Goal: Register for event/course

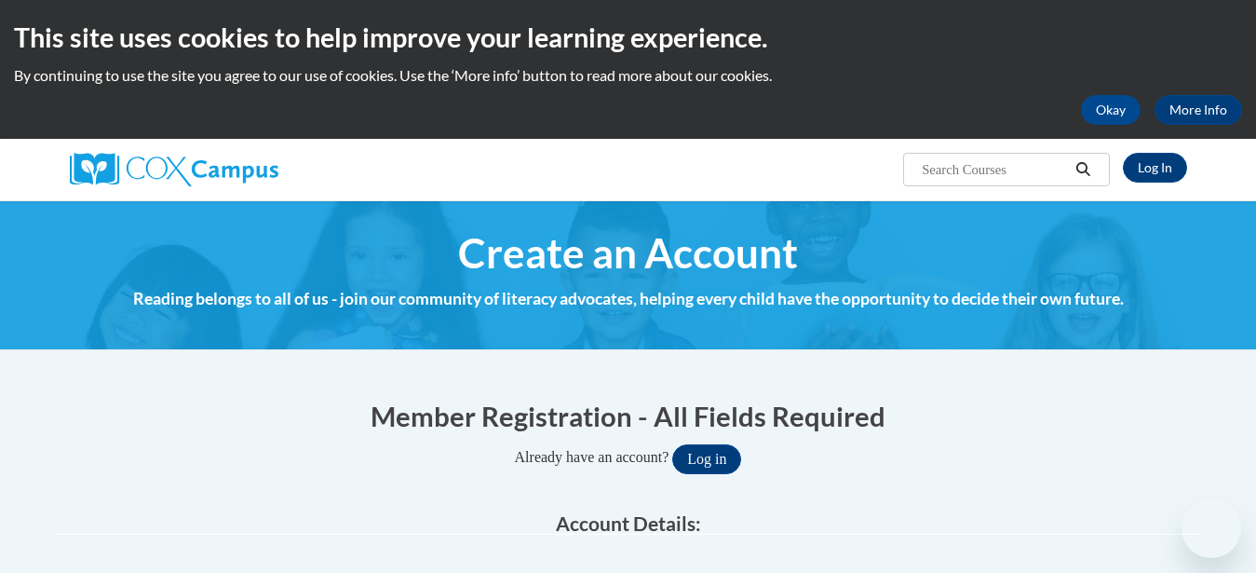
scroll to position [127, 0]
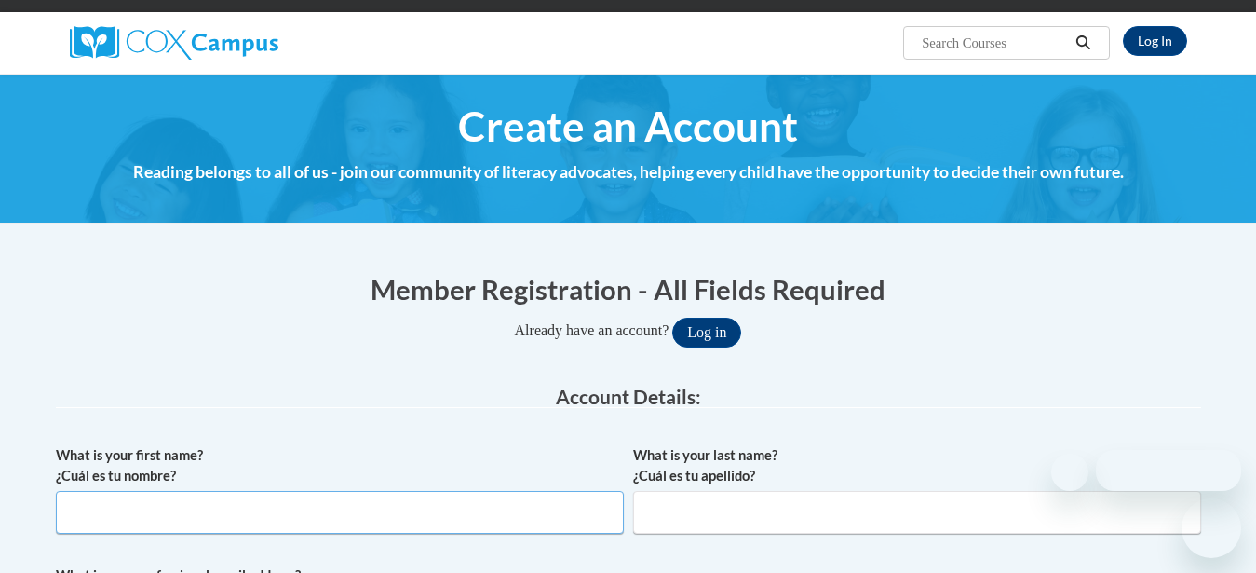
click at [450, 491] on input "What is your first name? ¿Cuál es tu nombre?" at bounding box center [340, 512] width 568 height 43
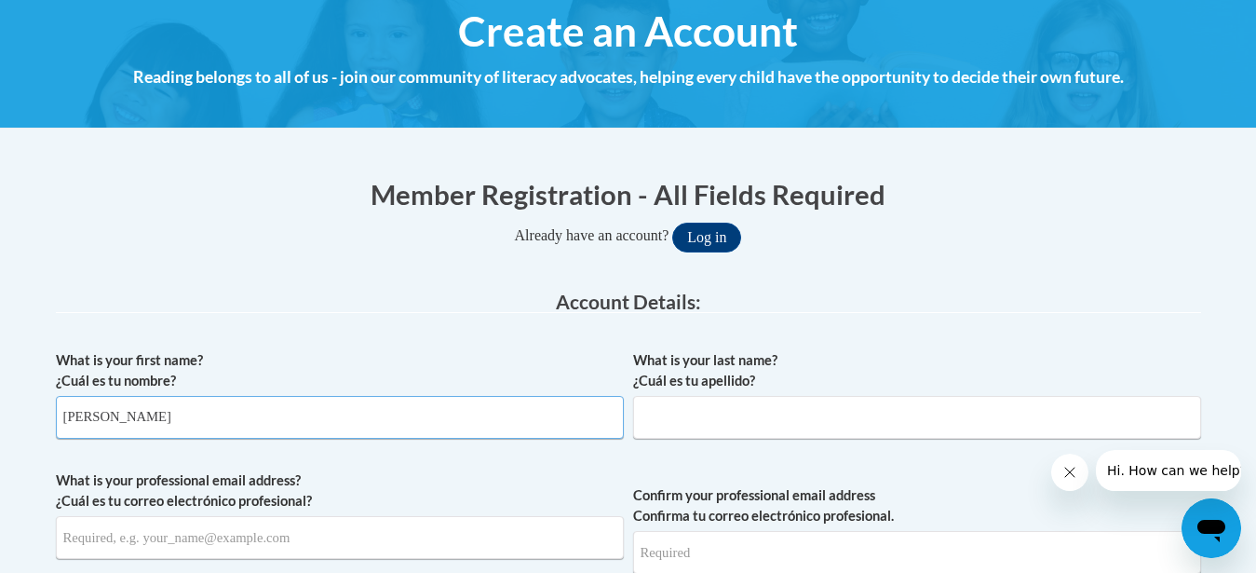
scroll to position [380, 0]
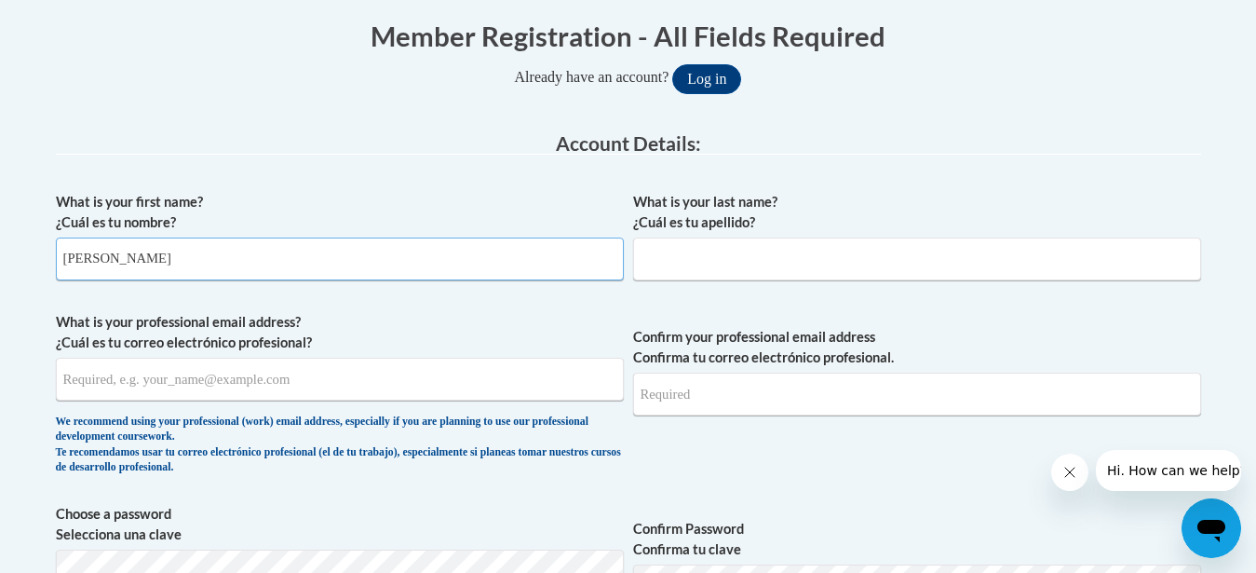
type input "Michelle"
click at [308, 394] on input "What is your professional email address? ¿Cuál es tu correo electrónico profesi…" at bounding box center [340, 379] width 568 height 43
type input "Robbins"
type input "Michelledrobbins1972@yahoo.com"
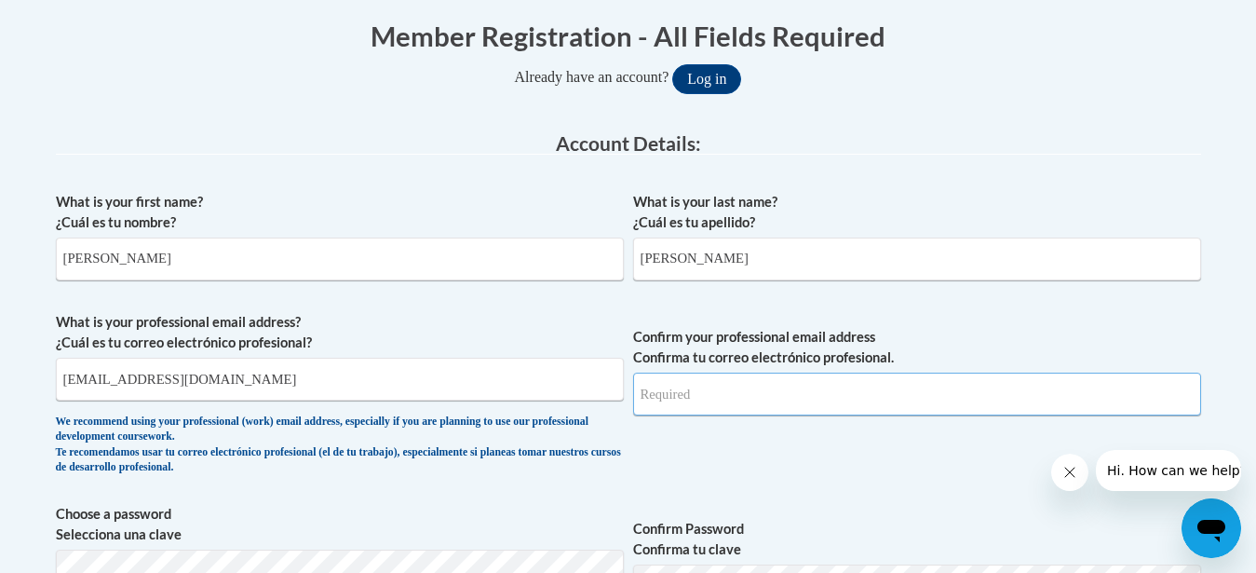
type input "Michelledrobbins1972@yahoo.com"
select select "ad49bcad-a171-4b2e-b99c-48b446064914"
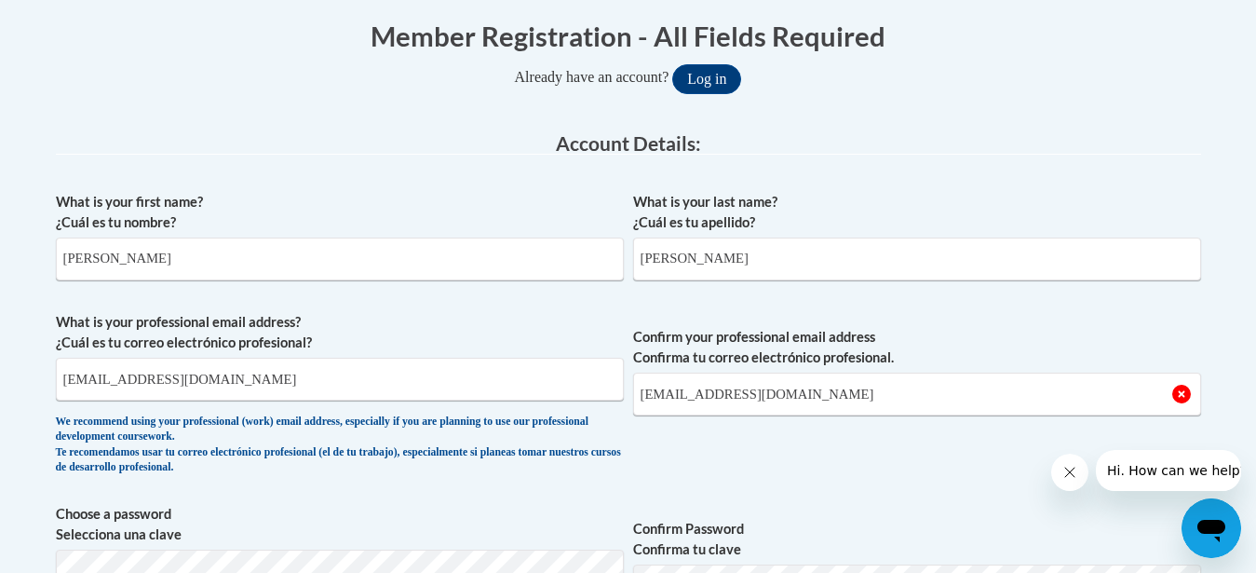
type input "45344"
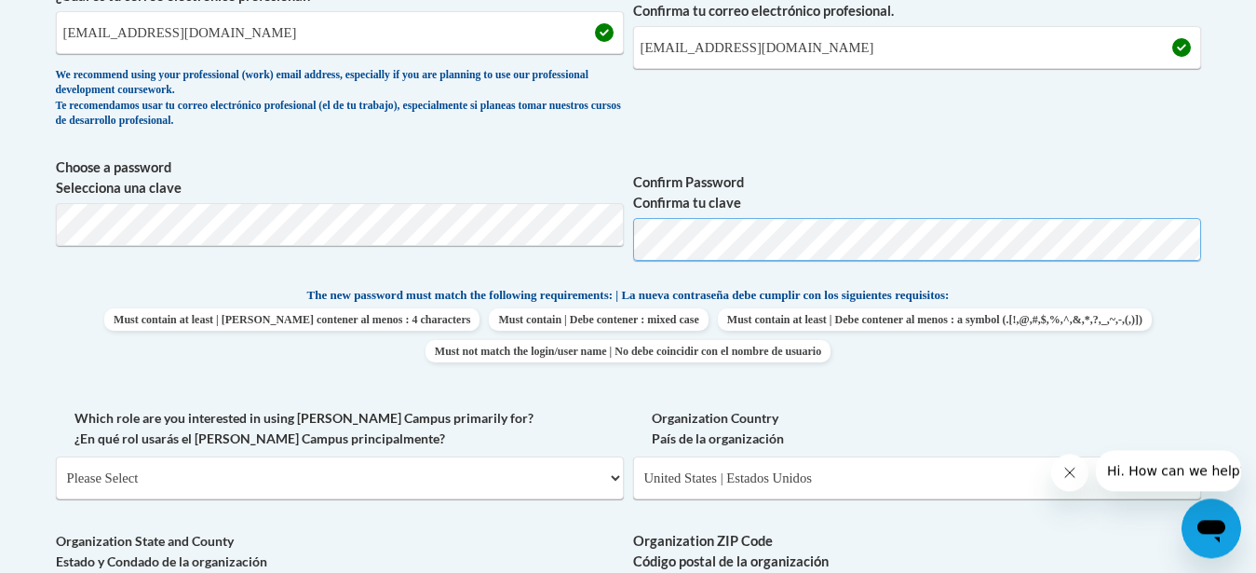
scroll to position [792, 0]
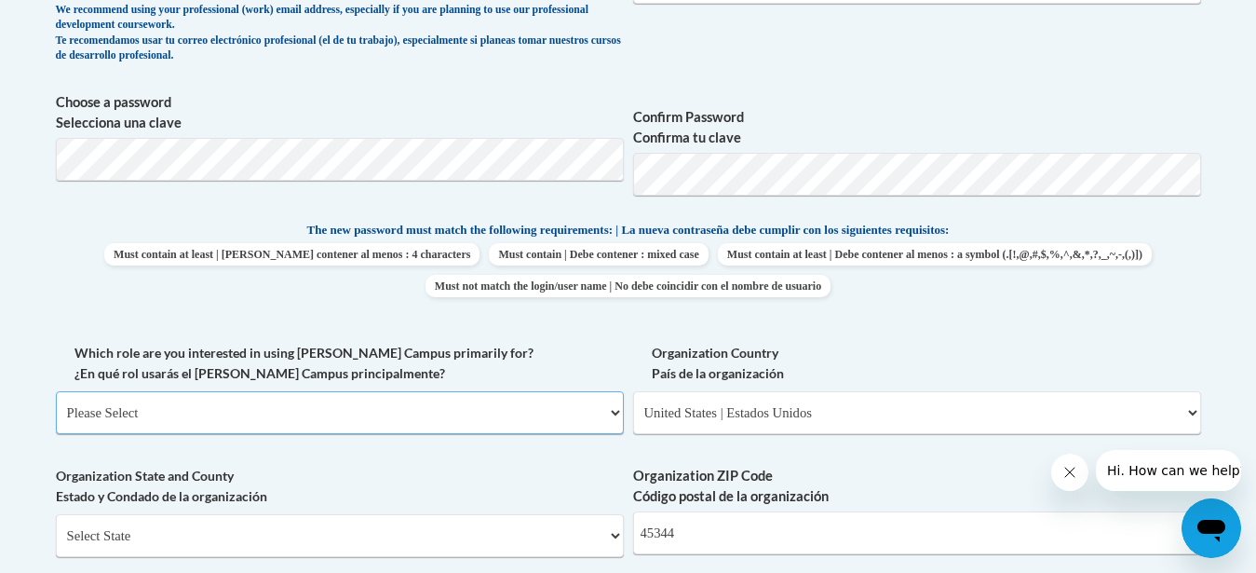
click at [56, 391] on select "Please Select College/University | Colegio/Universidad Community/Nonprofit Part…" at bounding box center [340, 412] width 568 height 43
select select "fbf2d438-af2f-41f8-98f1-81c410e29de3"
click option "Educator | Educador(a)" at bounding box center [0, 0] width 0 height 0
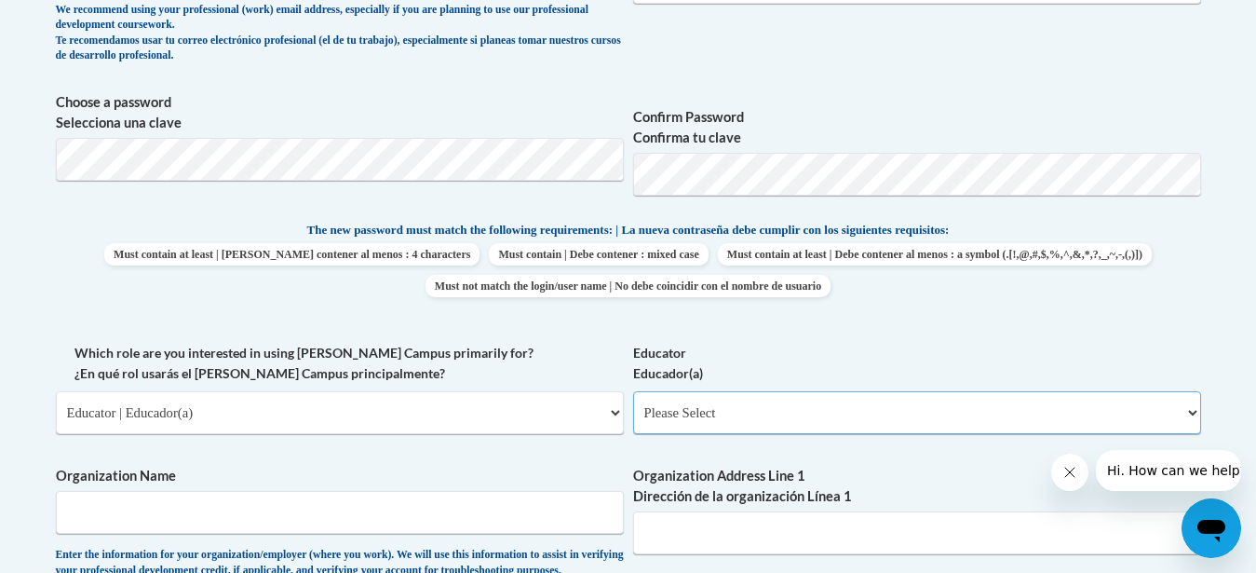
click at [633, 391] on select "Please Select Early Learning/Daycare Teacher/Family Home Care Provider | Maestr…" at bounding box center [917, 412] width 568 height 43
select select "5e2af403-4f2c-4e49-a02f-103e55d7b75b"
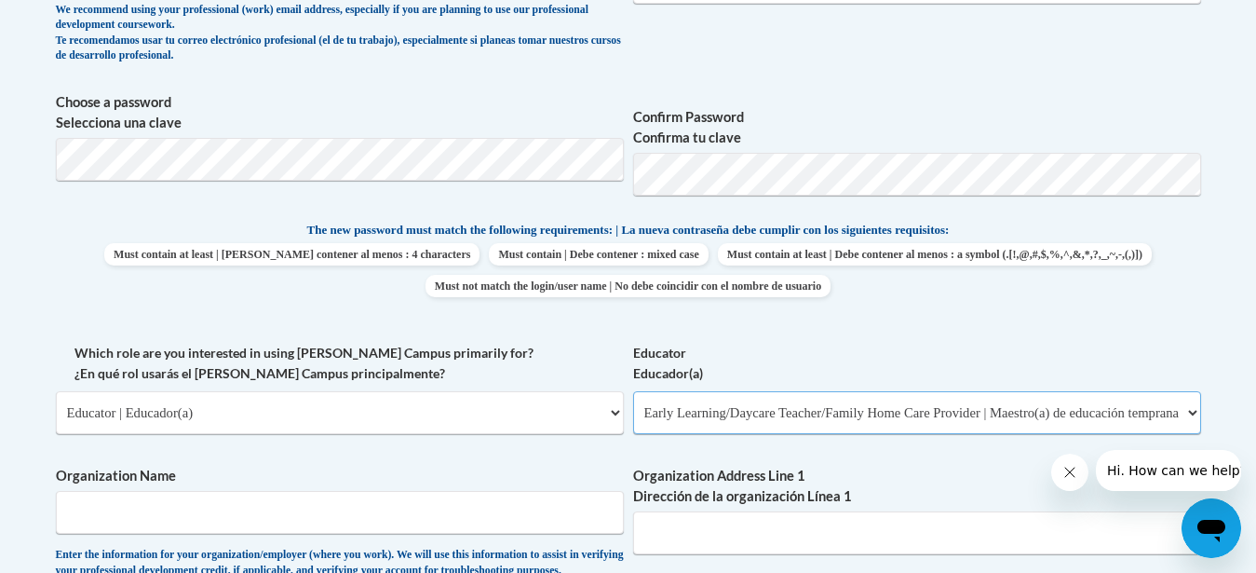
click option "Early Learning/Daycare Teacher/Family Home Care Provider | Maestro(a) de educac…" at bounding box center [0, 0] width 0 height 0
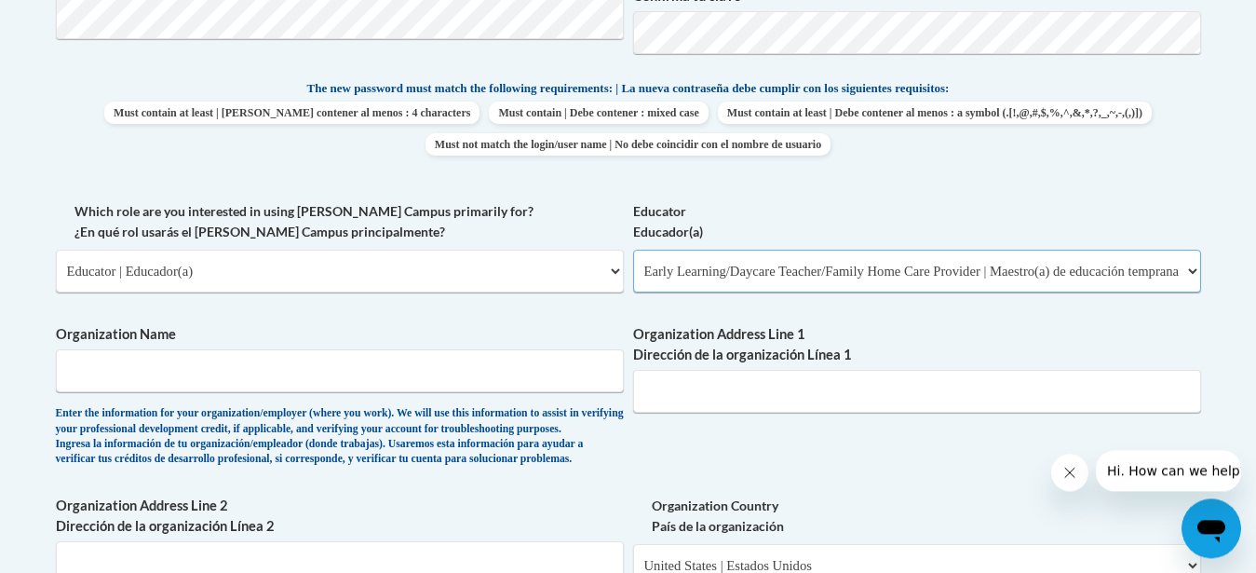
scroll to position [950, 0]
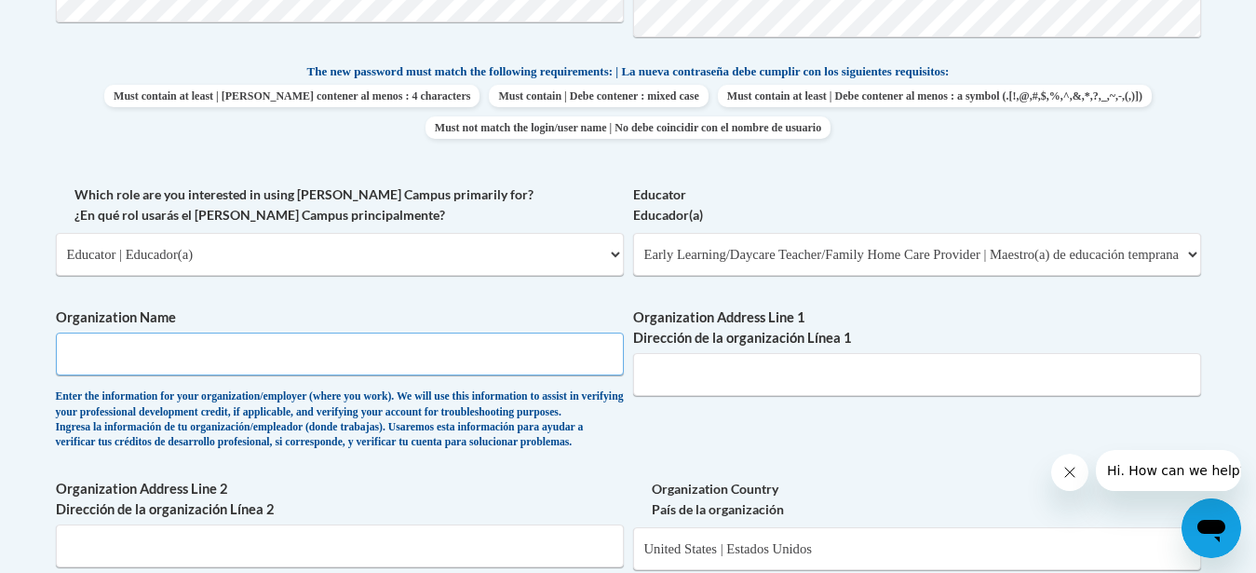
click at [298, 362] on input "Organization Name" at bounding box center [340, 353] width 568 height 43
click at [295, 333] on input "Miami" at bounding box center [340, 353] width 568 height 43
type input "Miami Valley Child Develoment Center"
click at [722, 368] on input "Organization Address Line 1 Dirección de la organización Línea 1" at bounding box center [917, 374] width 568 height 43
type input "2"
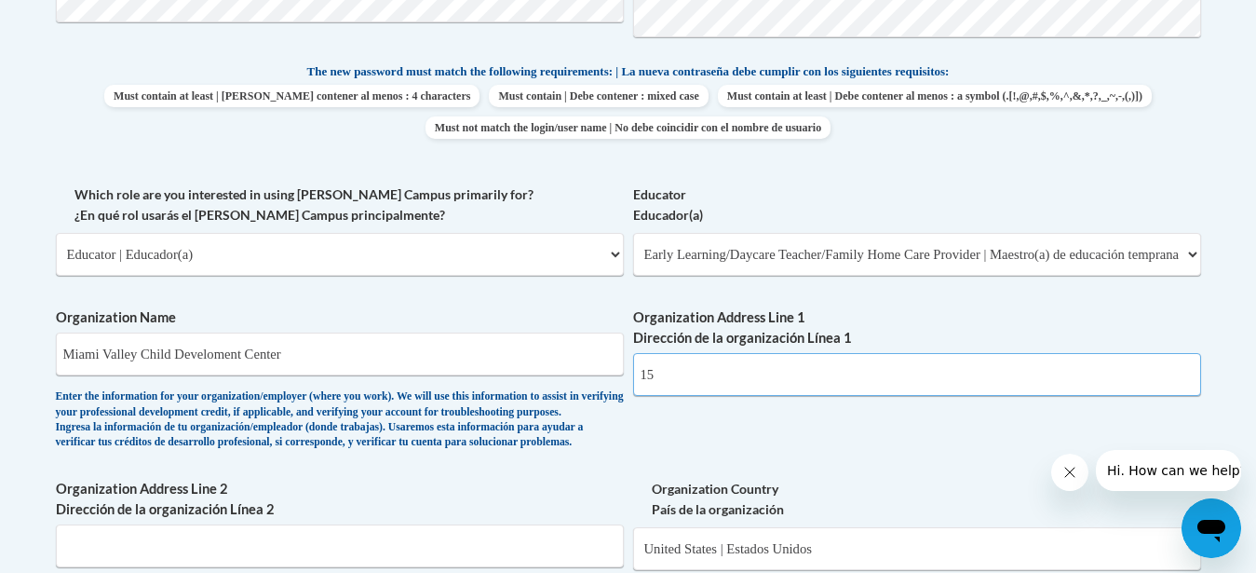
type input "1"
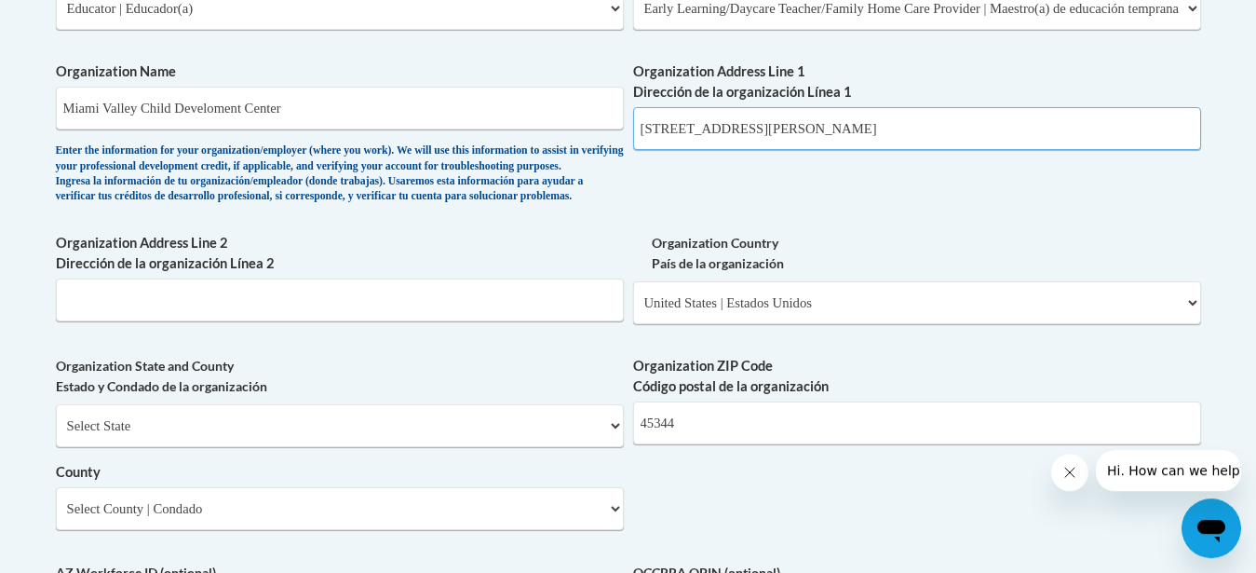
scroll to position [1203, 0]
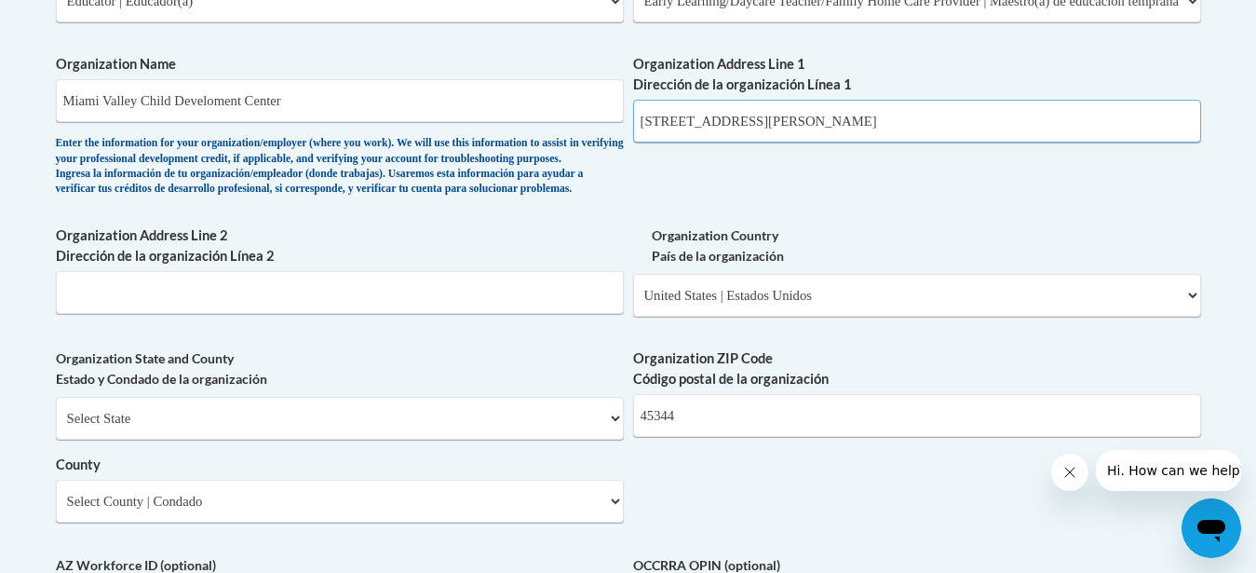
type input "215 Horace Street"
click at [56, 397] on select "Select State Alabama Alaska Arizona Arkansas California Colorado Connecticut De…" at bounding box center [340, 418] width 568 height 43
select select "Ohio"
click option "Ohio" at bounding box center [0, 0] width 0 height 0
click at [711, 437] on input "45344" at bounding box center [917, 415] width 568 height 43
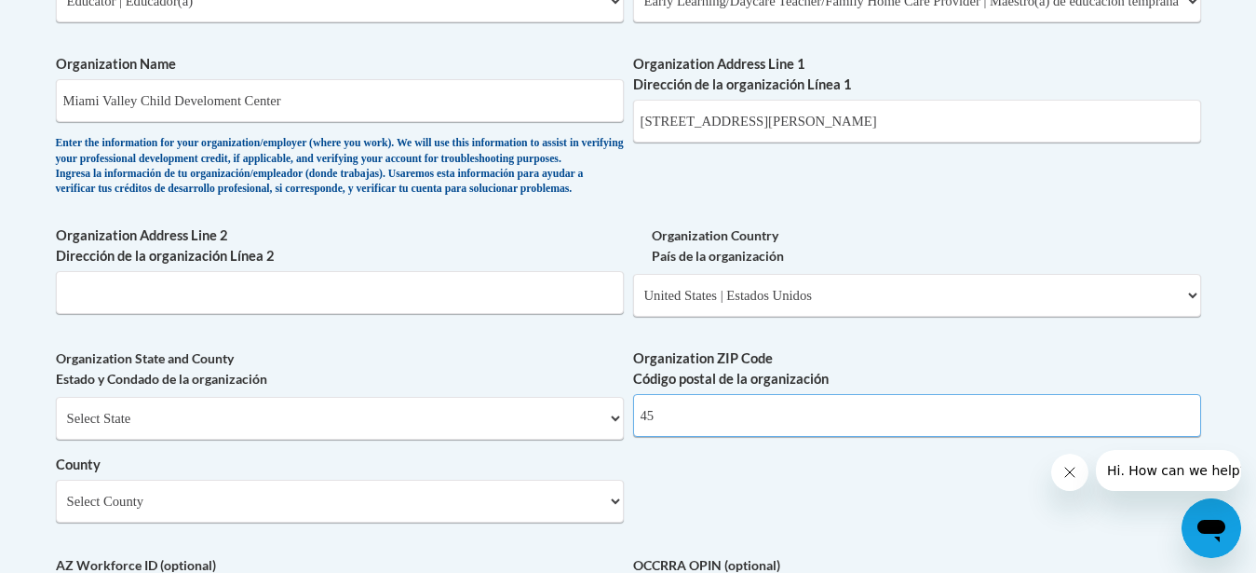
type input "4"
type input "5"
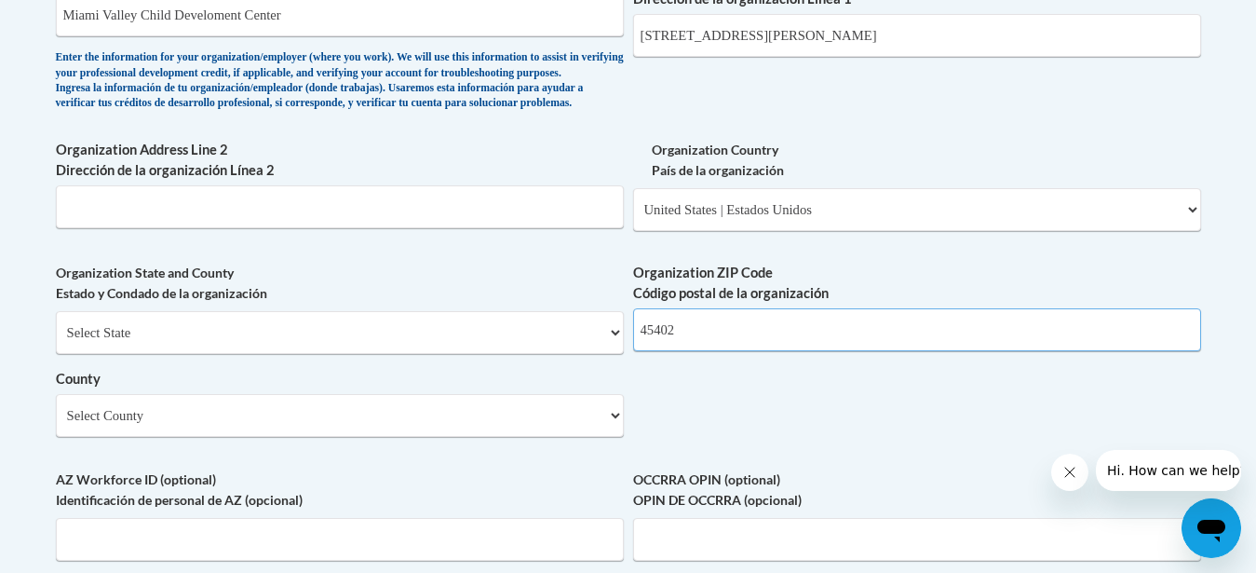
scroll to position [1330, 0]
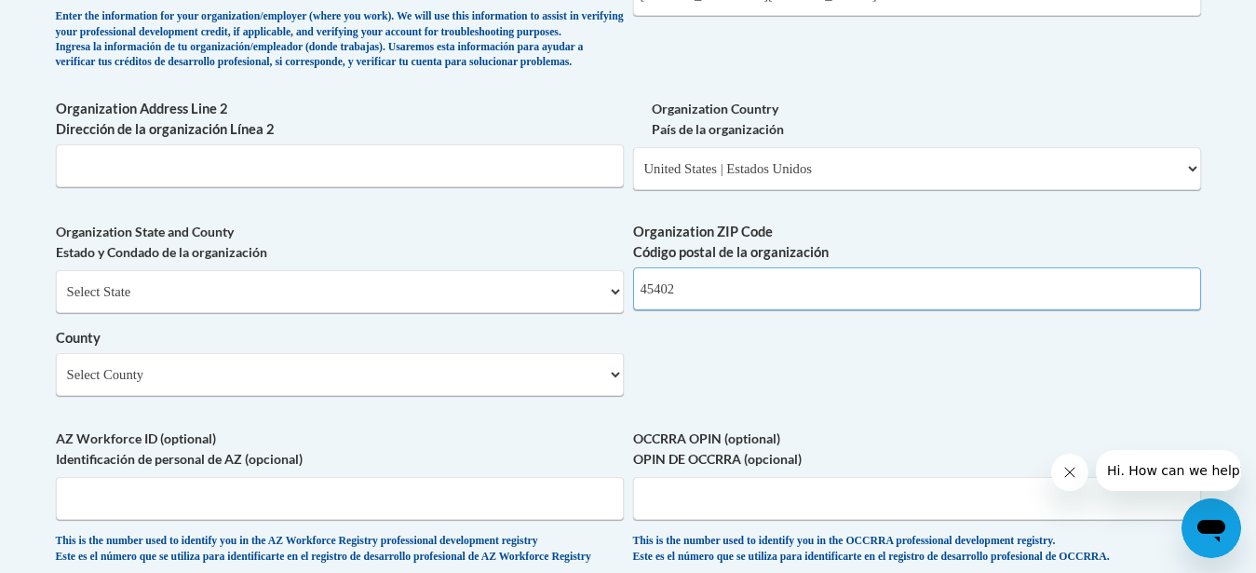
type input "45402"
click at [56, 353] on select "Select County Adams Allen Ashland Ashtabula Athens Auglaize Belmont Brown Butle…" at bounding box center [340, 374] width 568 height 43
click option "Clark" at bounding box center [0, 0] width 0 height 0
click at [56, 353] on select "Select County Adams Allen Ashland Ashtabula Athens Auglaize Belmont Brown Butle…" at bounding box center [340, 374] width 568 height 43
select select "Montgomery"
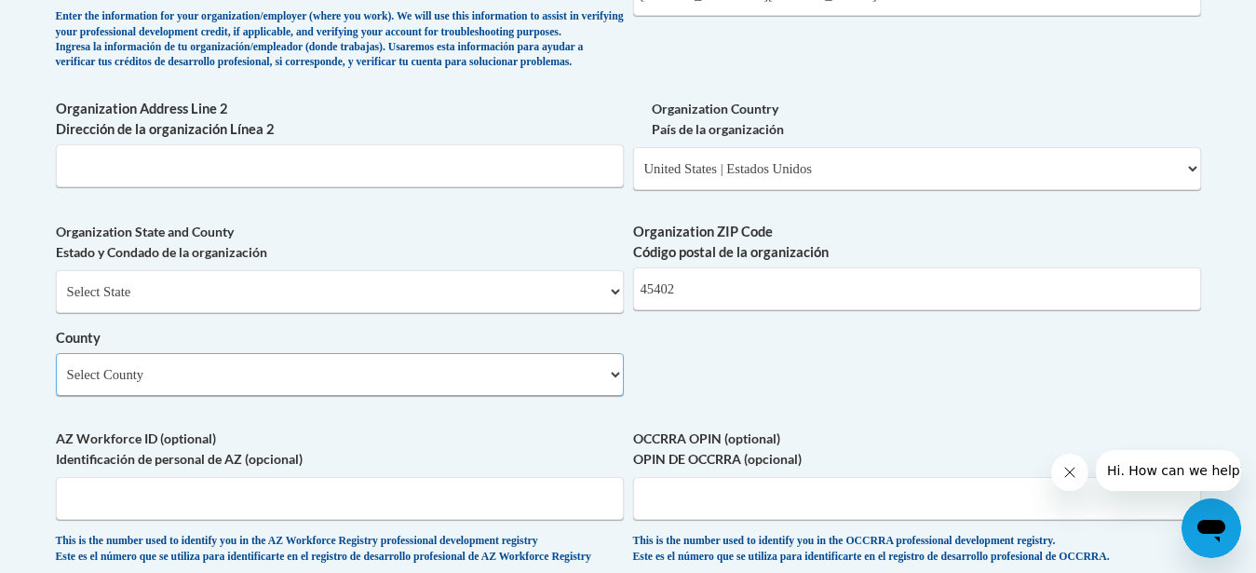
click option "Montgomery" at bounding box center [0, 0] width 0 height 0
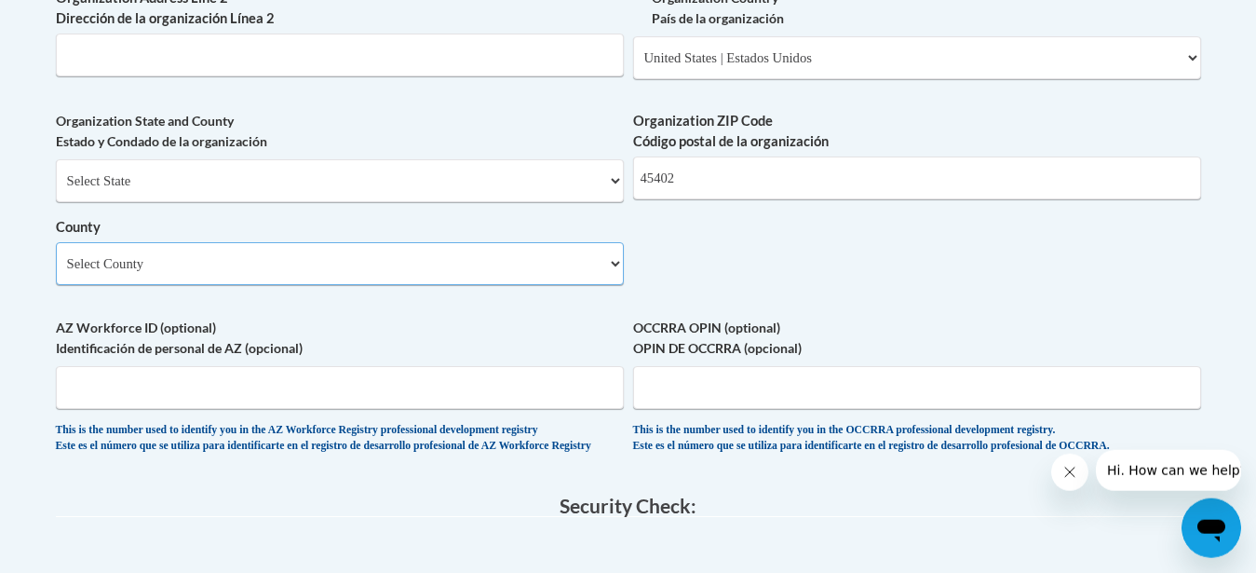
scroll to position [1456, 0]
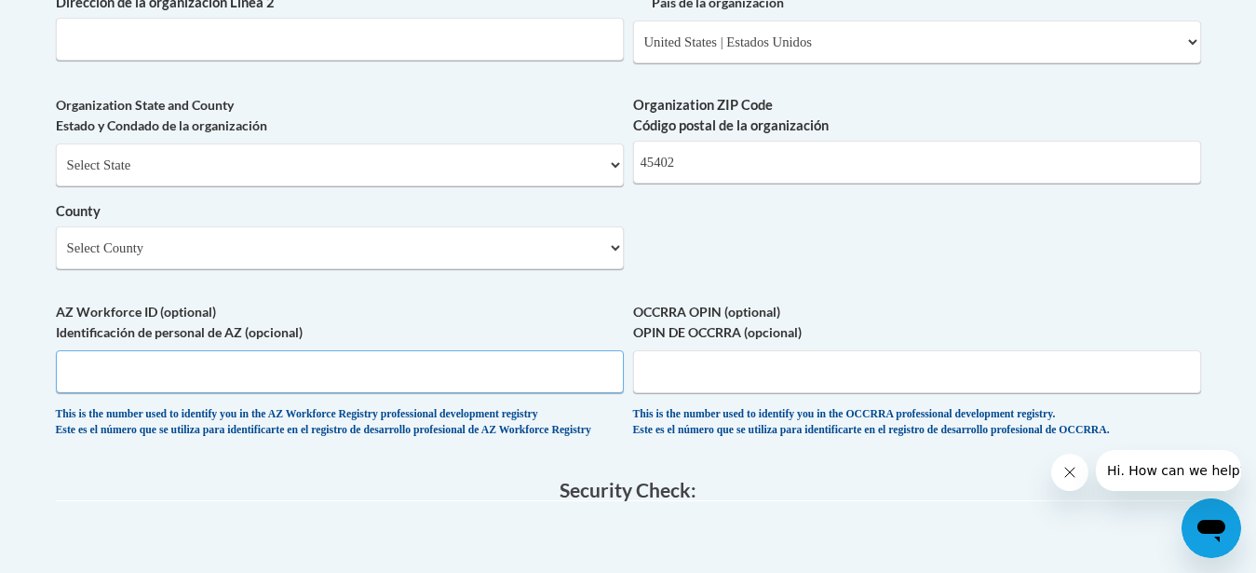
click at [516, 393] on input "AZ Workforce ID (optional) Identificación de personal de AZ (opcional)" at bounding box center [340, 371] width 568 height 43
drag, startPoint x: 692, startPoint y: 400, endPoint x: 680, endPoint y: 401, distance: 12.1
click at [686, 393] on input "OCCRRA OPIN (optional) OPIN DE OCCRRA (opcional)" at bounding box center [917, 371] width 568 height 43
type input "1111-9871"
click at [249, 393] on input "AZ Workforce ID (optional) Identificación de personal de AZ (opcional)" at bounding box center [340, 371] width 568 height 43
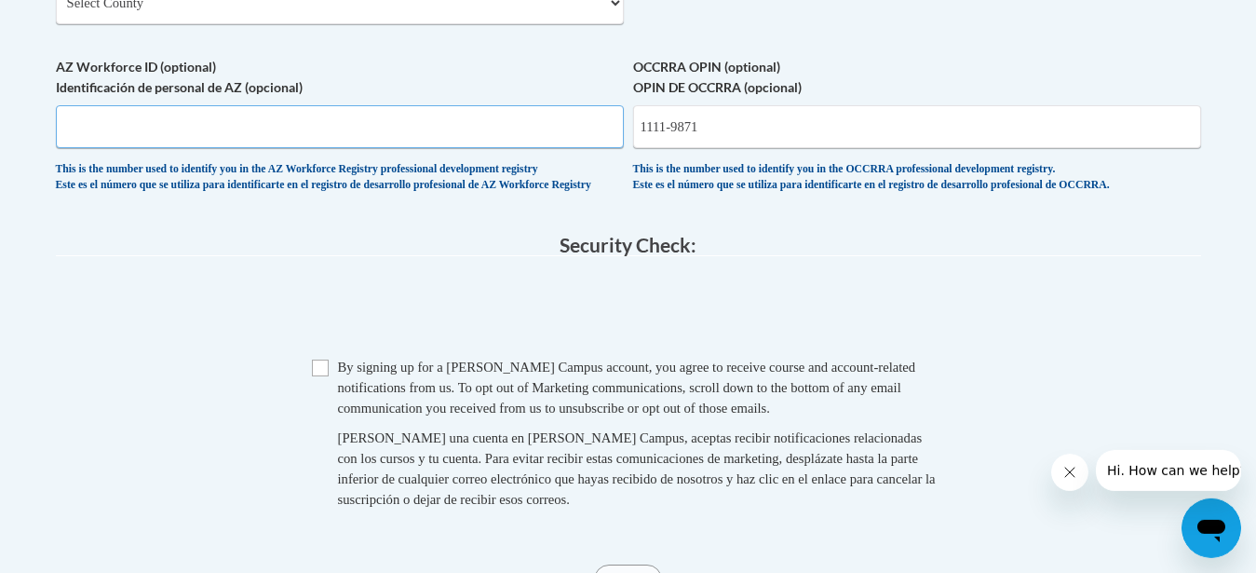
scroll to position [1710, 0]
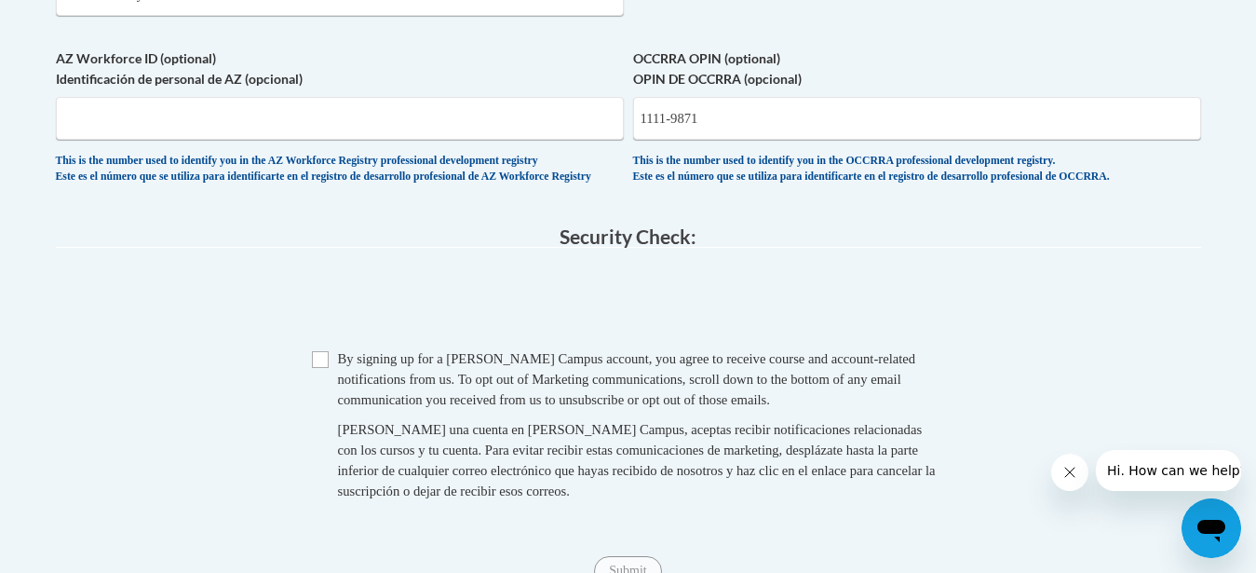
click at [334, 401] on span "Checkbox By signing up for a Cox Campus account, you agree to receive course an…" at bounding box center [628, 433] width 633 height 171
click at [319, 368] on input "Checkbox" at bounding box center [320, 359] width 17 height 17
checkbox input "true"
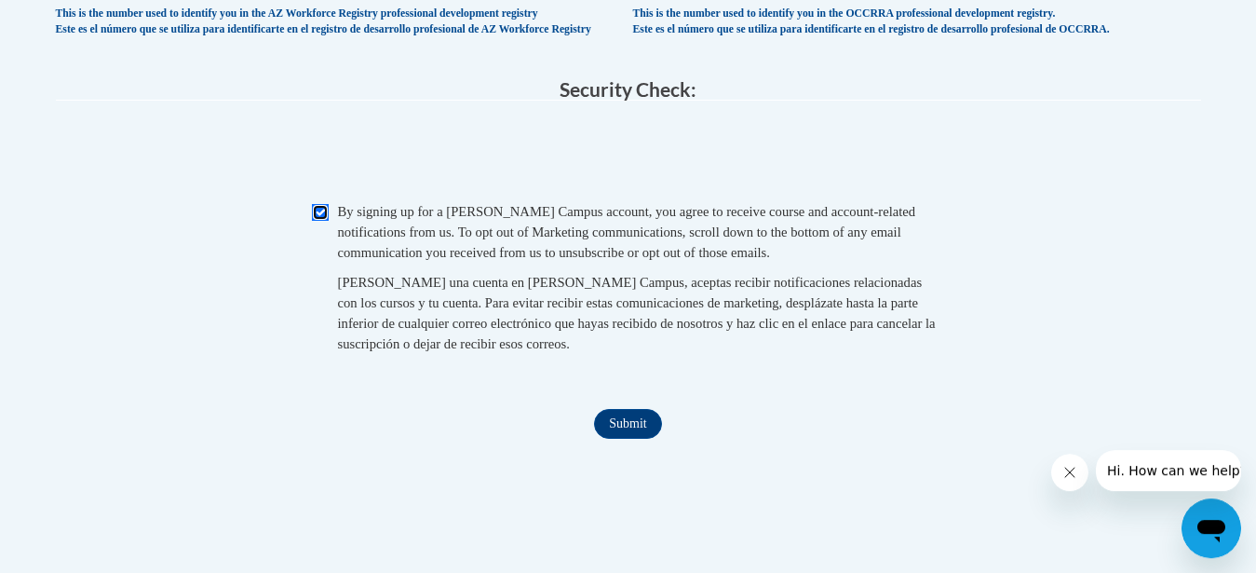
scroll to position [1868, 0]
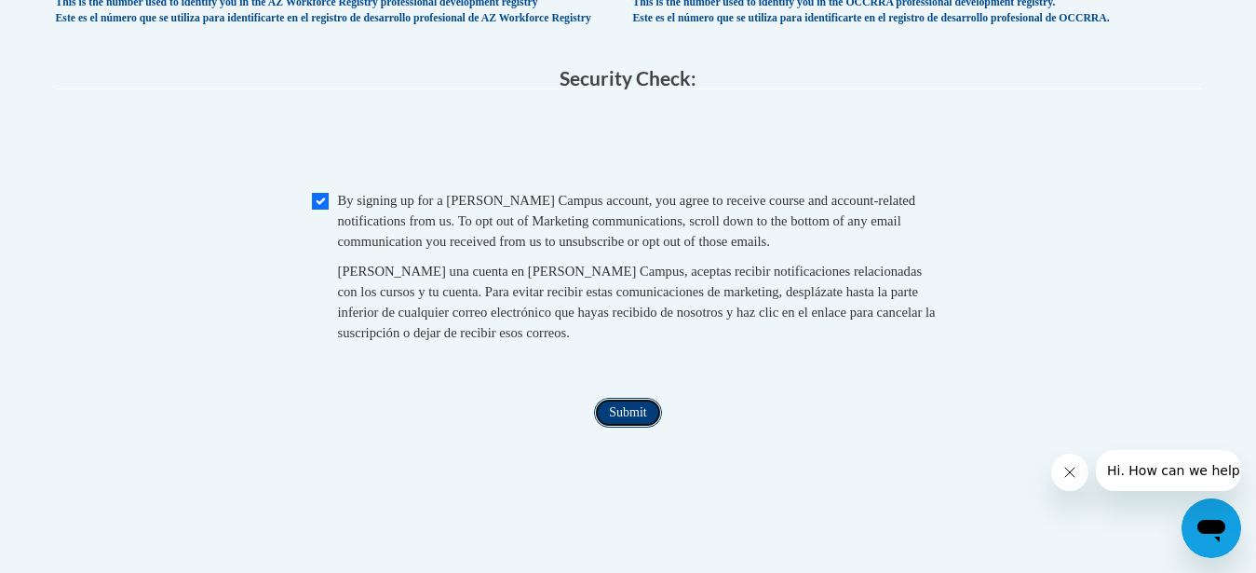
click at [640, 427] on input "Submit" at bounding box center [627, 413] width 67 height 30
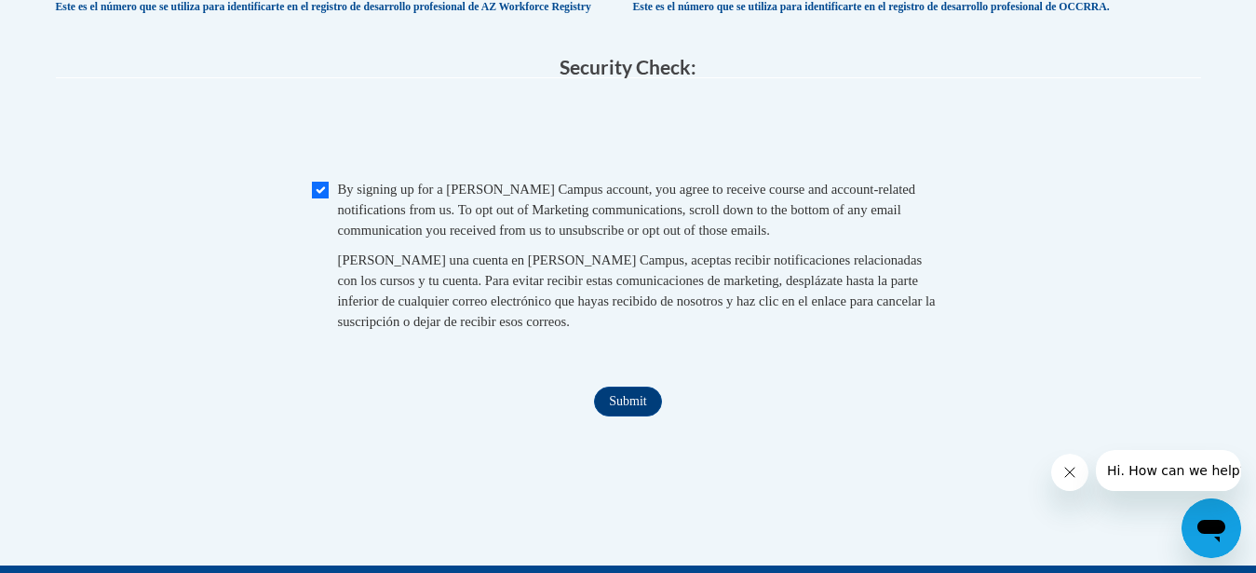
scroll to position [1889, 0]
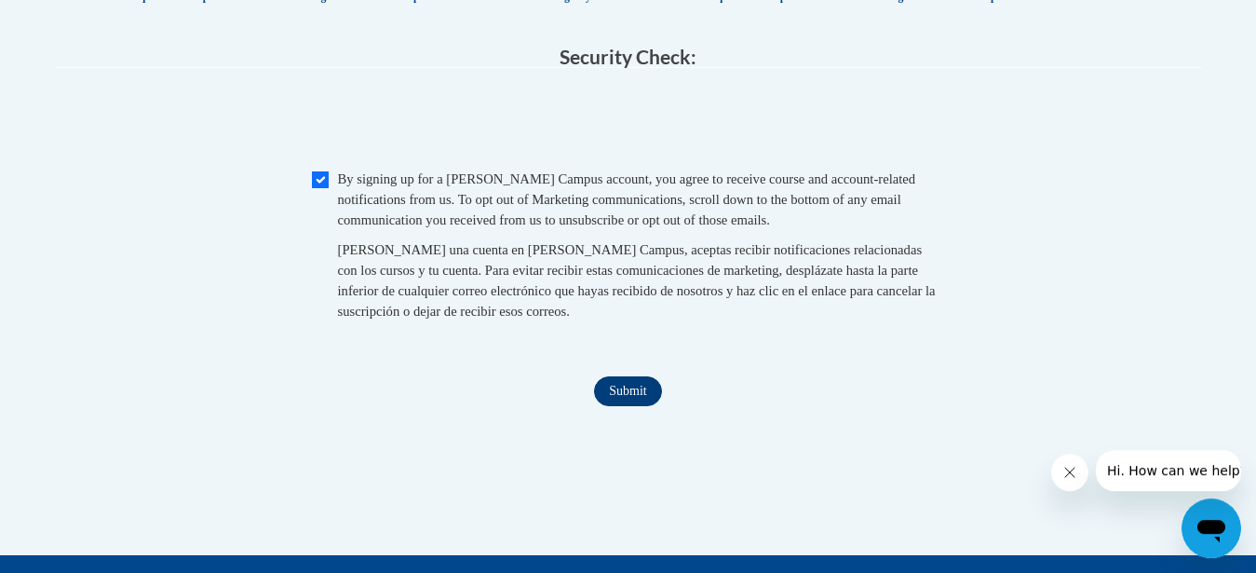
type input "11119871"
click at [640, 406] on input "Submit" at bounding box center [627, 391] width 67 height 30
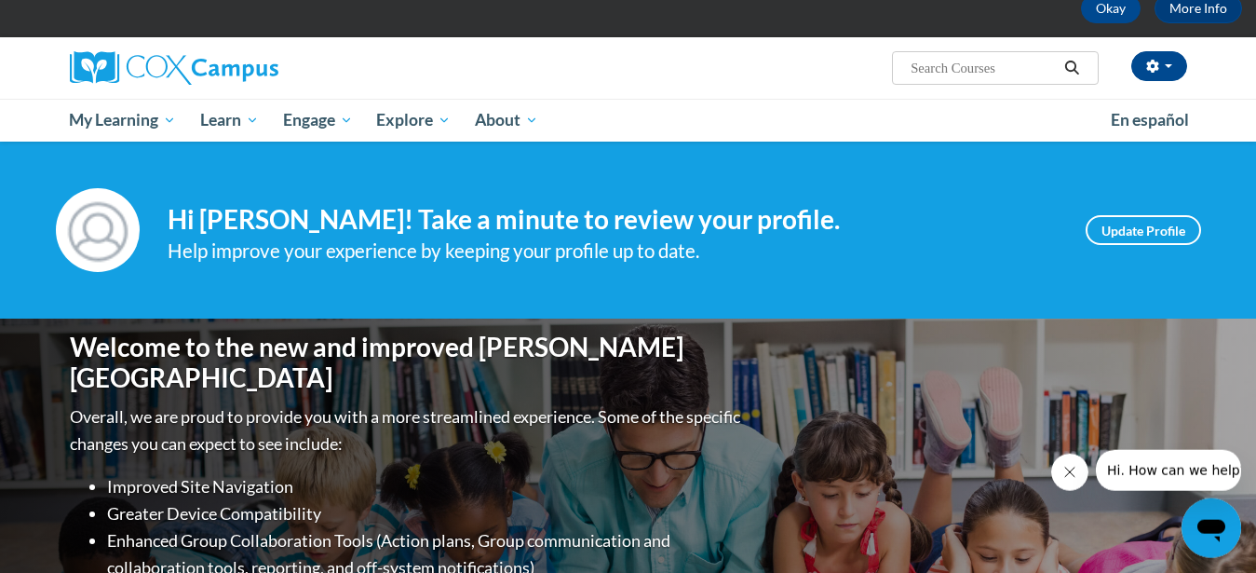
scroll to position [95, 0]
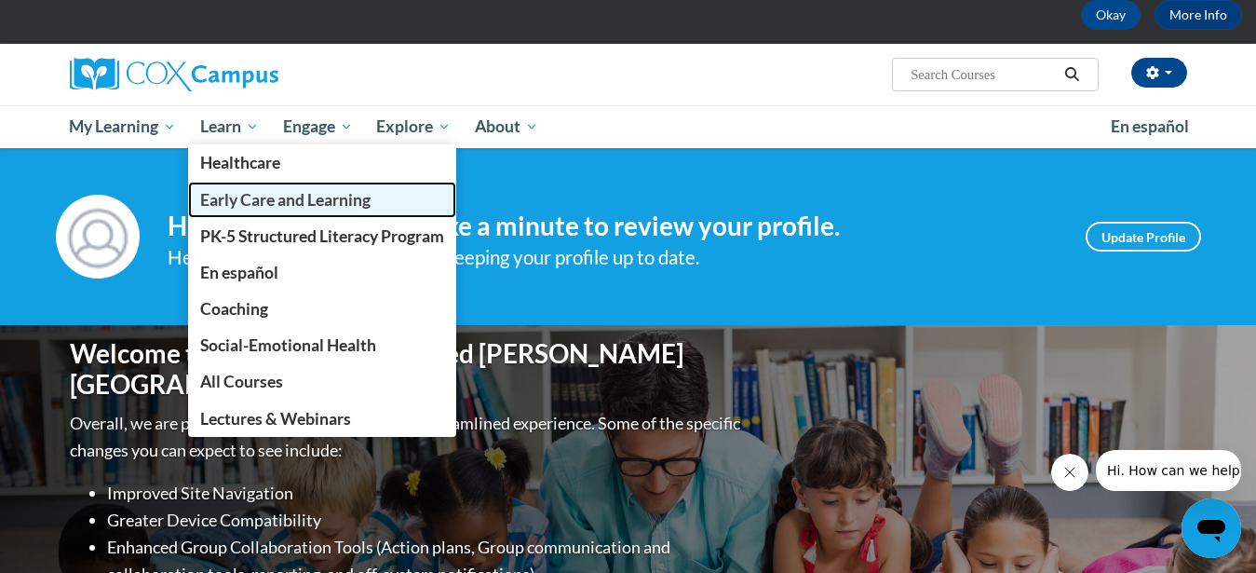
click at [243, 196] on span "Early Care and Learning" at bounding box center [285, 200] width 170 height 20
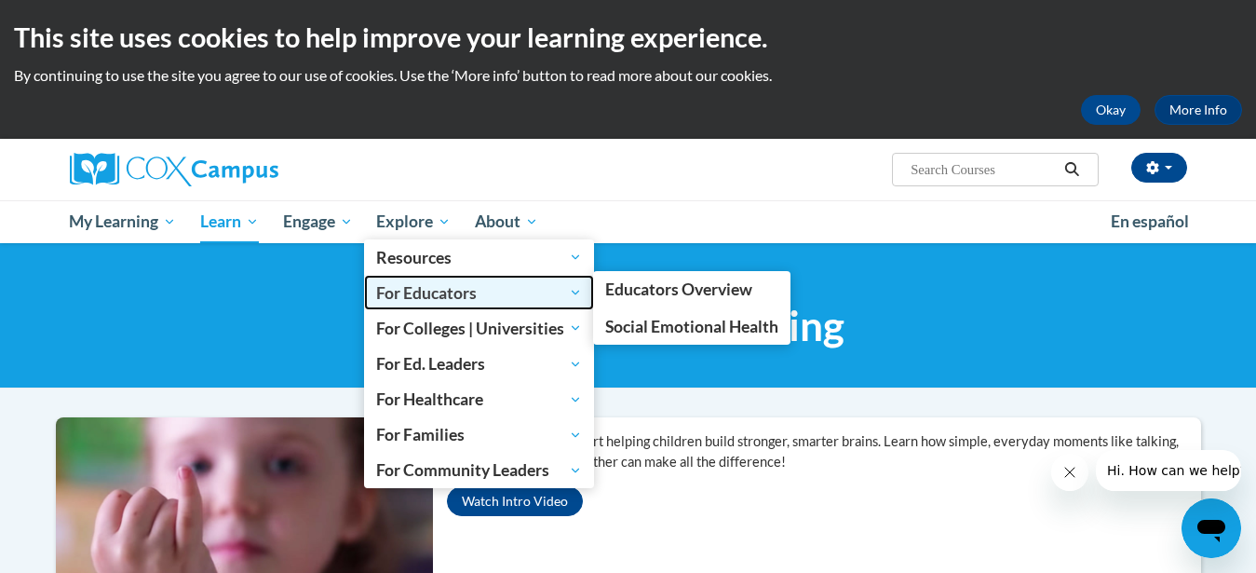
click at [431, 289] on span "For Educators" at bounding box center [479, 292] width 206 height 22
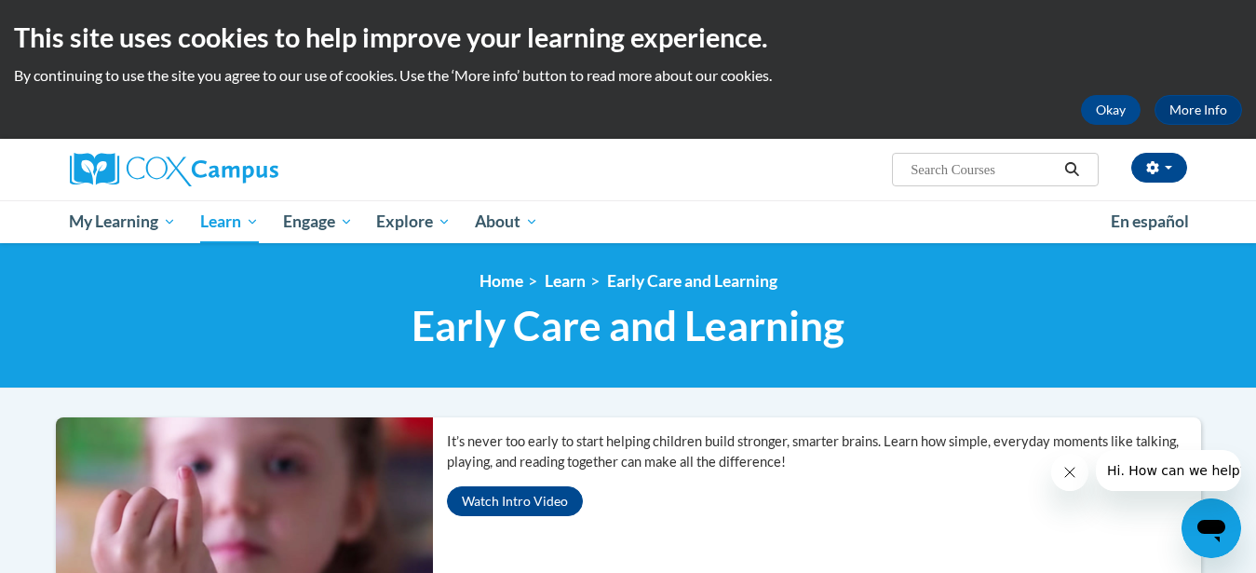
click at [950, 161] on input "Search..." at bounding box center [983, 169] width 149 height 22
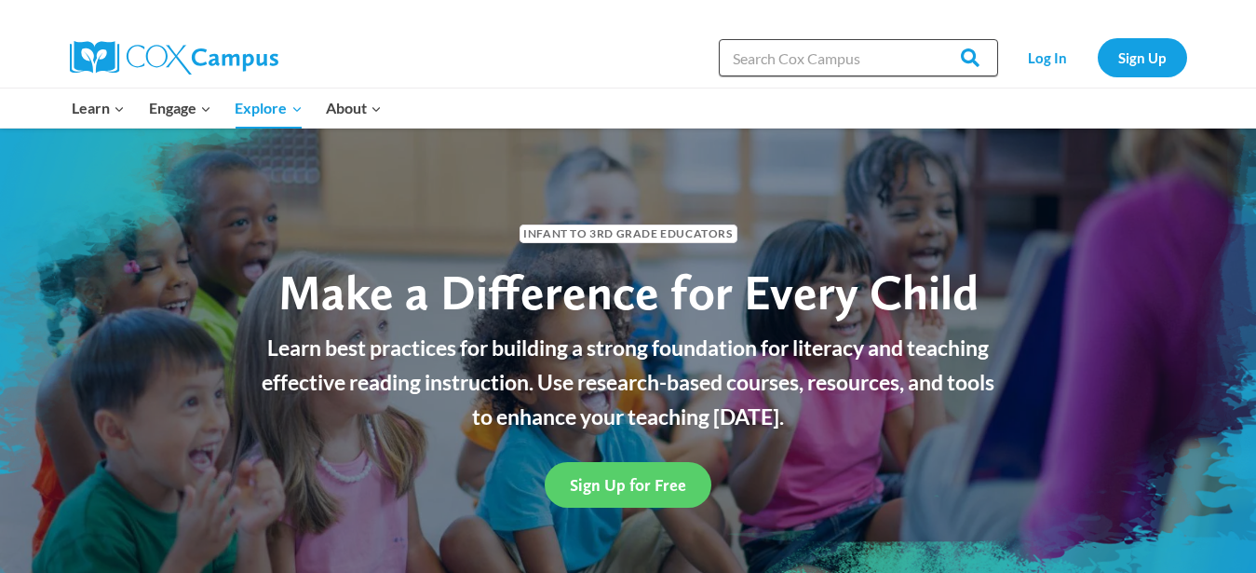
drag, startPoint x: 0, startPoint y: 0, endPoint x: 834, endPoint y: 63, distance: 836.8
click at [852, 43] on input "Search in https://coxcampus.org/" at bounding box center [858, 57] width 279 height 37
type input "Meaning Conversations"
click at [1043, 63] on link "Log In" at bounding box center [1048, 57] width 81 height 38
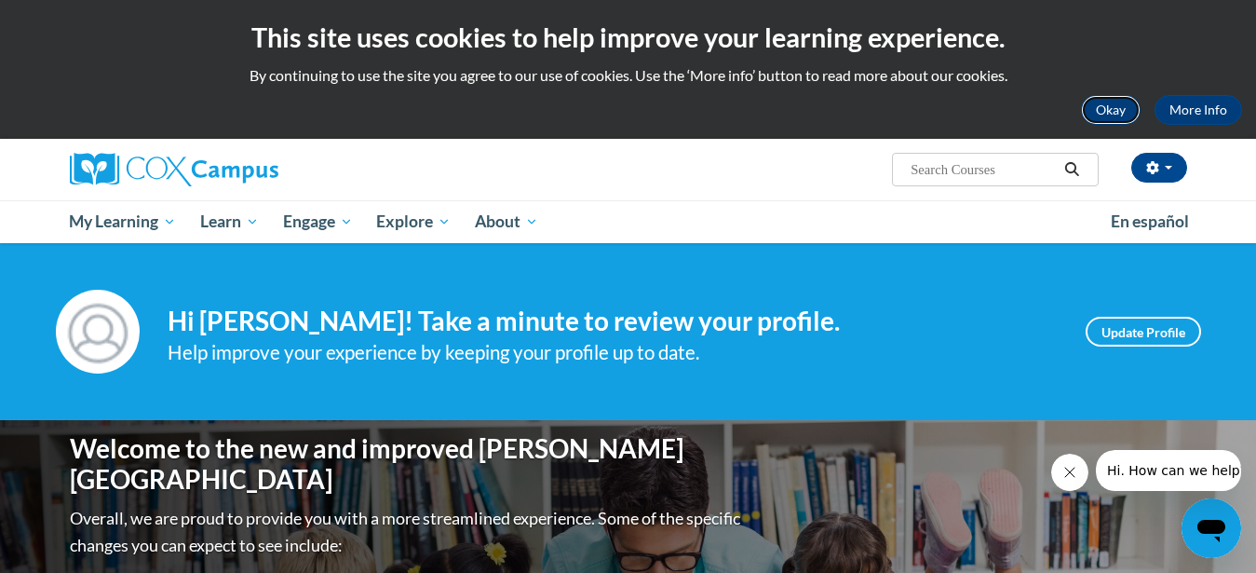
click at [1117, 120] on button "Okay" at bounding box center [1111, 110] width 60 height 30
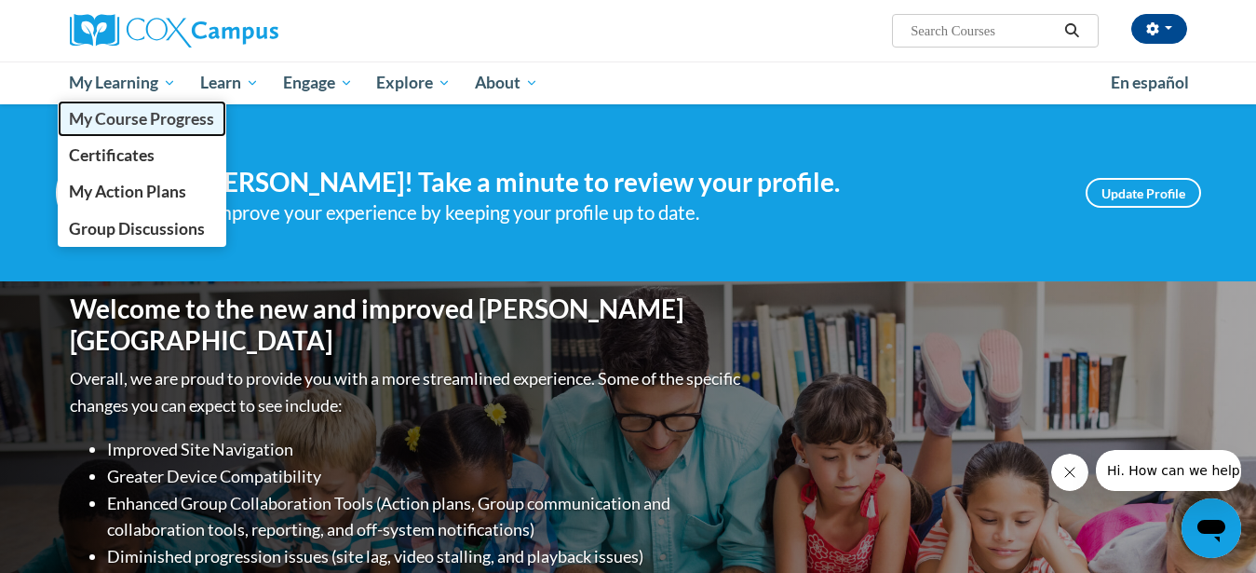
click at [116, 115] on span "My Course Progress" at bounding box center [141, 119] width 145 height 20
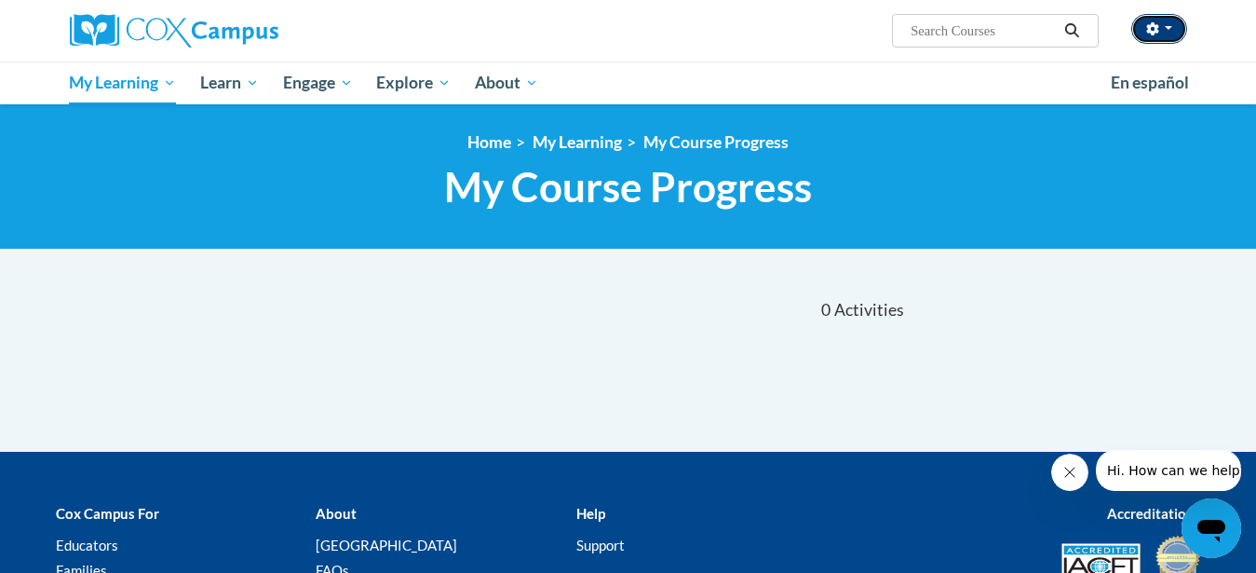
click at [1173, 33] on button "button" at bounding box center [1159, 29] width 56 height 30
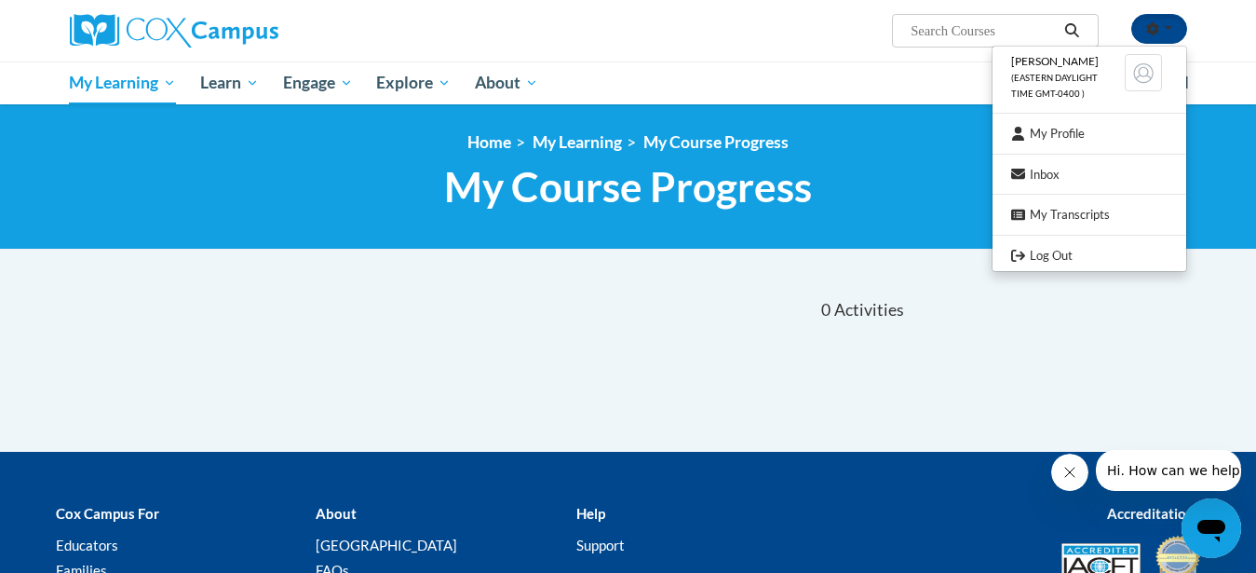
click at [946, 35] on input "Search..." at bounding box center [983, 31] width 149 height 22
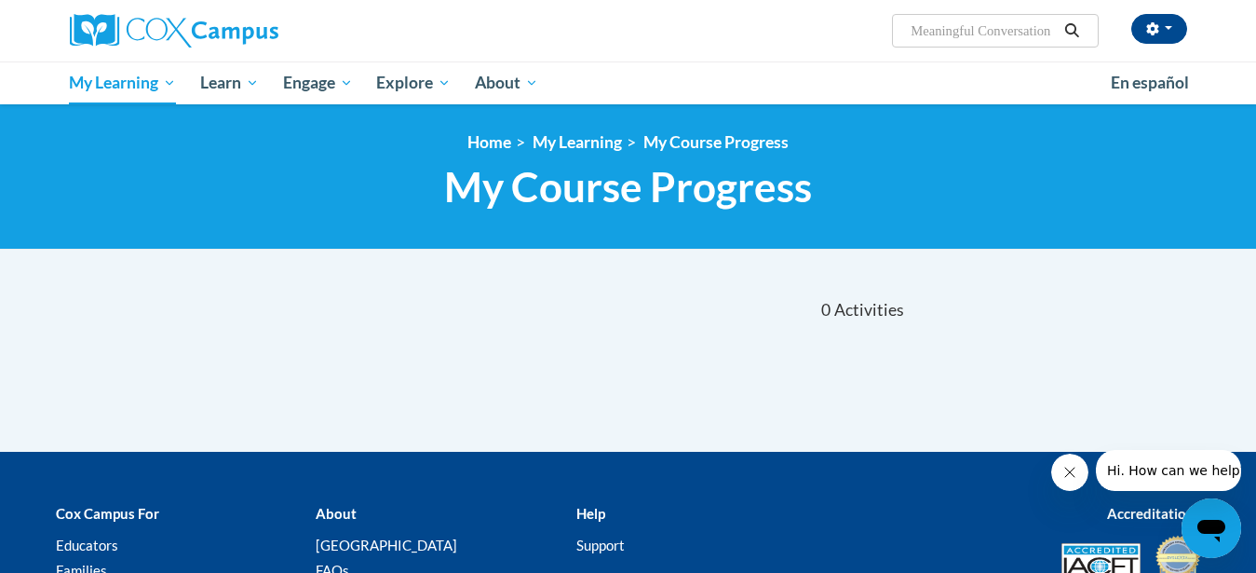
type input "Meaningful Conversations"
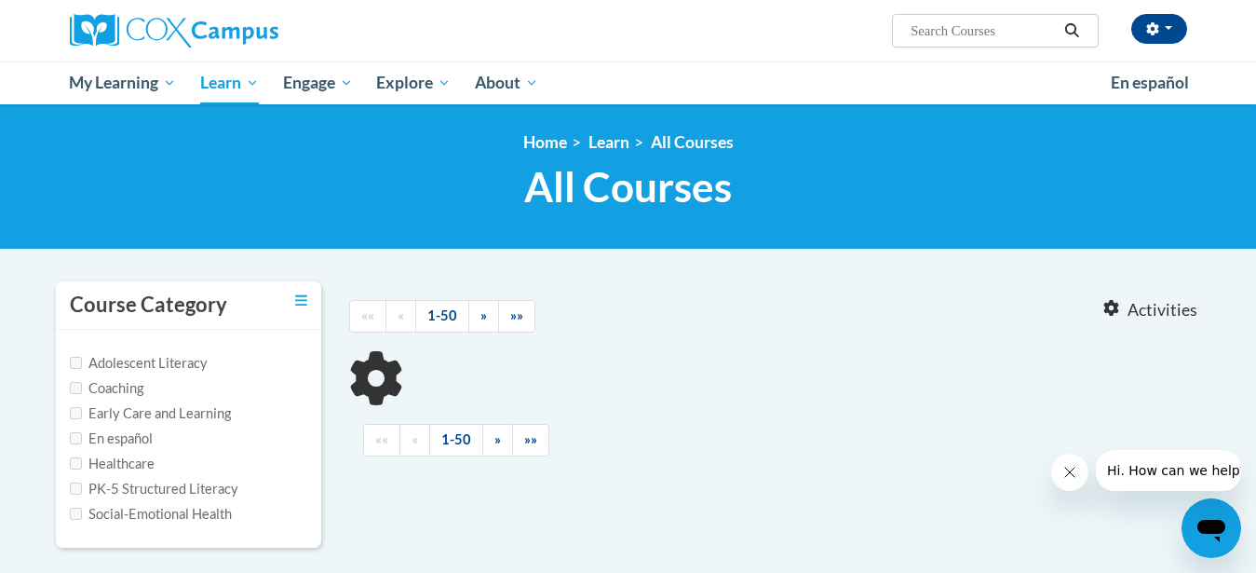
type input "Meaningful Conversations"
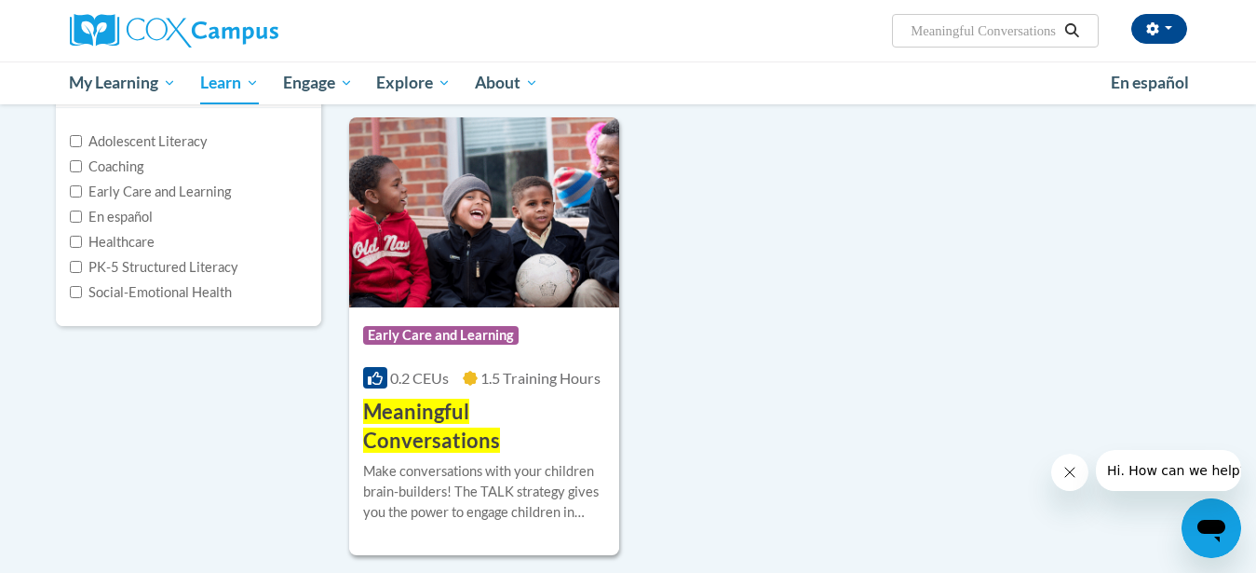
scroll to position [253, 0]
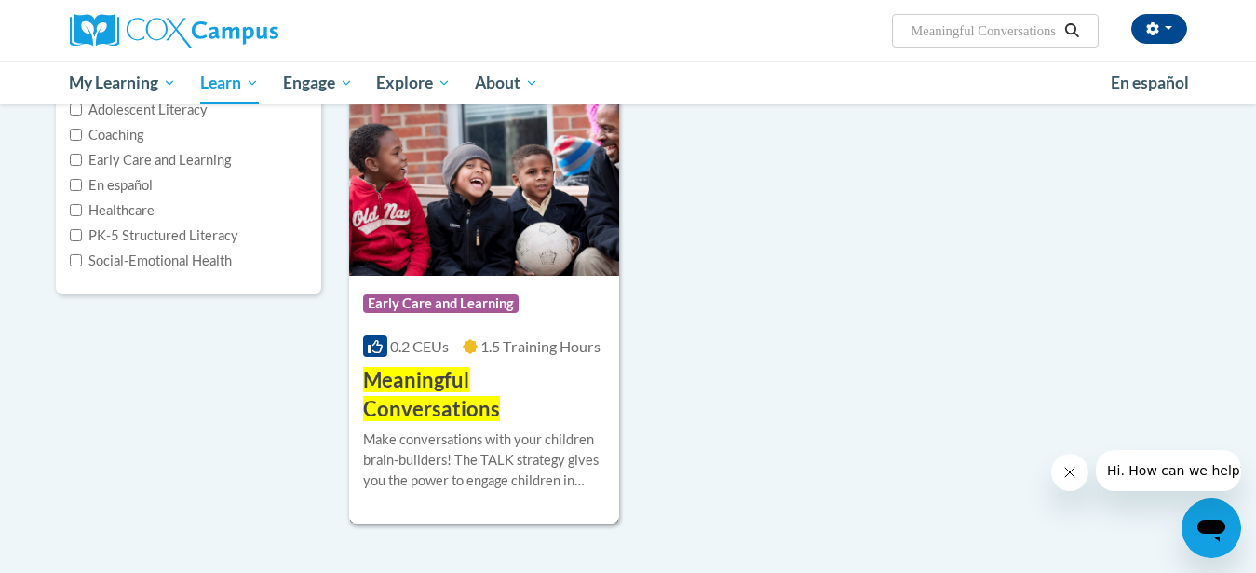
click at [454, 372] on span "Meaningful Conversations" at bounding box center [431, 394] width 137 height 54
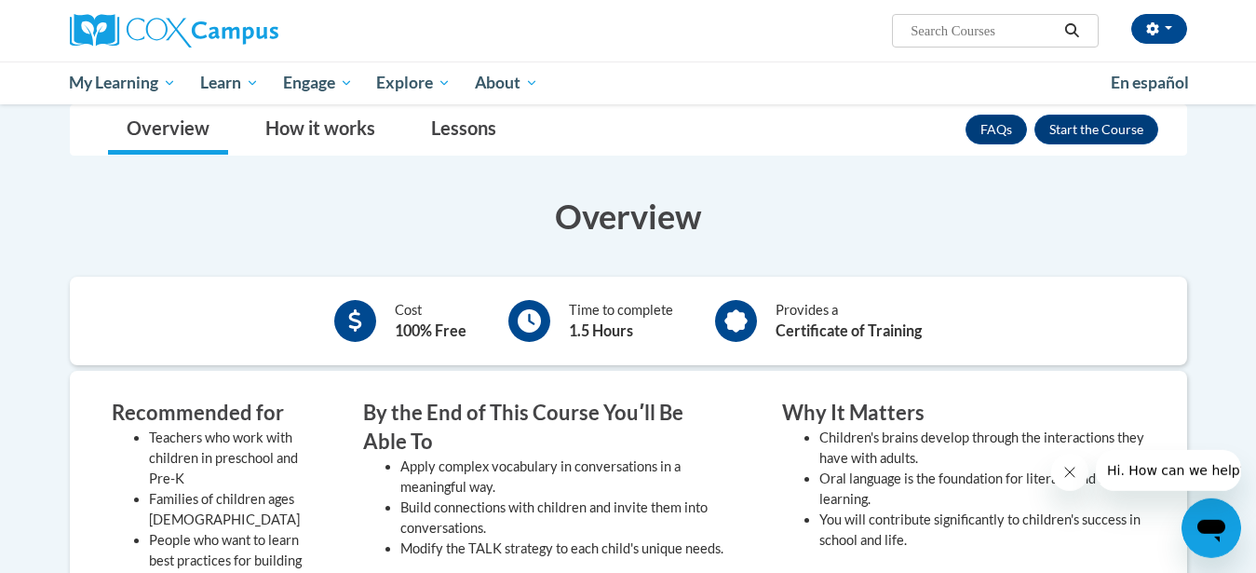
scroll to position [171, 0]
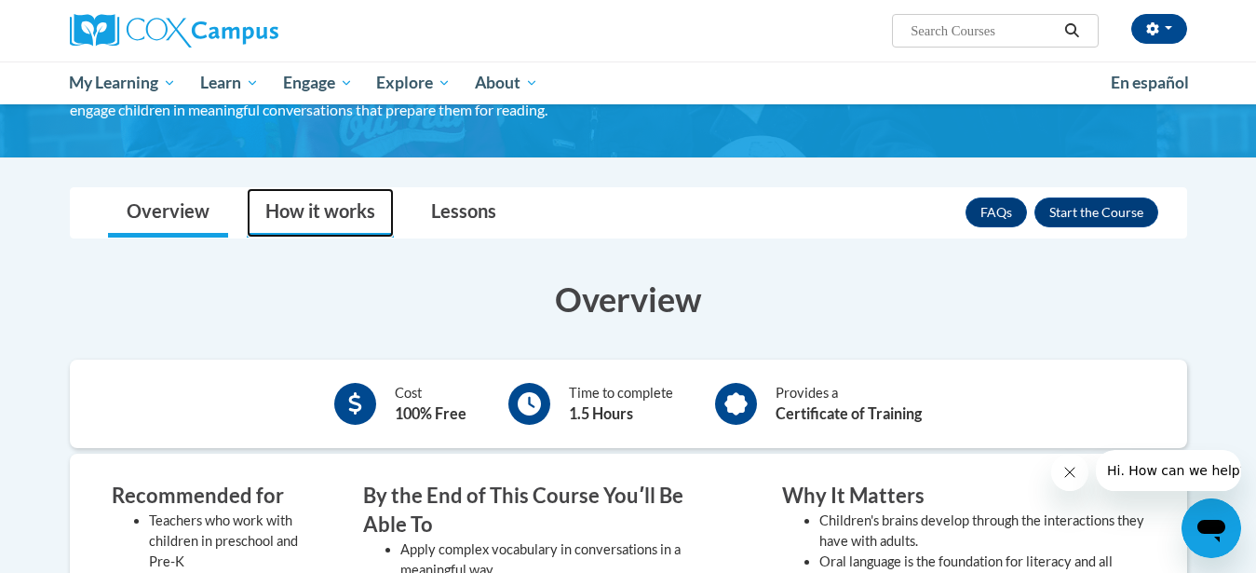
click at [335, 219] on link "How it works" at bounding box center [320, 212] width 147 height 49
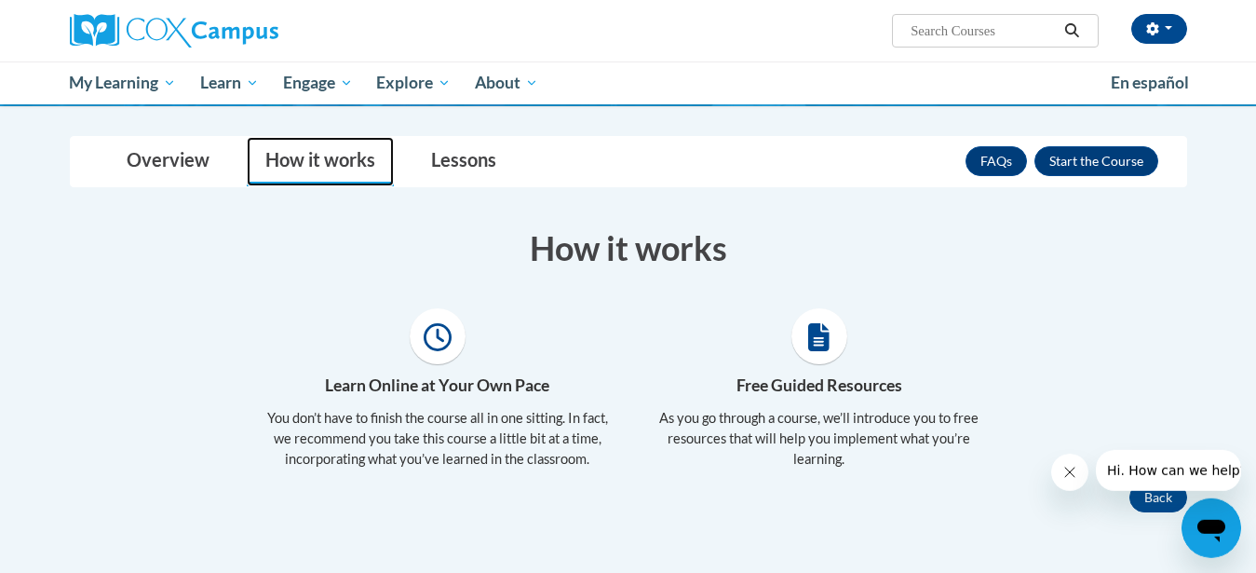
scroll to position [235, 0]
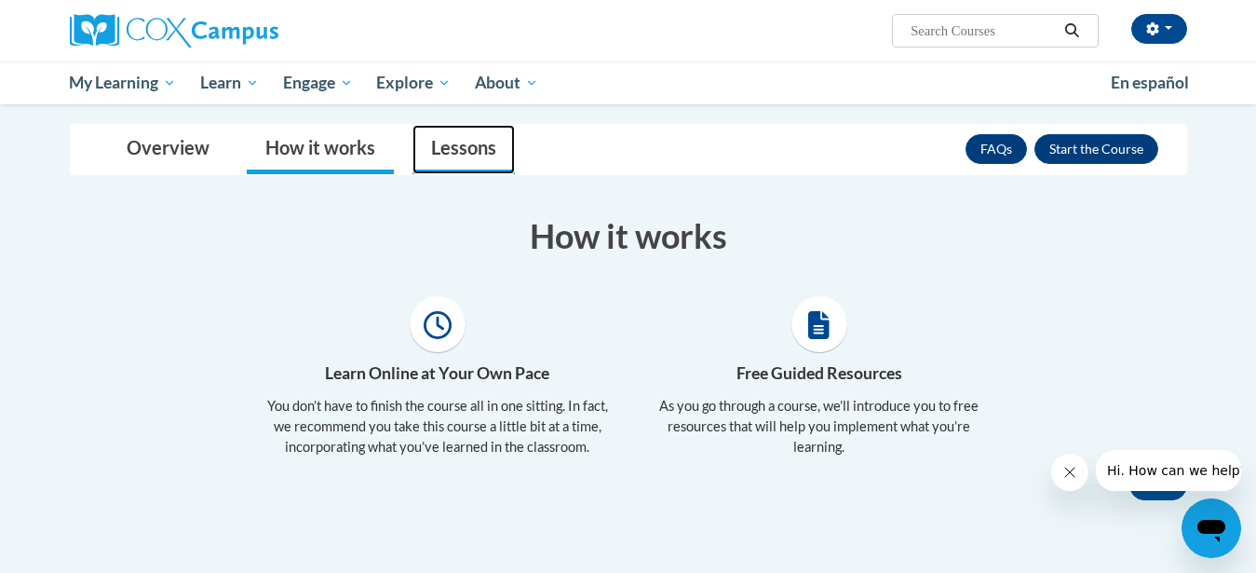
click at [465, 141] on link "Lessons" at bounding box center [464, 149] width 102 height 49
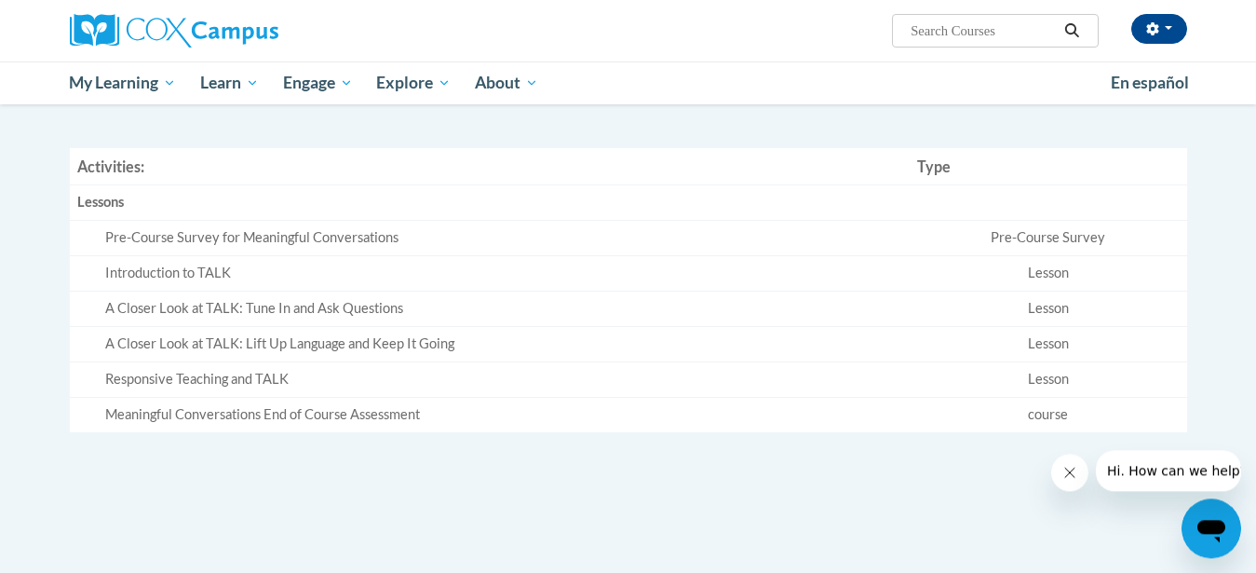
scroll to position [393, 0]
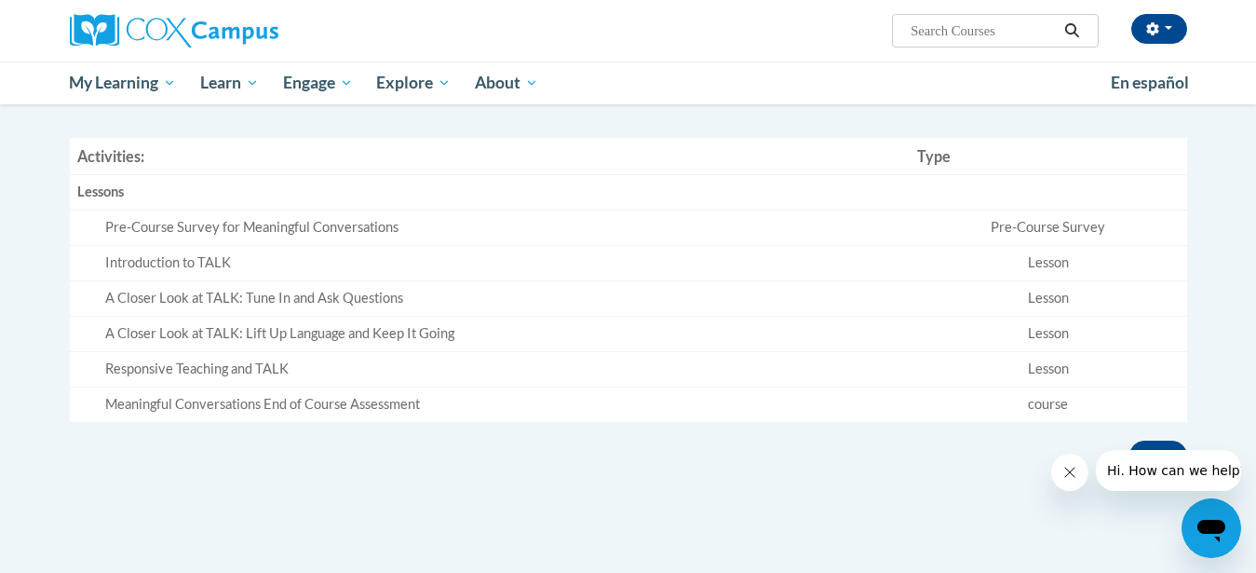
click at [1077, 473] on icon "Close message from company" at bounding box center [1070, 472] width 15 height 15
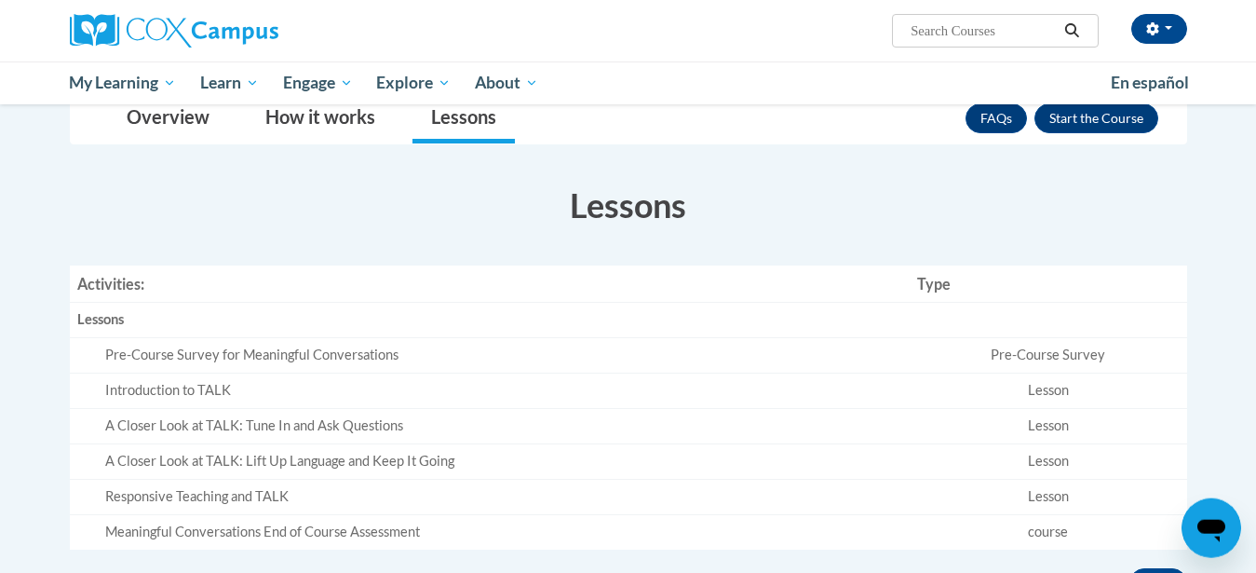
scroll to position [235, 0]
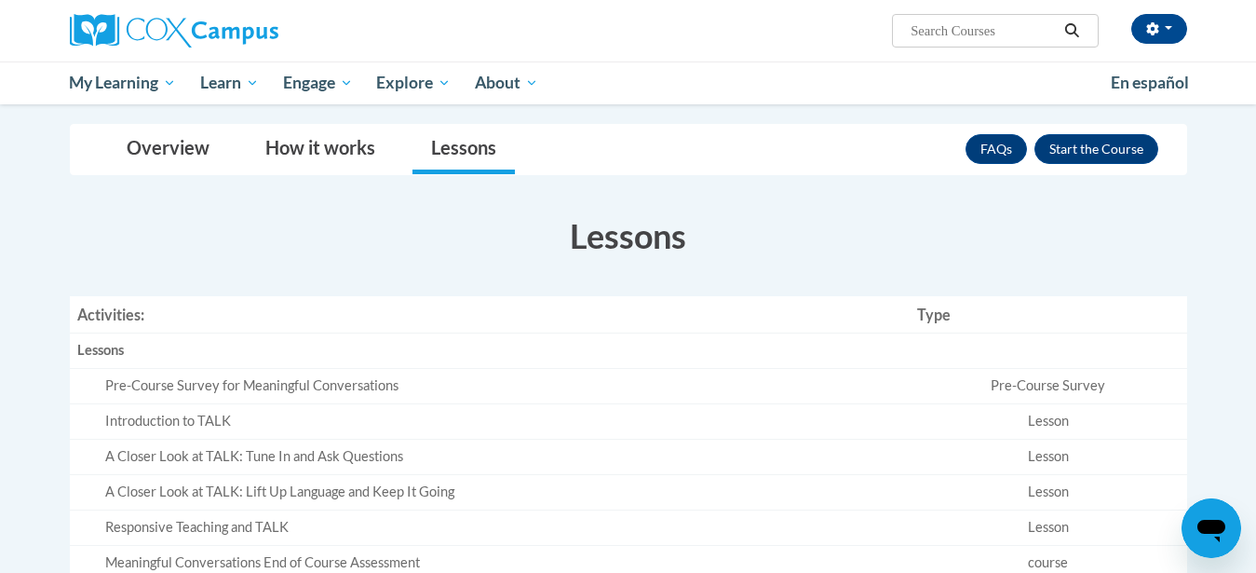
click at [277, 234] on h3 "Lessons" at bounding box center [628, 235] width 1117 height 47
click at [1144, 140] on button "Enroll" at bounding box center [1097, 149] width 124 height 30
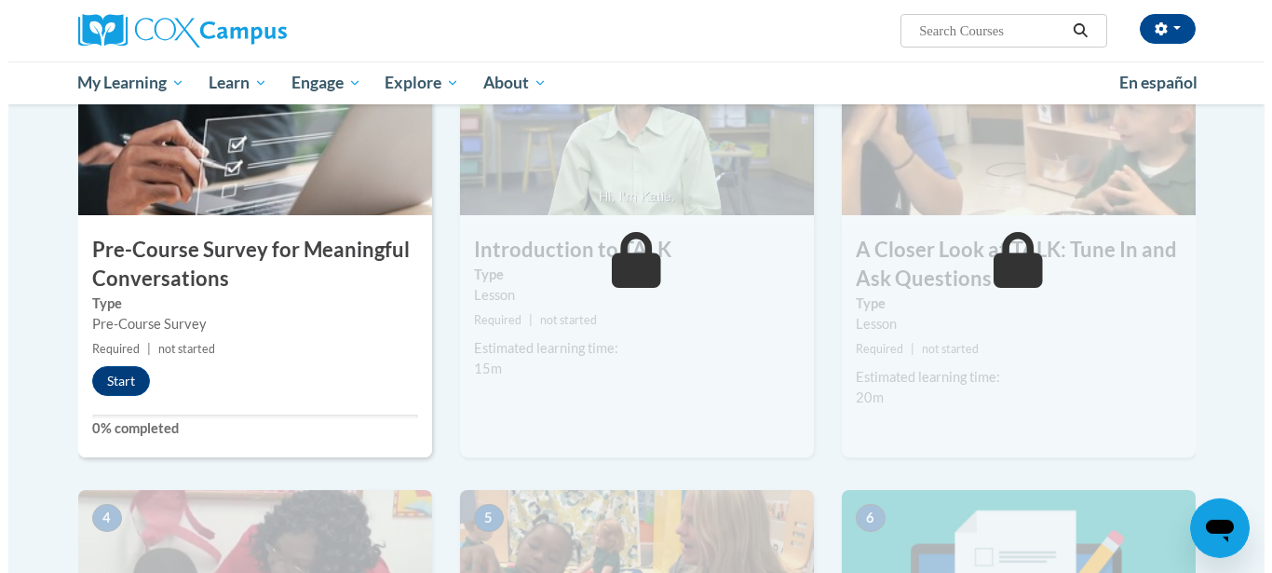
scroll to position [507, 0]
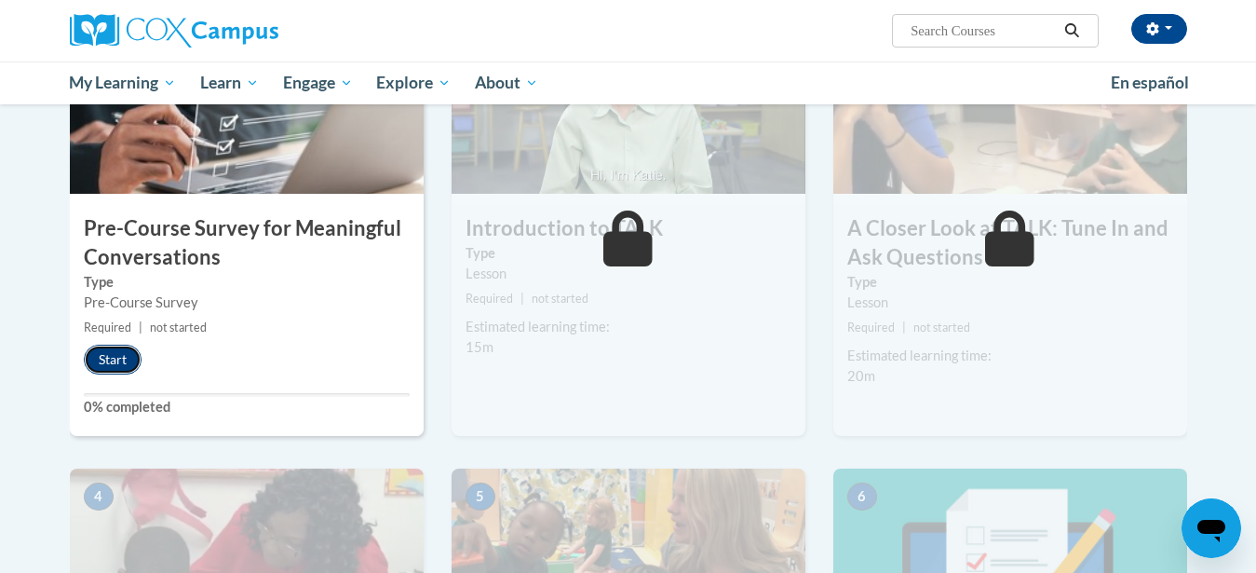
click at [110, 362] on button "Start" at bounding box center [113, 360] width 58 height 30
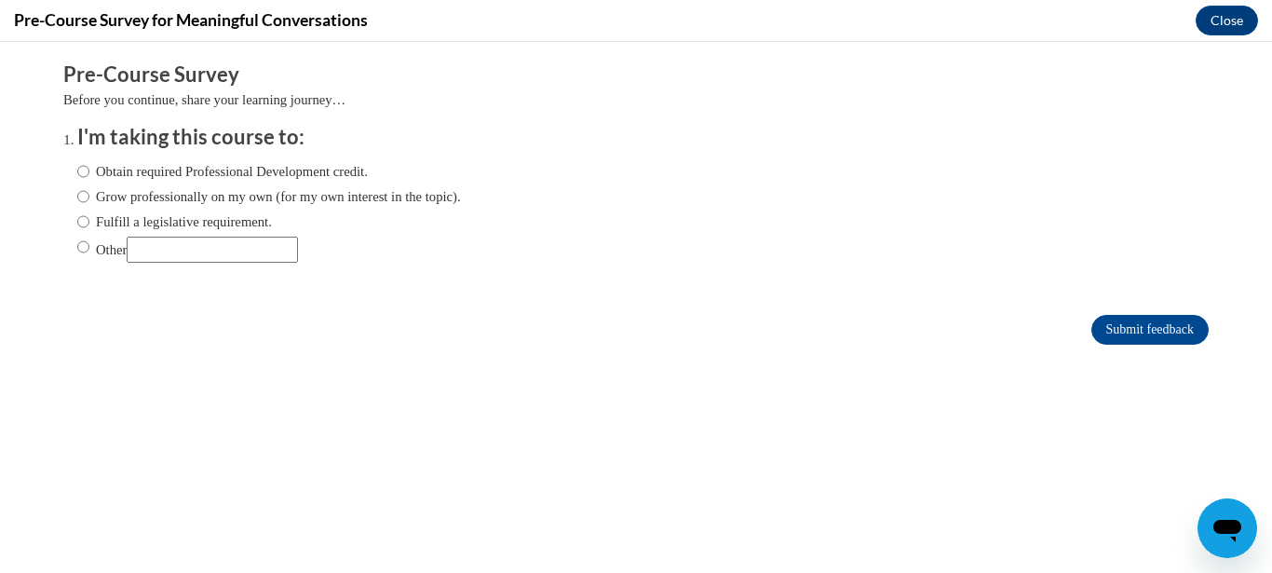
scroll to position [0, 0]
click at [77, 175] on input "Obtain required Professional Development credit." at bounding box center [83, 171] width 12 height 20
radio input "true"
click at [1119, 337] on input "Submit feedback" at bounding box center [1149, 330] width 117 height 30
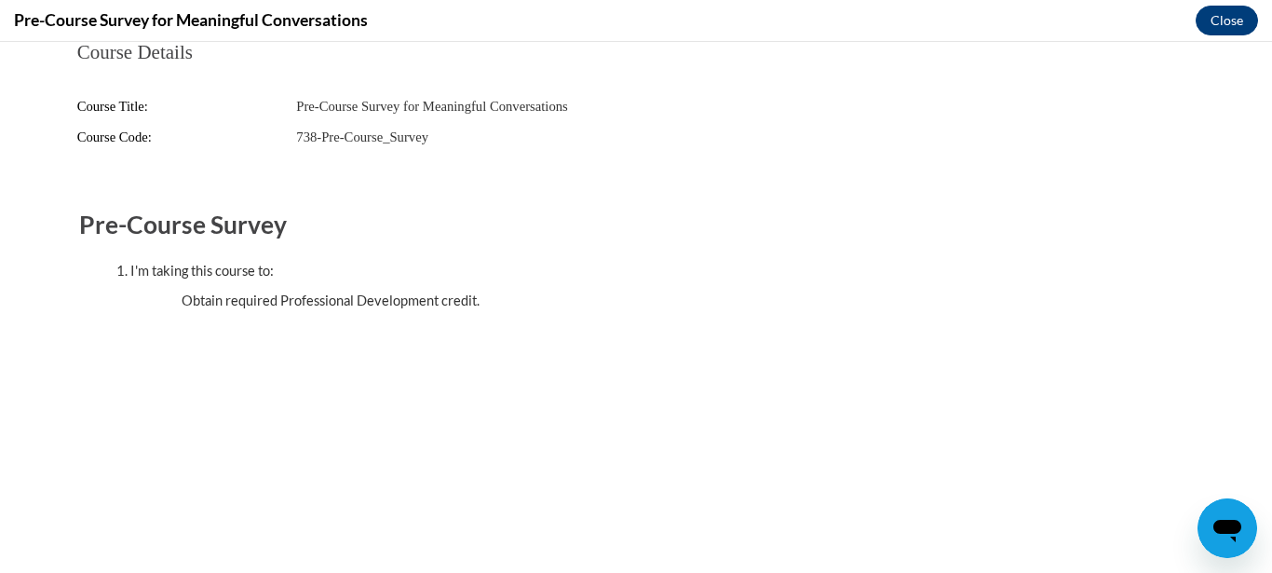
click at [1224, 31] on button "Close" at bounding box center [1227, 21] width 62 height 30
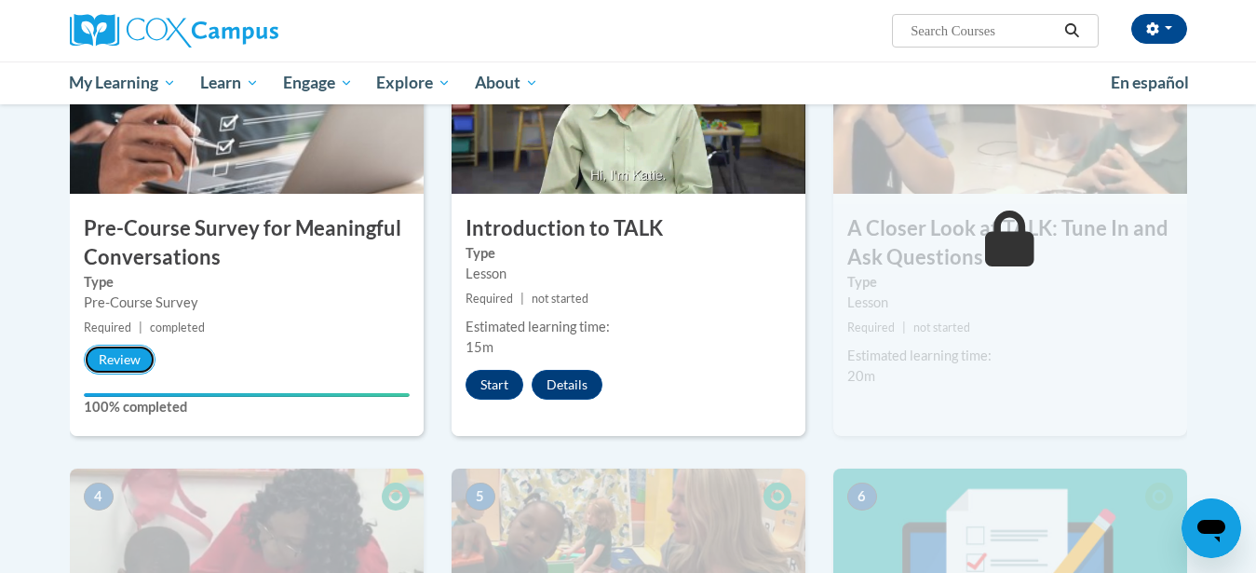
click at [120, 355] on button "Review" at bounding box center [120, 360] width 72 height 30
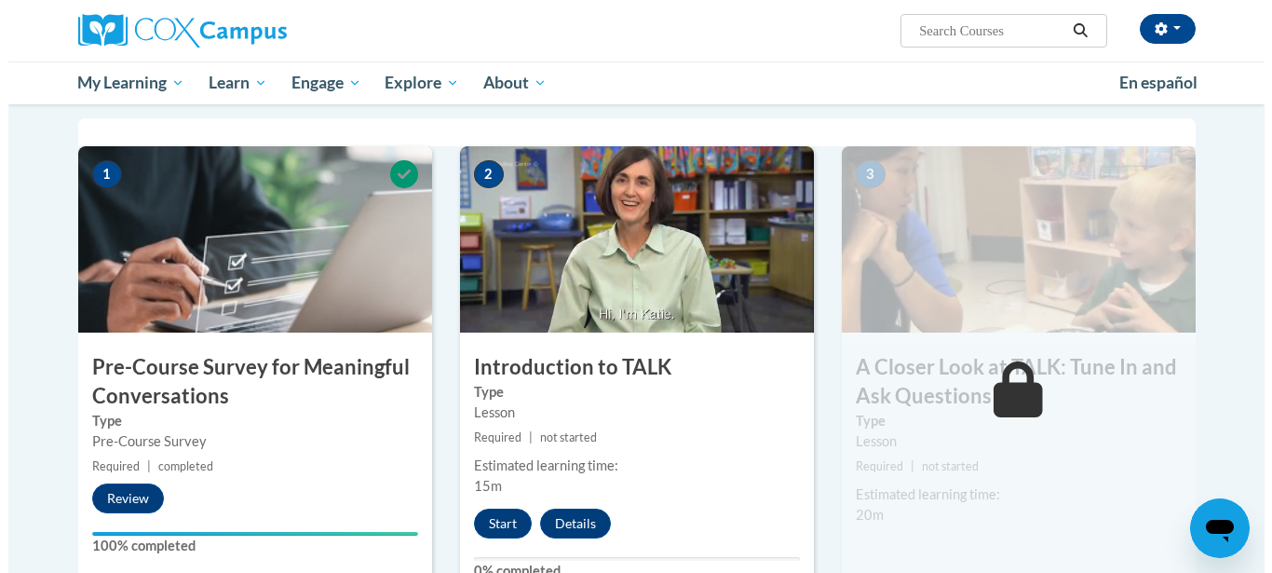
scroll to position [463, 0]
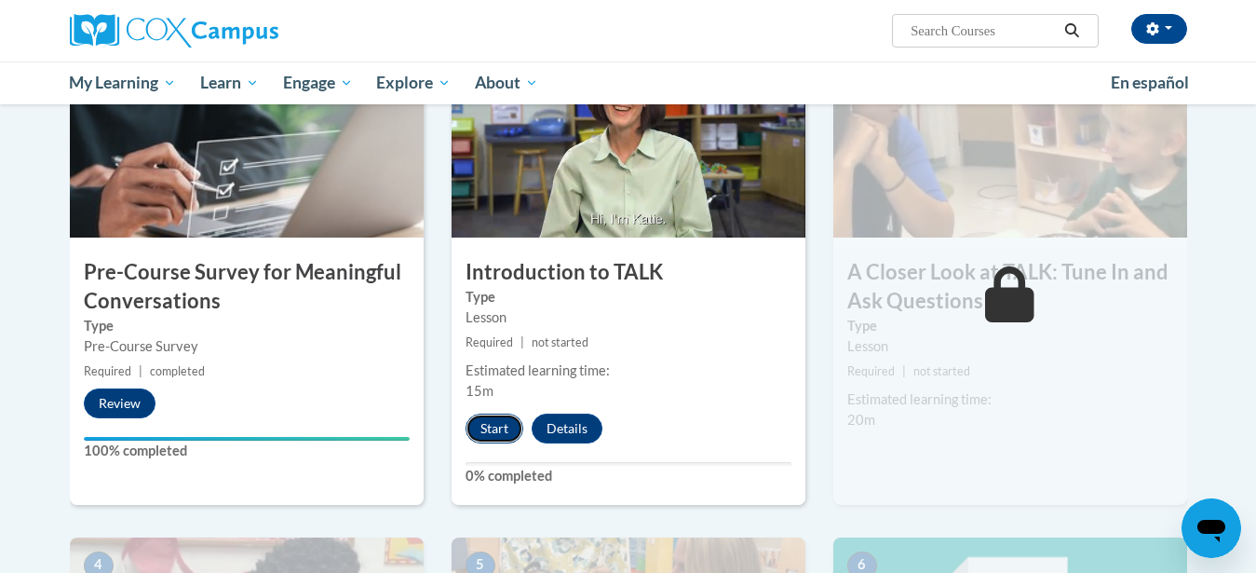
click at [500, 430] on button "Start" at bounding box center [495, 428] width 58 height 30
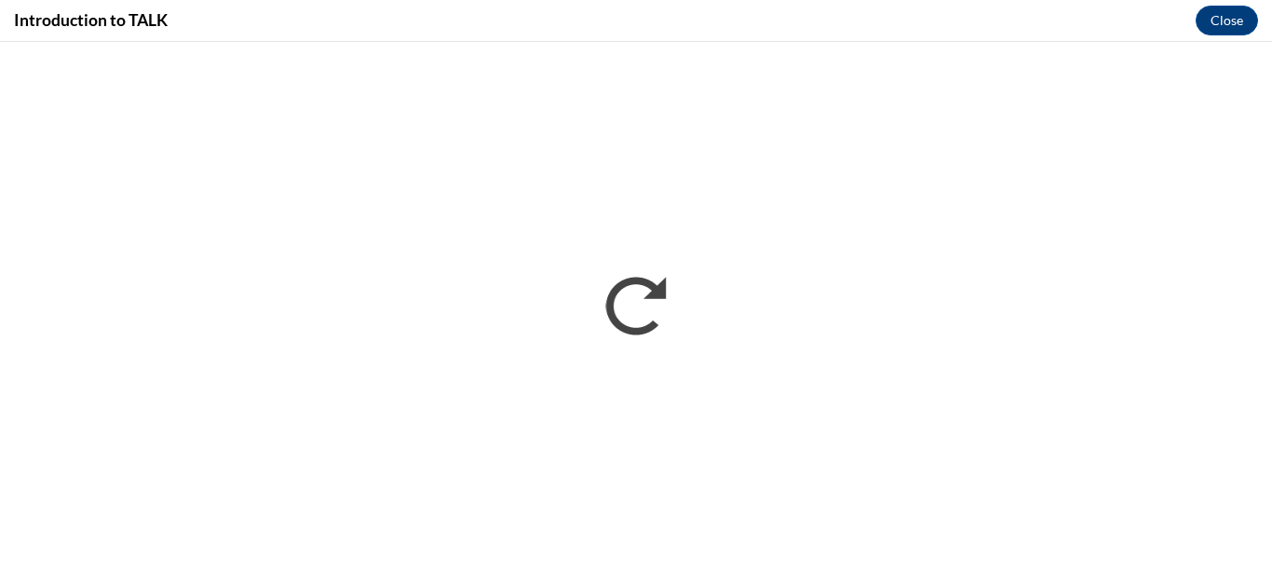
scroll to position [0, 0]
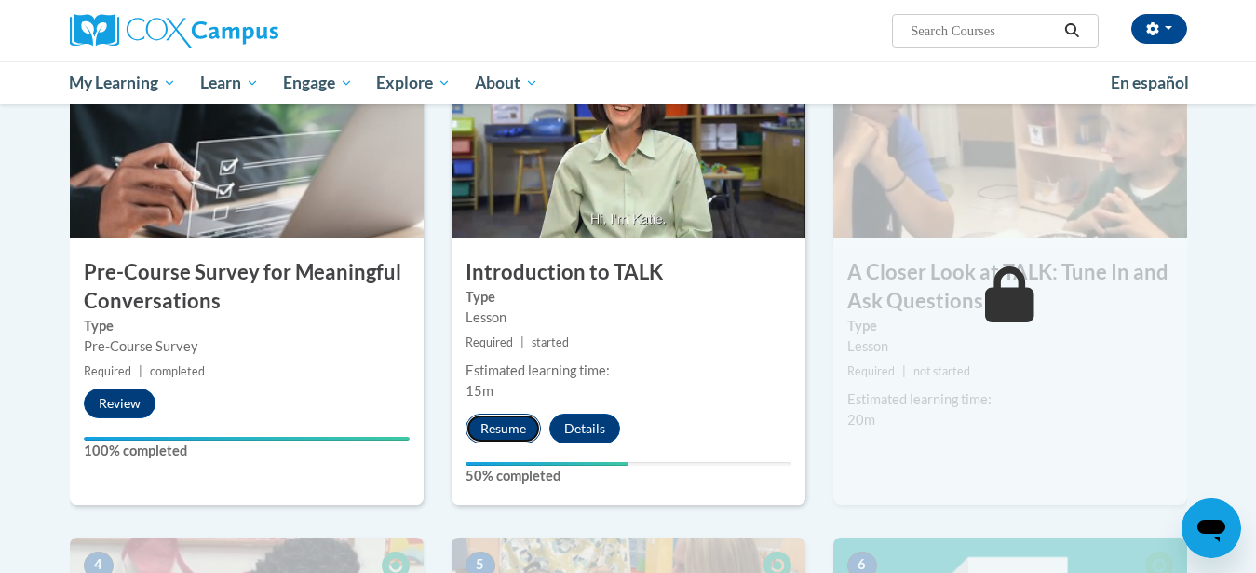
click at [500, 436] on button "Resume" at bounding box center [503, 428] width 75 height 30
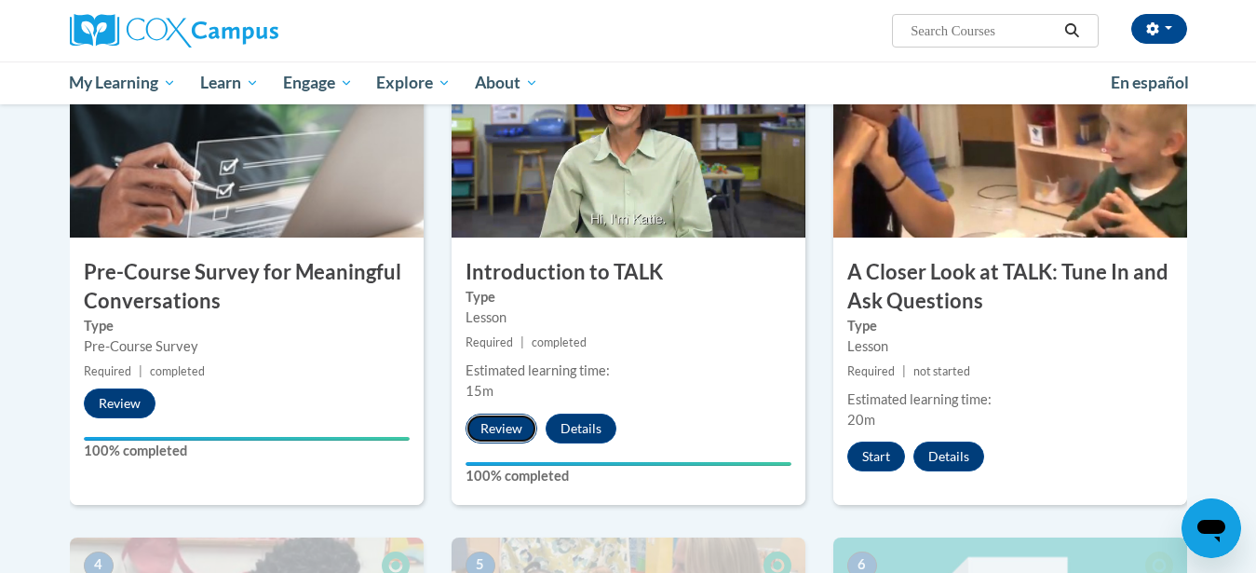
click at [500, 432] on button "Review" at bounding box center [502, 428] width 72 height 30
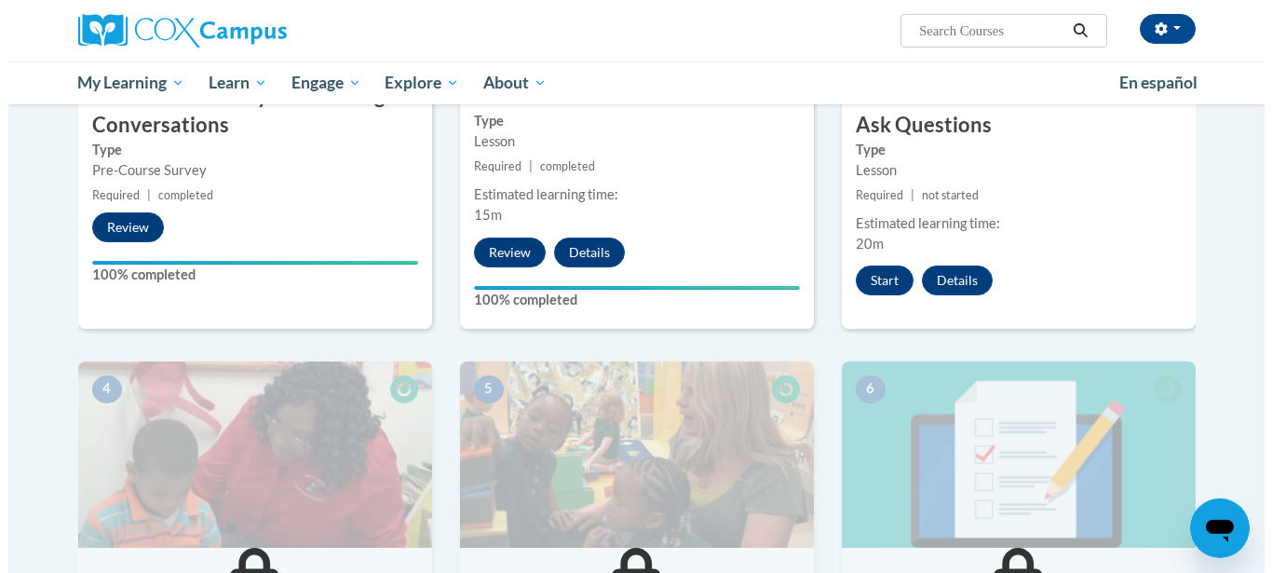
scroll to position [621, 0]
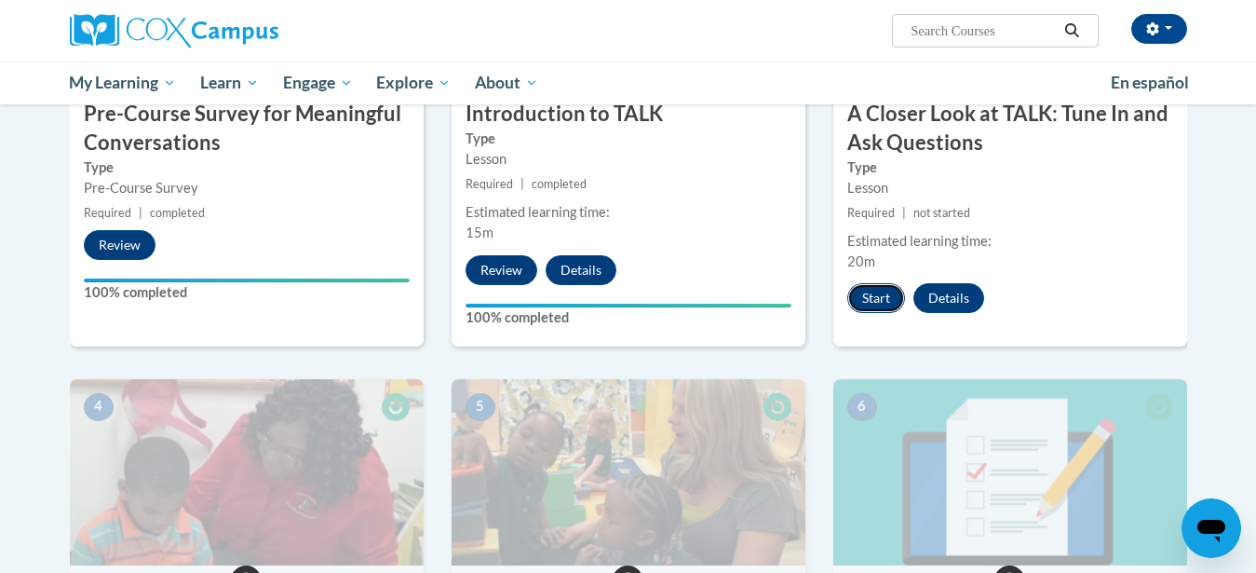
click at [875, 291] on button "Start" at bounding box center [876, 298] width 58 height 30
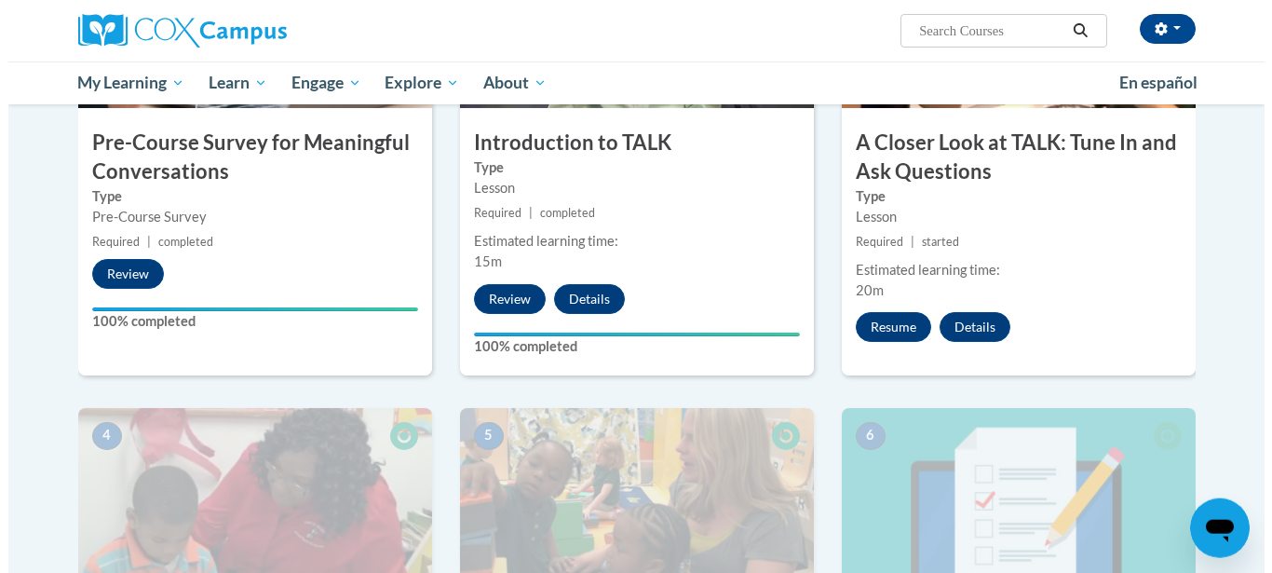
scroll to position [589, 0]
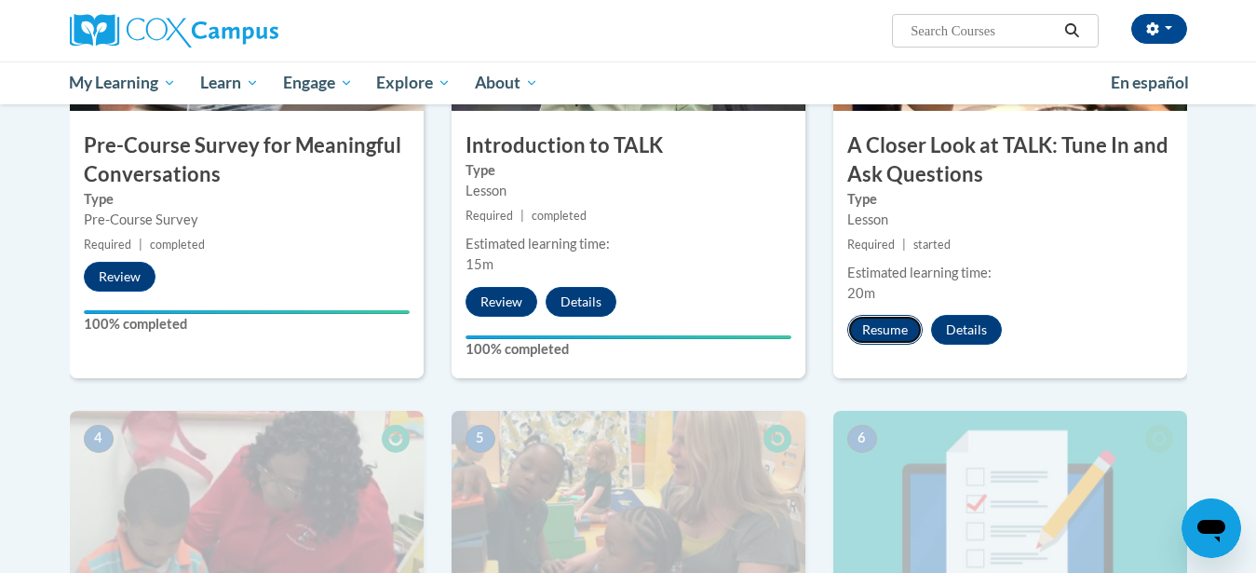
click at [872, 331] on button "Resume" at bounding box center [884, 330] width 75 height 30
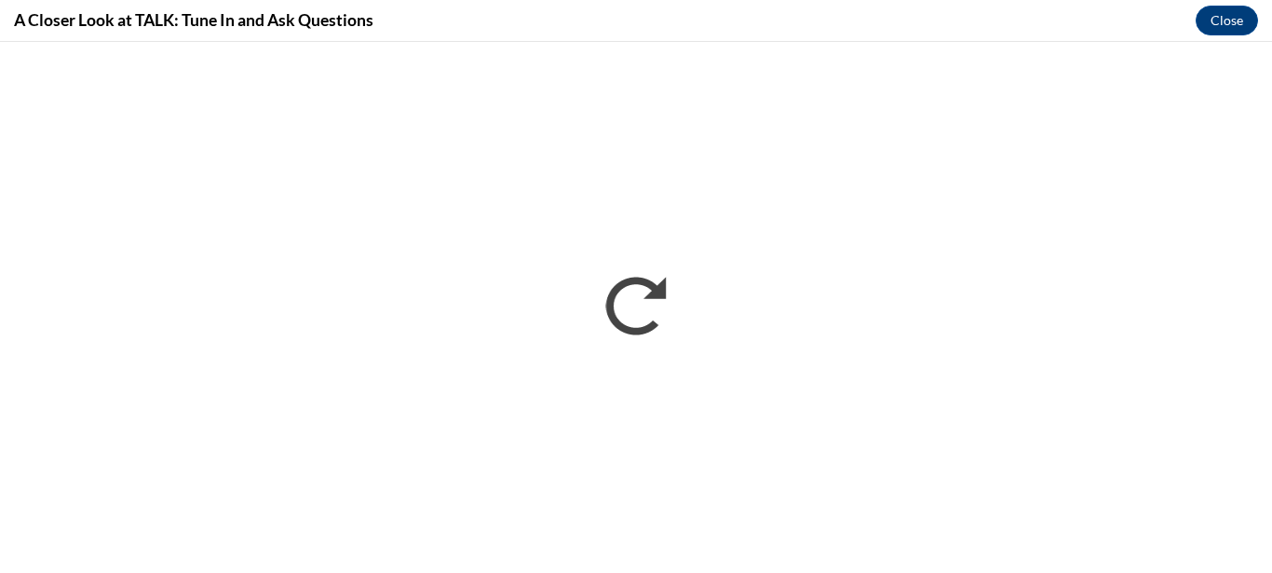
scroll to position [0, 0]
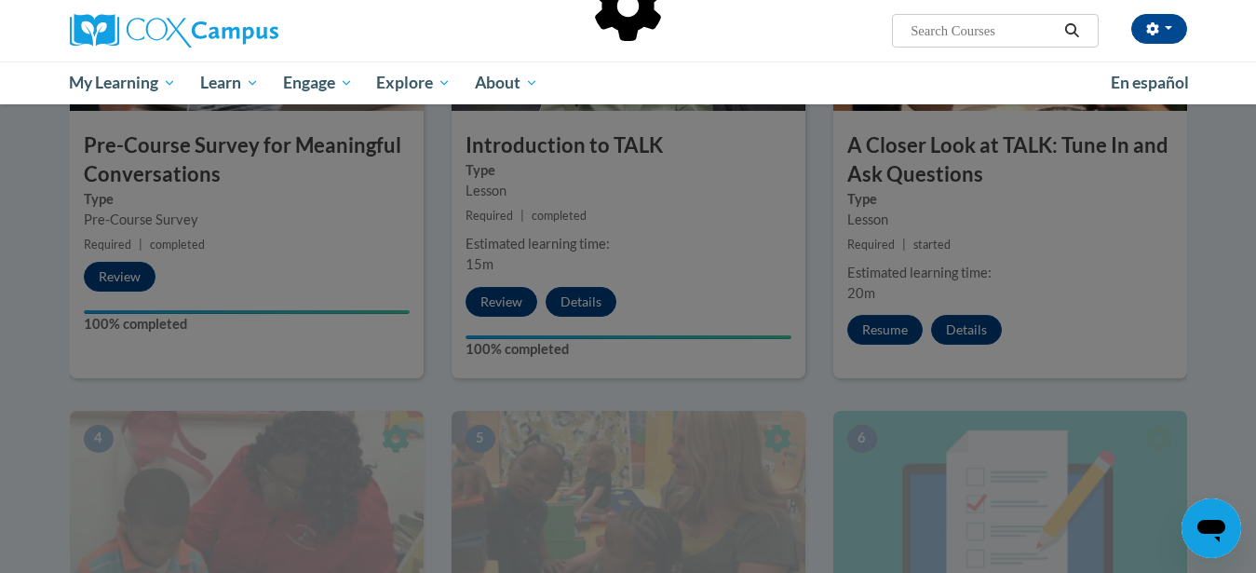
click at [900, 328] on div at bounding box center [628, 286] width 1256 height 573
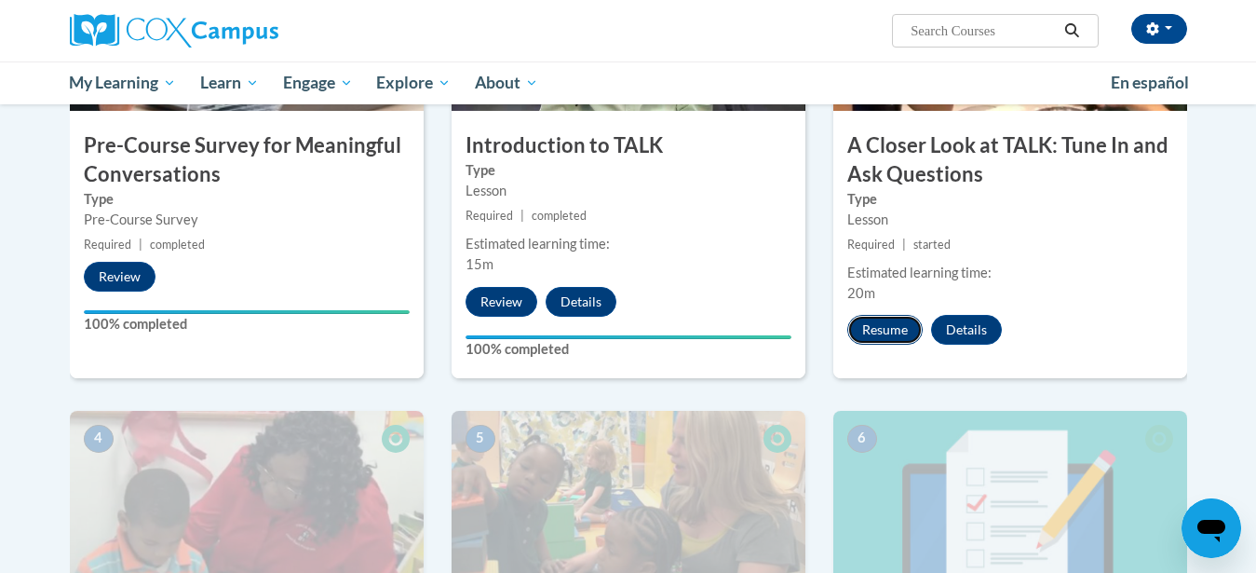
click at [897, 338] on button "Resume" at bounding box center [884, 330] width 75 height 30
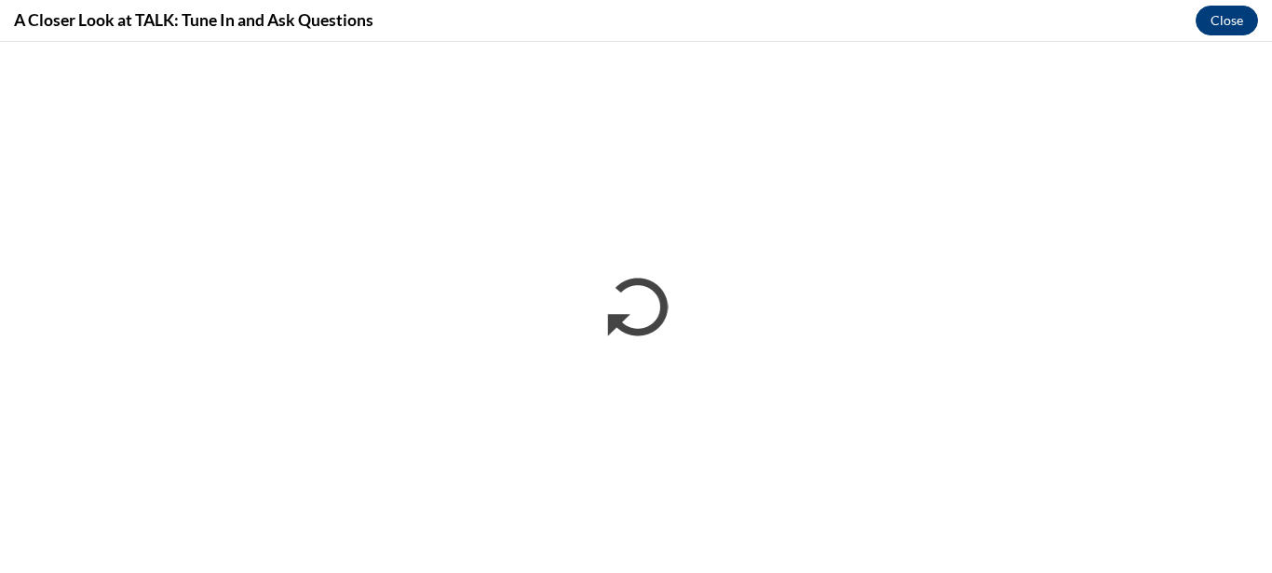
click at [1230, 23] on button "Close" at bounding box center [1227, 21] width 62 height 30
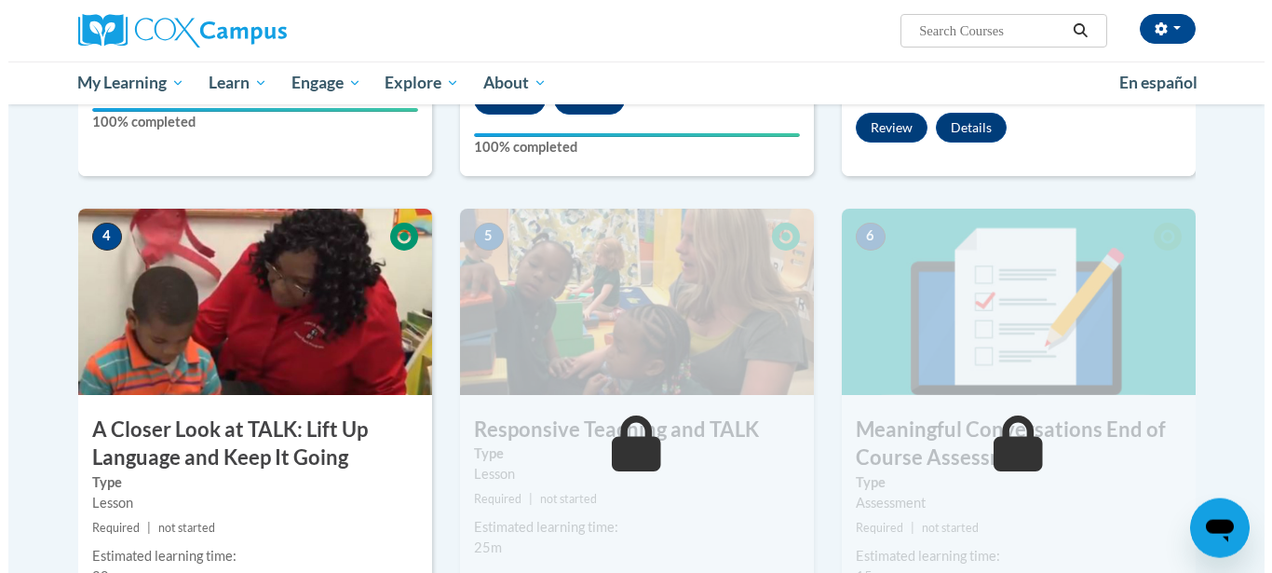
scroll to position [874, 0]
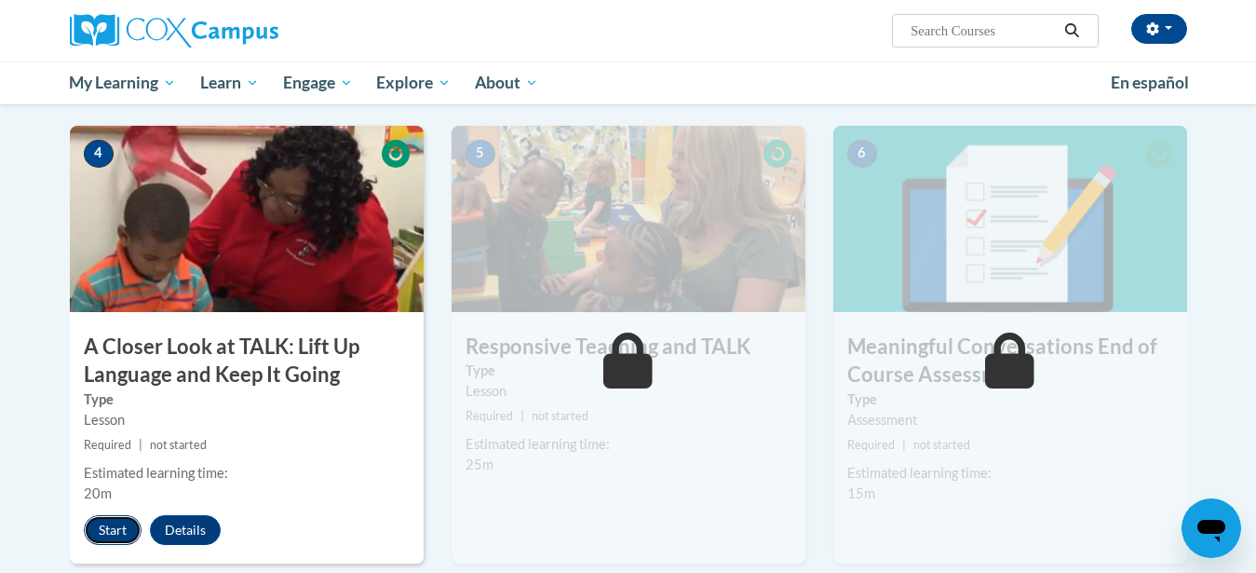
click at [128, 532] on button "Start" at bounding box center [113, 530] width 58 height 30
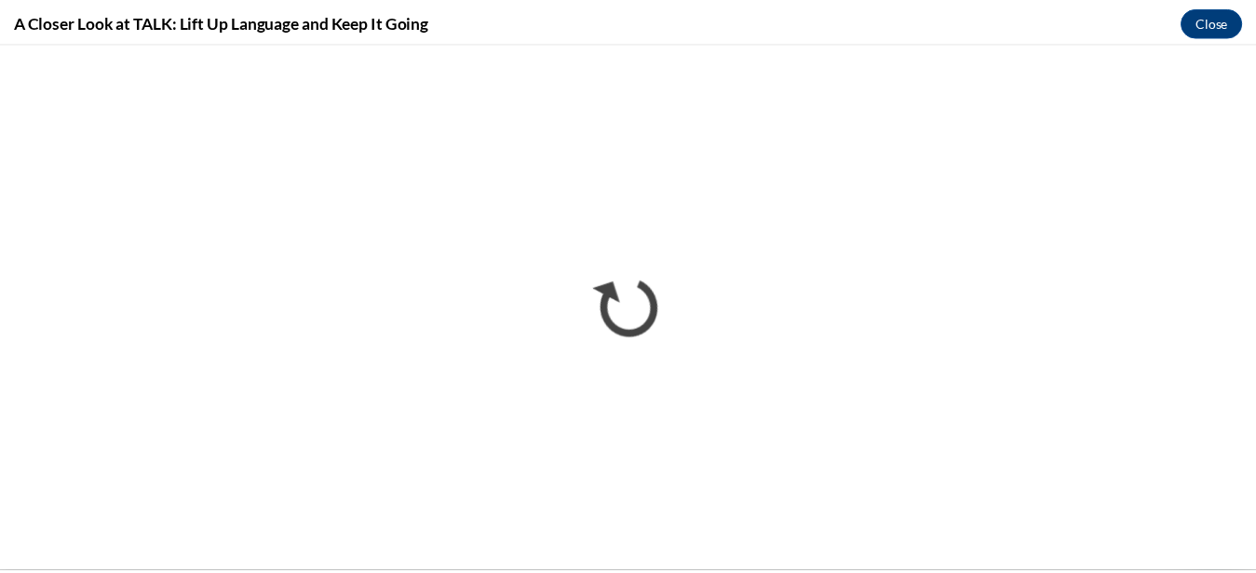
scroll to position [0, 0]
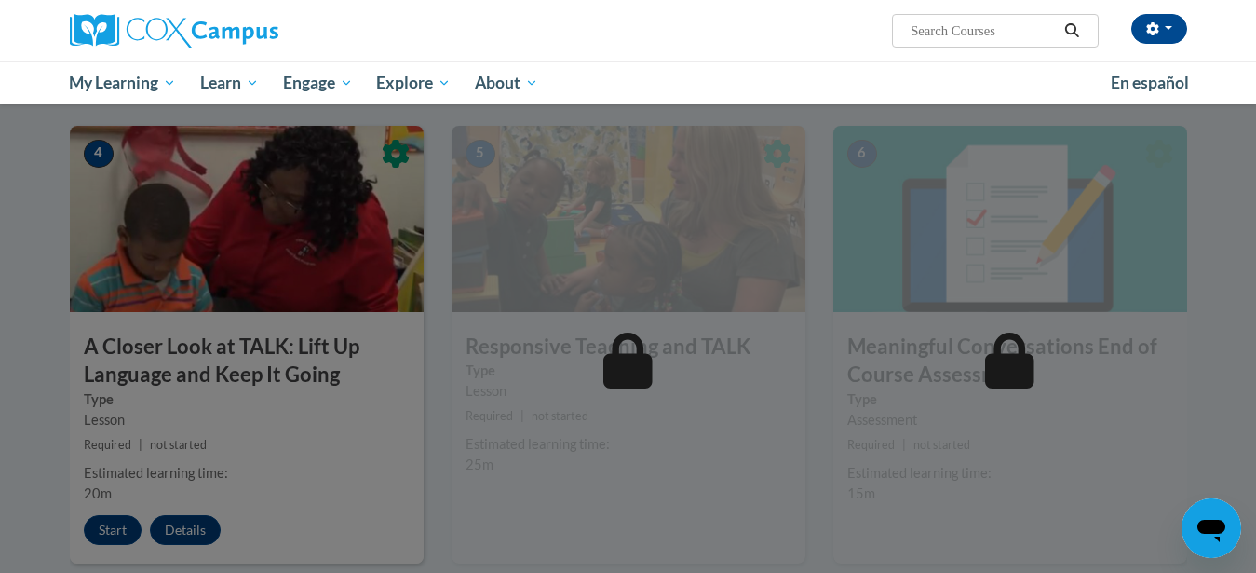
drag, startPoint x: 1230, startPoint y: 41, endPoint x: 1009, endPoint y: 408, distance: 428.2
click at [1009, 408] on div at bounding box center [628, 286] width 1256 height 573
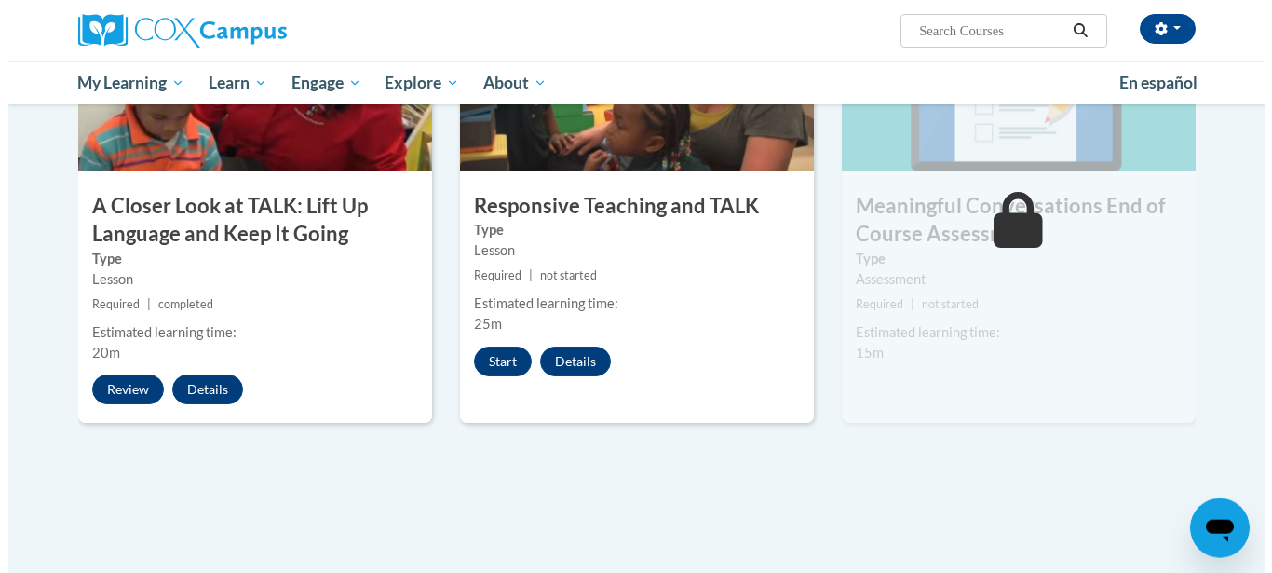
scroll to position [1033, 0]
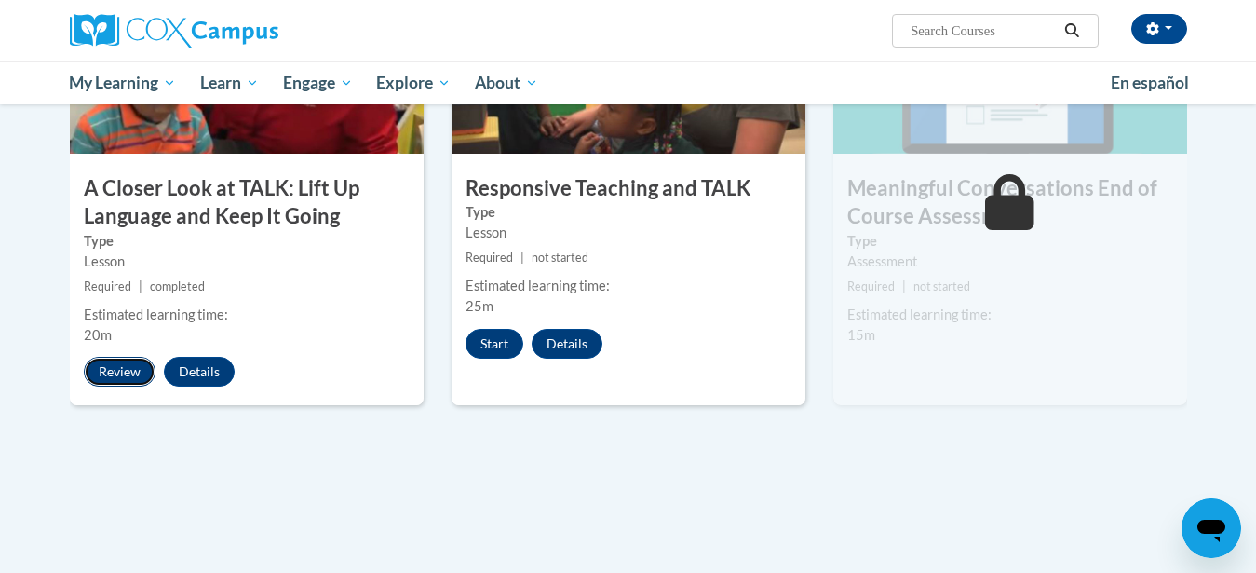
click at [120, 364] on button "Review" at bounding box center [120, 372] width 72 height 30
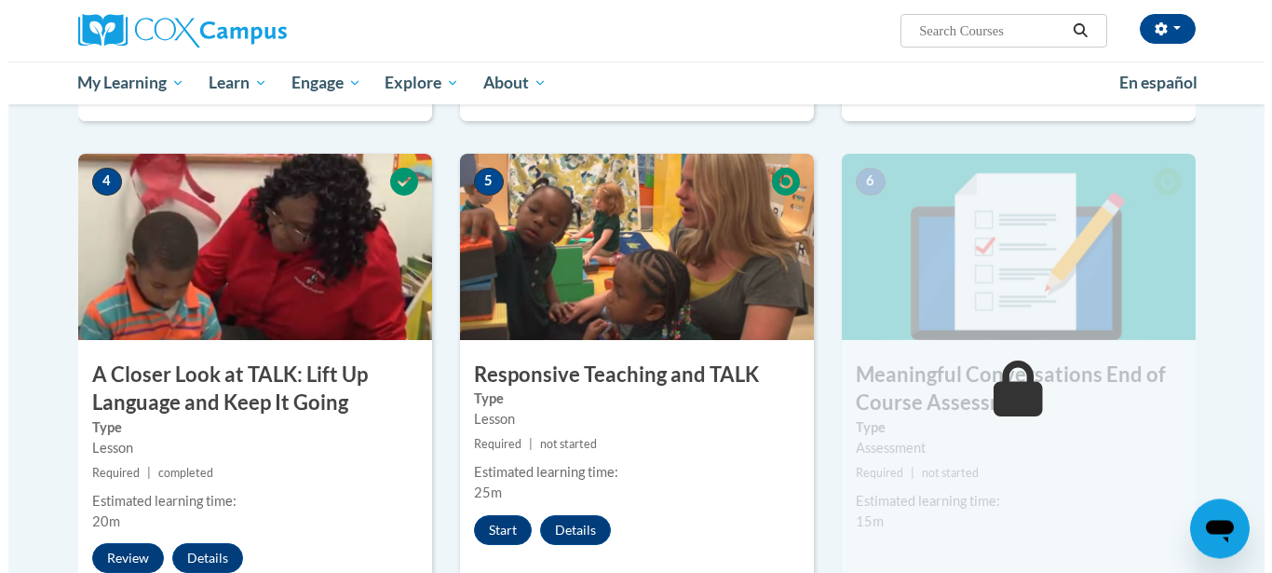
scroll to position [906, 0]
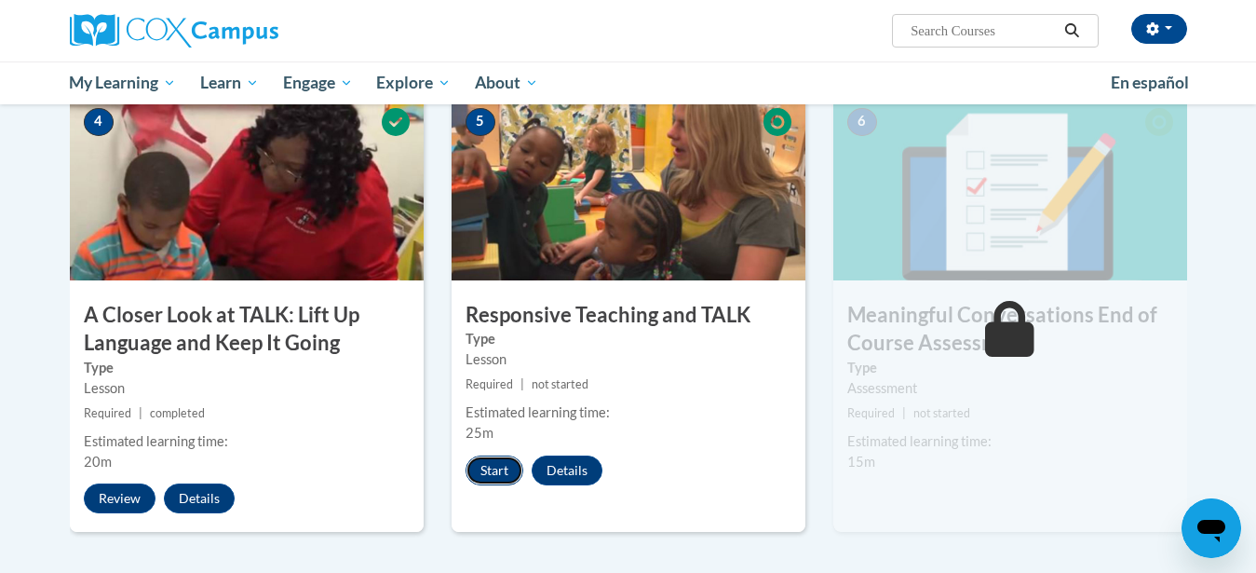
click at [475, 461] on button "Start" at bounding box center [495, 470] width 58 height 30
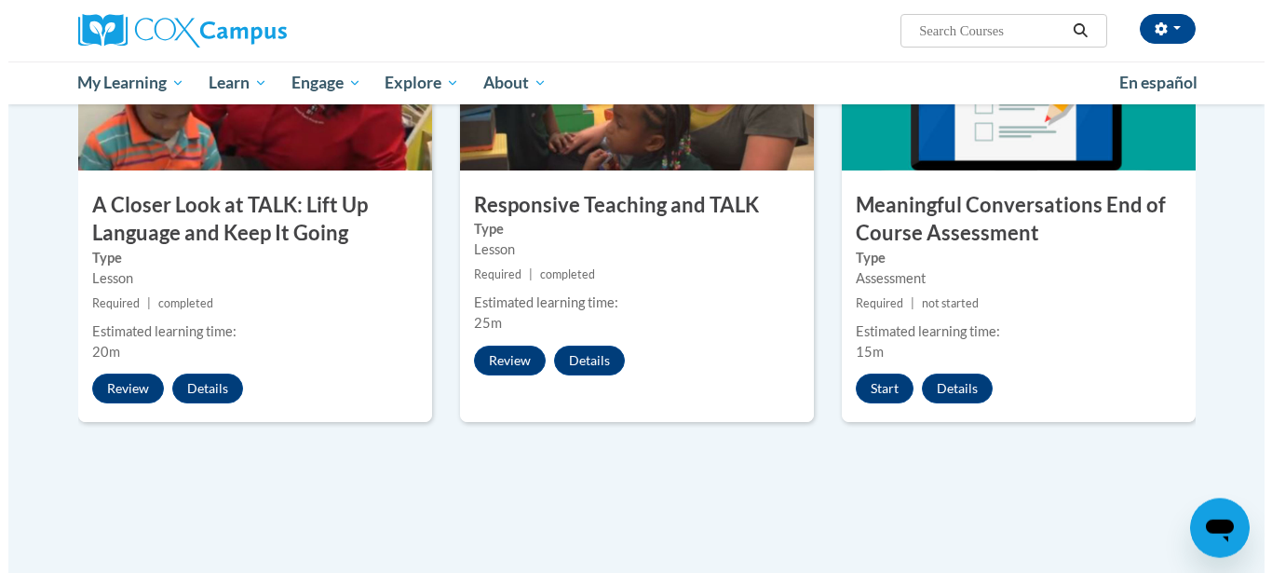
scroll to position [1001, 0]
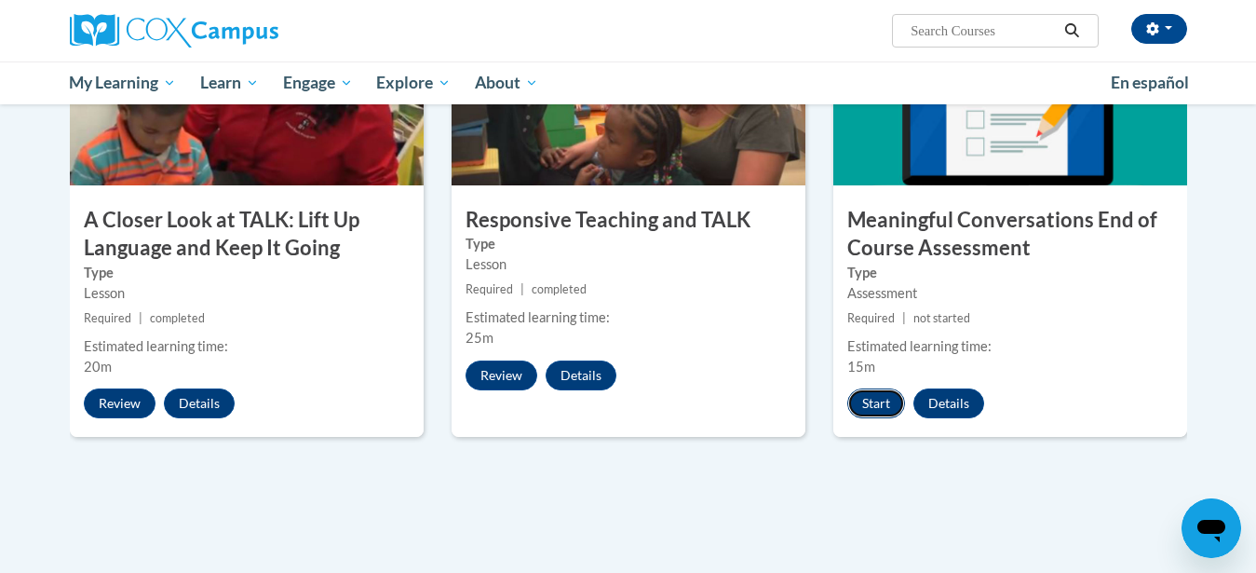
click at [865, 410] on button "Start" at bounding box center [876, 403] width 58 height 30
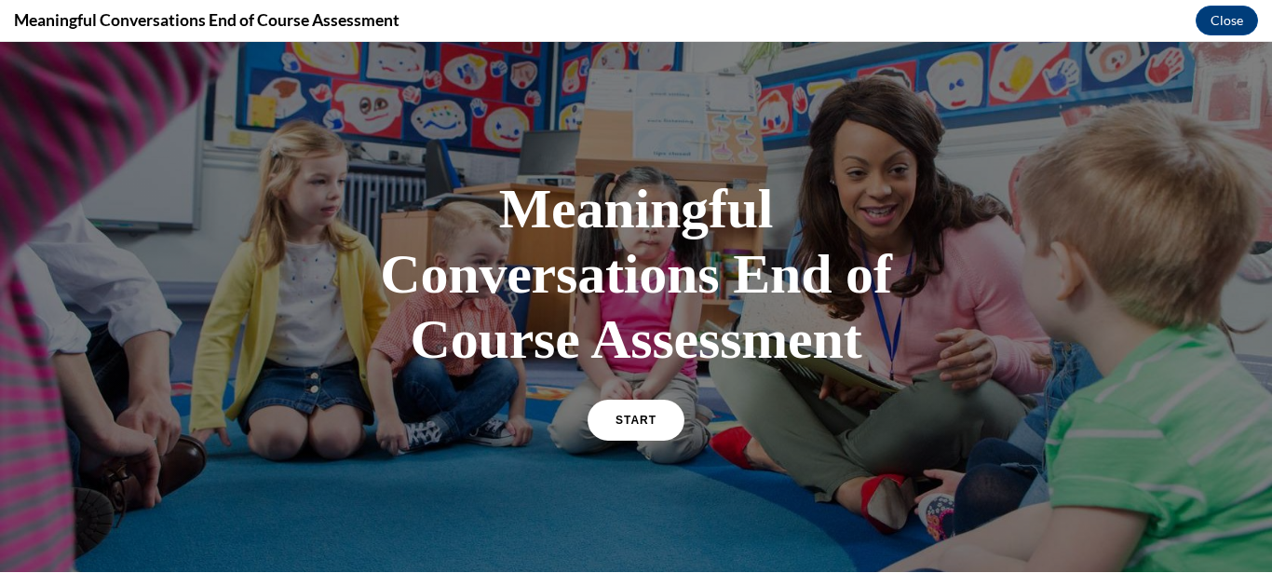
scroll to position [0, 0]
click at [653, 425] on link "START" at bounding box center [636, 420] width 102 height 43
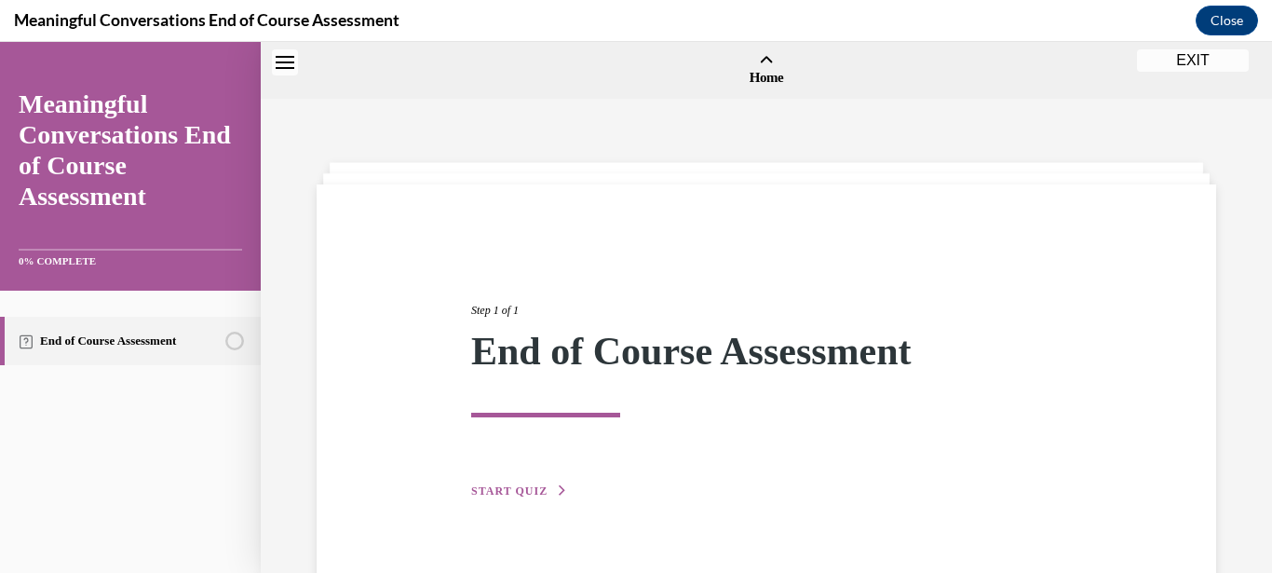
scroll to position [58, 0]
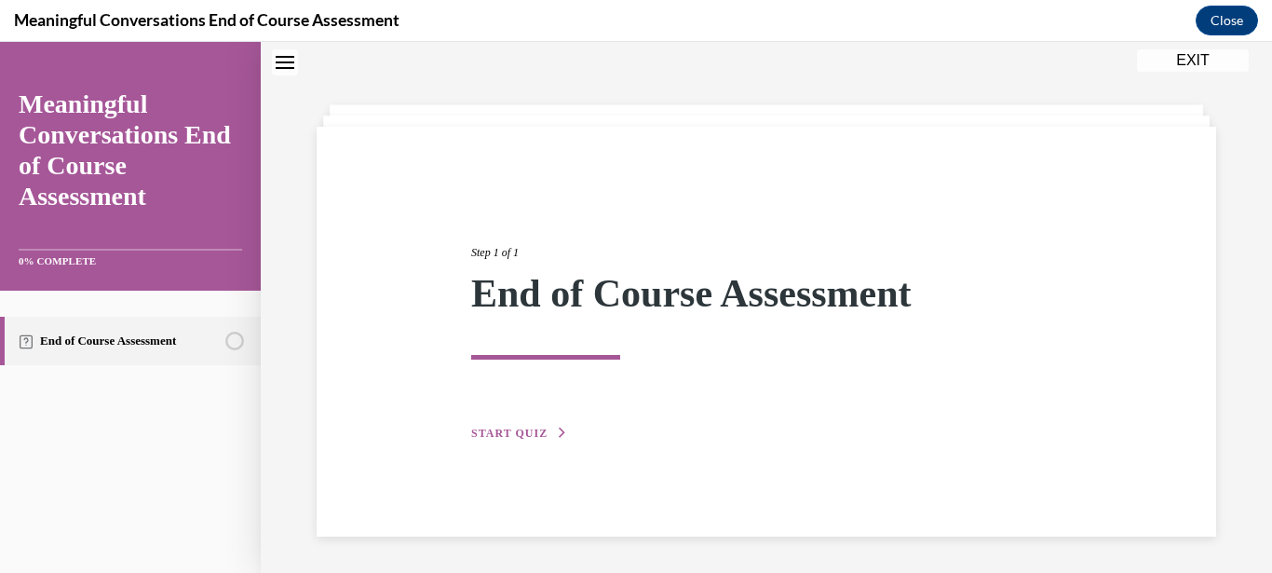
click at [525, 428] on span "START QUIZ" at bounding box center [509, 433] width 76 height 13
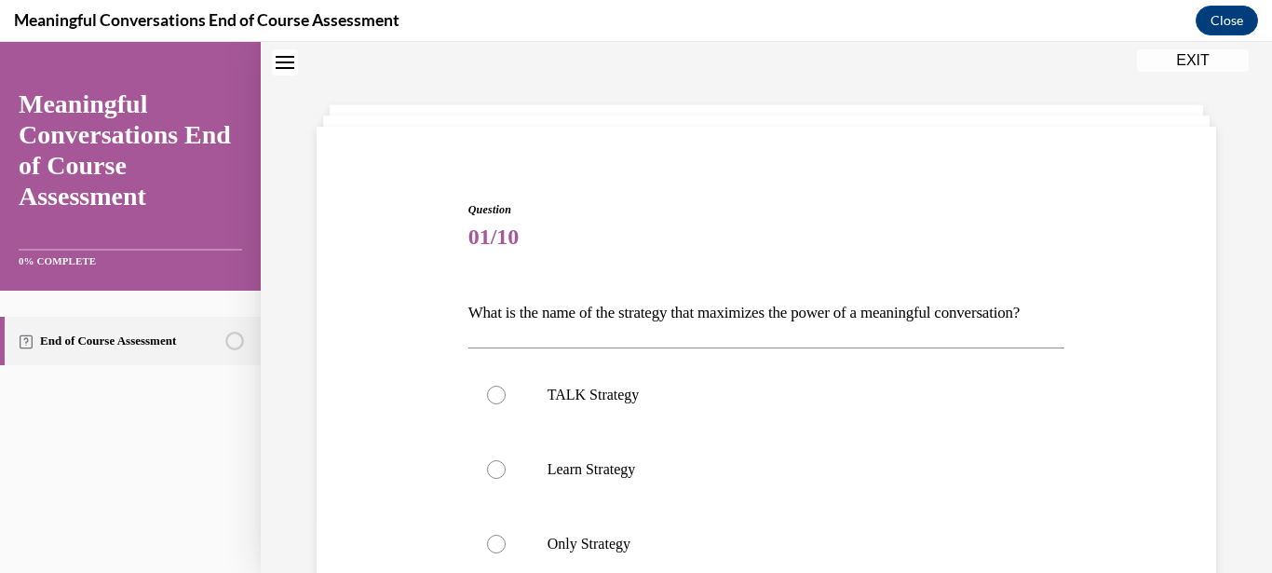
scroll to position [57, 0]
click at [639, 405] on p "TALK Strategy" at bounding box center [783, 395] width 471 height 19
click at [506, 405] on input "TALK Strategy" at bounding box center [496, 395] width 19 height 19
radio input "true"
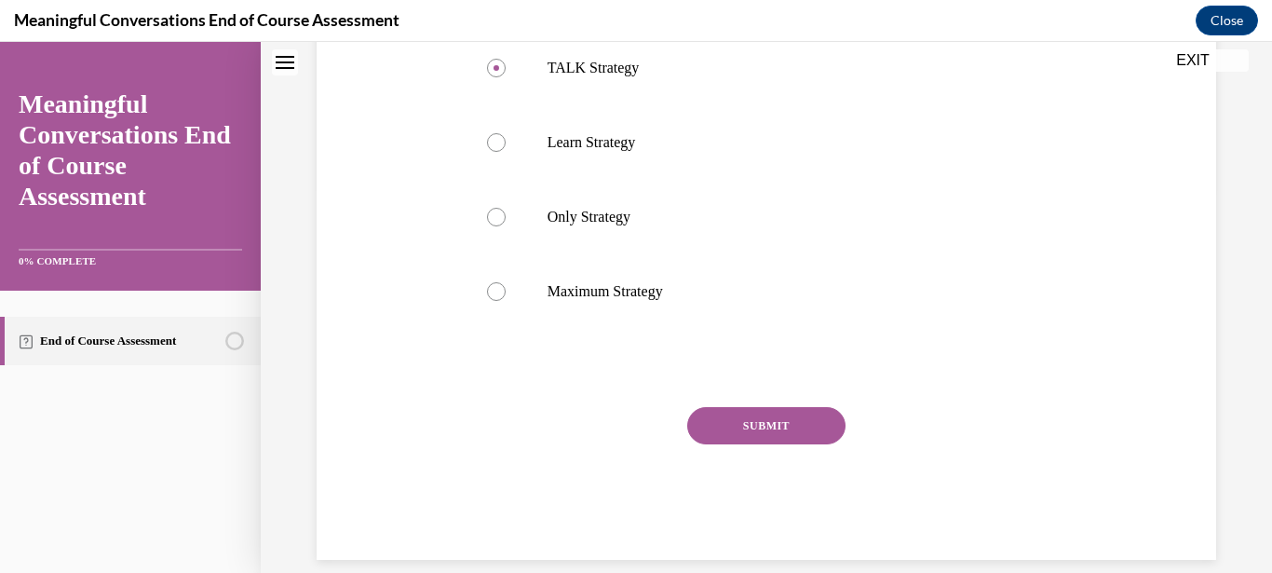
click at [770, 444] on button "SUBMIT" at bounding box center [766, 425] width 158 height 37
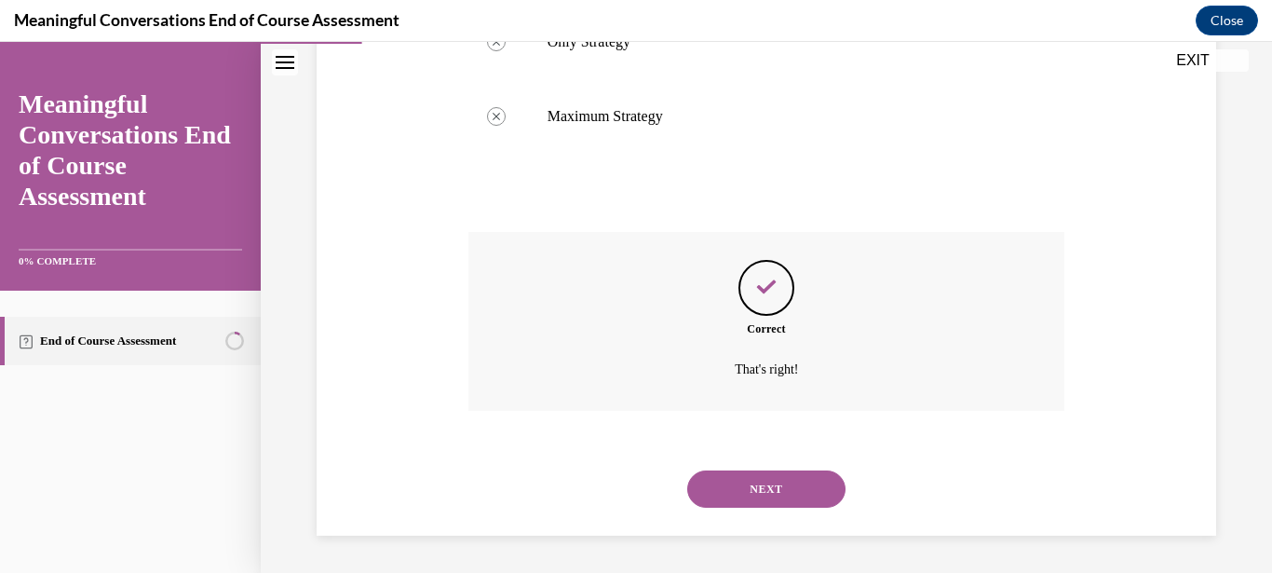
scroll to position [569, 0]
click at [764, 496] on button "NEXT" at bounding box center [766, 488] width 158 height 37
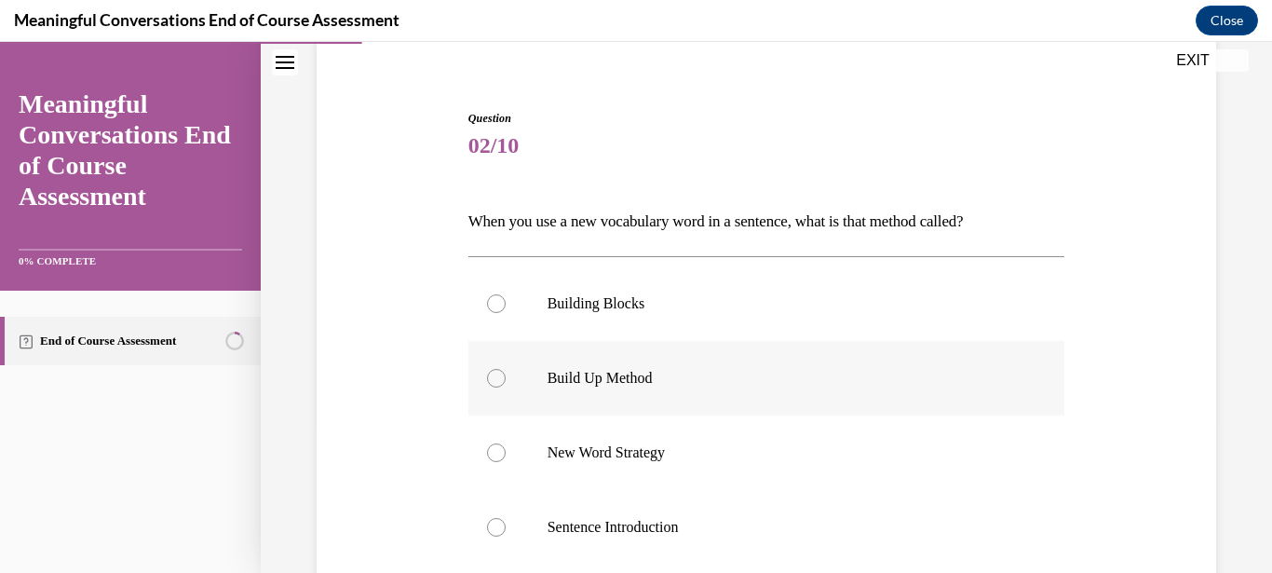
scroll to position [209, 0]
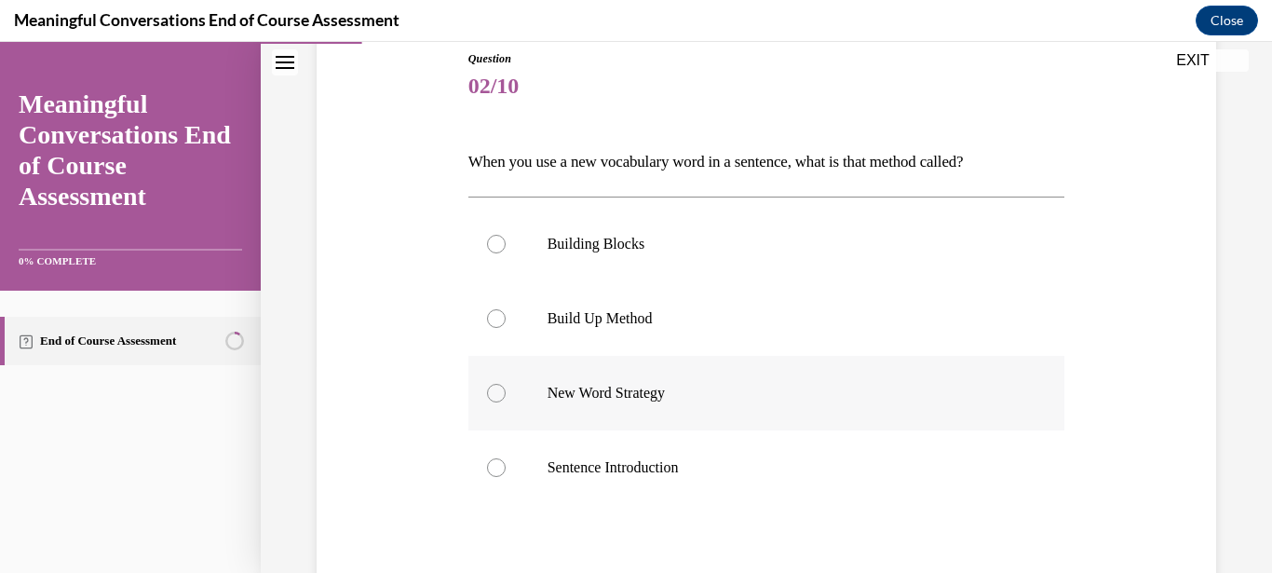
click at [655, 402] on label "New Word Strategy" at bounding box center [766, 393] width 597 height 74
click at [506, 402] on input "New Word Strategy" at bounding box center [496, 393] width 19 height 19
radio input "true"
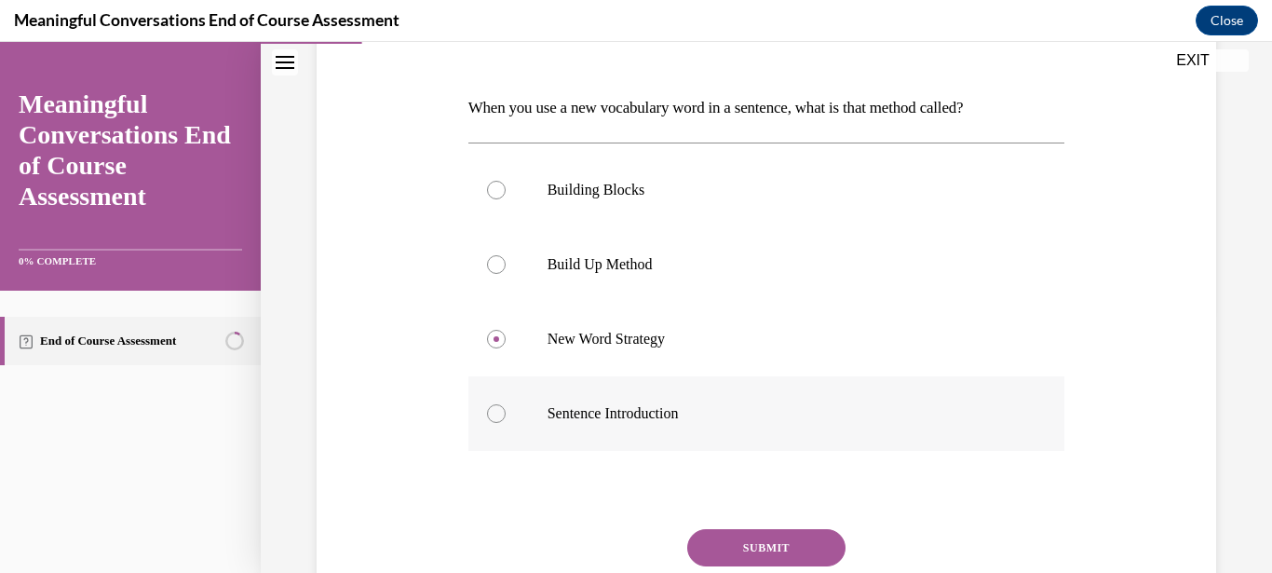
scroll to position [298, 0]
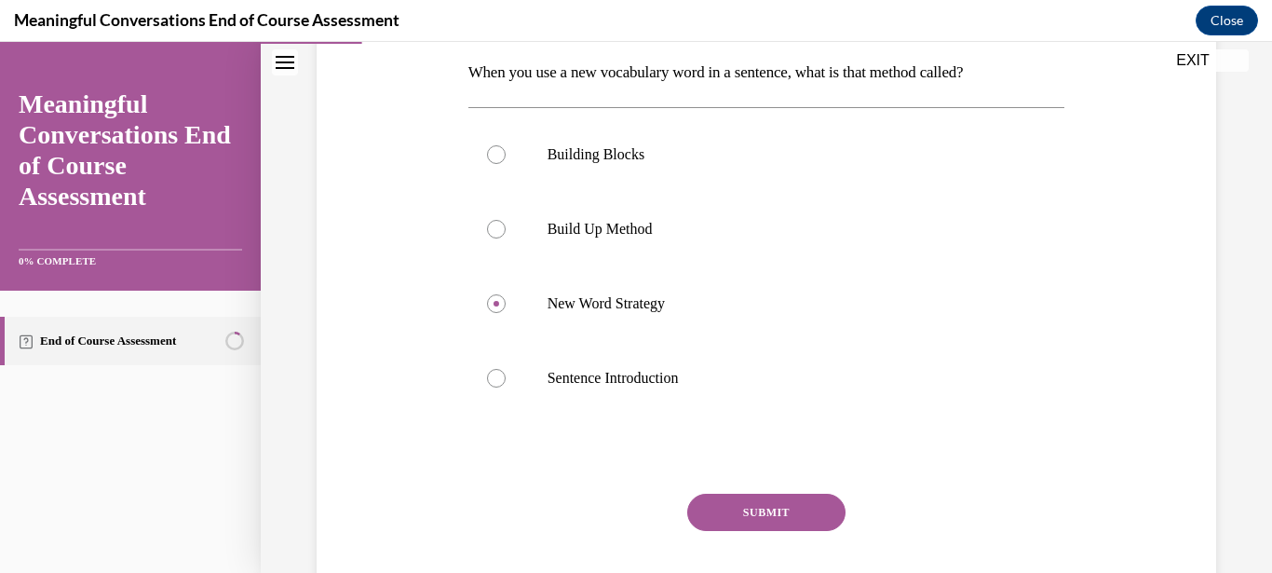
click at [750, 504] on button "SUBMIT" at bounding box center [766, 512] width 158 height 37
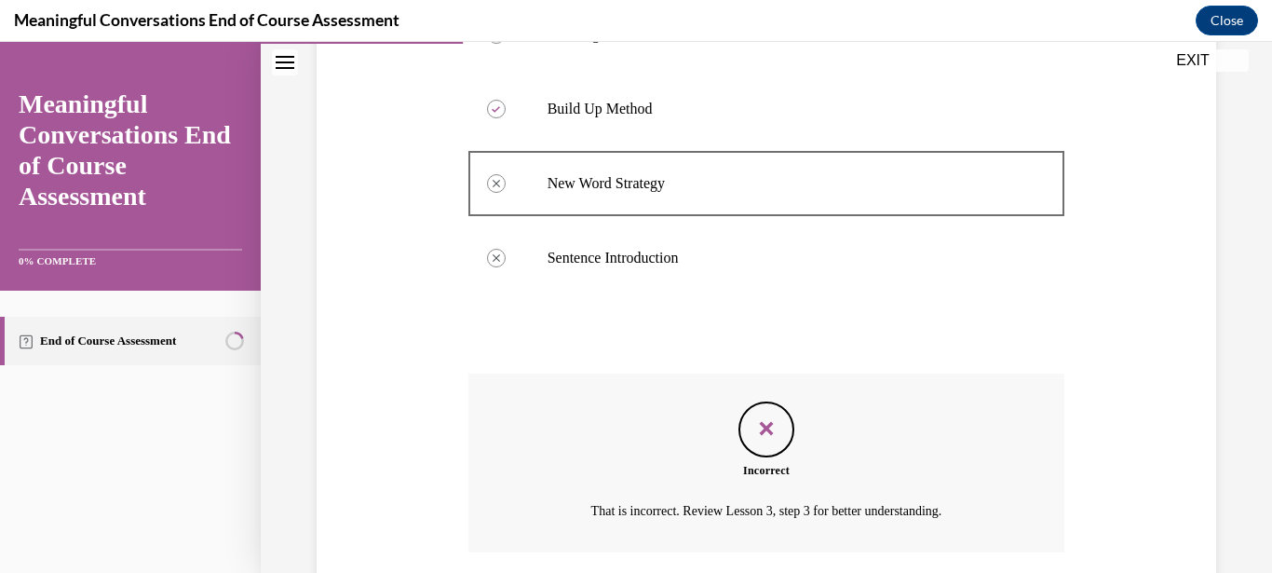
scroll to position [478, 0]
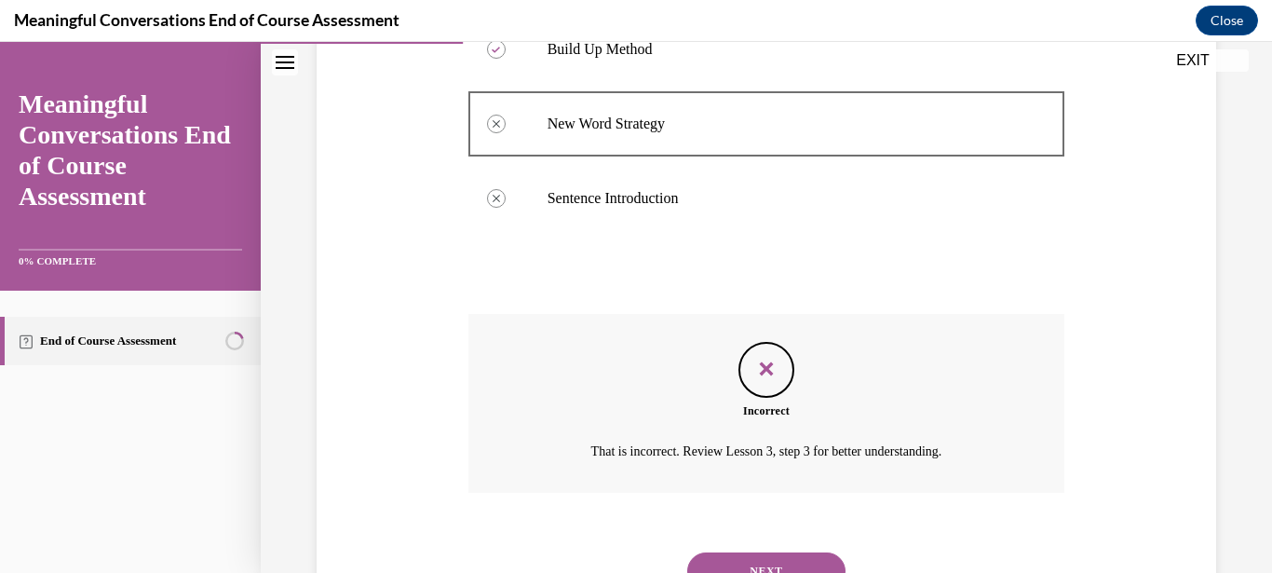
click at [786, 552] on button "NEXT" at bounding box center [766, 570] width 158 height 37
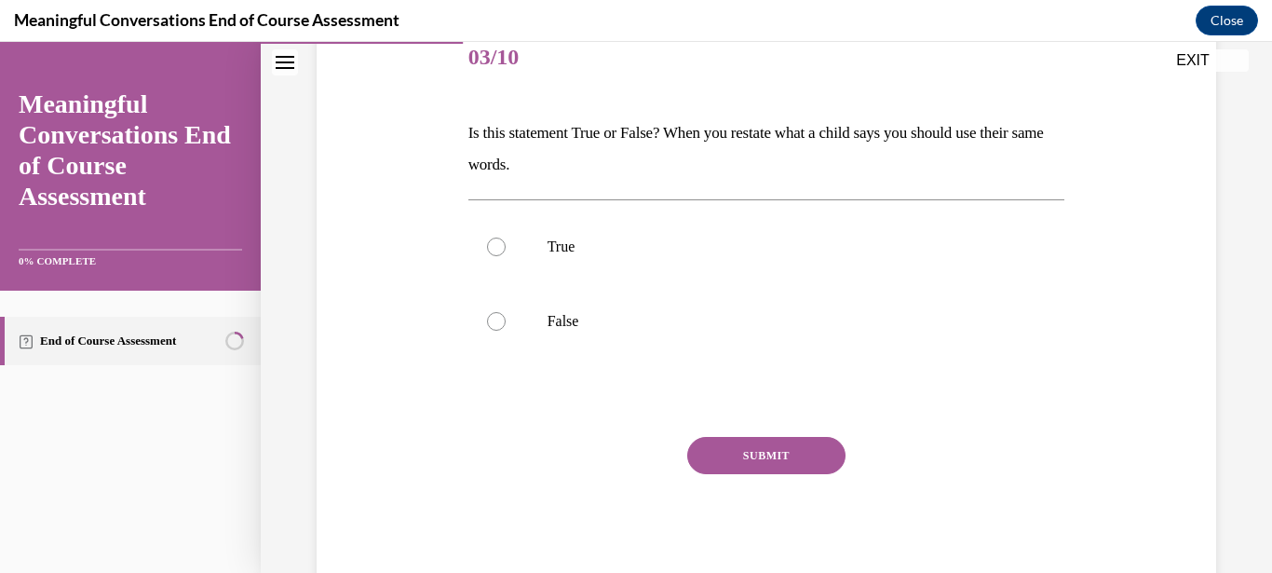
scroll to position [210, 0]
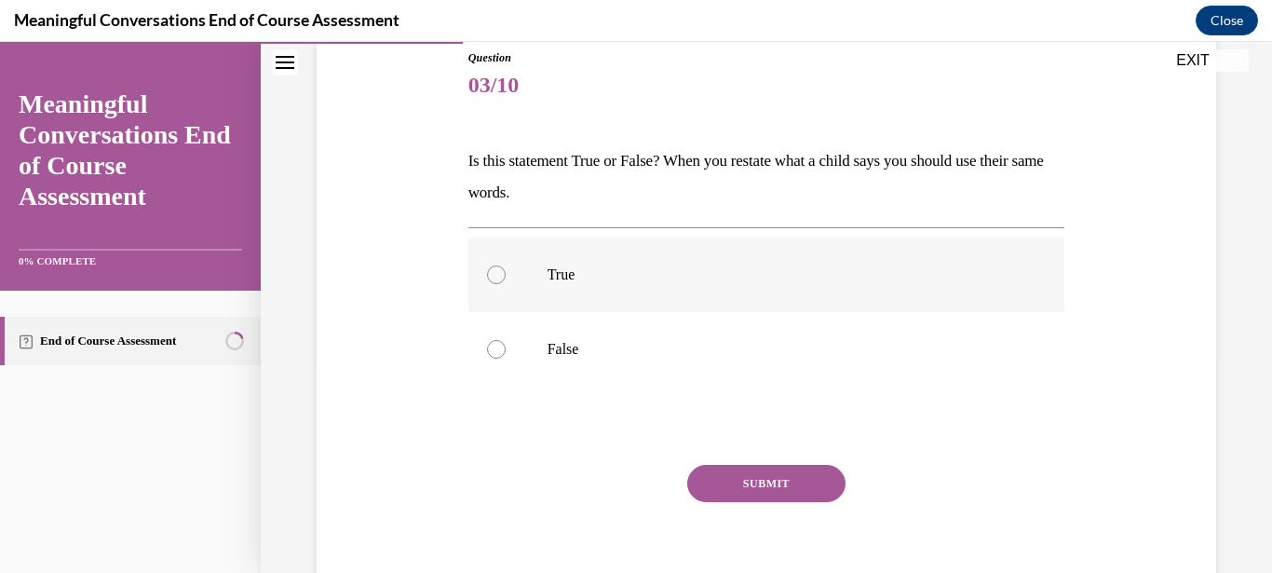
click at [599, 279] on p "True" at bounding box center [783, 274] width 471 height 19
click at [506, 279] on input "True" at bounding box center [496, 274] width 19 height 19
radio input "true"
click at [770, 471] on button "SUBMIT" at bounding box center [766, 483] width 158 height 37
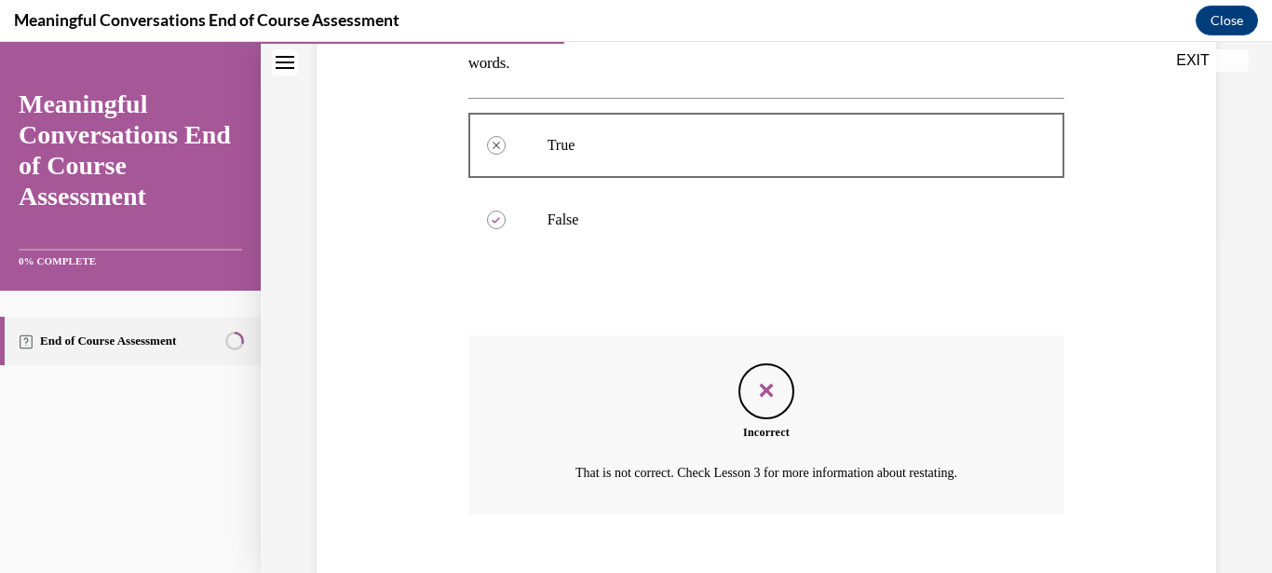
scroll to position [399, 0]
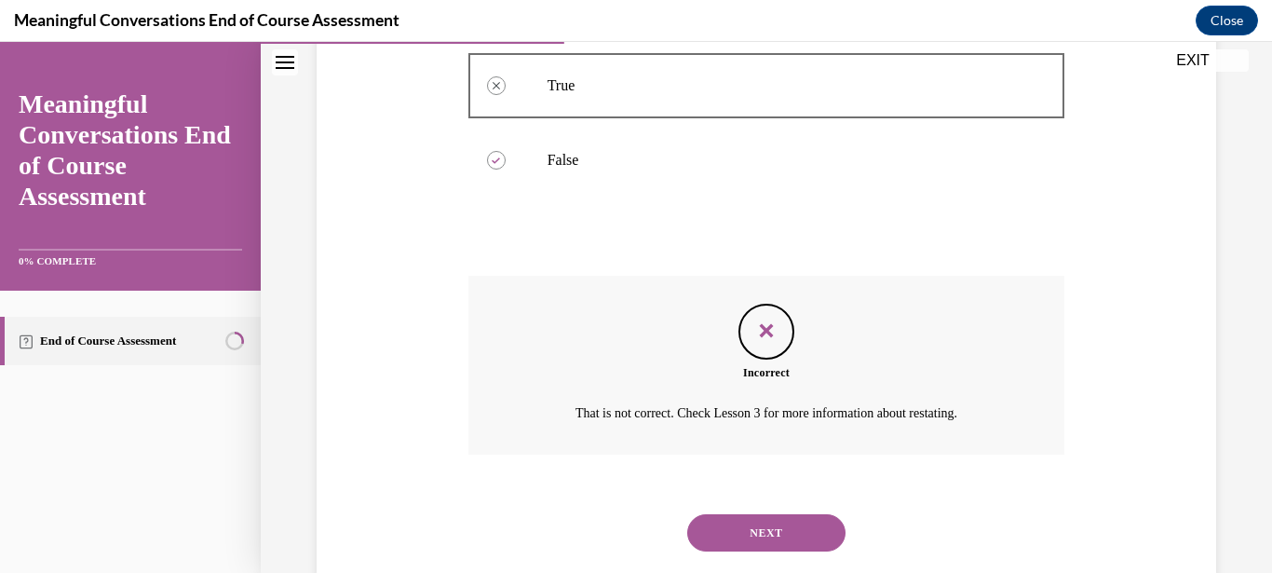
click at [757, 514] on button "NEXT" at bounding box center [766, 532] width 158 height 37
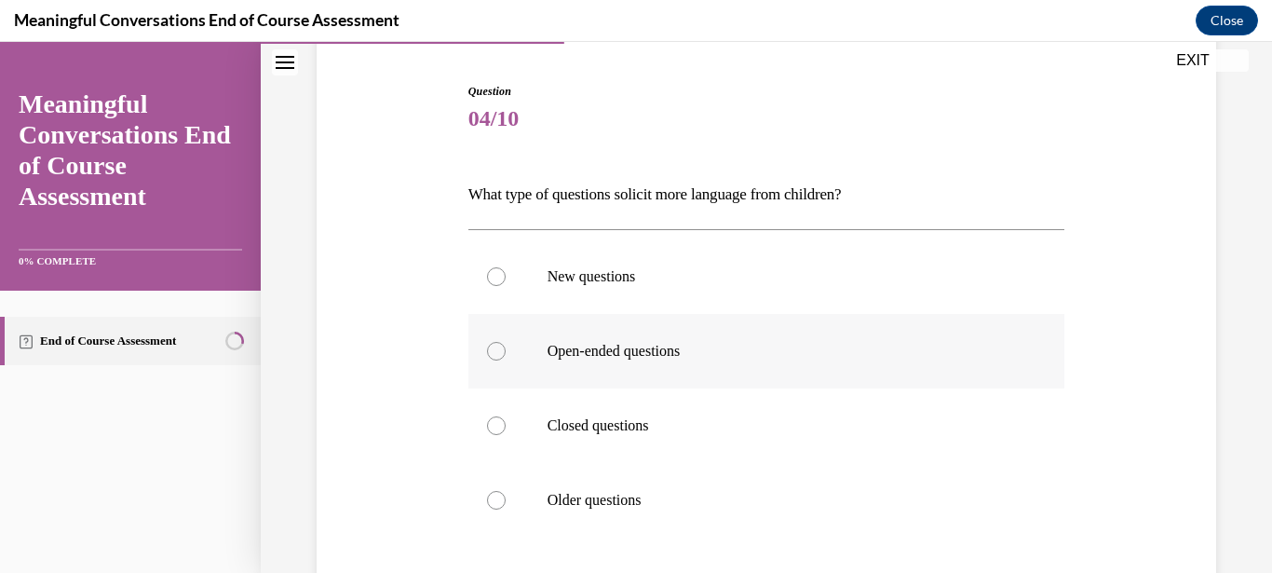
scroll to position [179, 0]
click at [685, 366] on label "Open-ended questions" at bounding box center [766, 348] width 597 height 74
click at [506, 358] on input "Open-ended questions" at bounding box center [496, 348] width 19 height 19
radio input "true"
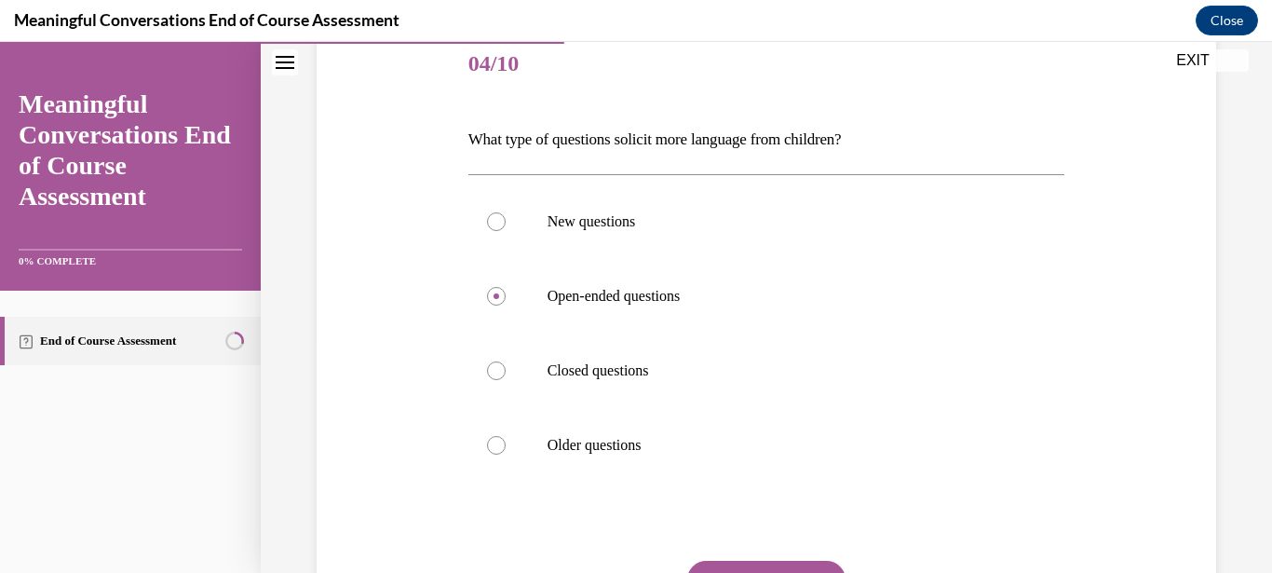
scroll to position [298, 0]
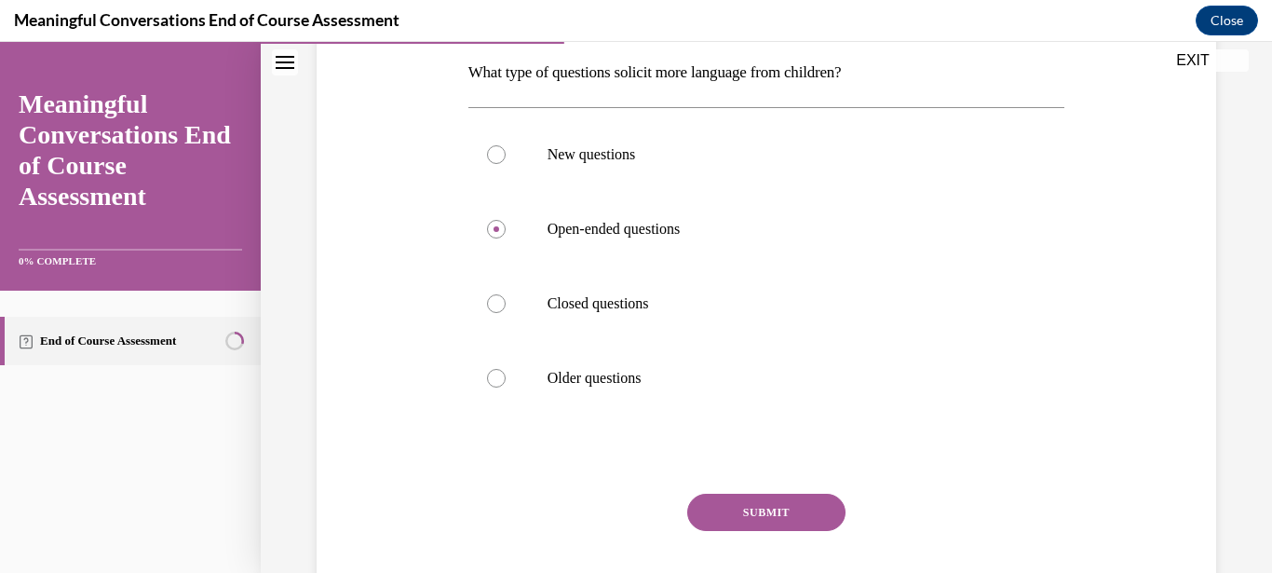
click at [782, 508] on button "SUBMIT" at bounding box center [766, 512] width 158 height 37
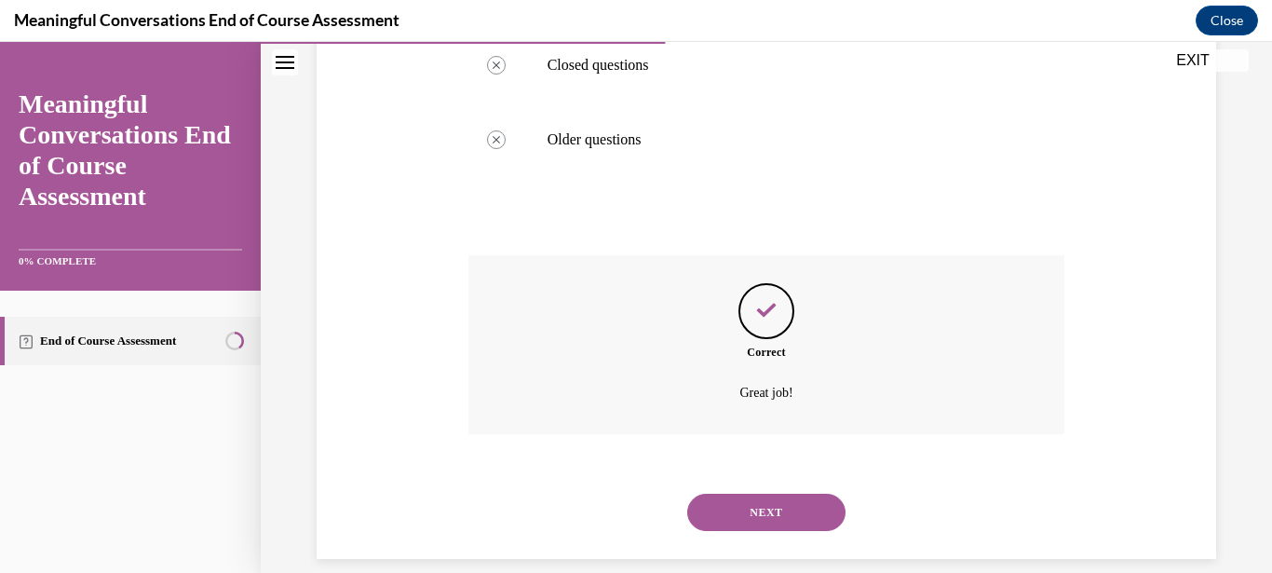
scroll to position [537, 0]
click at [756, 504] on button "NEXT" at bounding box center [766, 511] width 158 height 37
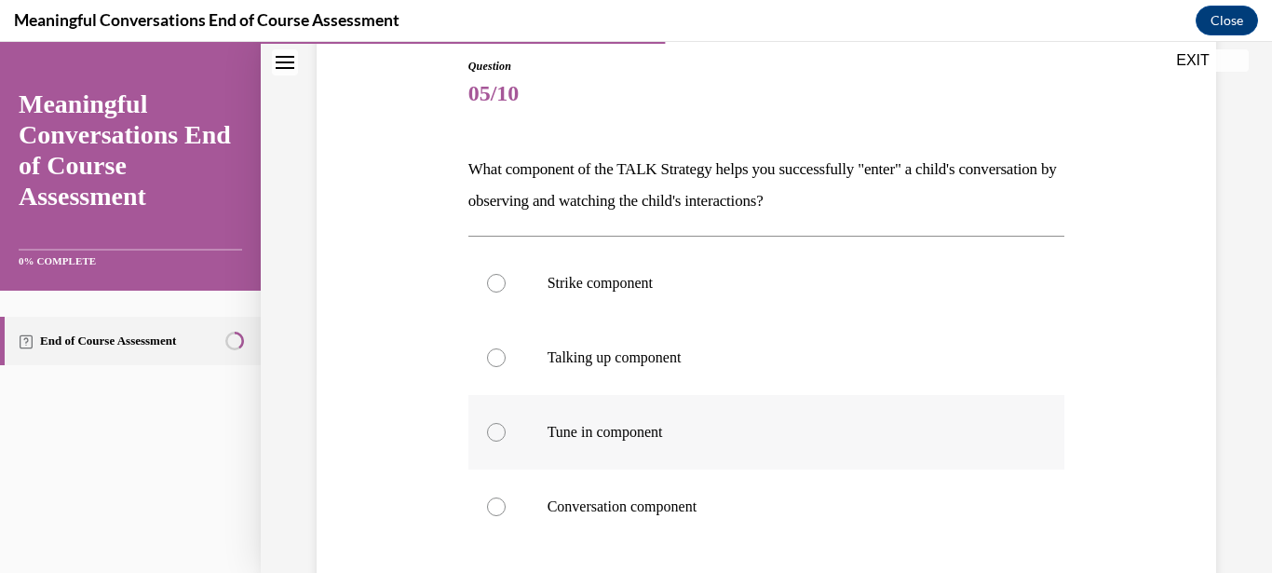
scroll to position [209, 0]
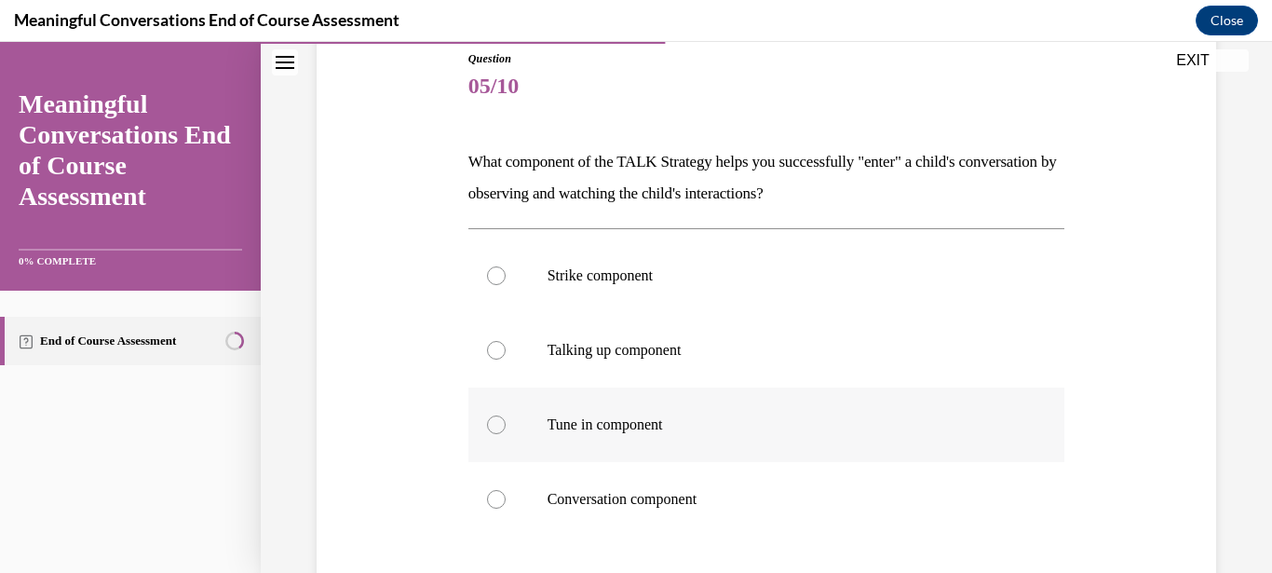
click at [493, 426] on div at bounding box center [496, 424] width 19 height 19
click at [493, 426] on input "Tune in component" at bounding box center [496, 424] width 19 height 19
radio input "true"
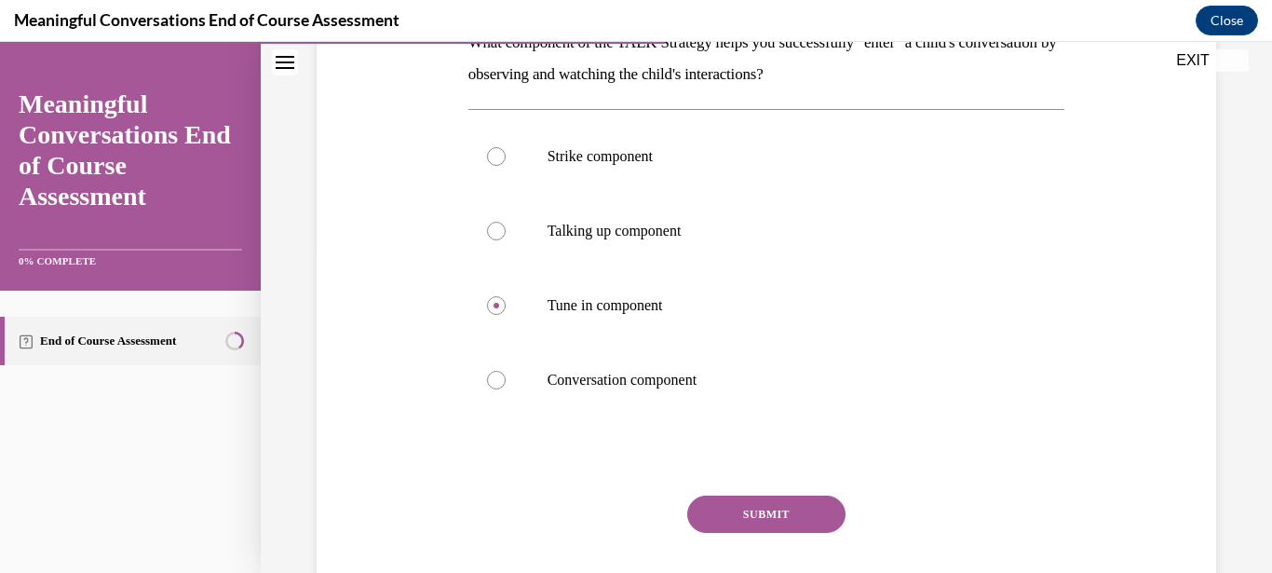
click at [738, 515] on button "SUBMIT" at bounding box center [766, 513] width 158 height 37
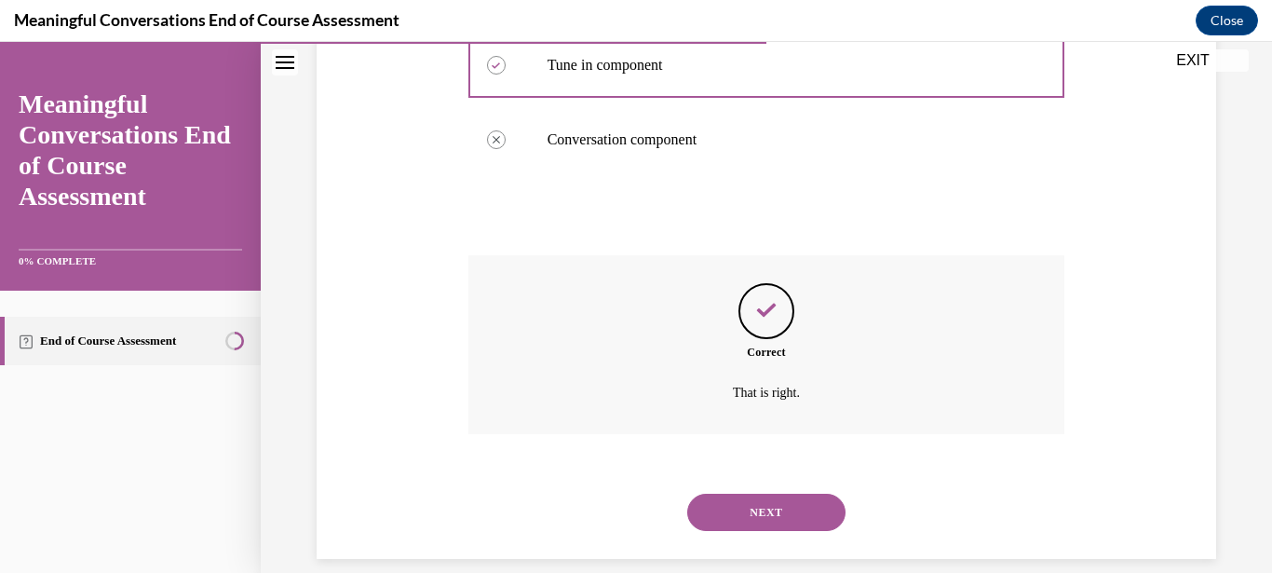
scroll to position [569, 0]
click at [759, 493] on button "NEXT" at bounding box center [766, 511] width 158 height 37
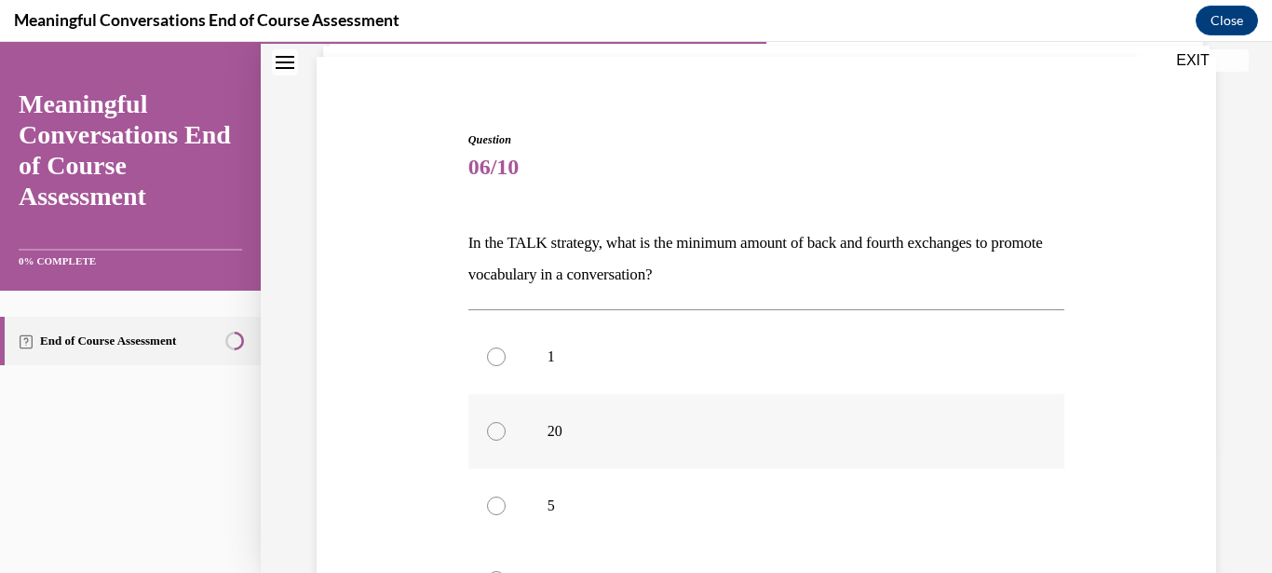
scroll to position [179, 0]
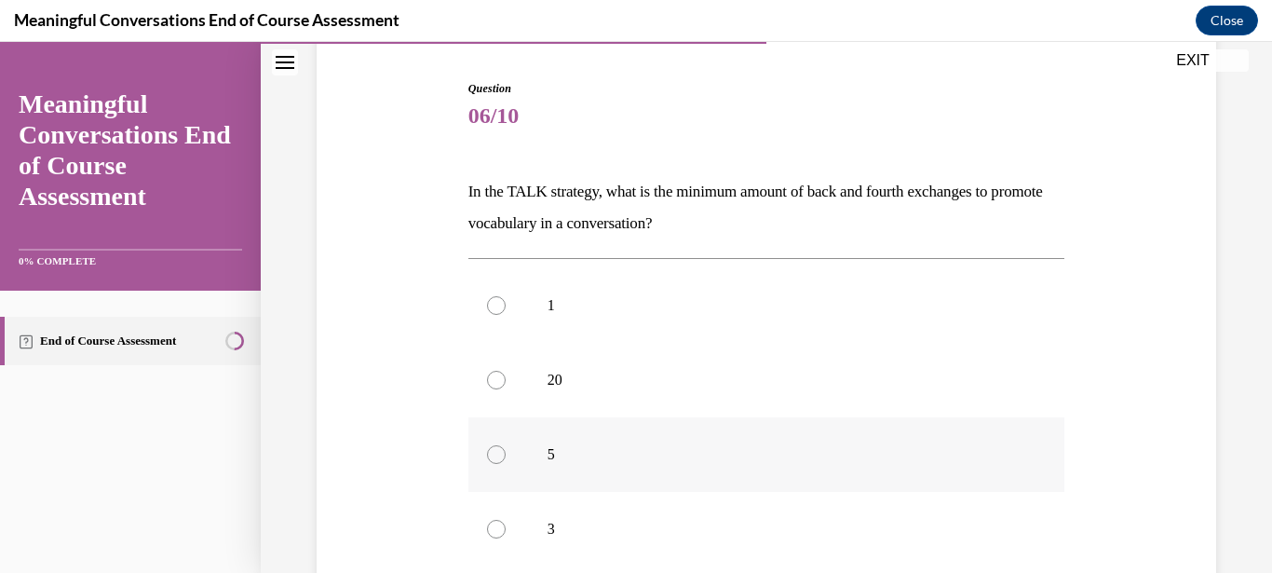
click at [496, 457] on div at bounding box center [496, 454] width 19 height 19
click at [496, 457] on input "5" at bounding box center [496, 454] width 19 height 19
radio input "true"
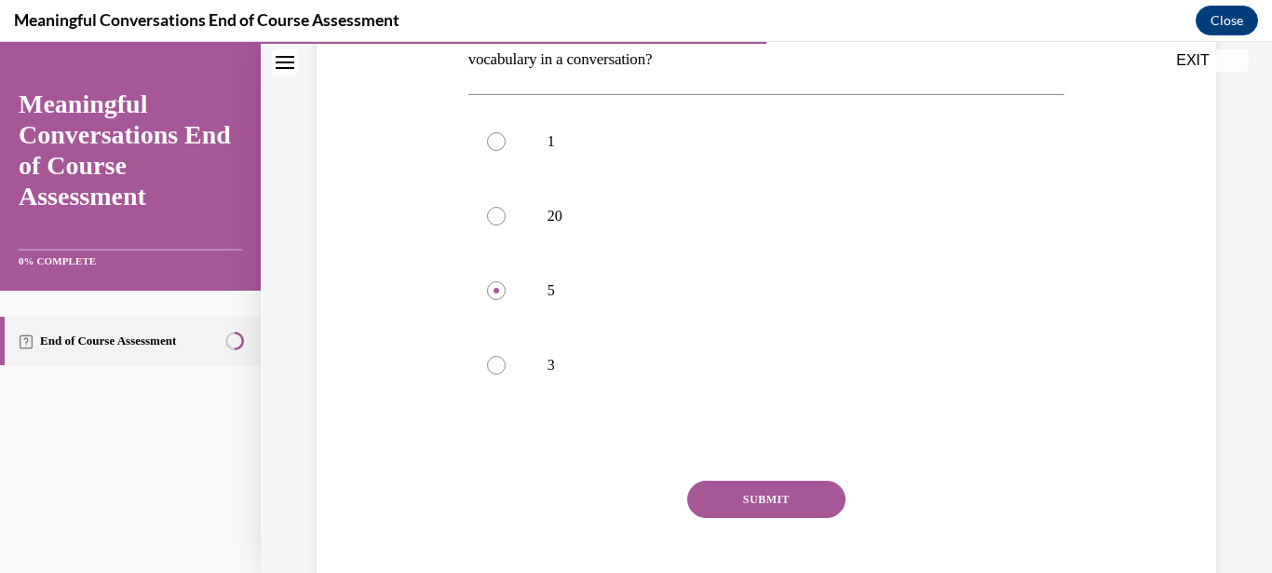
scroll to position [358, 0]
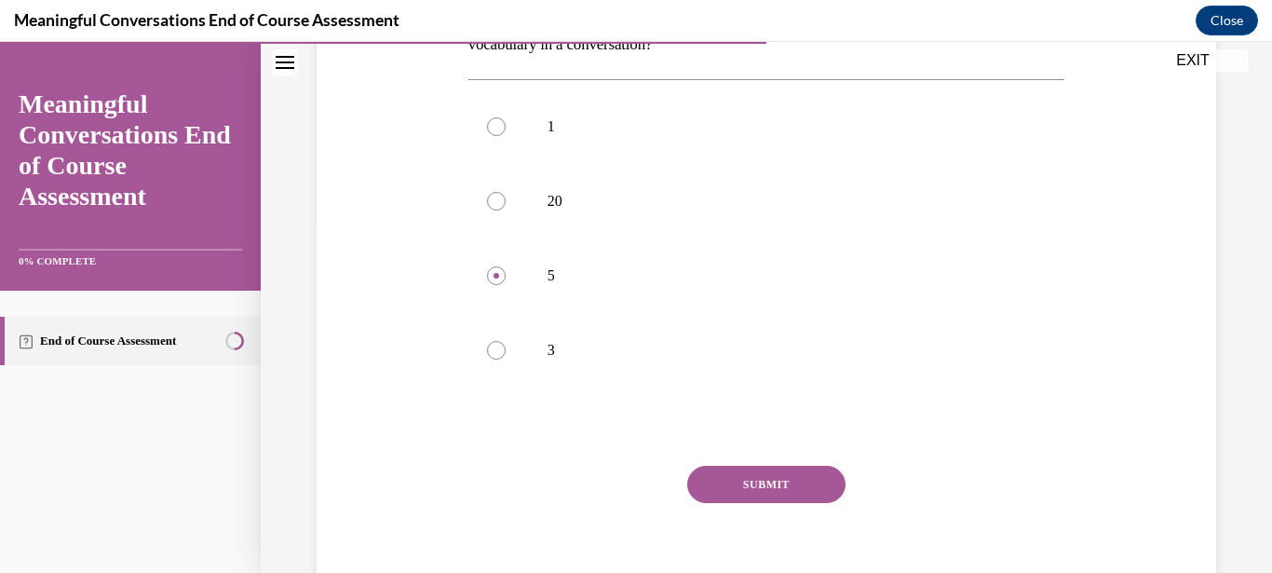
click at [739, 467] on button "SUBMIT" at bounding box center [766, 484] width 158 height 37
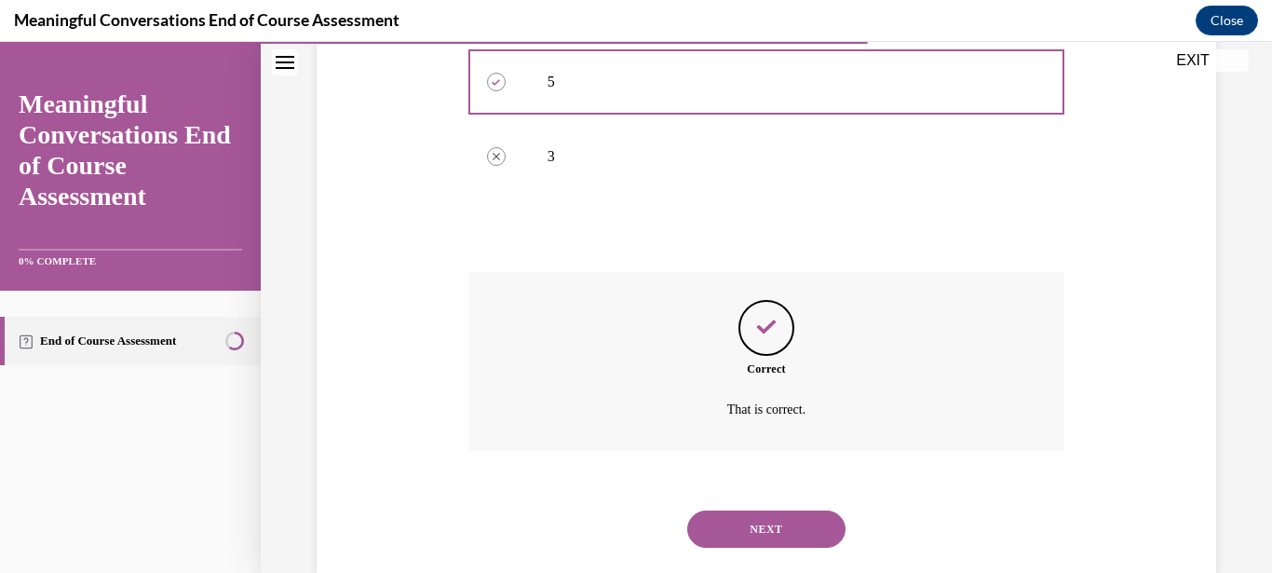
scroll to position [569, 0]
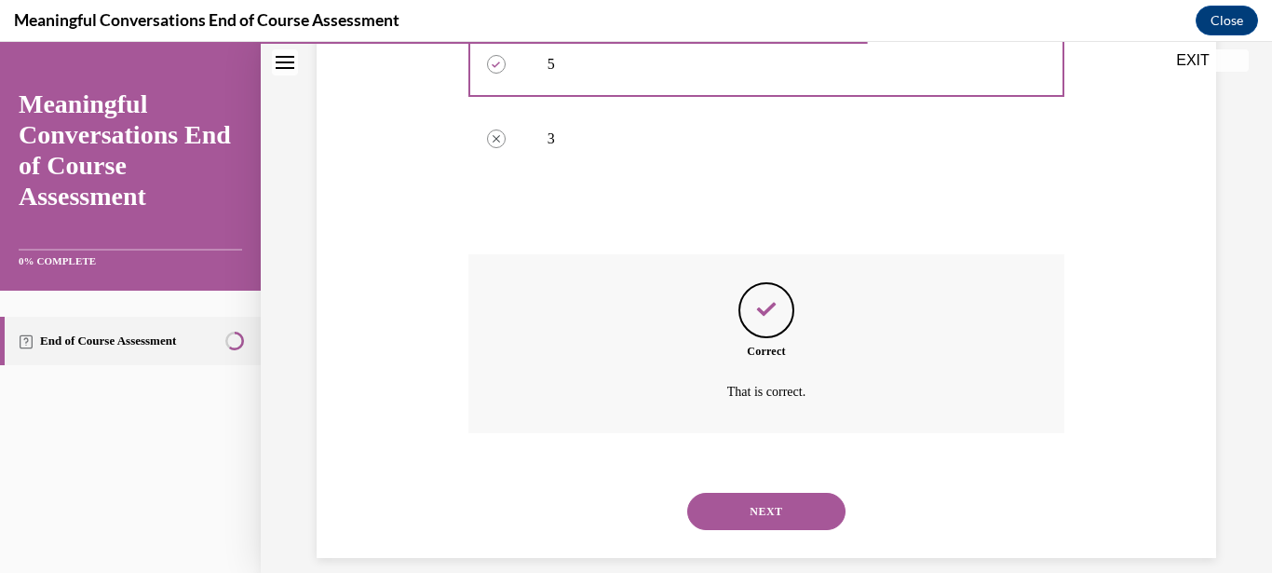
click at [745, 493] on button "NEXT" at bounding box center [766, 511] width 158 height 37
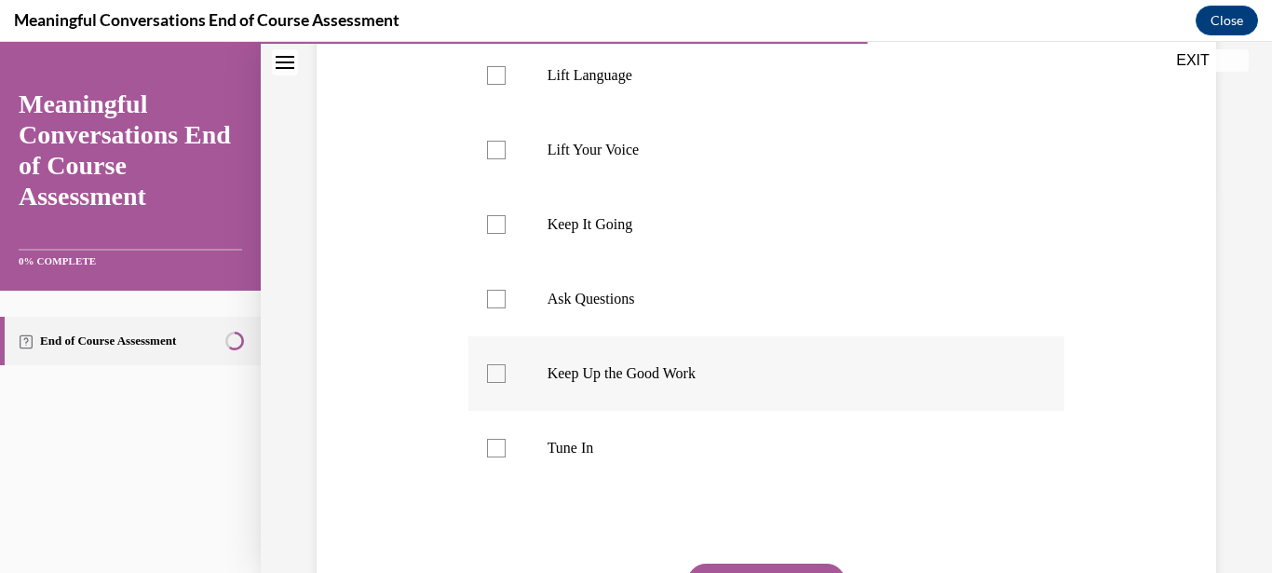
scroll to position [387, 0]
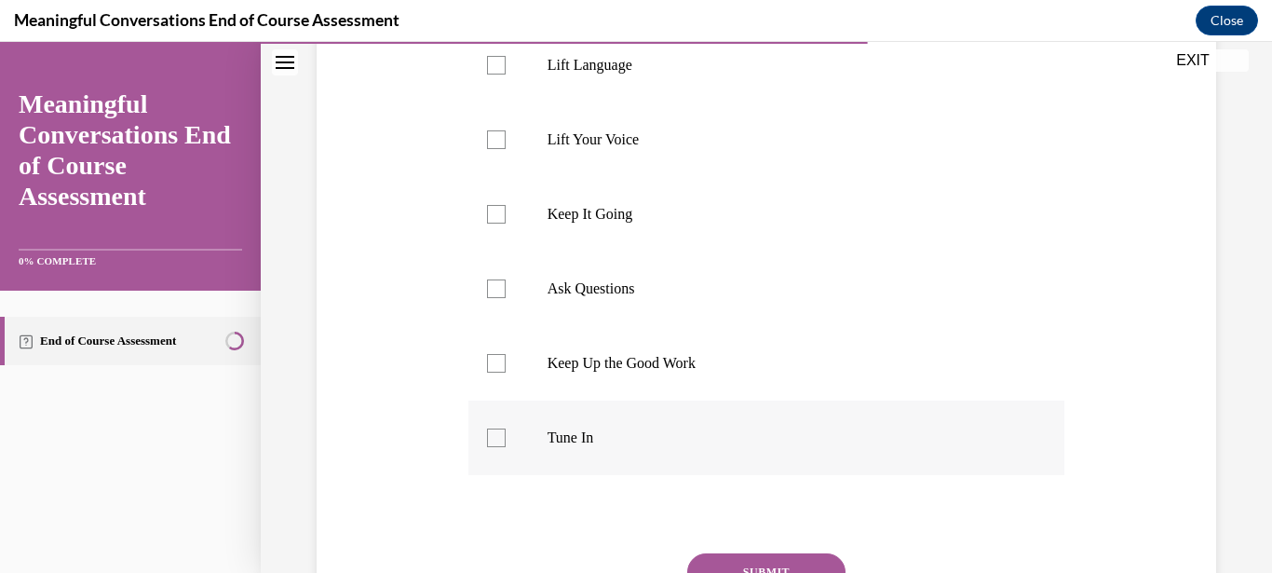
click at [495, 436] on div at bounding box center [496, 437] width 19 height 19
click at [495, 436] on input "Tune In" at bounding box center [496, 437] width 19 height 19
checkbox input "true"
click at [494, 293] on div at bounding box center [496, 288] width 19 height 19
click at [494, 293] on input "Ask Questions" at bounding box center [496, 288] width 19 height 19
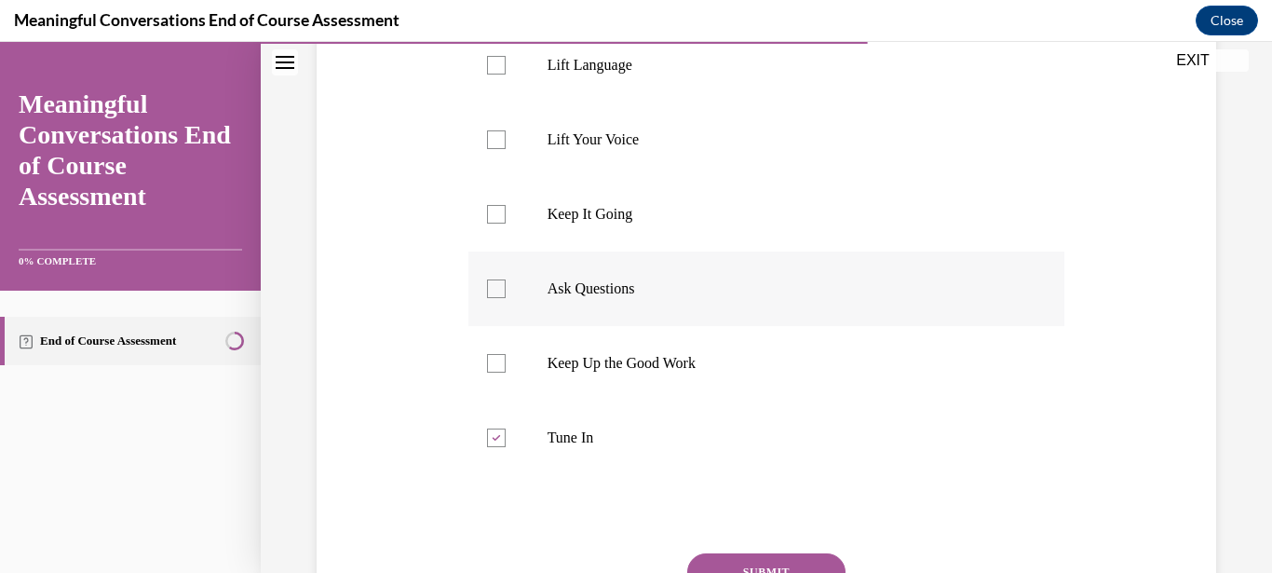
checkbox input "true"
click at [499, 64] on div at bounding box center [496, 65] width 19 height 19
click at [508, 214] on label "Keep It Going" at bounding box center [766, 214] width 597 height 74
click at [506, 214] on input "Keep It Going" at bounding box center [496, 214] width 19 height 19
checkbox input "true"
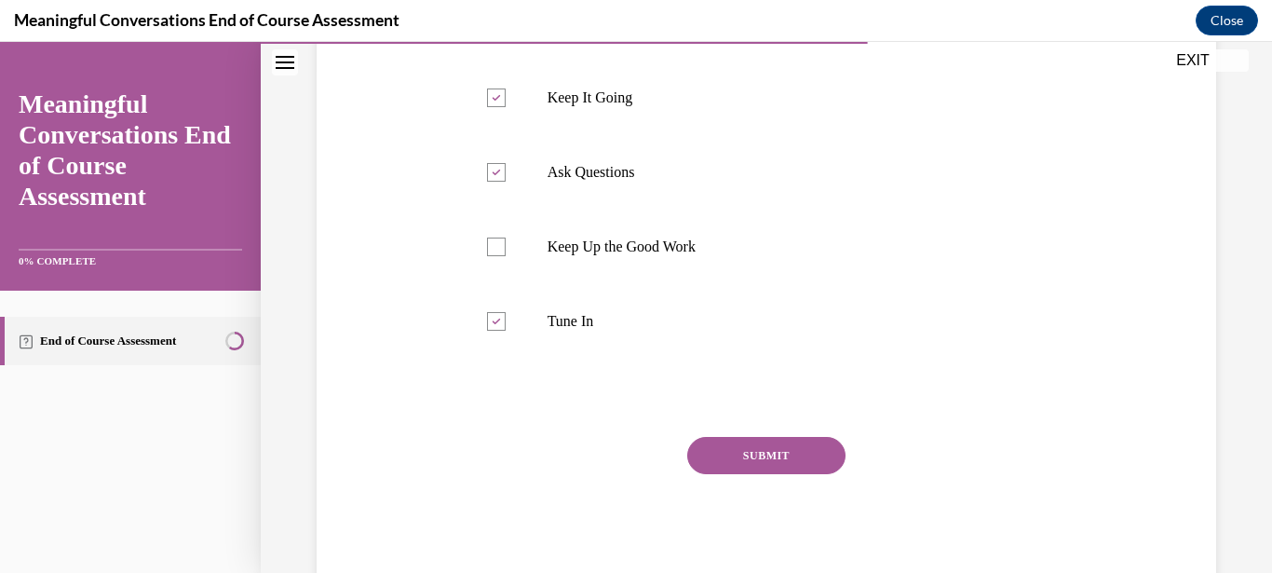
scroll to position [507, 0]
click at [739, 462] on button "SUBMIT" at bounding box center [766, 452] width 158 height 37
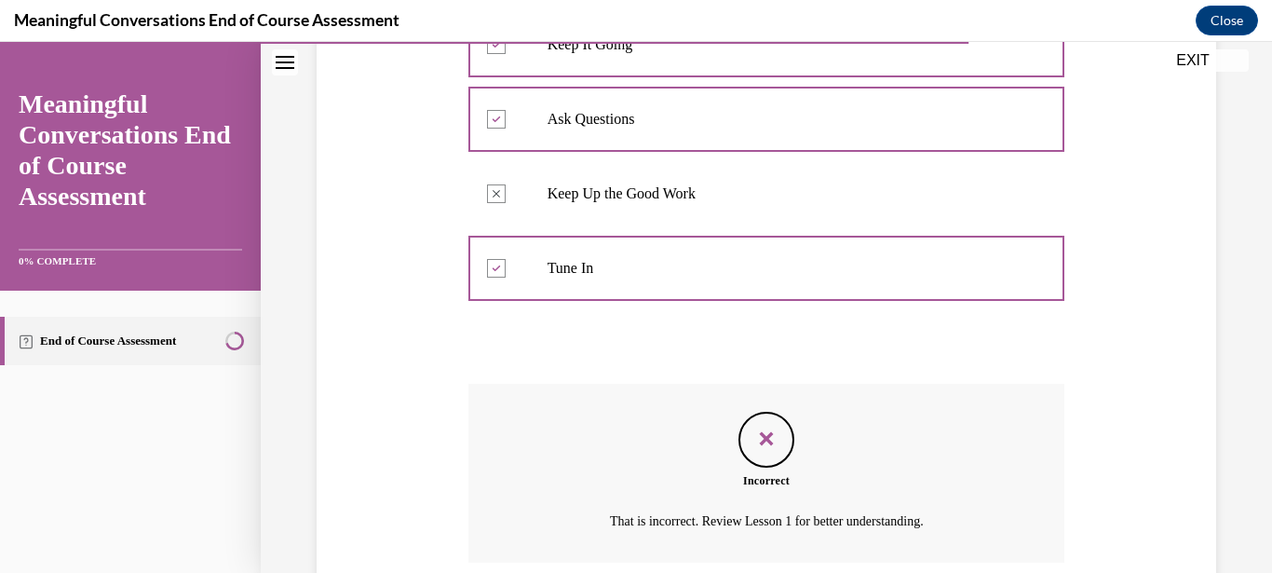
scroll to position [576, 0]
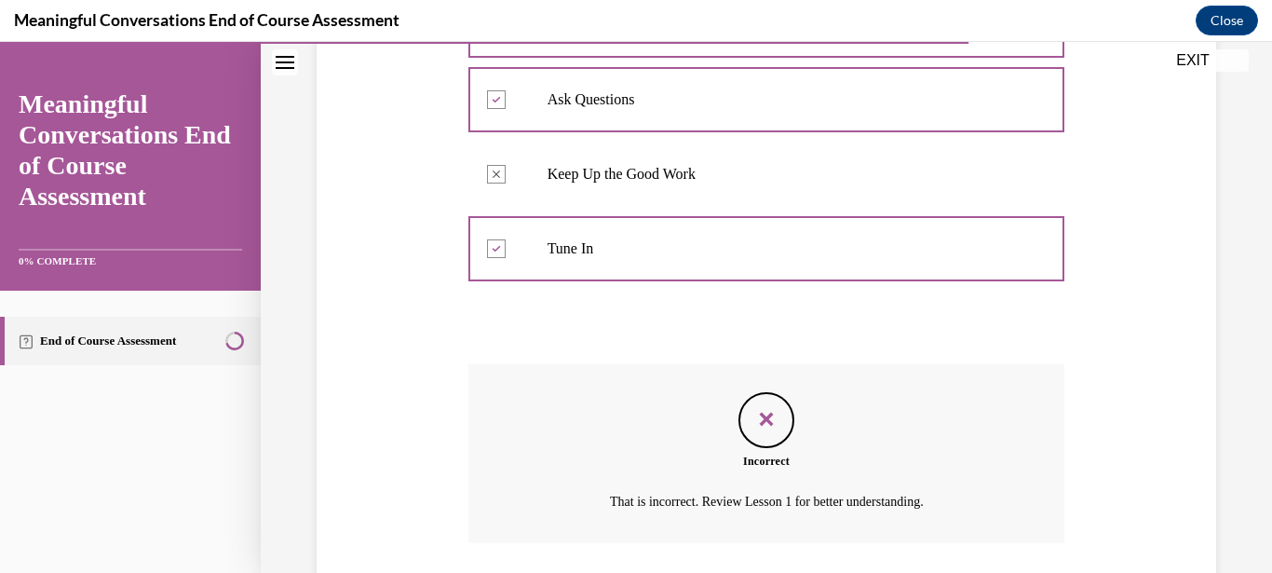
click at [768, 419] on icon "Feedback" at bounding box center [766, 419] width 28 height 28
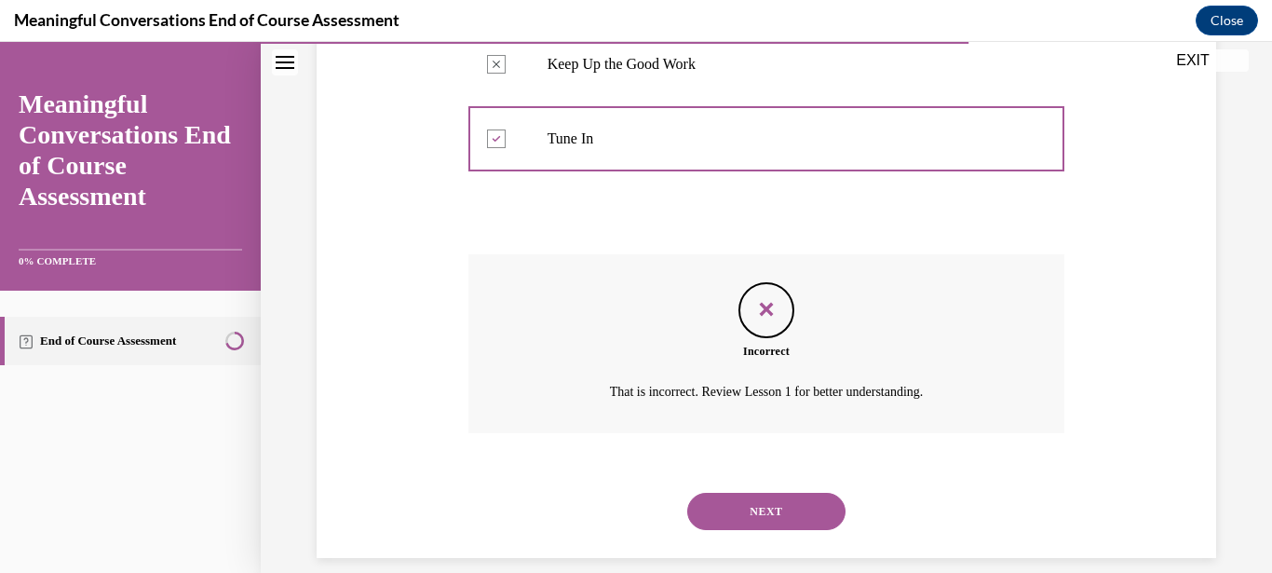
click at [793, 493] on button "NEXT" at bounding box center [766, 511] width 158 height 37
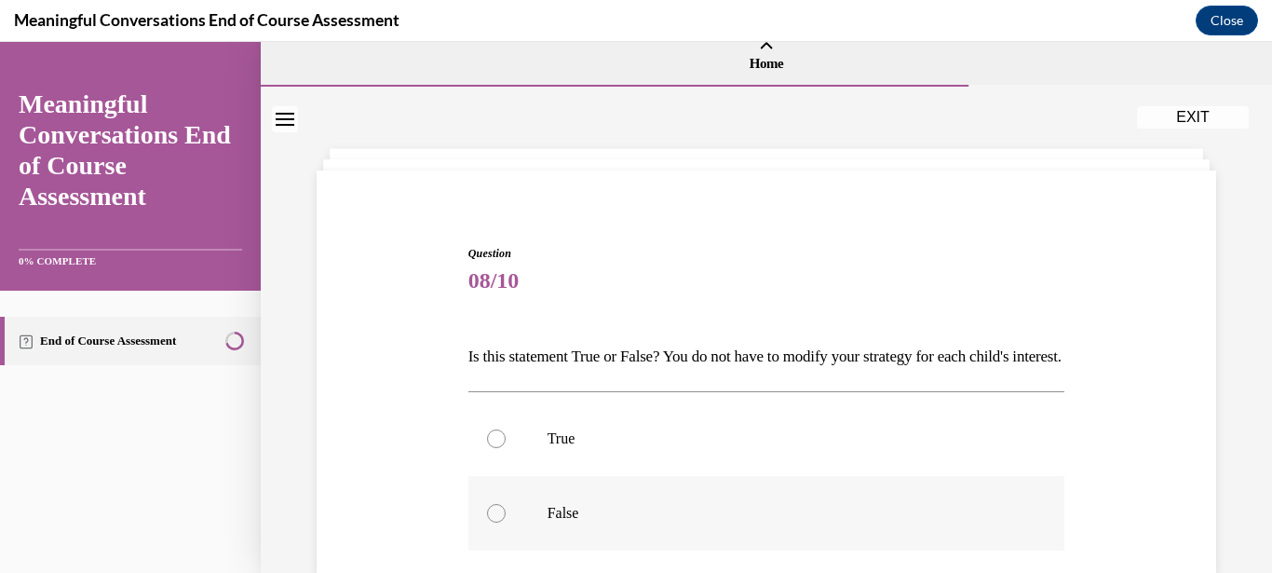
scroll to position [89, 0]
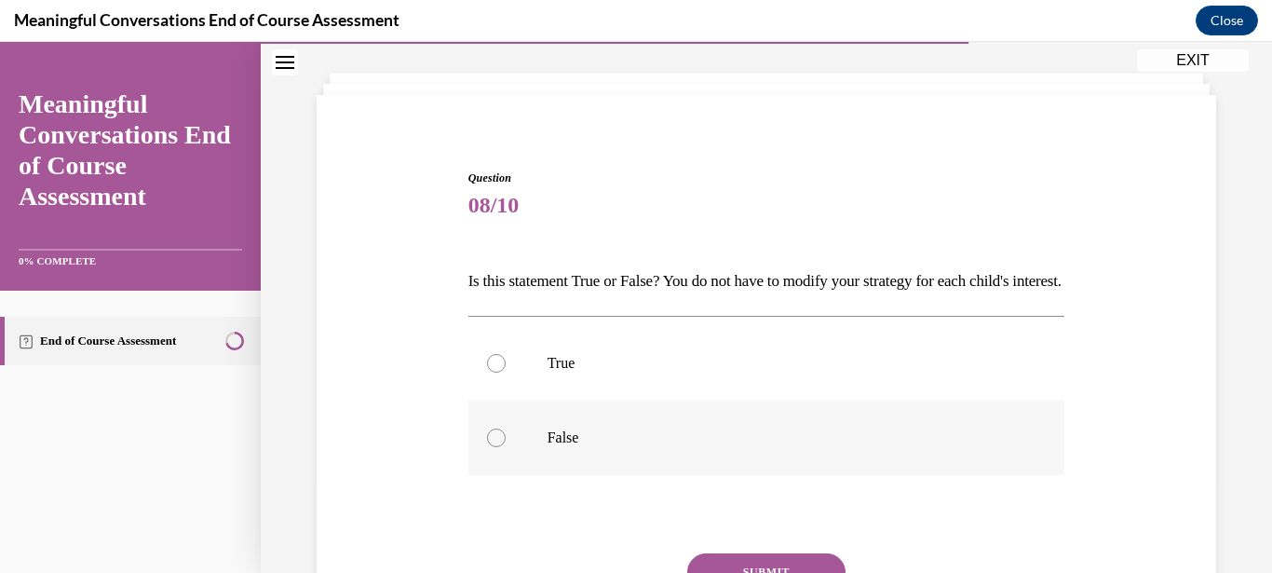
click at [508, 470] on label "False" at bounding box center [766, 437] width 597 height 74
click at [506, 447] on input "False" at bounding box center [496, 437] width 19 height 19
radio input "true"
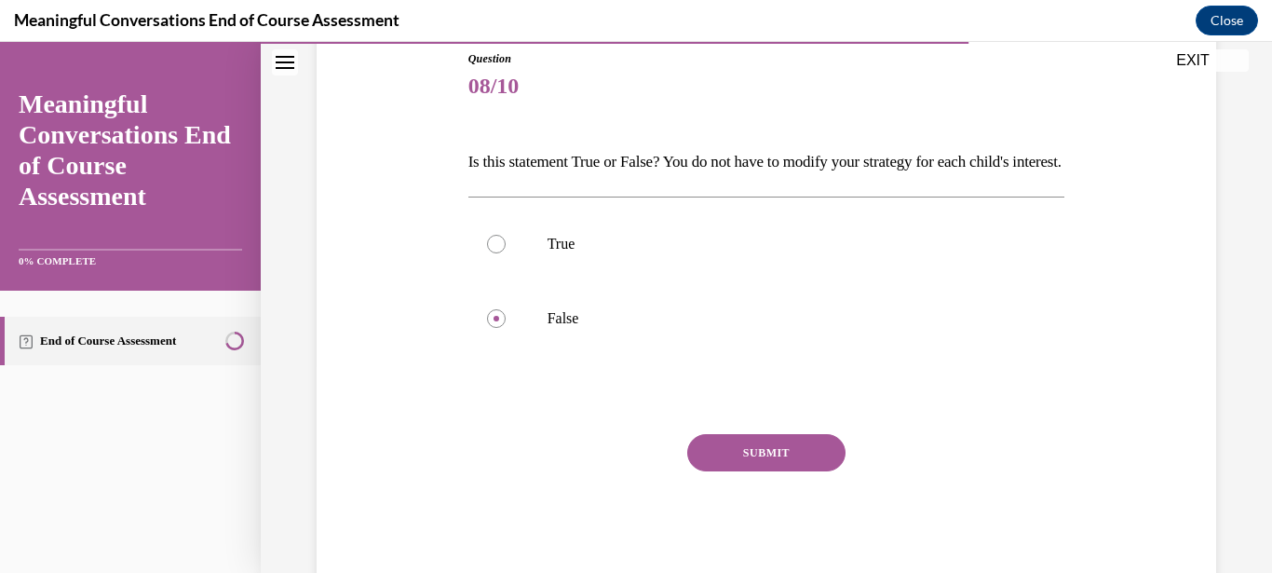
scroll to position [269, 0]
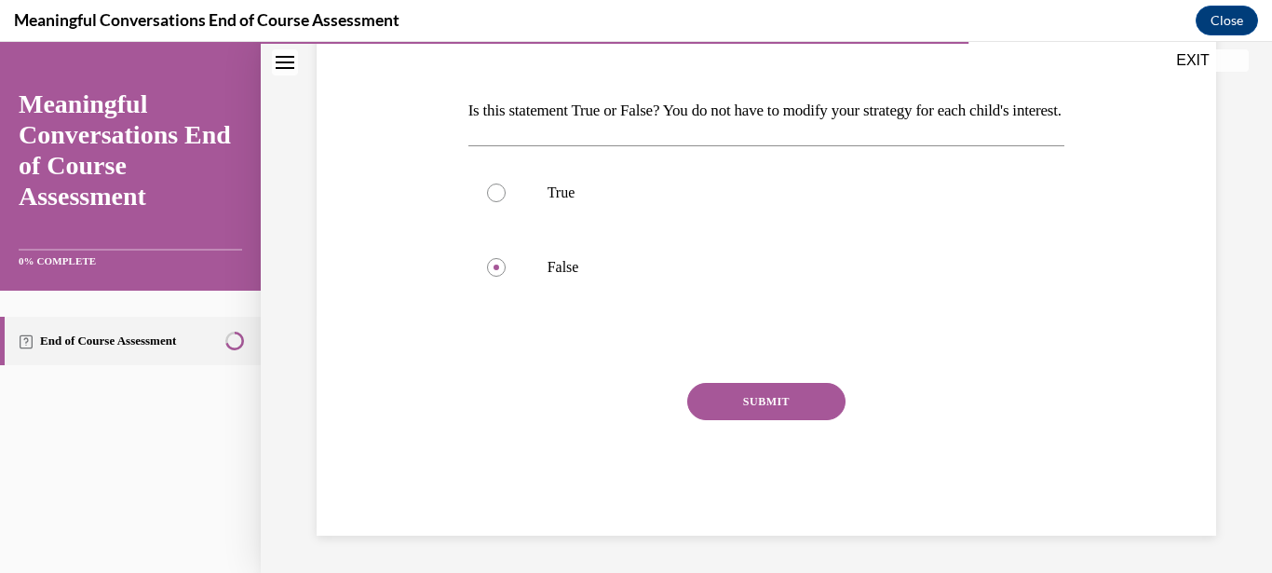
click at [770, 413] on button "SUBMIT" at bounding box center [766, 401] width 158 height 37
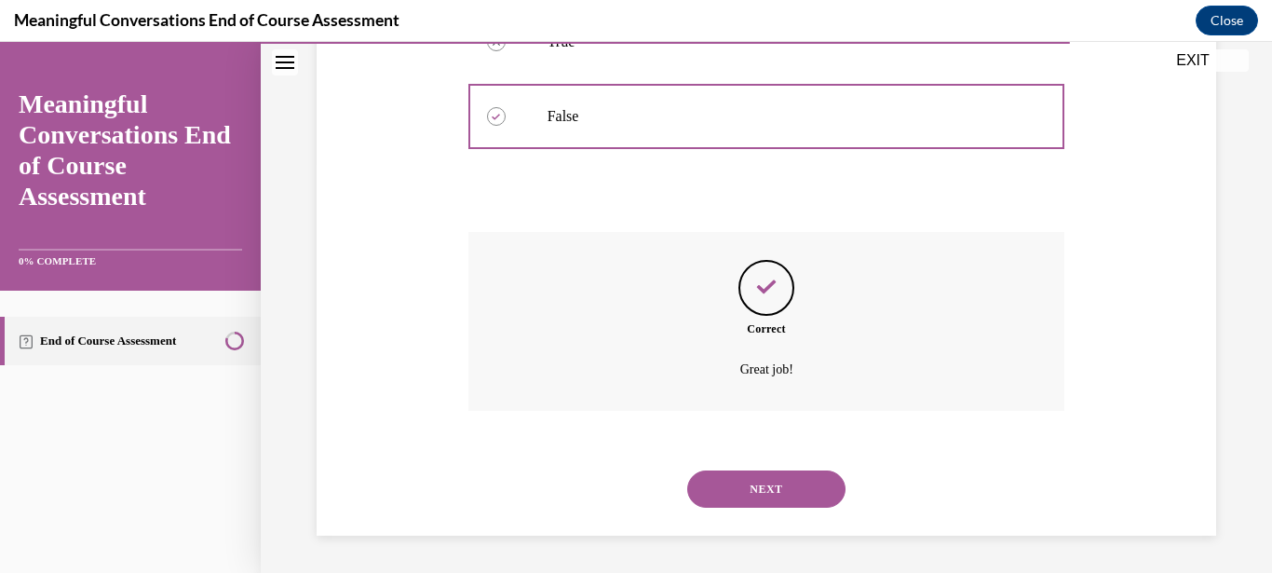
scroll to position [420, 0]
click at [804, 482] on button "NEXT" at bounding box center [766, 488] width 158 height 37
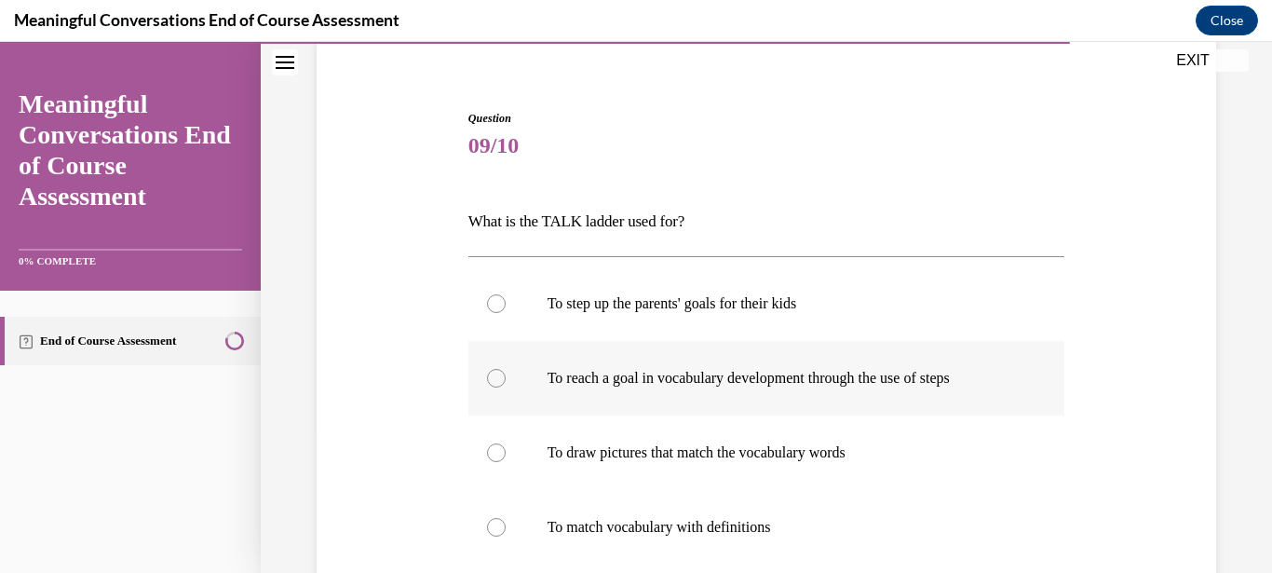
scroll to position [238, 0]
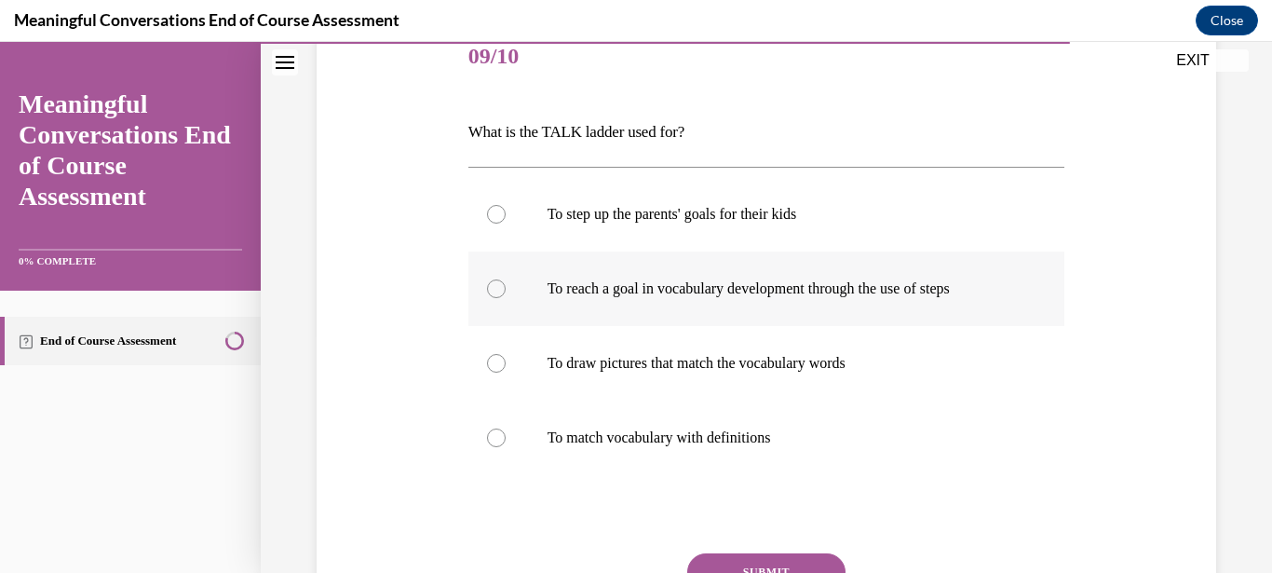
click at [488, 298] on label "To reach a goal in vocabulary development through the use of steps" at bounding box center [766, 288] width 597 height 74
click at [488, 298] on input "To reach a goal in vocabulary development through the use of steps" at bounding box center [496, 288] width 19 height 19
radio input "true"
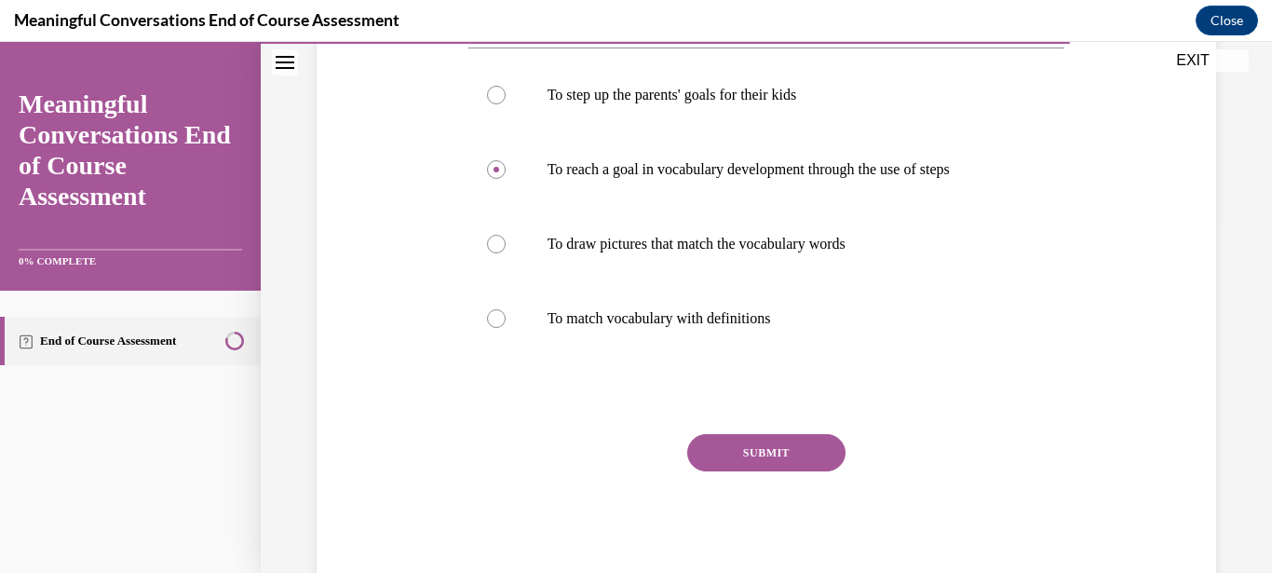
drag, startPoint x: 797, startPoint y: 450, endPoint x: 791, endPoint y: 461, distance: 12.9
click at [797, 451] on button "SUBMIT" at bounding box center [766, 452] width 158 height 37
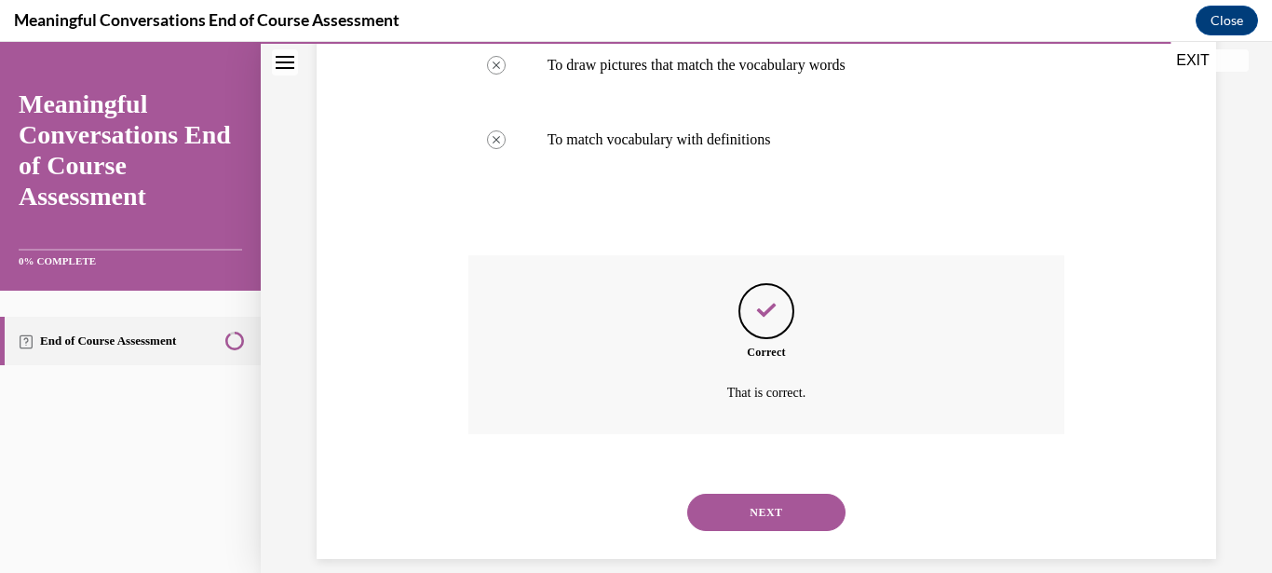
scroll to position [537, 0]
click at [779, 493] on button "NEXT" at bounding box center [766, 511] width 158 height 37
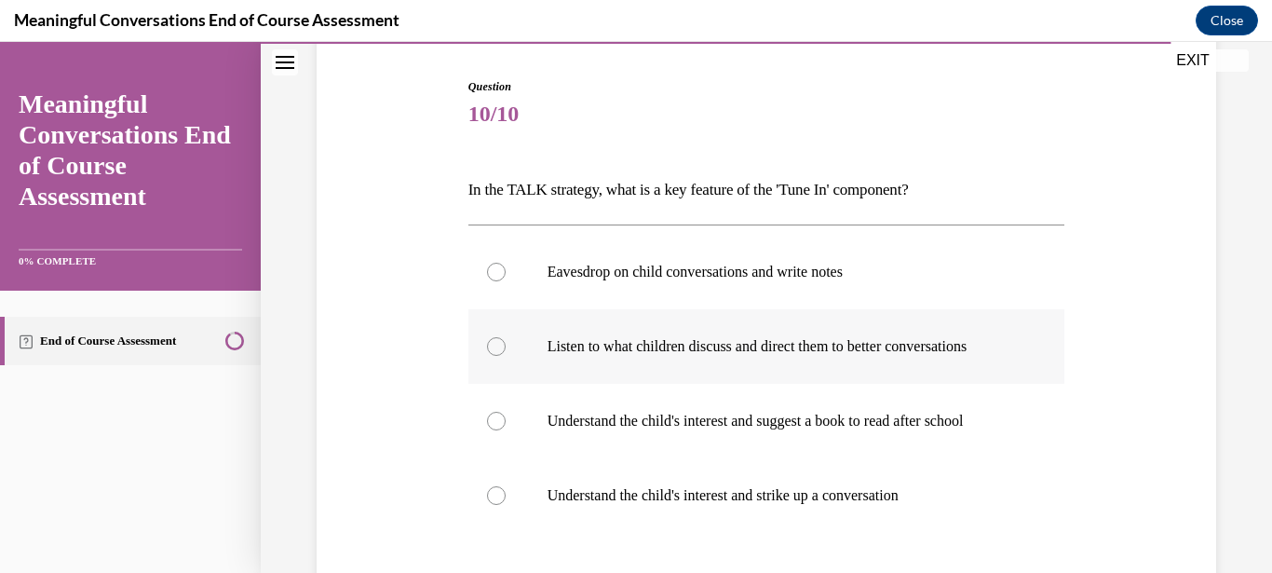
scroll to position [209, 0]
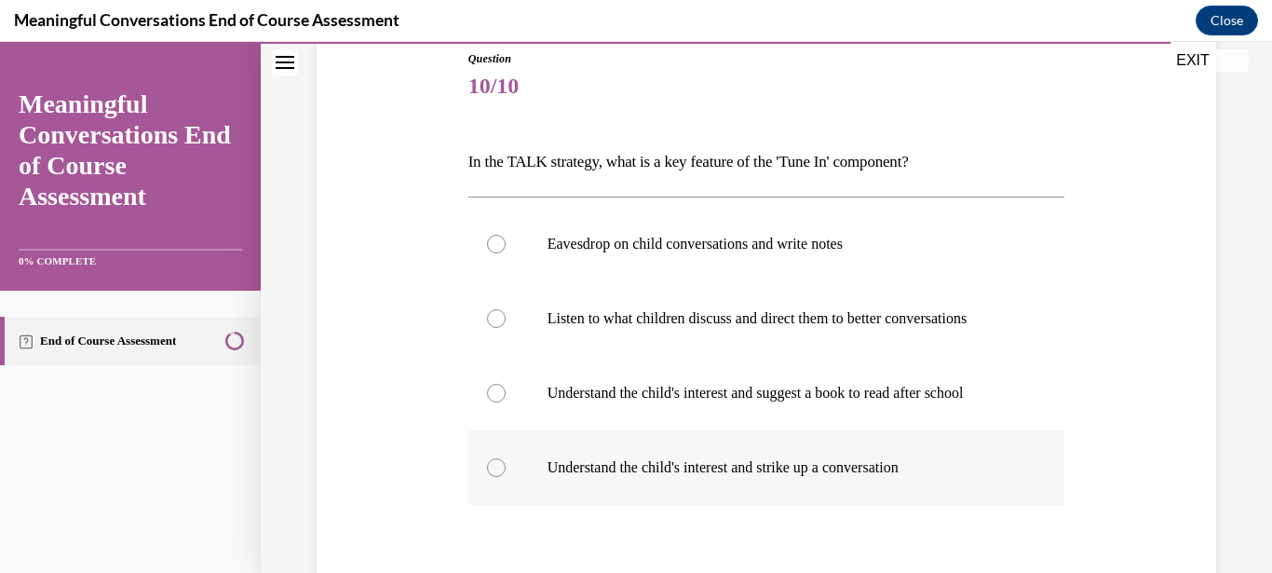
click at [479, 494] on label "Understand the child's interest and strike up a conversation" at bounding box center [766, 467] width 597 height 74
click at [487, 477] on input "Understand the child's interest and strike up a conversation" at bounding box center [496, 467] width 19 height 19
radio input "true"
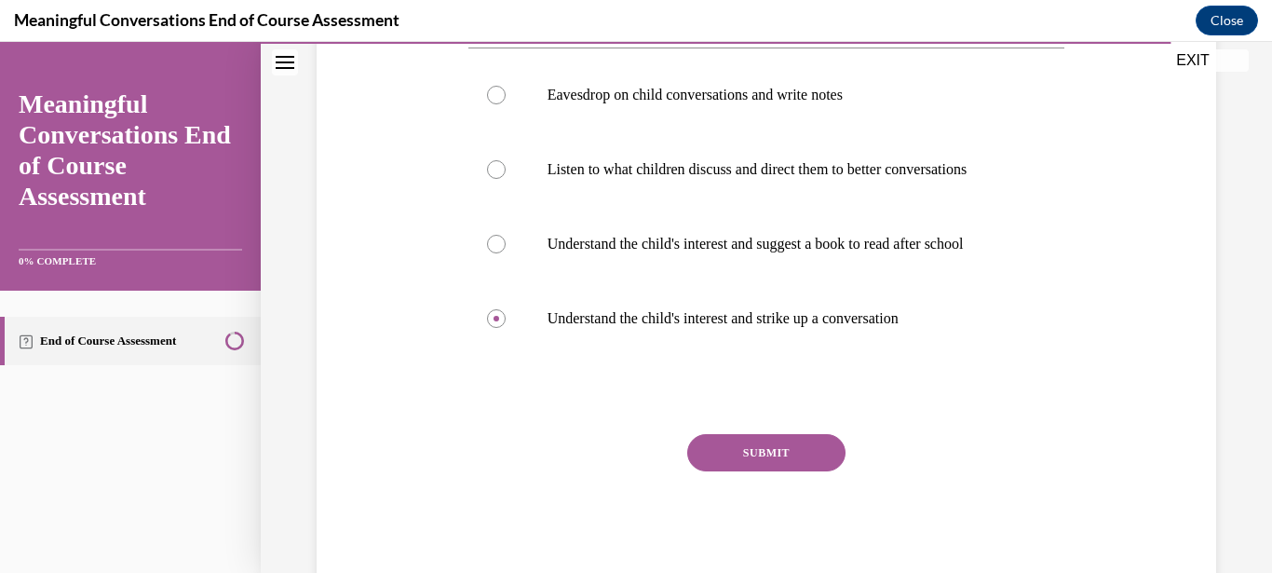
click at [760, 466] on button "SUBMIT" at bounding box center [766, 452] width 158 height 37
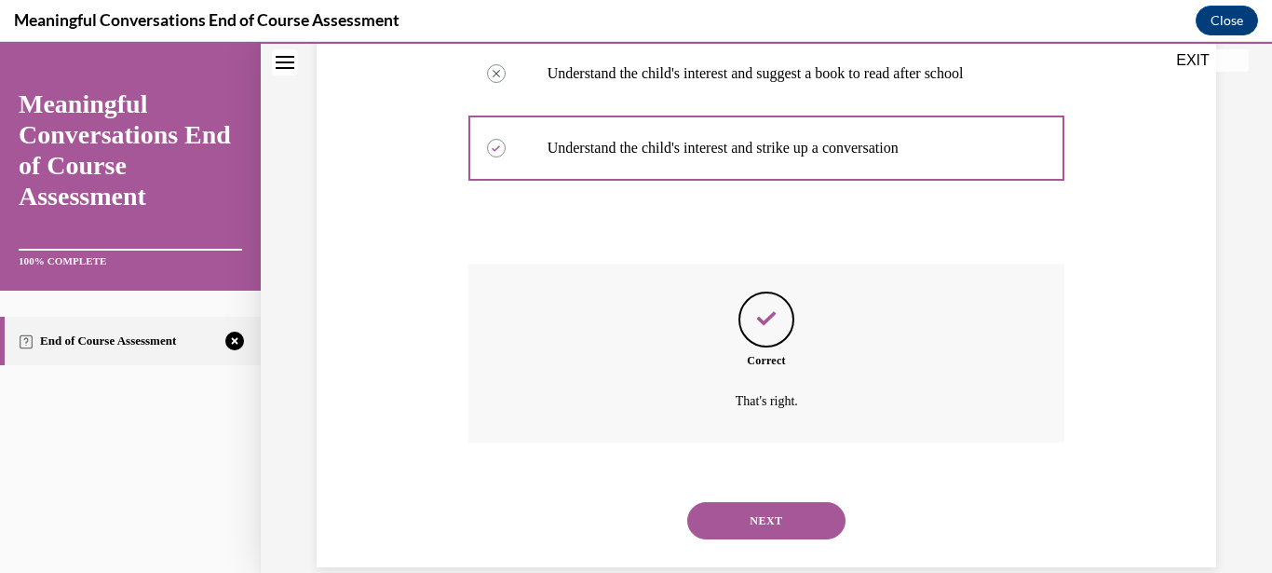
scroll to position [556, 0]
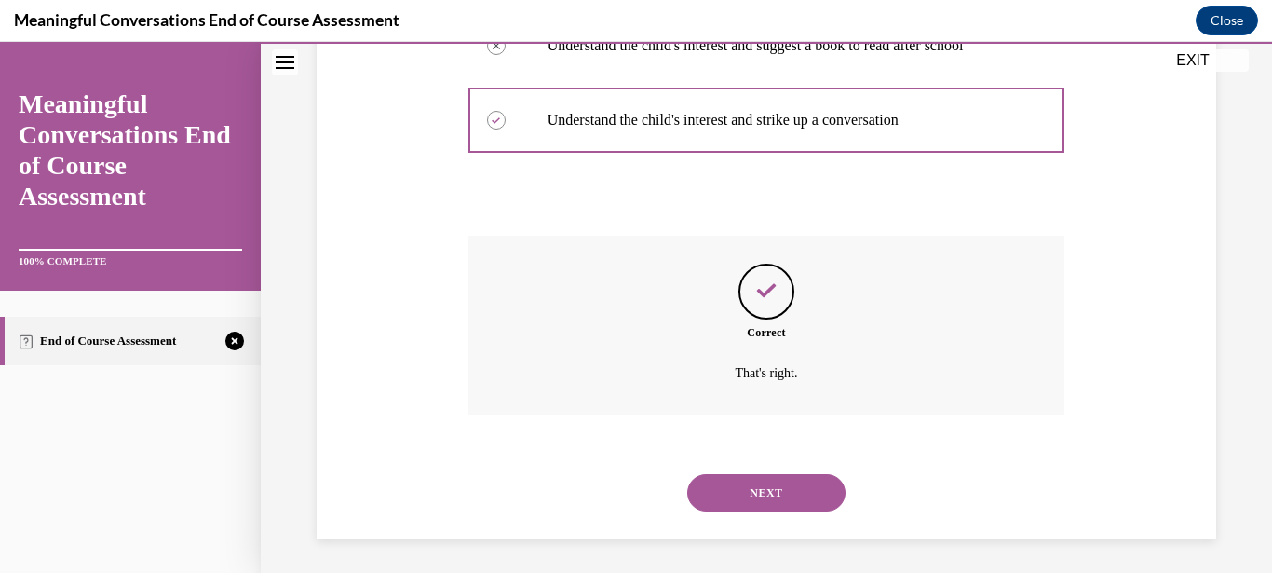
click at [776, 486] on button "NEXT" at bounding box center [766, 492] width 158 height 37
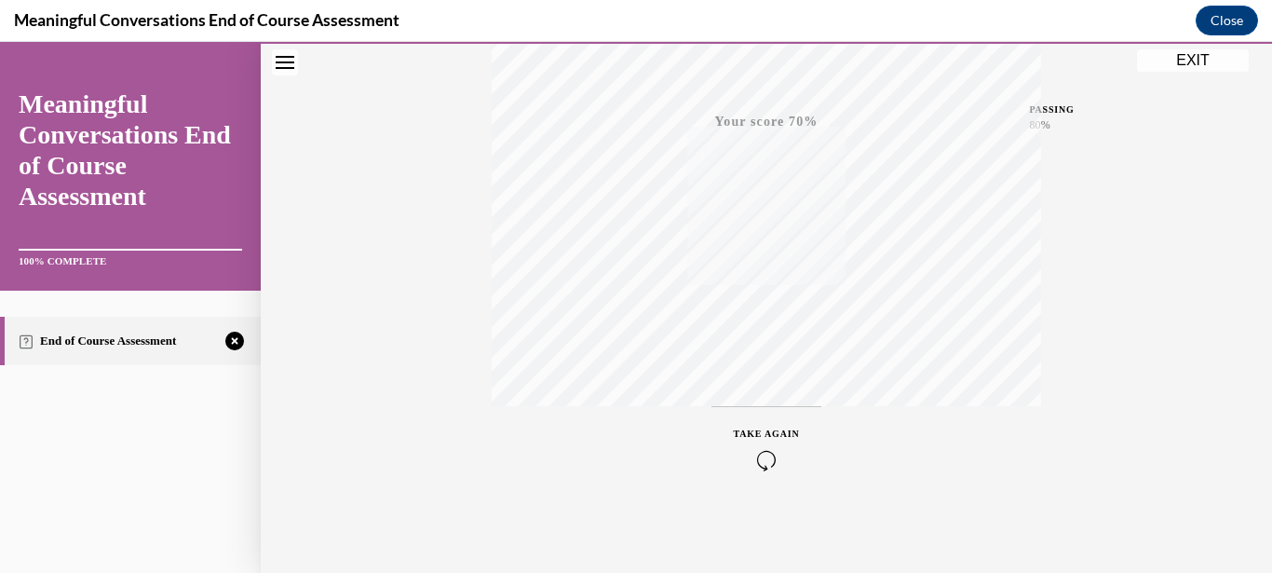
scroll to position [424, 0]
click at [752, 461] on icon "button" at bounding box center [767, 459] width 66 height 20
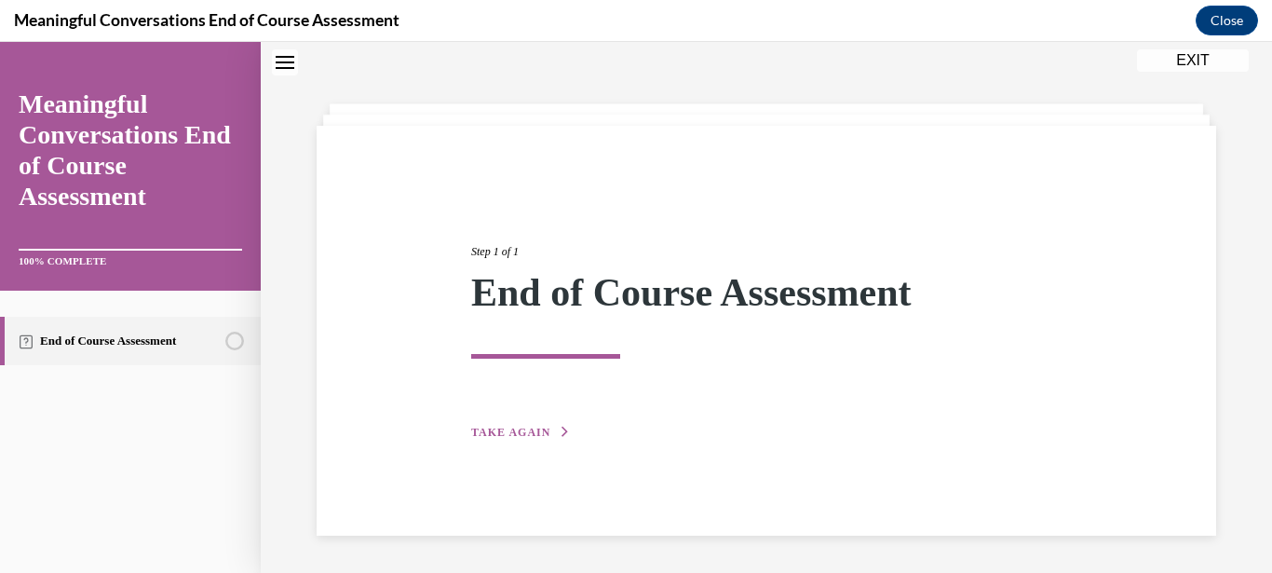
scroll to position [59, 0]
click at [483, 427] on span "TAKE AGAIN" at bounding box center [510, 432] width 79 height 13
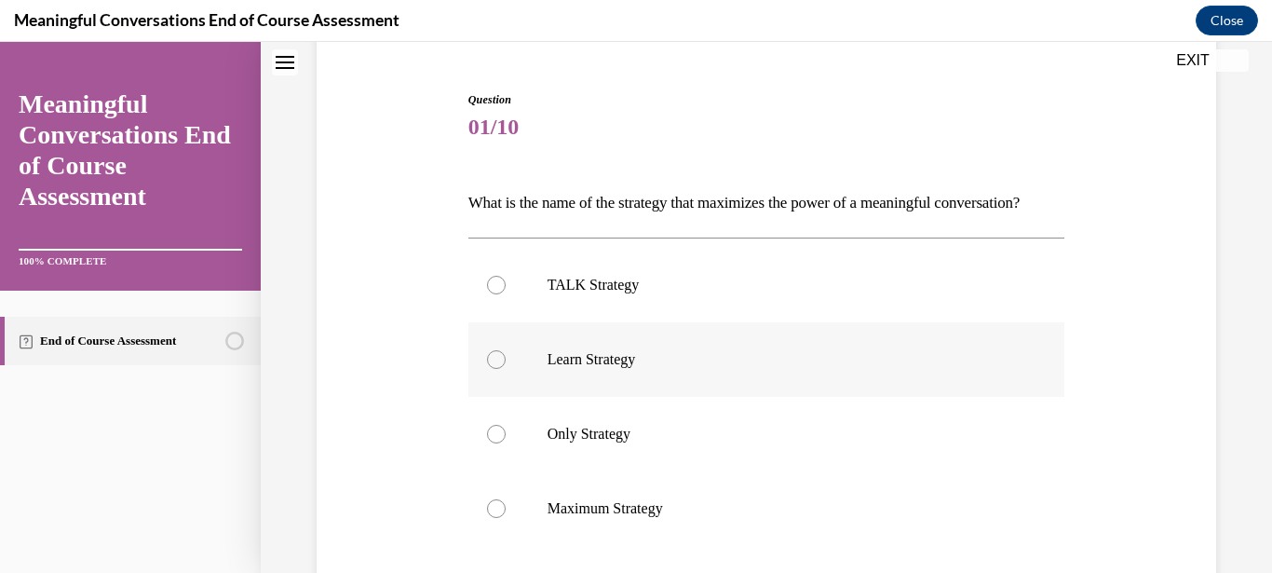
scroll to position [176, 0]
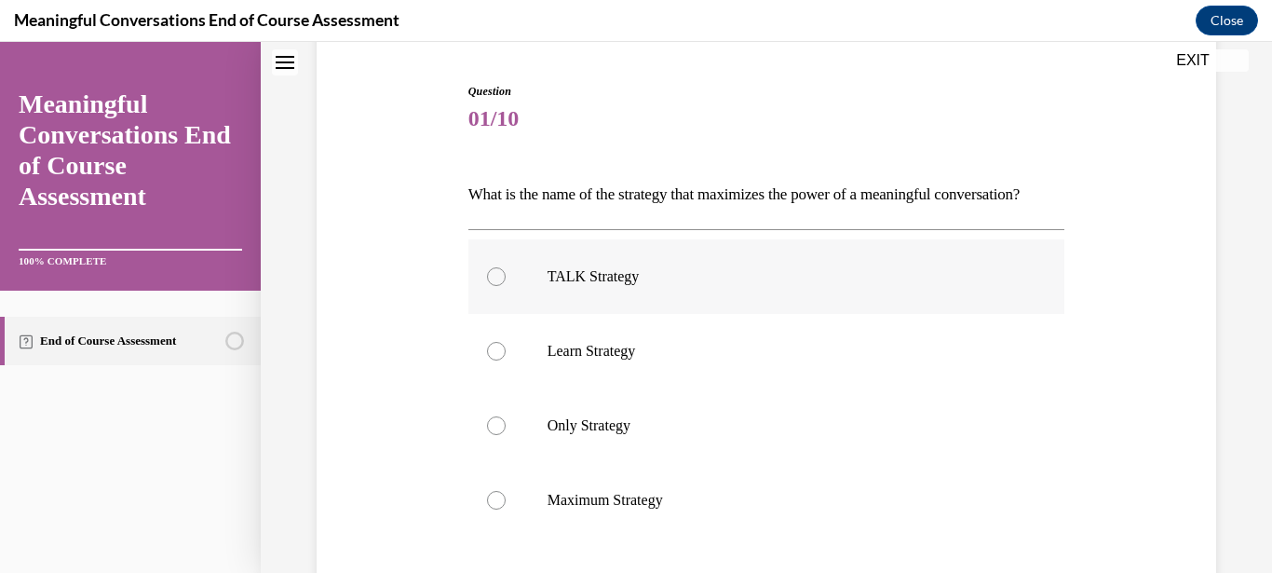
drag, startPoint x: 490, startPoint y: 308, endPoint x: 502, endPoint y: 318, distance: 15.3
click at [489, 286] on div at bounding box center [496, 276] width 19 height 19
click at [489, 286] on input "TALK Strategy" at bounding box center [496, 276] width 19 height 19
radio input "true"
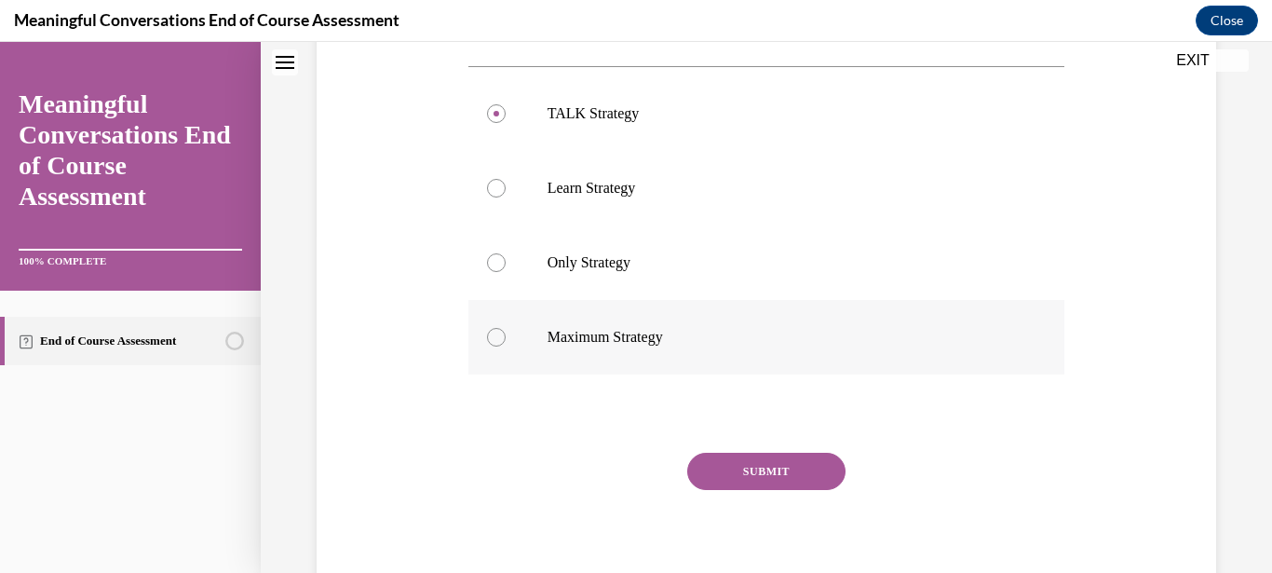
scroll to position [355, 0]
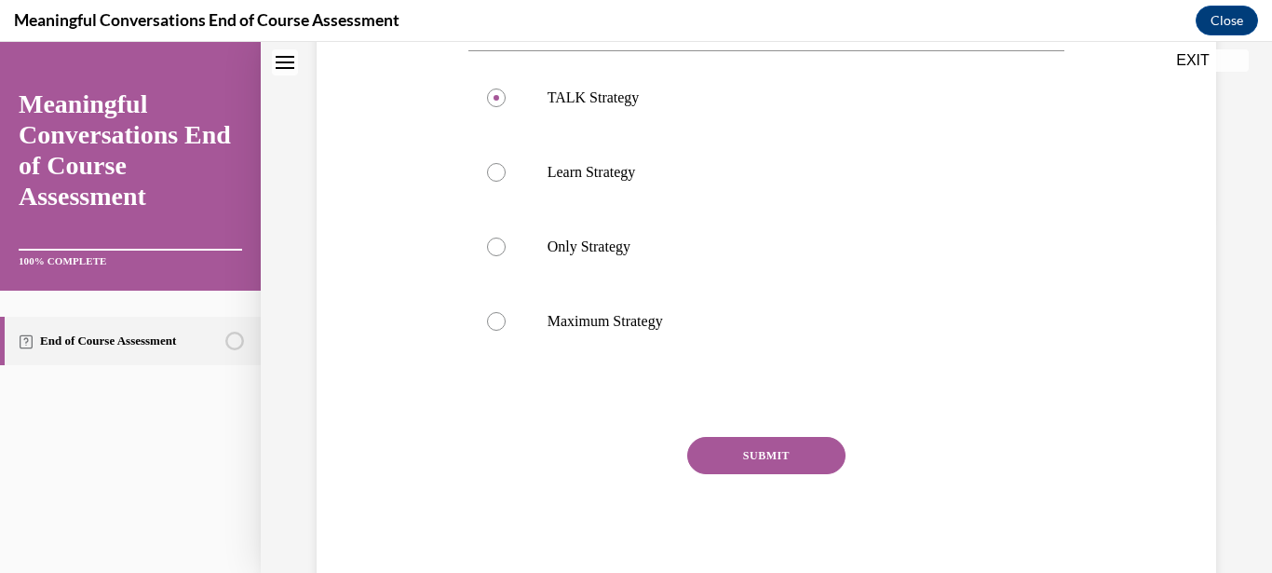
click at [756, 474] on button "SUBMIT" at bounding box center [766, 455] width 158 height 37
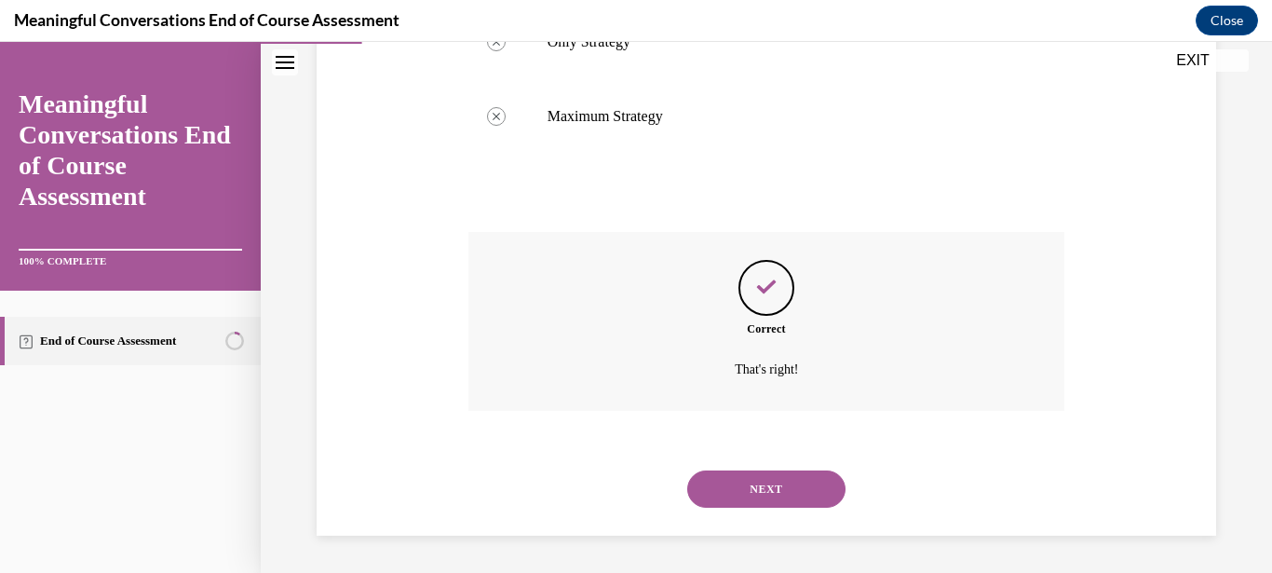
scroll to position [569, 0]
click at [738, 494] on button "NEXT" at bounding box center [766, 488] width 158 height 37
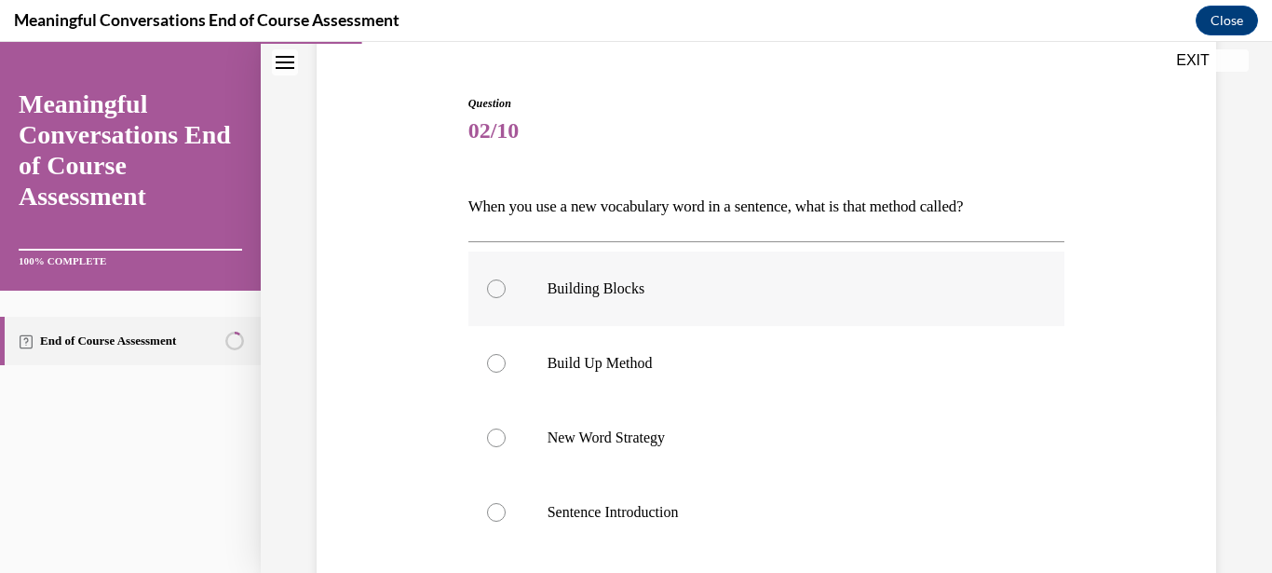
scroll to position [179, 0]
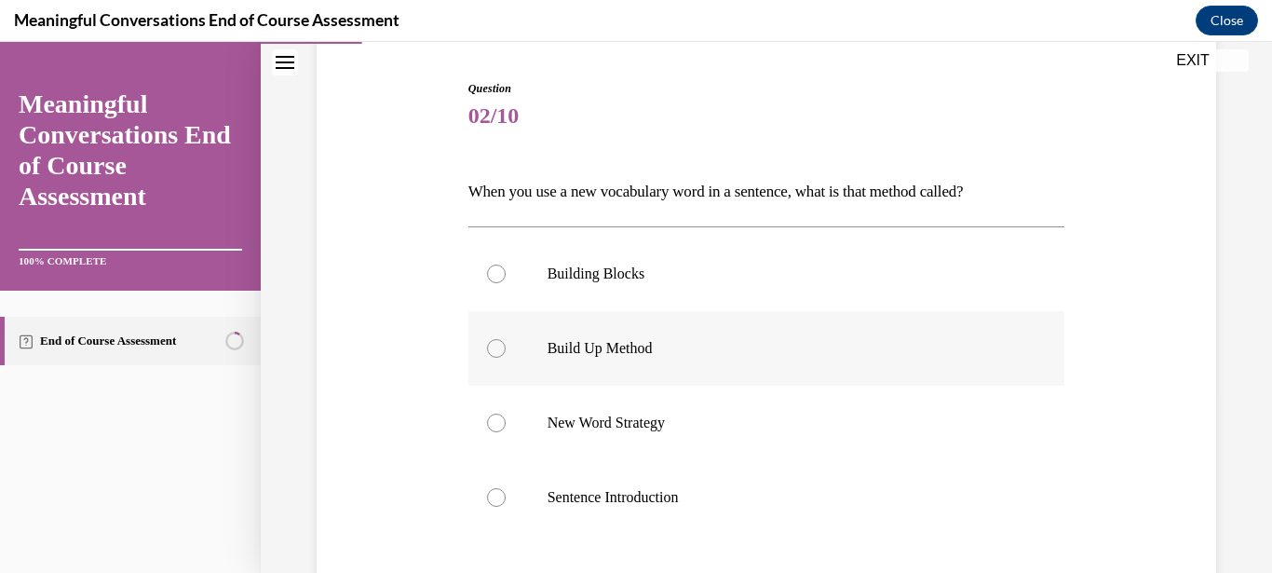
click at [675, 347] on p "Build Up Method" at bounding box center [783, 348] width 471 height 19
click at [506, 347] on input "Build Up Method" at bounding box center [496, 348] width 19 height 19
radio input "true"
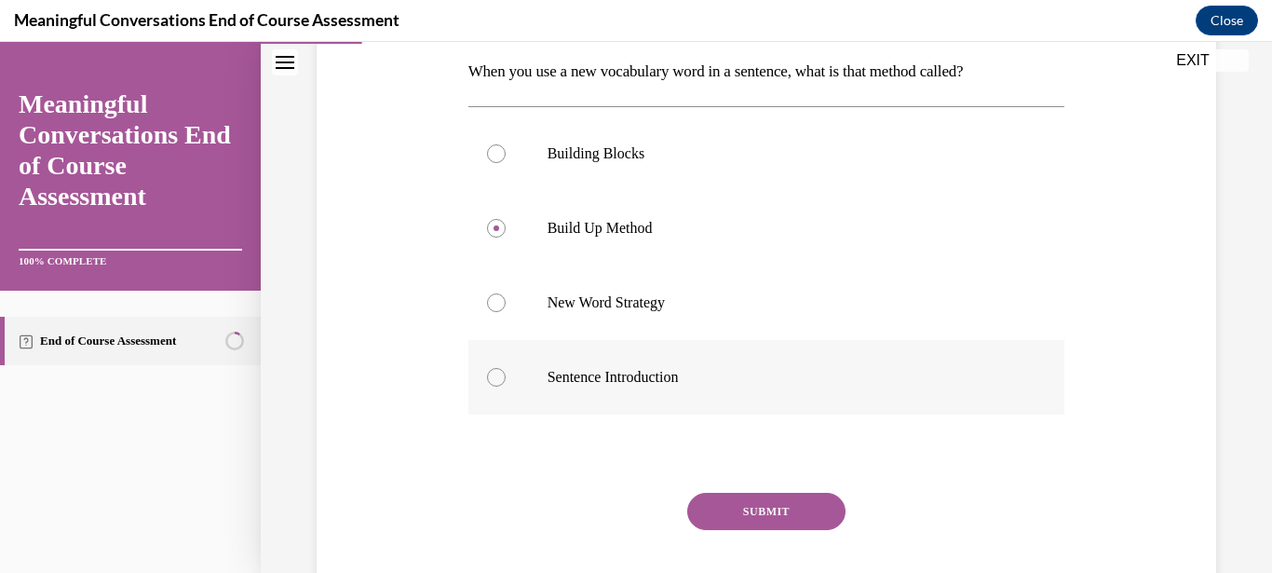
scroll to position [328, 0]
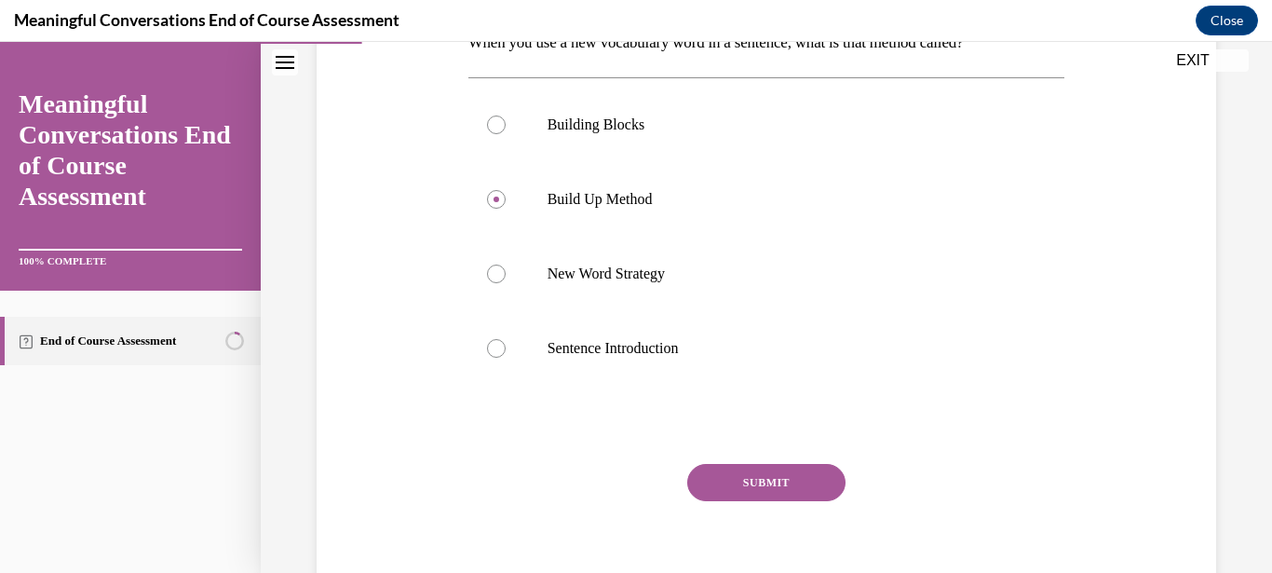
click at [741, 486] on button "SUBMIT" at bounding box center [766, 482] width 158 height 37
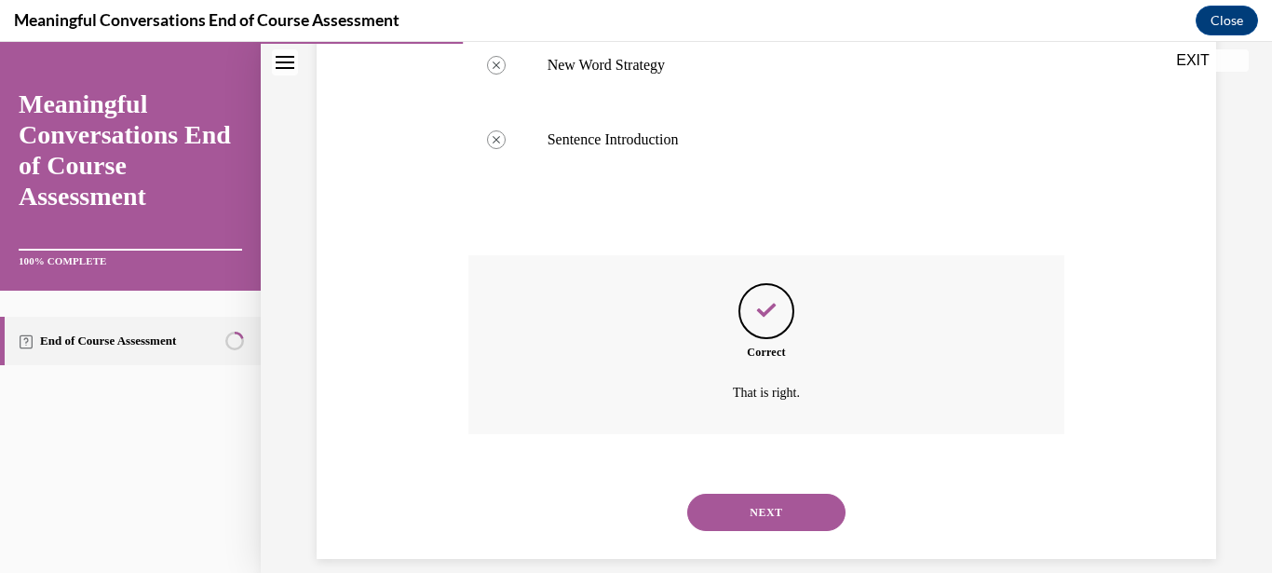
scroll to position [537, 0]
click at [757, 494] on button "NEXT" at bounding box center [766, 511] width 158 height 37
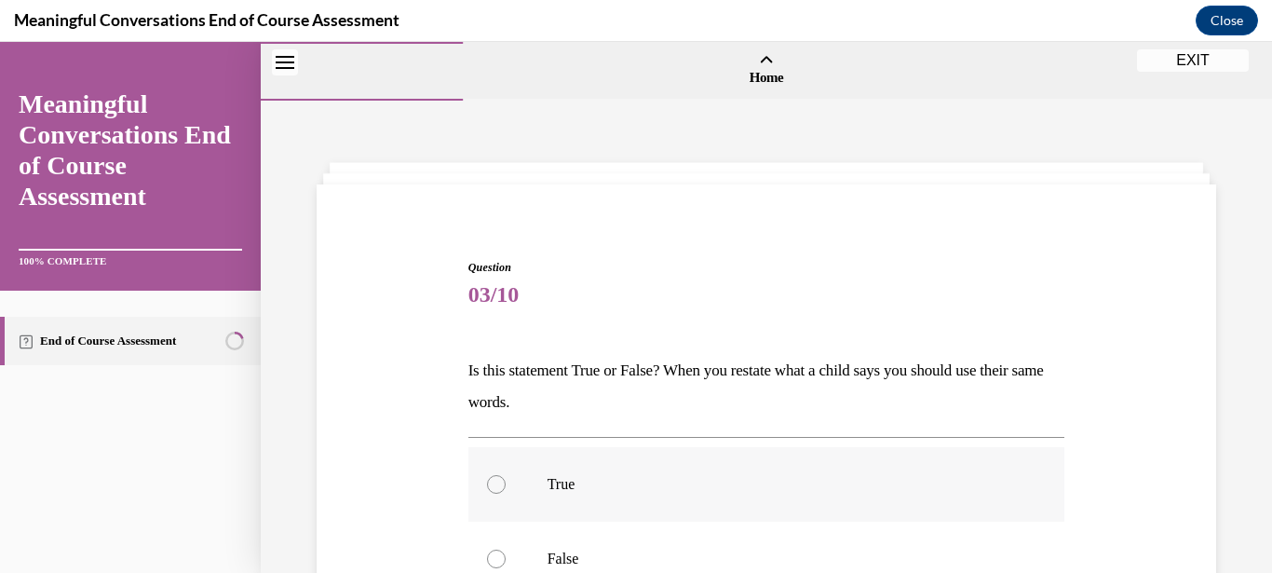
scroll to position [149, 0]
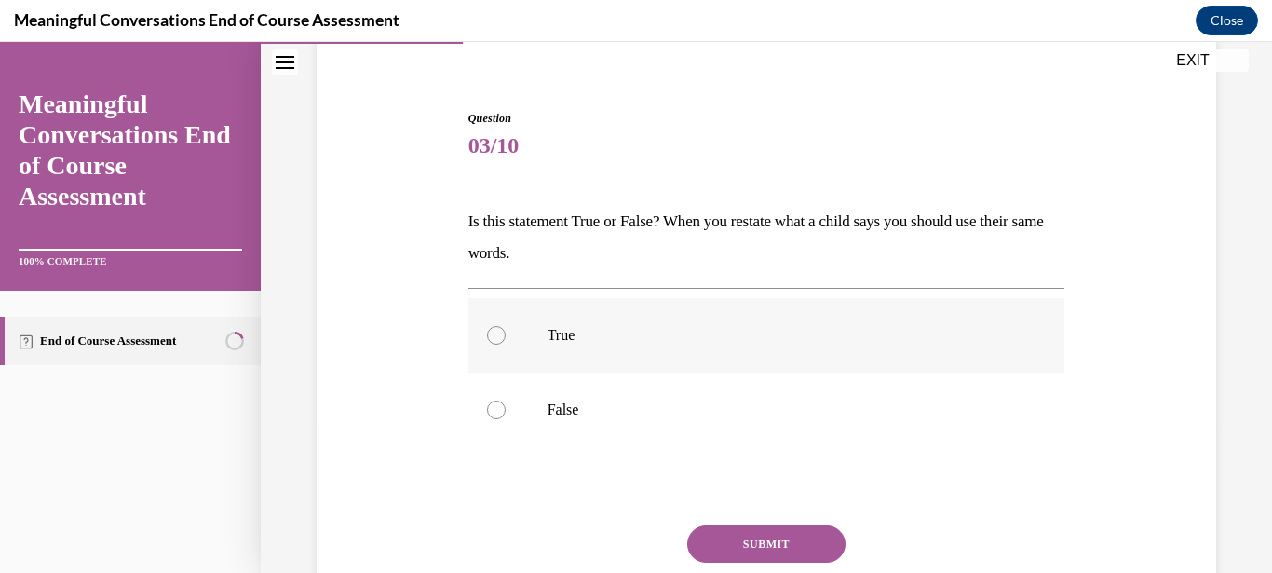
click at [526, 322] on label "True" at bounding box center [766, 335] width 597 height 74
click at [506, 326] on input "True" at bounding box center [496, 335] width 19 height 19
radio input "true"
click at [802, 536] on button "SUBMIT" at bounding box center [766, 543] width 158 height 37
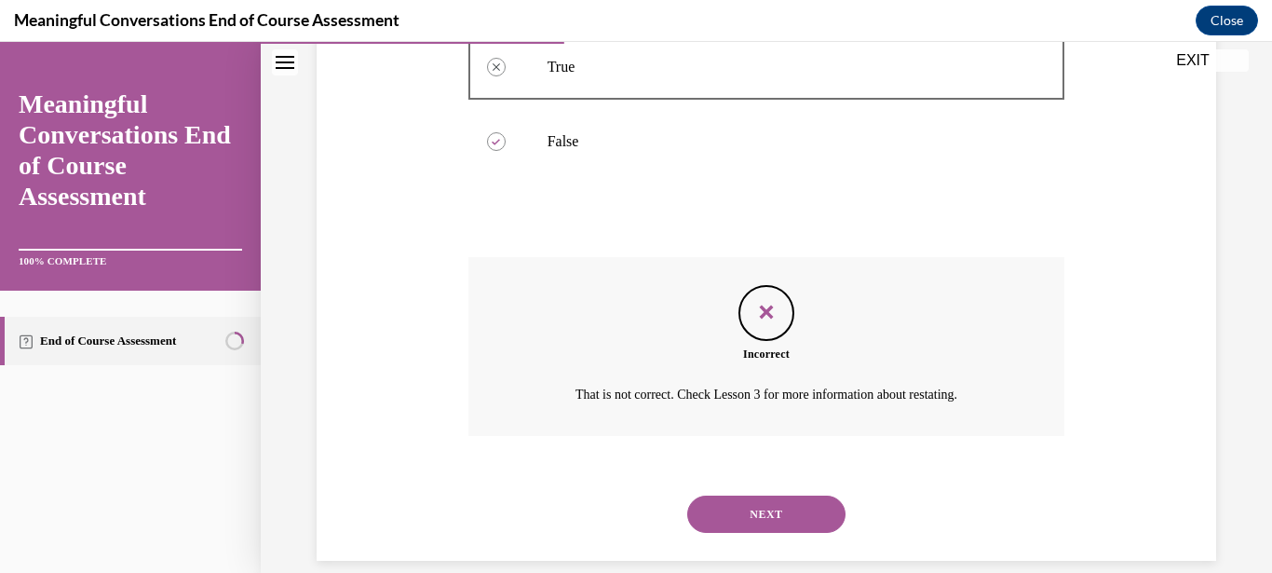
scroll to position [420, 0]
click at [778, 506] on button "NEXT" at bounding box center [766, 511] width 158 height 37
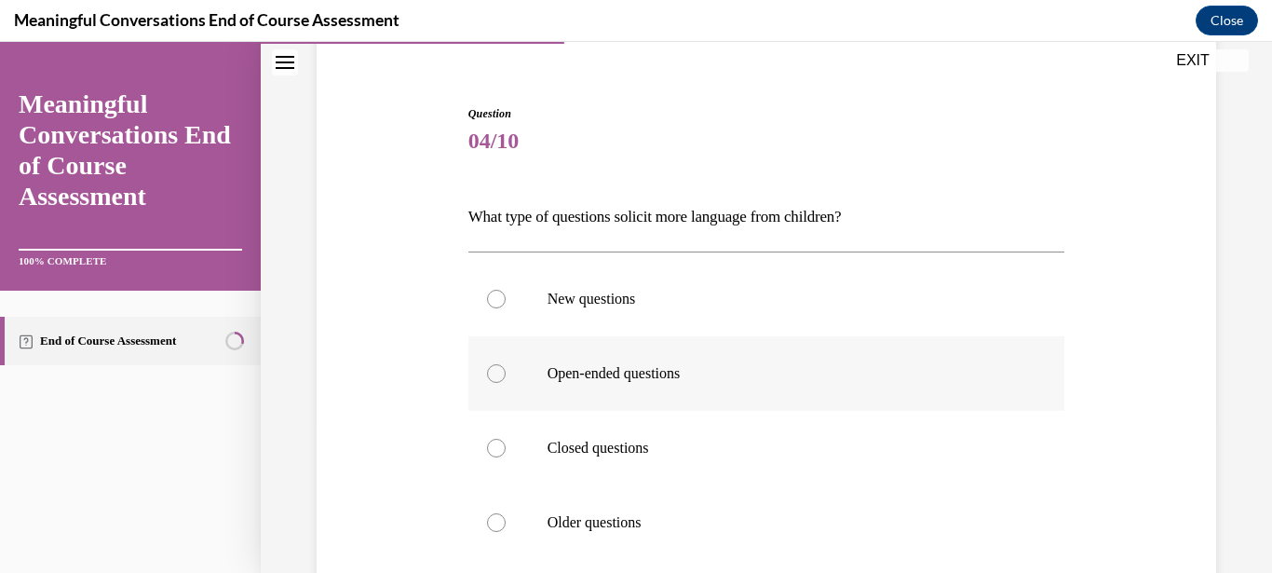
scroll to position [179, 0]
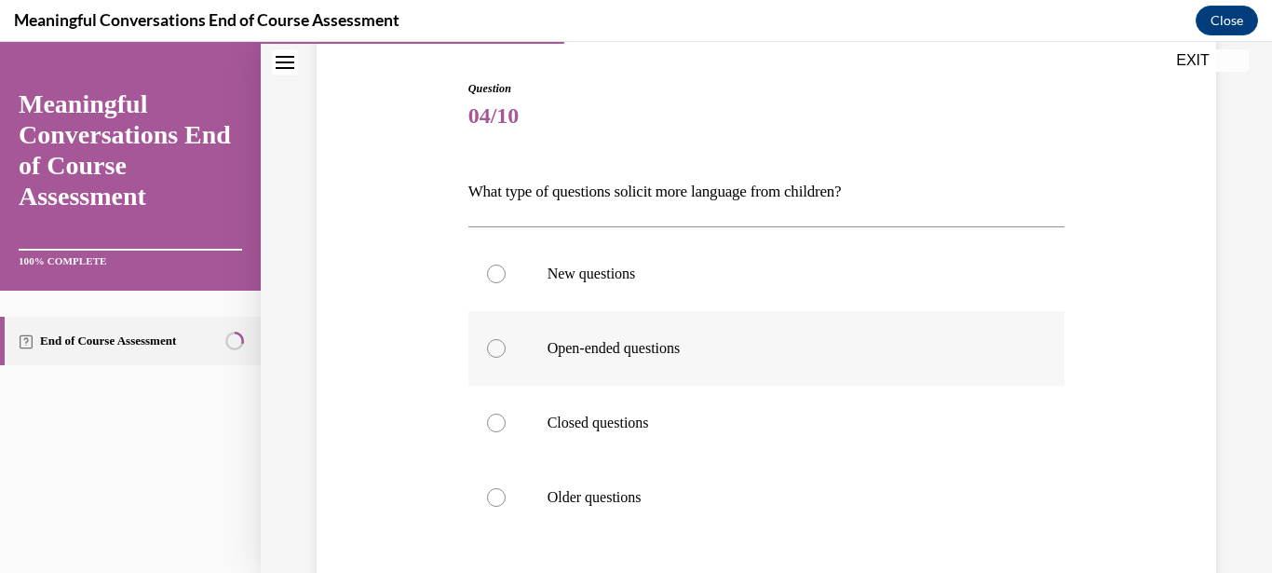
click at [481, 359] on label "Open-ended questions" at bounding box center [766, 348] width 597 height 74
click at [487, 358] on input "Open-ended questions" at bounding box center [496, 348] width 19 height 19
radio input "true"
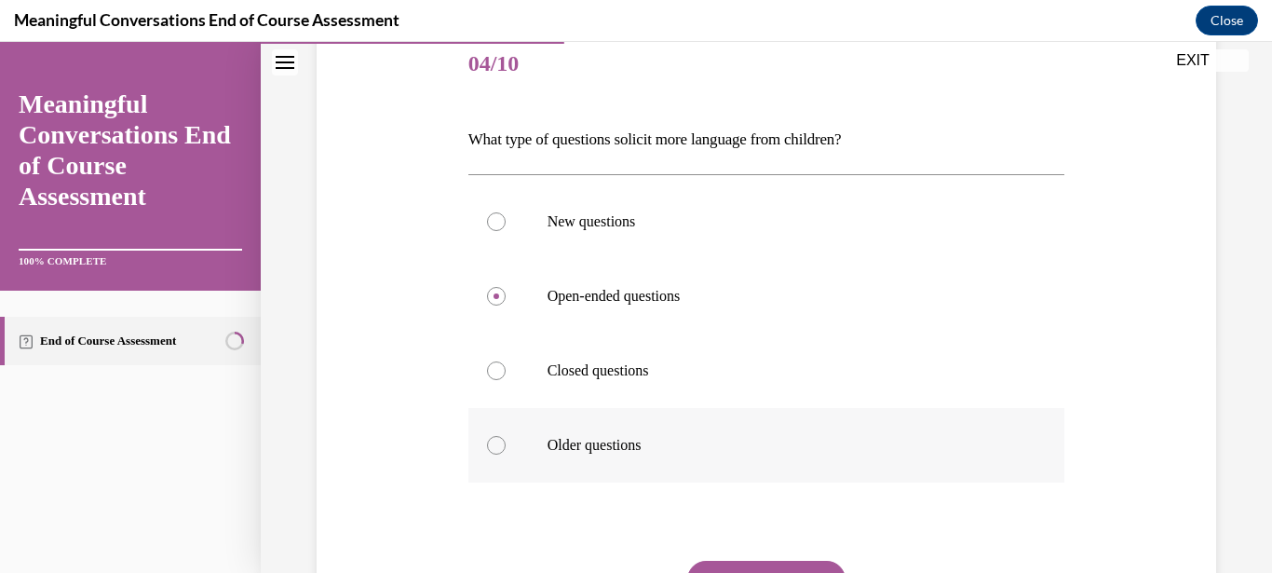
scroll to position [298, 0]
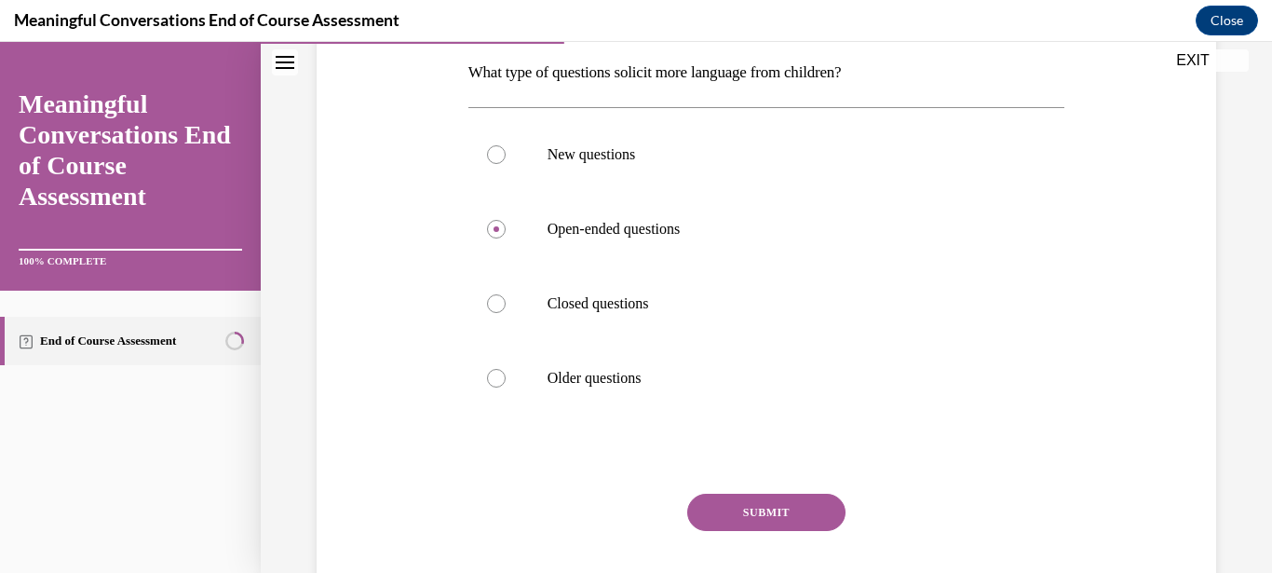
click at [803, 517] on button "SUBMIT" at bounding box center [766, 512] width 158 height 37
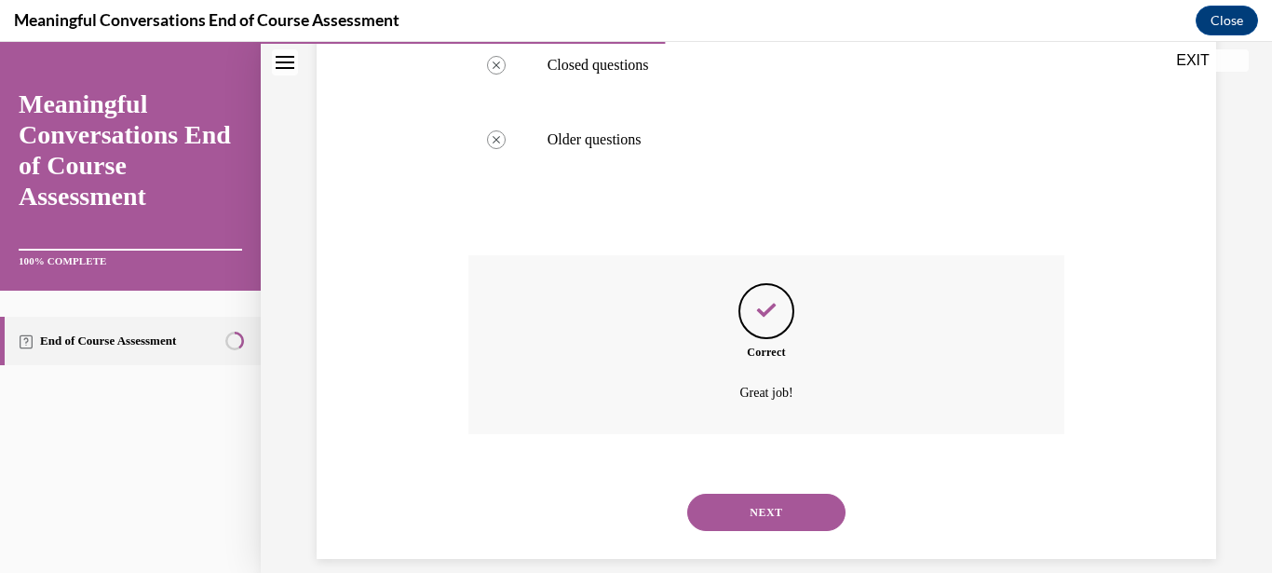
scroll to position [537, 0]
click at [741, 493] on button "NEXT" at bounding box center [766, 511] width 158 height 37
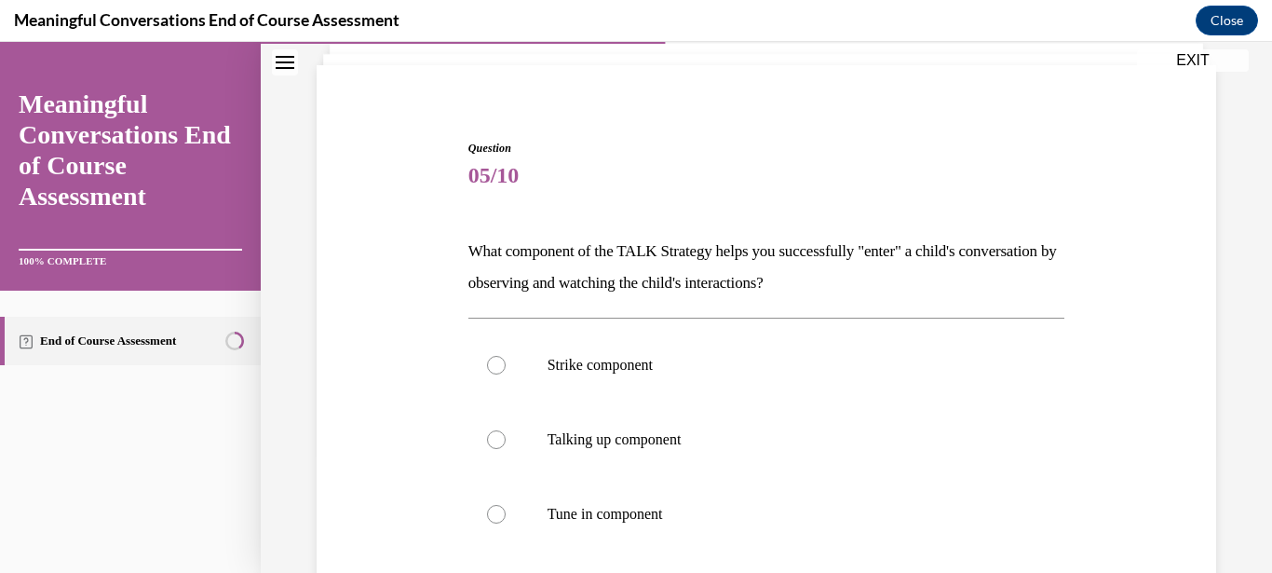
scroll to position [179, 0]
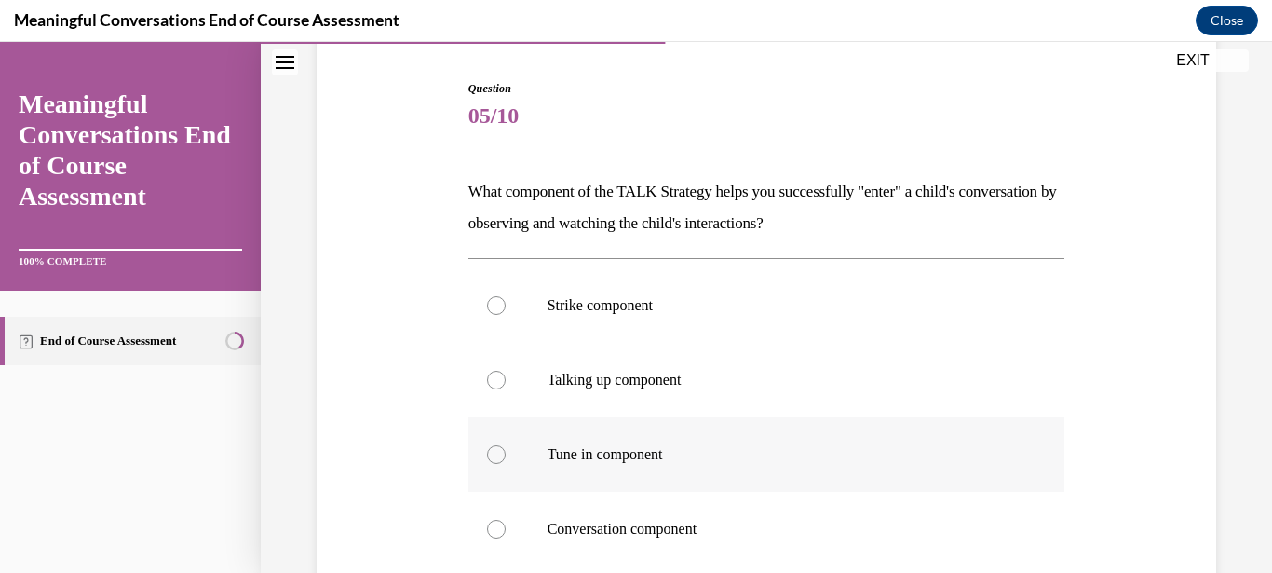
click at [497, 454] on div at bounding box center [496, 454] width 19 height 19
click at [497, 454] on input "Tune in component" at bounding box center [496, 454] width 19 height 19
radio input "true"
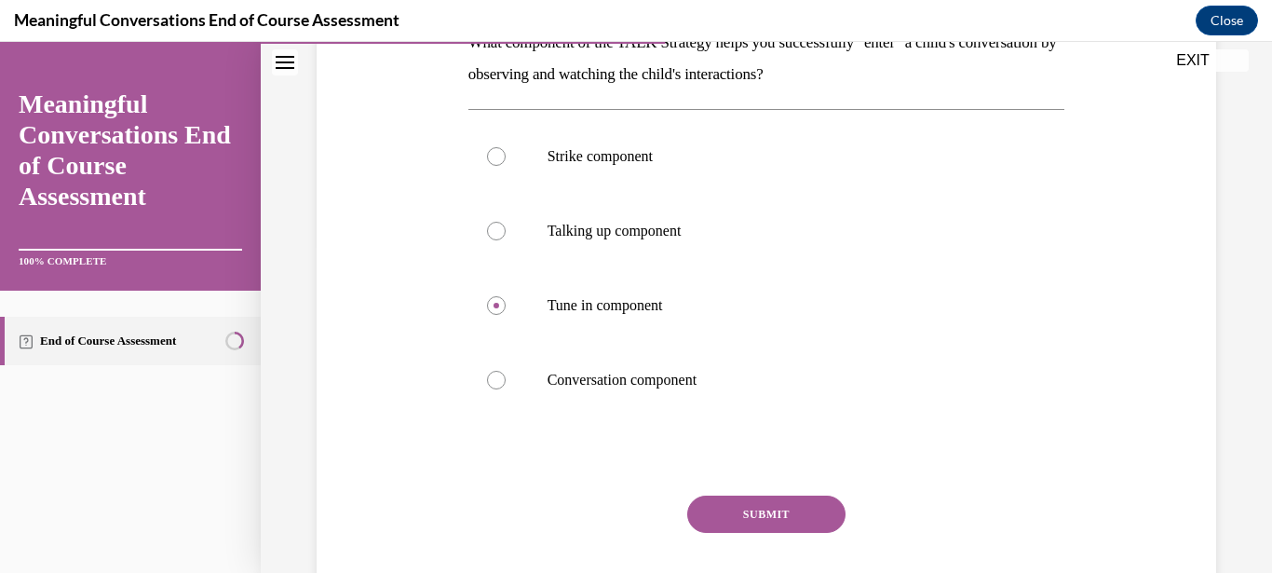
click at [725, 497] on button "SUBMIT" at bounding box center [766, 513] width 158 height 37
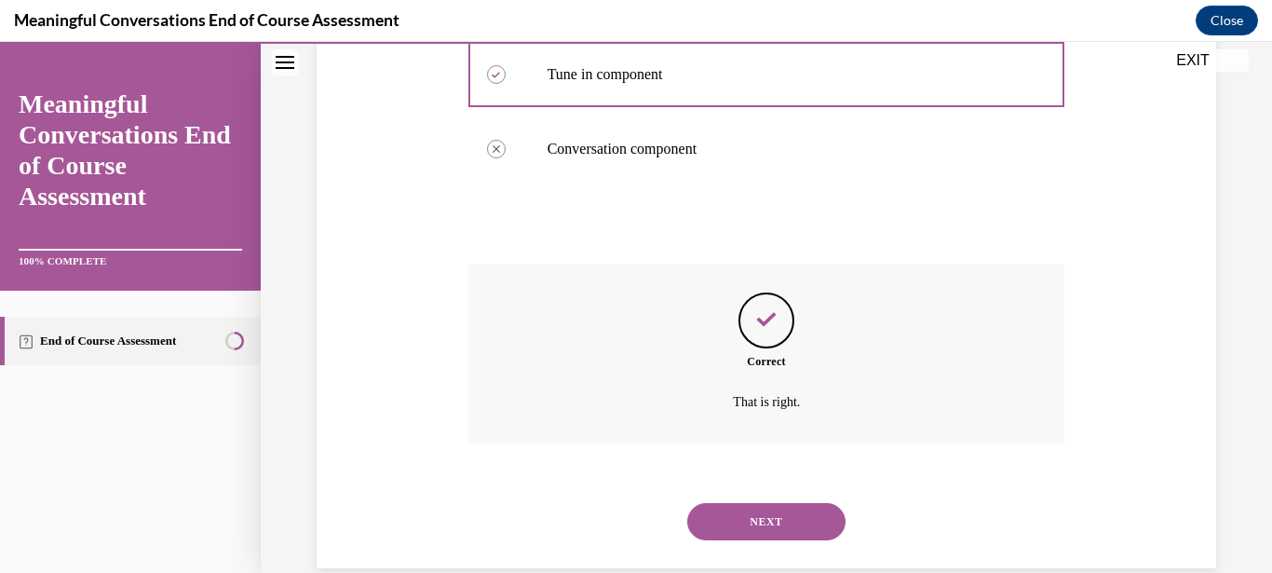
scroll to position [569, 0]
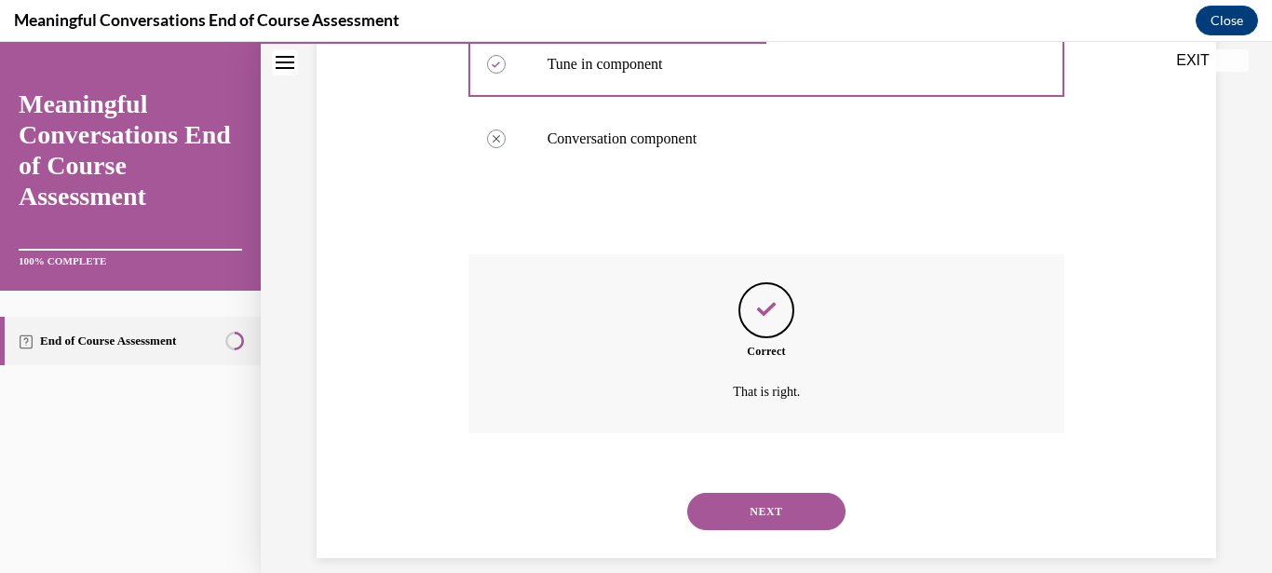
click at [761, 493] on button "NEXT" at bounding box center [766, 511] width 158 height 37
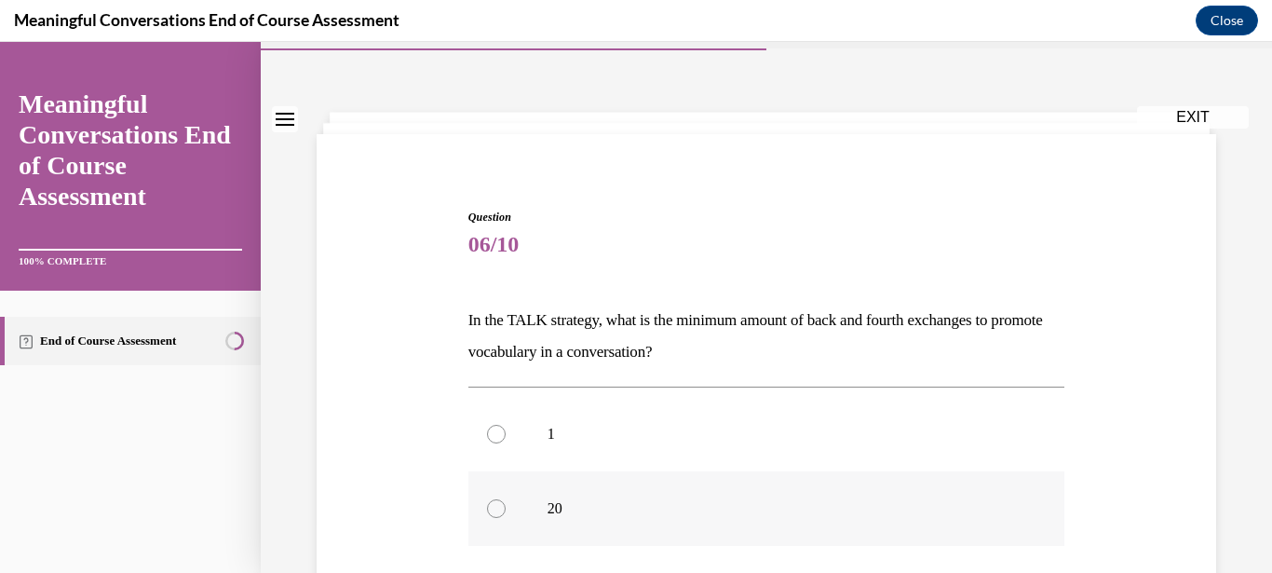
scroll to position [119, 0]
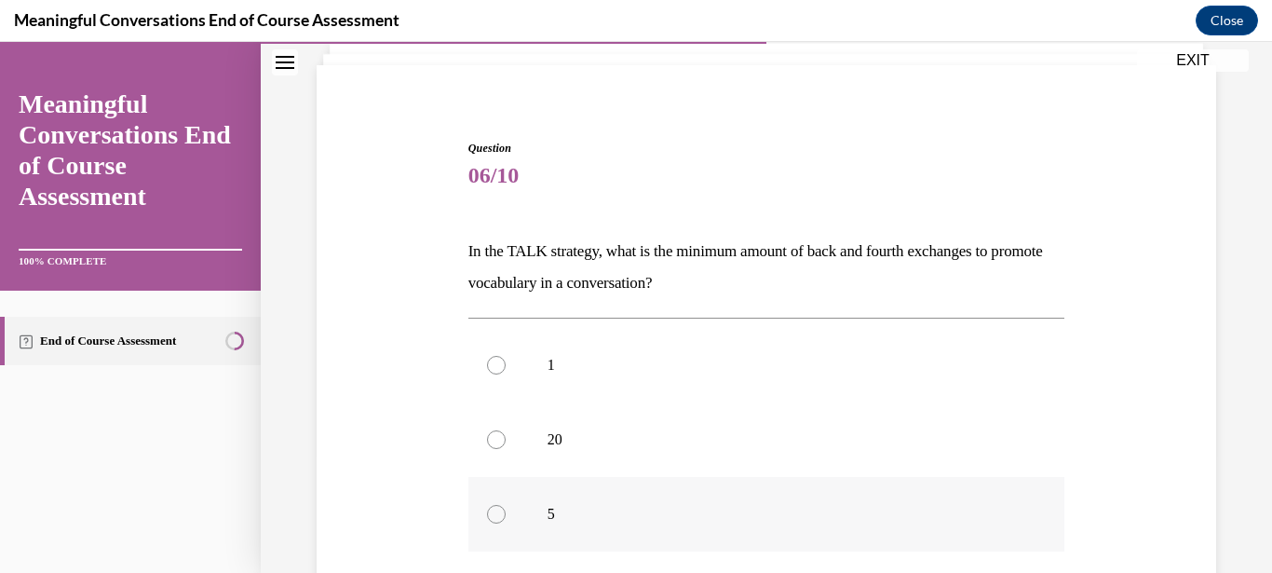
click at [556, 526] on label "5" at bounding box center [766, 514] width 597 height 74
click at [506, 523] on input "5" at bounding box center [496, 514] width 19 height 19
radio input "true"
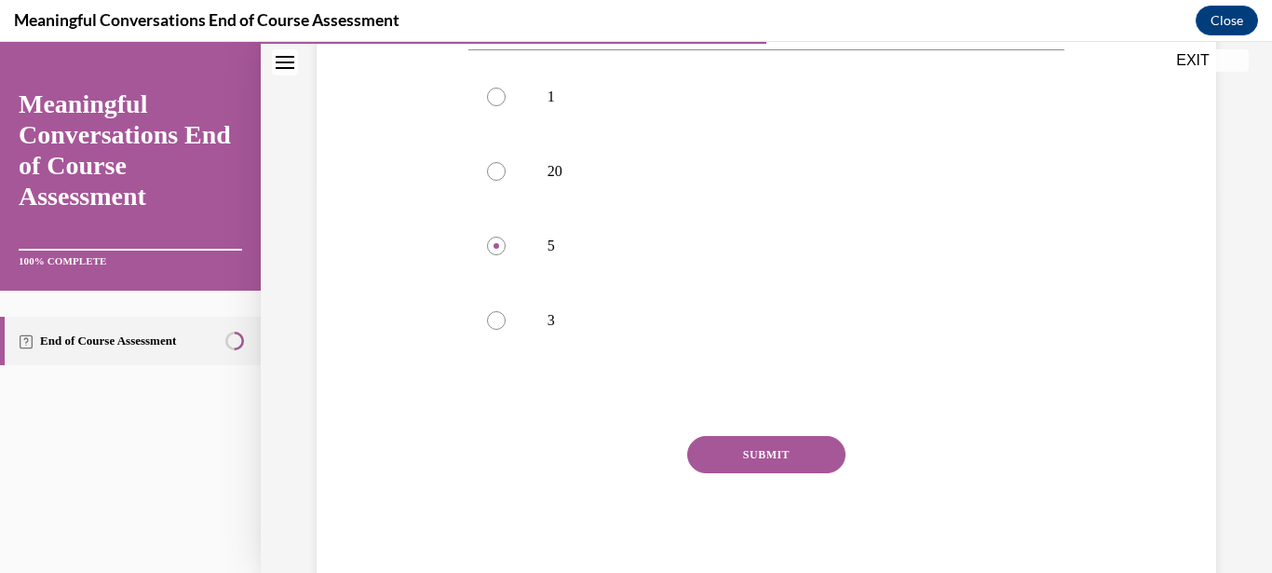
click at [779, 461] on button "SUBMIT" at bounding box center [766, 454] width 158 height 37
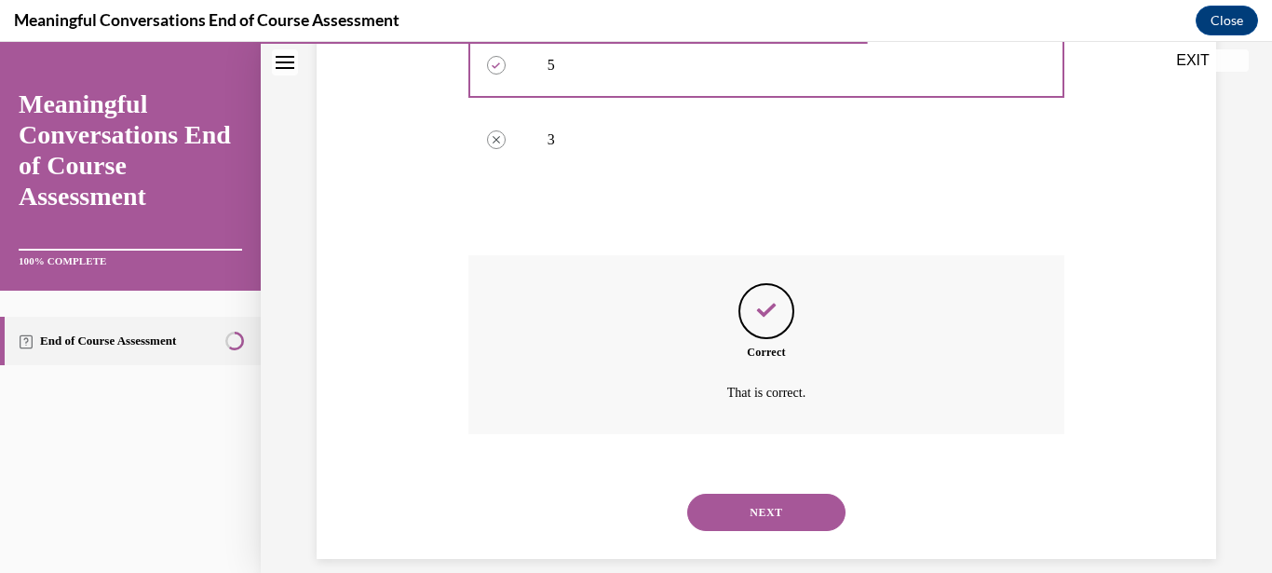
scroll to position [569, 0]
click at [767, 498] on button "NEXT" at bounding box center [766, 511] width 158 height 37
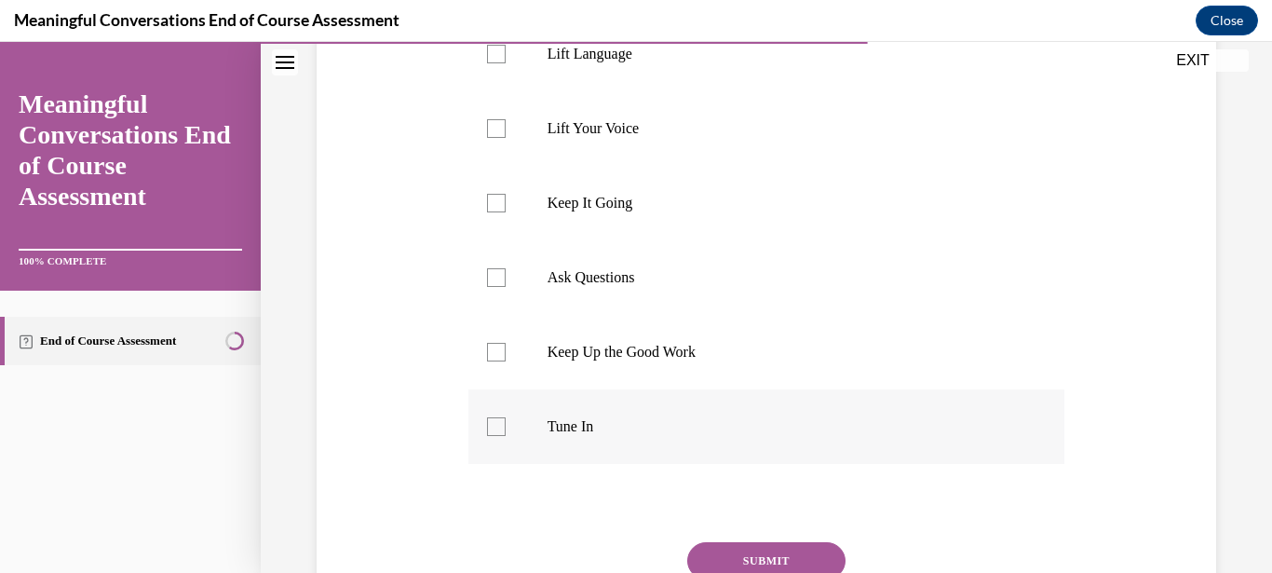
scroll to position [417, 0]
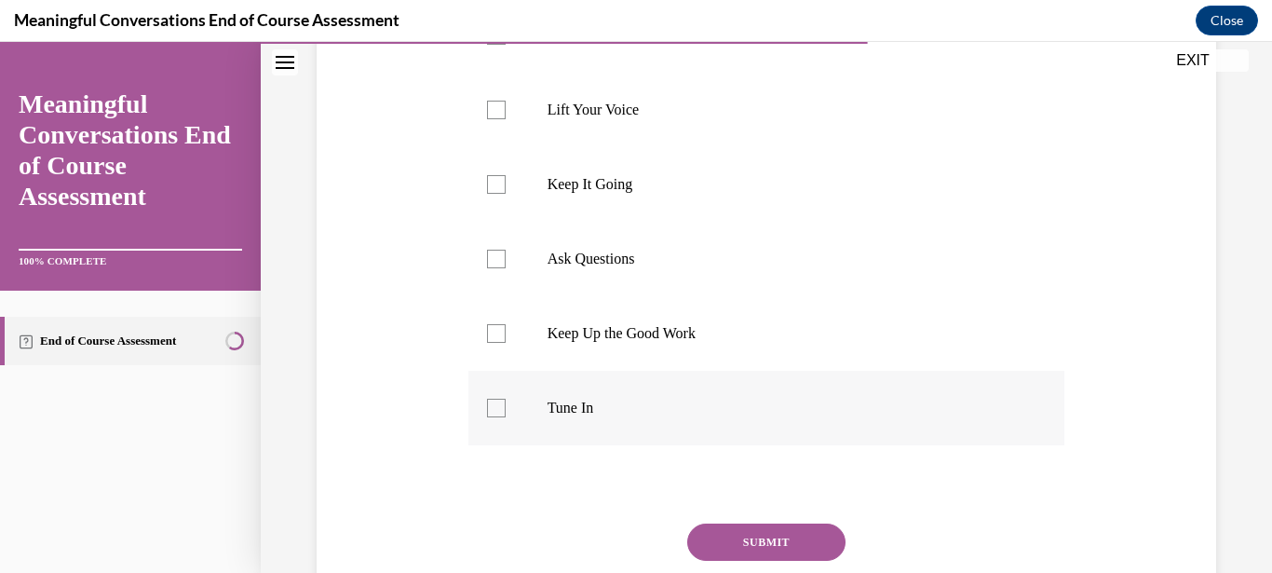
click at [491, 412] on div at bounding box center [496, 408] width 19 height 19
click at [491, 412] on input "Tune In" at bounding box center [496, 408] width 19 height 19
checkbox input "true"
click at [496, 263] on div at bounding box center [496, 259] width 19 height 19
click at [496, 263] on input "Ask Questions" at bounding box center [496, 259] width 19 height 19
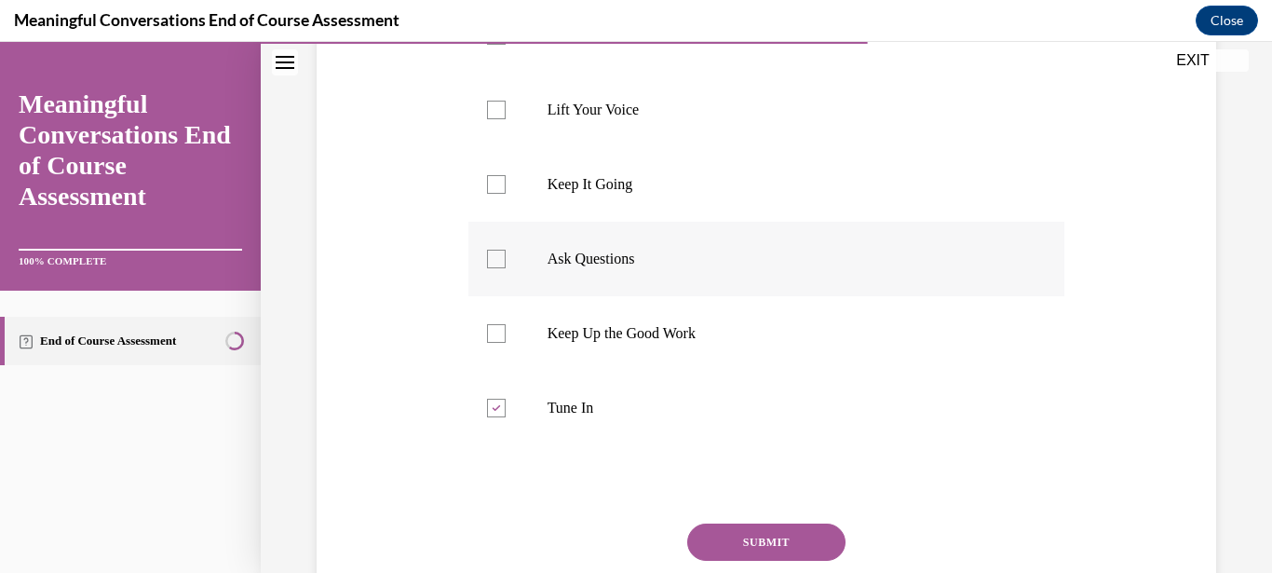
checkbox input "true"
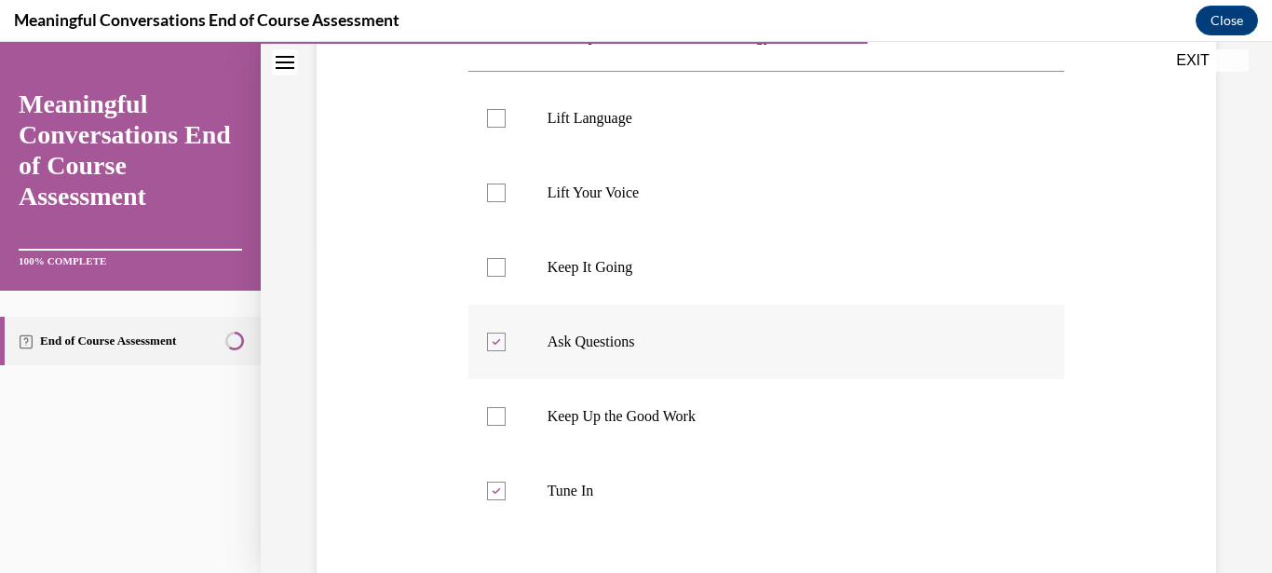
scroll to position [328, 0]
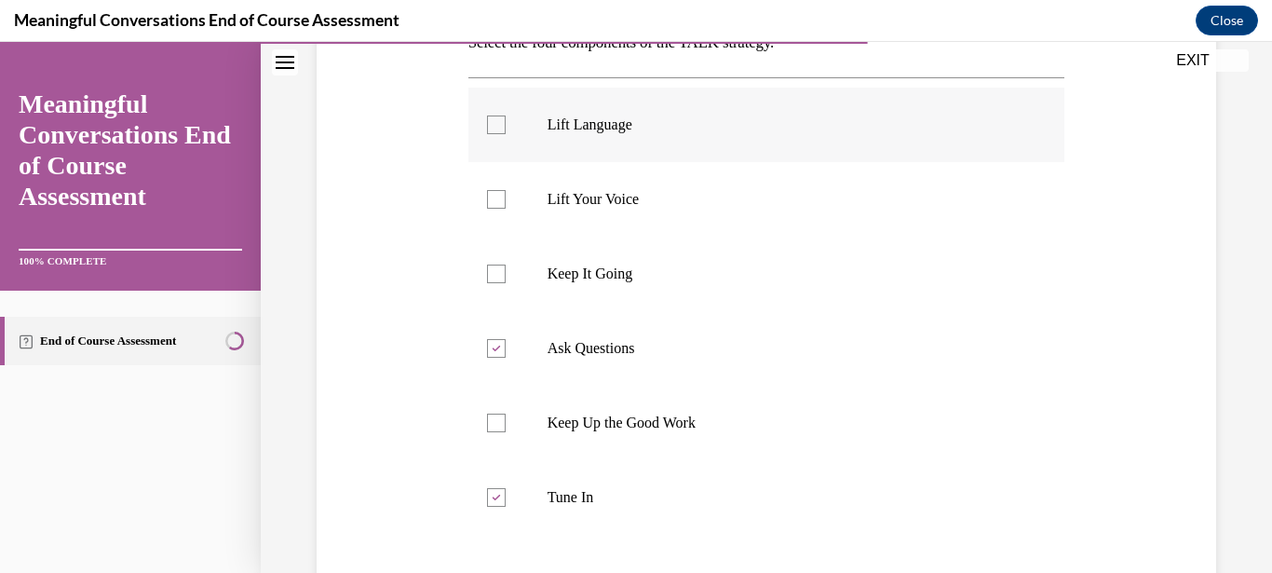
click at [490, 114] on label "Lift Language" at bounding box center [766, 125] width 597 height 74
click at [490, 115] on input "Lift Language" at bounding box center [496, 124] width 19 height 19
checkbox input "true"
click at [493, 428] on div at bounding box center [496, 422] width 19 height 19
click at [493, 428] on input "Keep Up the Good Work" at bounding box center [496, 422] width 19 height 19
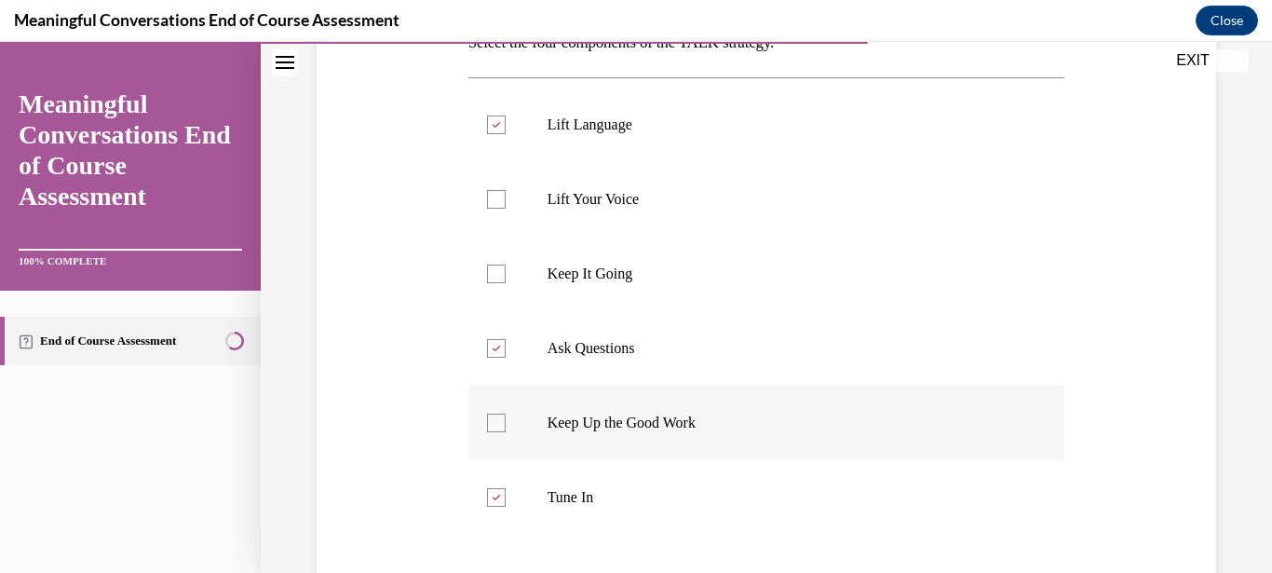
checkbox input "true"
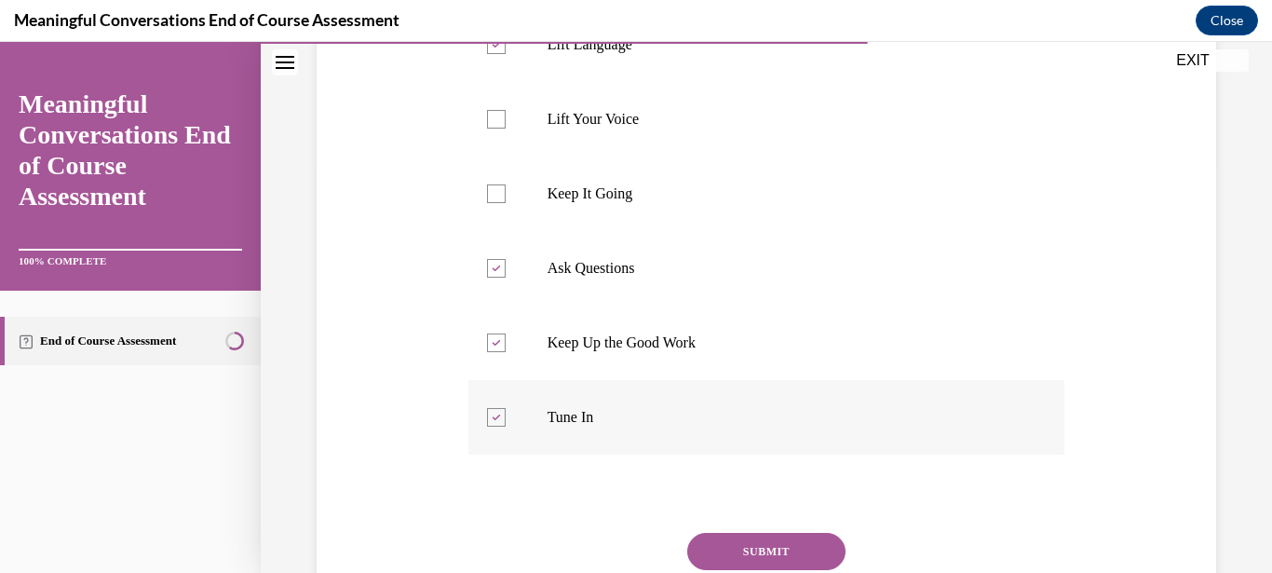
scroll to position [447, 0]
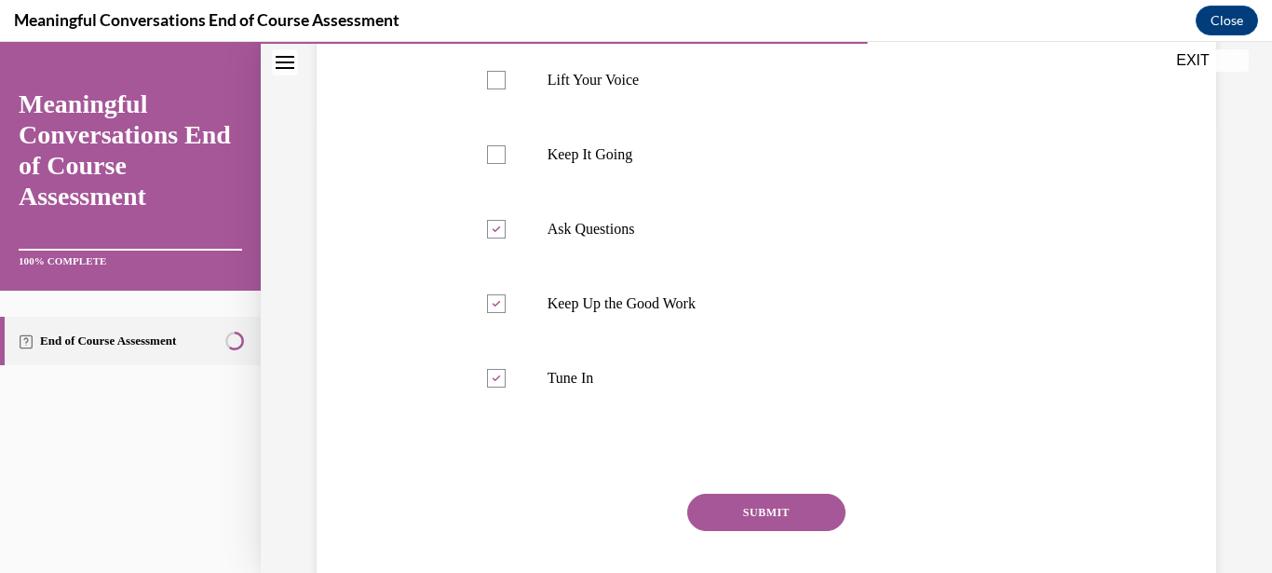
click at [765, 511] on button "SUBMIT" at bounding box center [766, 512] width 158 height 37
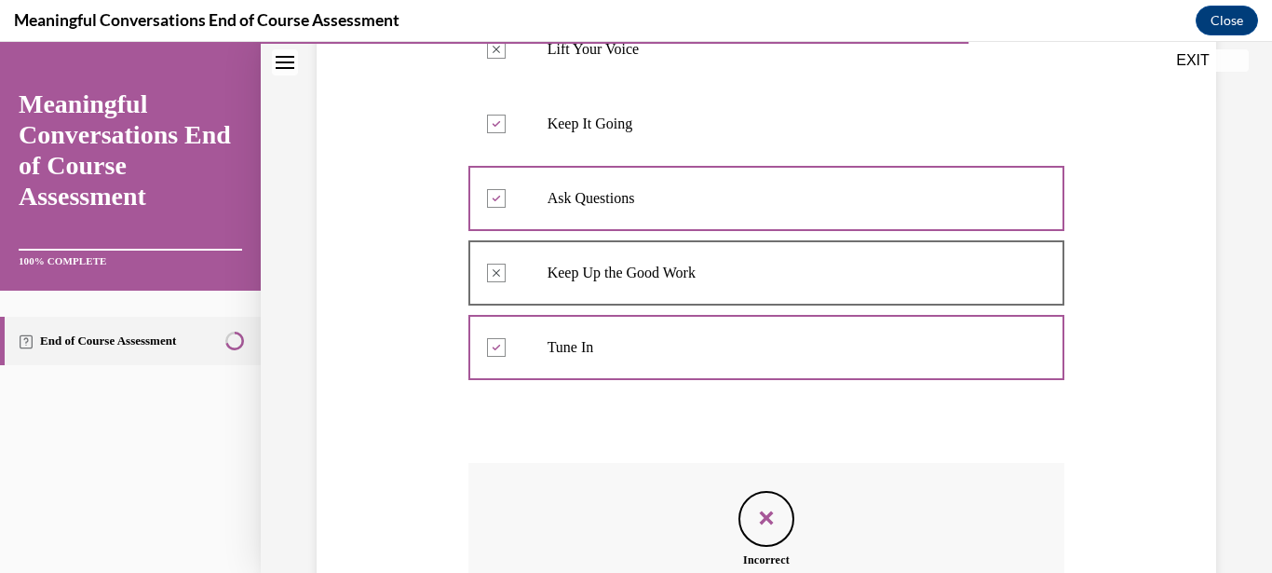
scroll to position [657, 0]
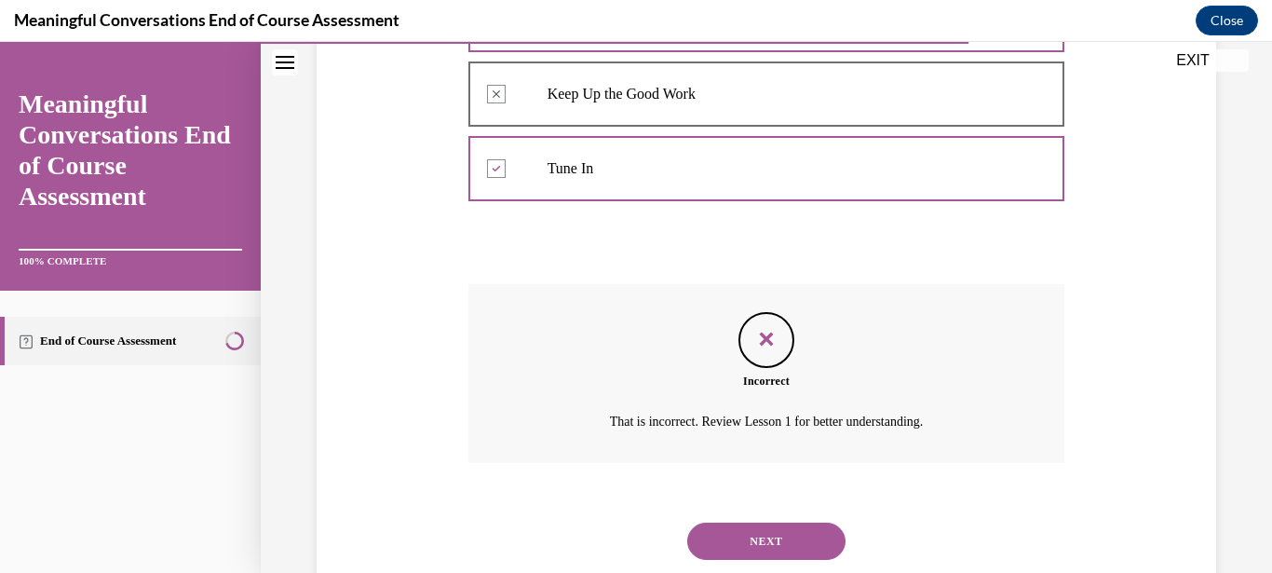
click at [768, 522] on button "NEXT" at bounding box center [766, 540] width 158 height 37
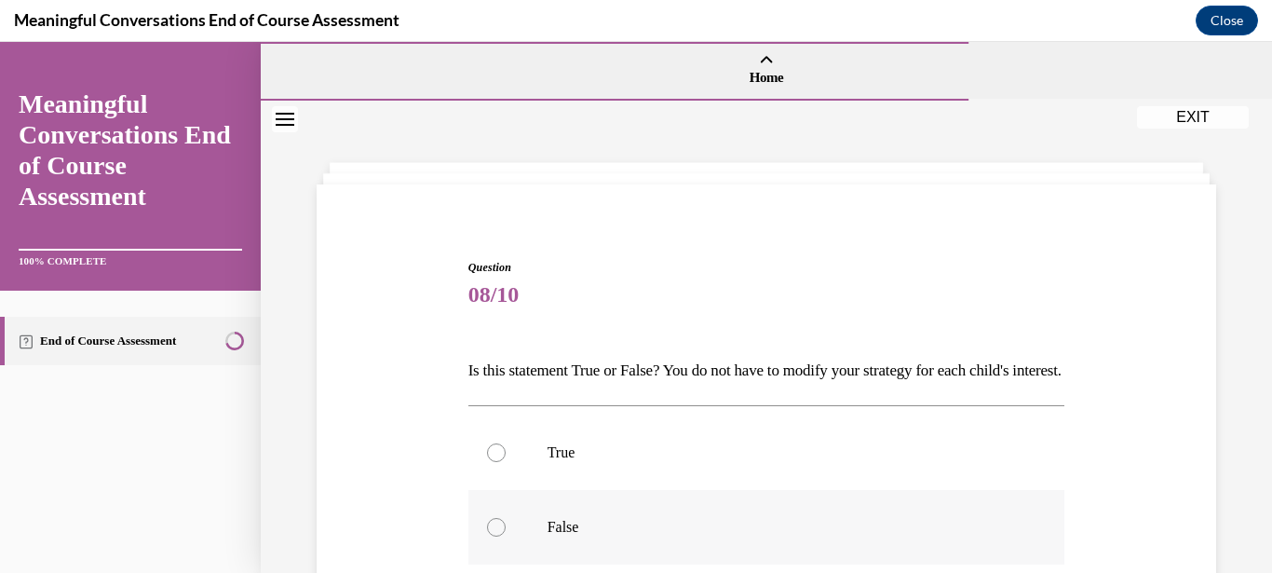
scroll to position [119, 0]
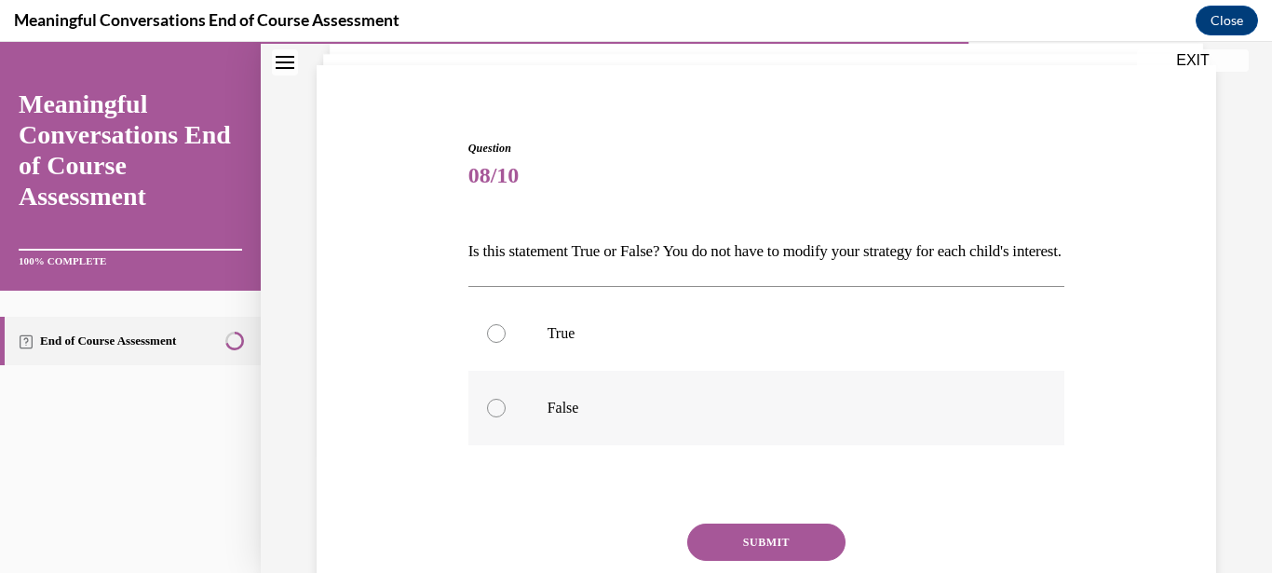
click at [500, 417] on div at bounding box center [496, 408] width 19 height 19
click at [500, 417] on input "False" at bounding box center [496, 408] width 19 height 19
radio input "true"
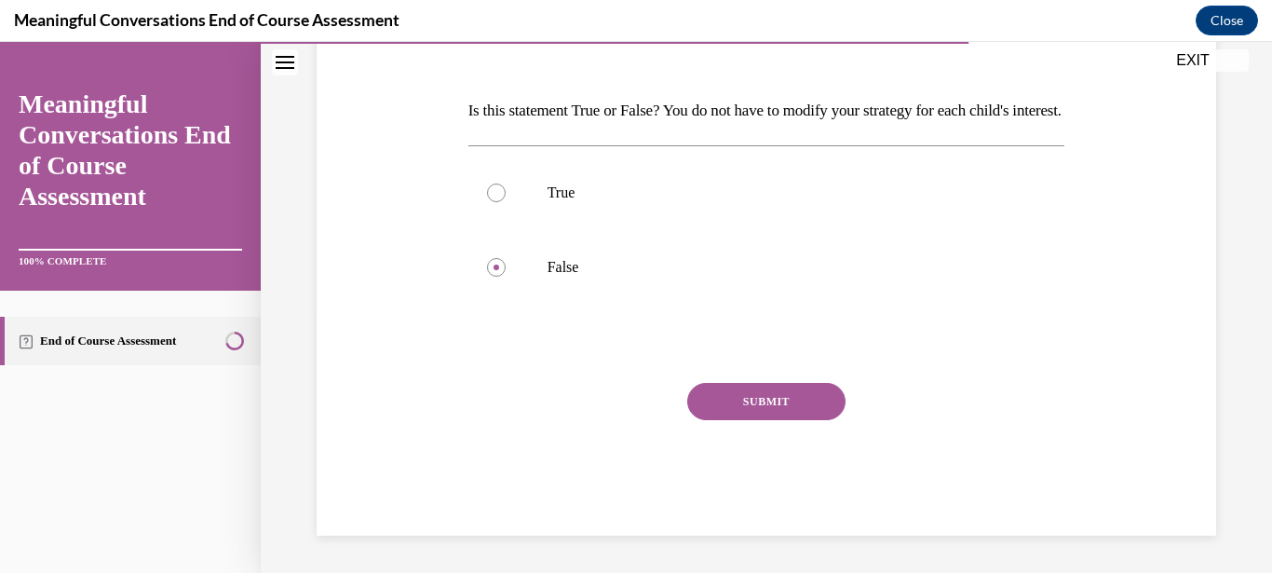
click at [777, 420] on button "SUBMIT" at bounding box center [766, 401] width 158 height 37
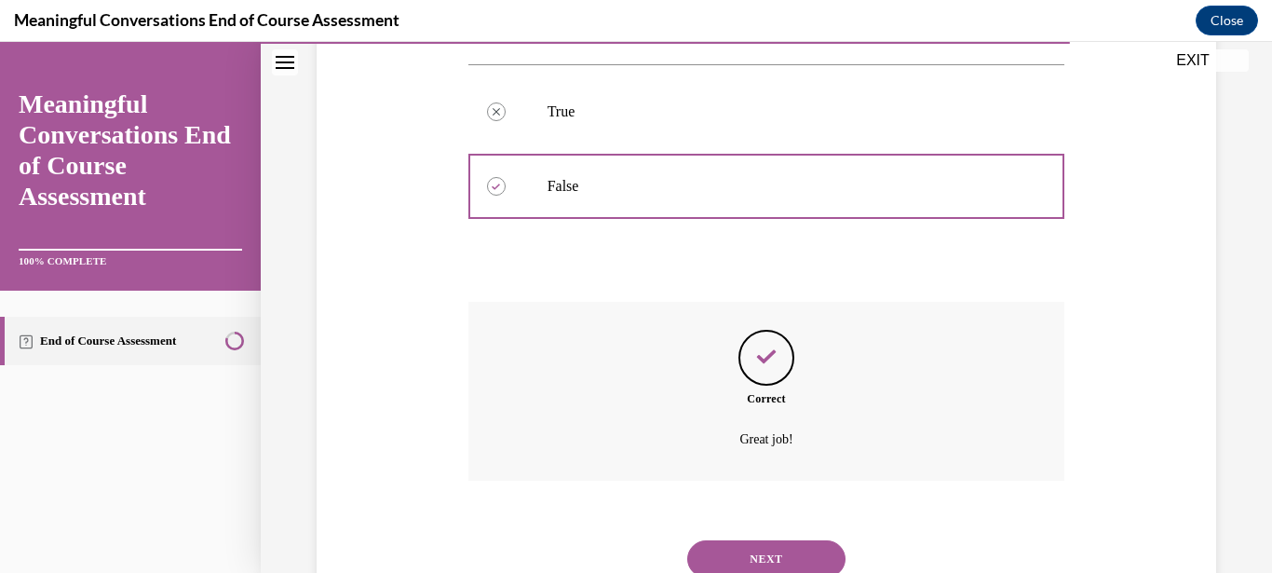
scroll to position [420, 0]
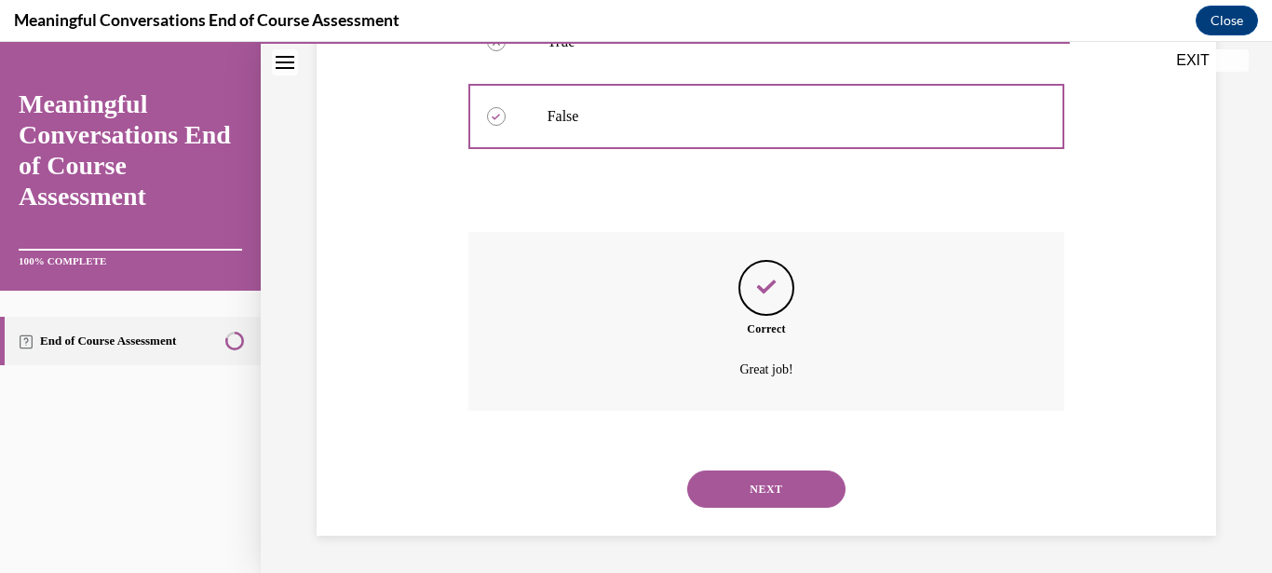
click at [802, 474] on button "NEXT" at bounding box center [766, 488] width 158 height 37
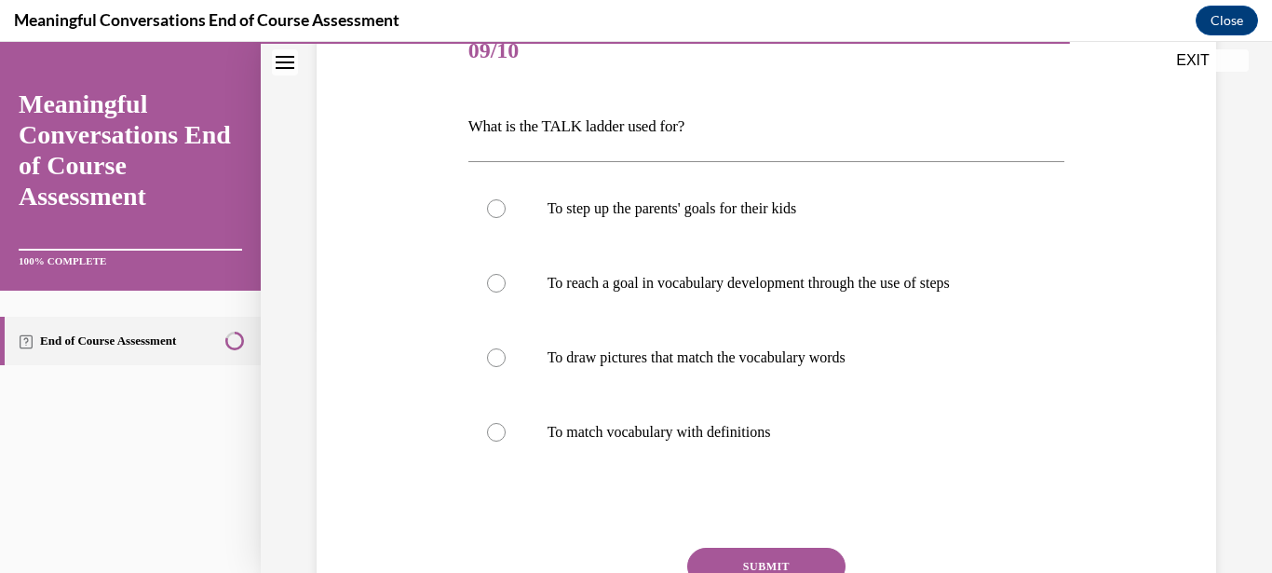
scroll to position [242, 0]
click at [492, 295] on label "To reach a goal in vocabulary development through the use of steps" at bounding box center [766, 285] width 597 height 74
click at [492, 294] on input "To reach a goal in vocabulary development through the use of steps" at bounding box center [496, 285] width 19 height 19
radio input "true"
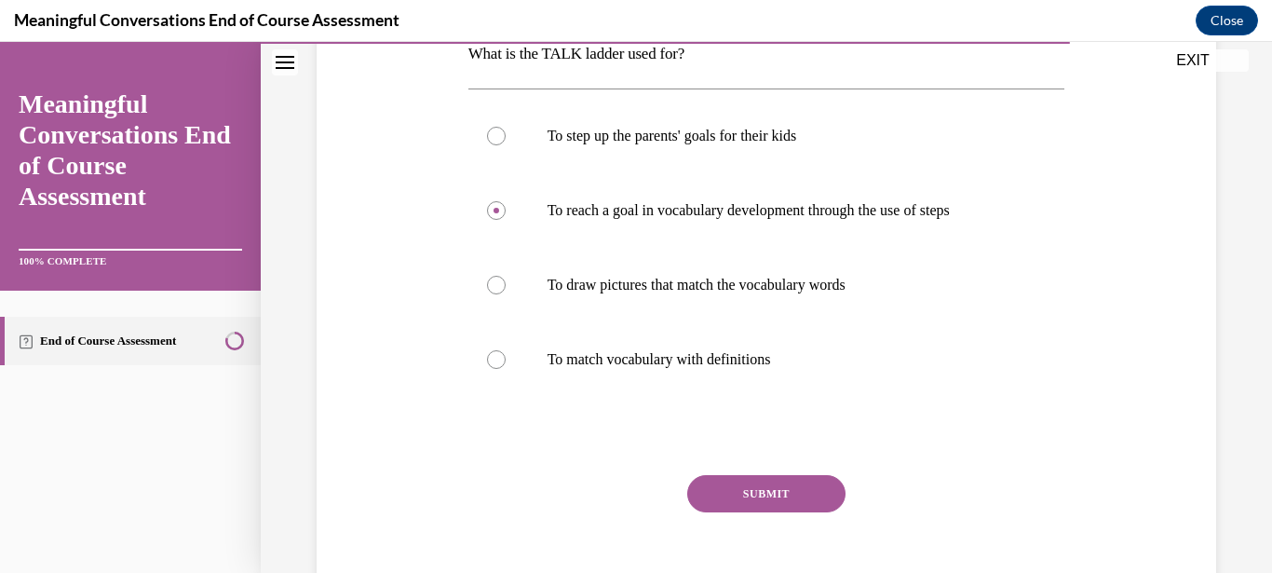
scroll to position [332, 0]
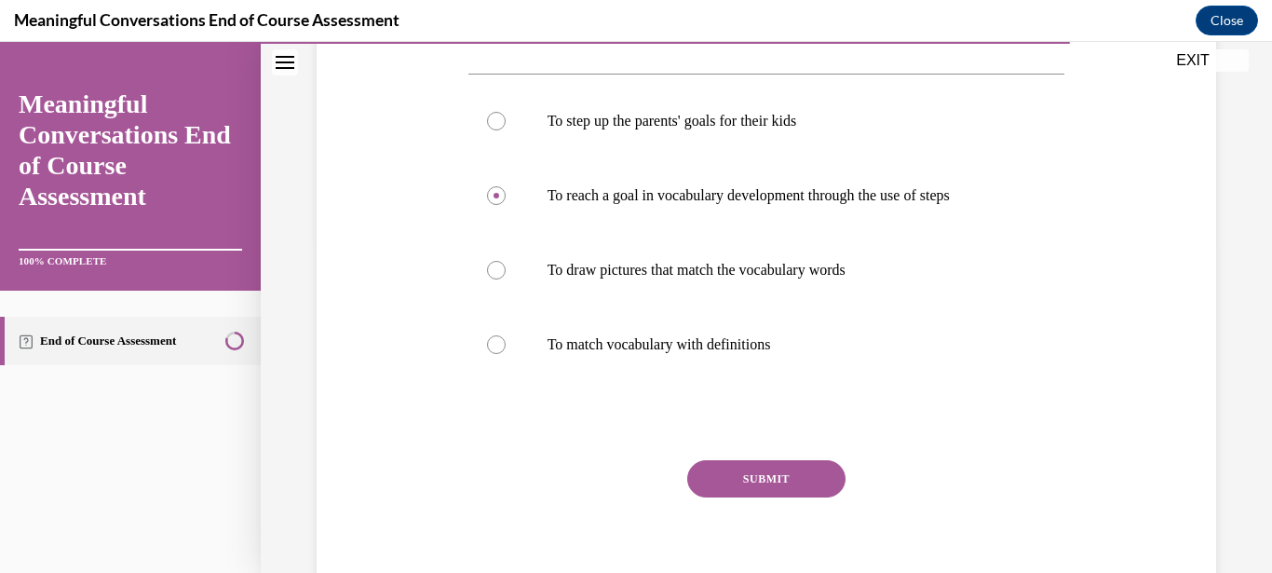
click at [750, 470] on button "SUBMIT" at bounding box center [766, 478] width 158 height 37
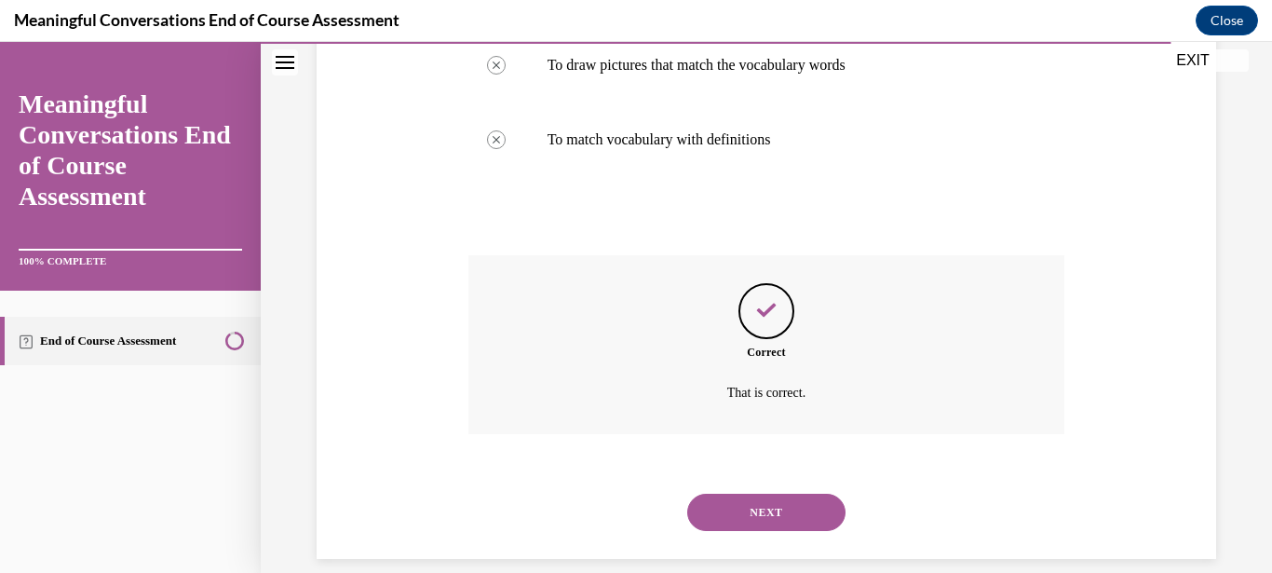
scroll to position [537, 0]
click at [778, 493] on button "NEXT" at bounding box center [766, 511] width 158 height 37
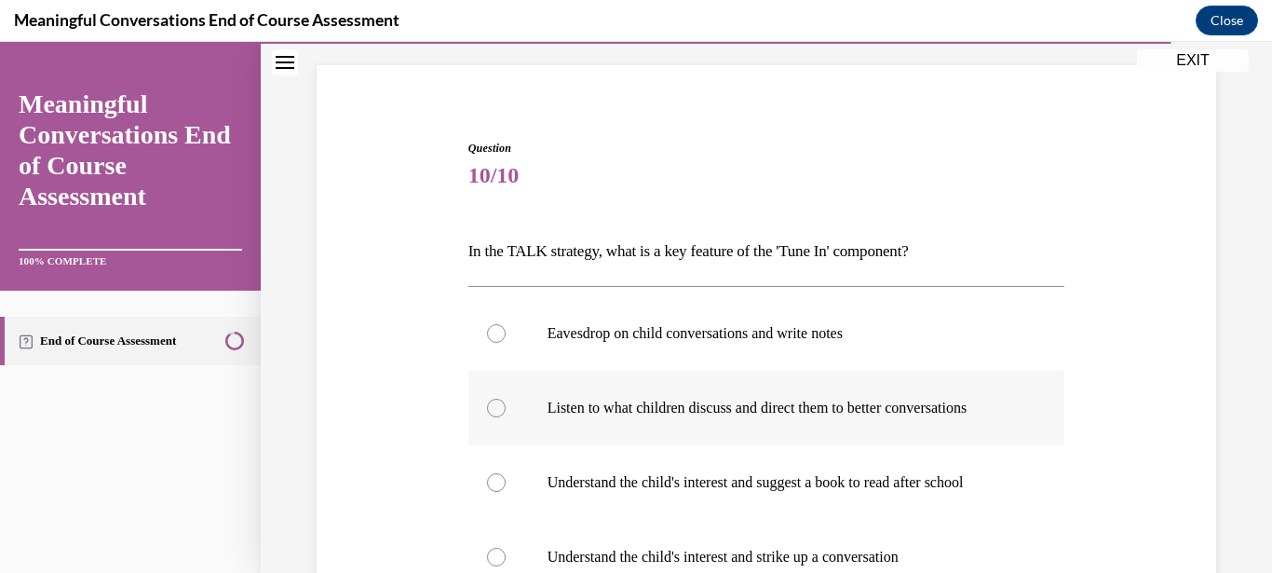
scroll to position [209, 0]
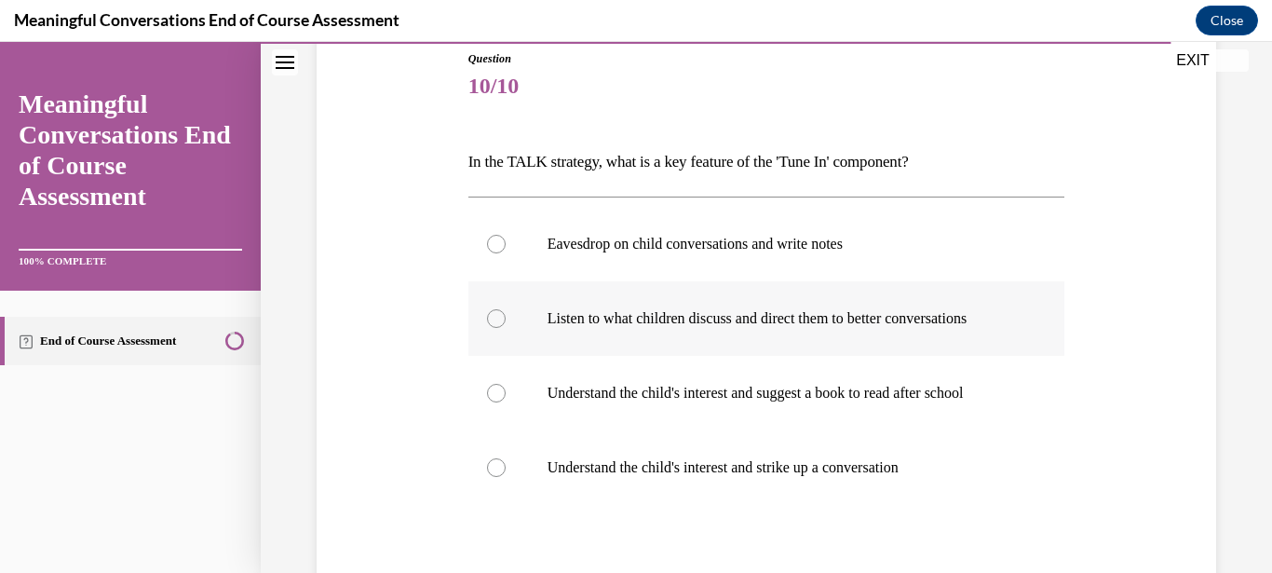
click at [504, 322] on label "Listen to what children discuss and direct them to better conversations" at bounding box center [766, 318] width 597 height 74
click at [504, 322] on input "Listen to what children discuss and direct them to better conversations" at bounding box center [496, 318] width 19 height 19
radio input "true"
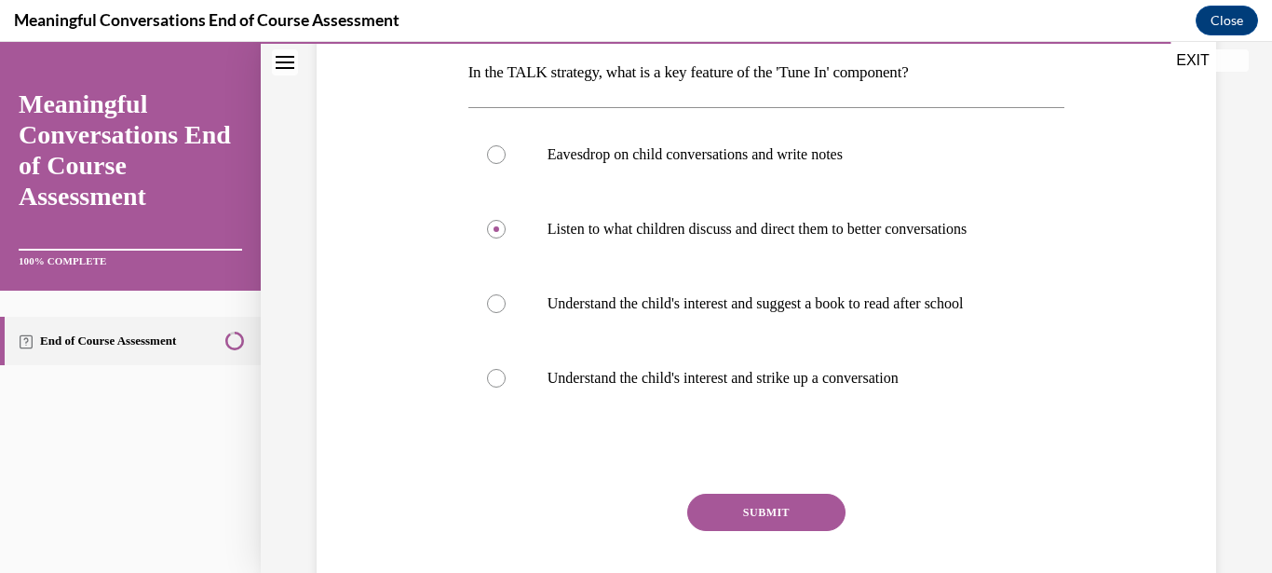
click at [745, 531] on button "SUBMIT" at bounding box center [766, 512] width 158 height 37
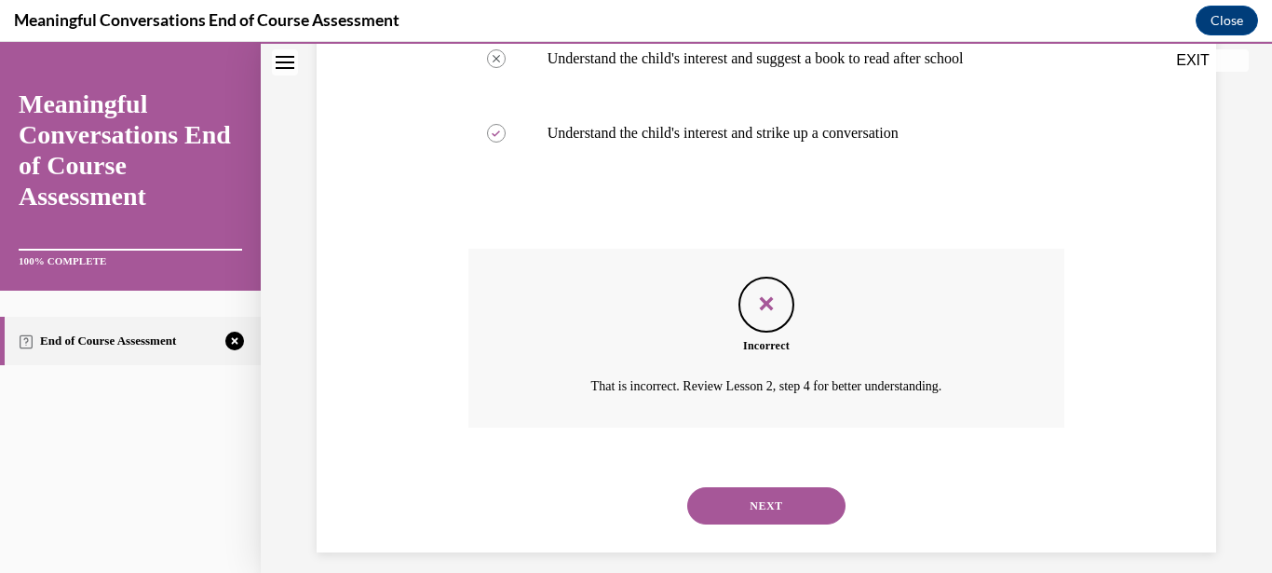
scroll to position [556, 0]
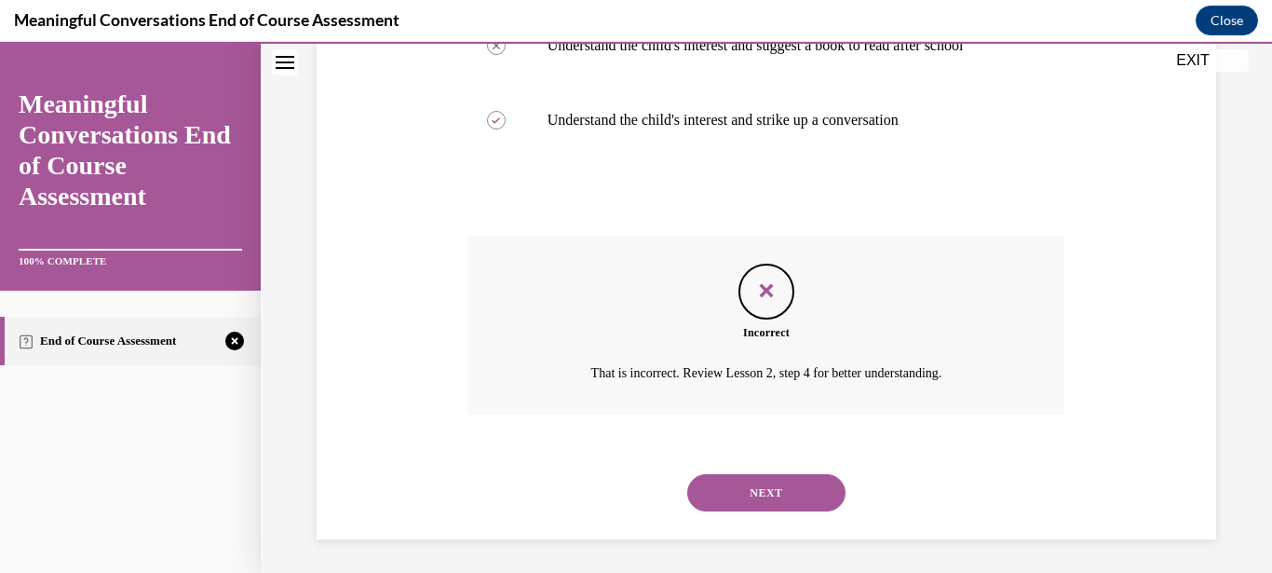
click at [770, 479] on button "NEXT" at bounding box center [766, 492] width 158 height 37
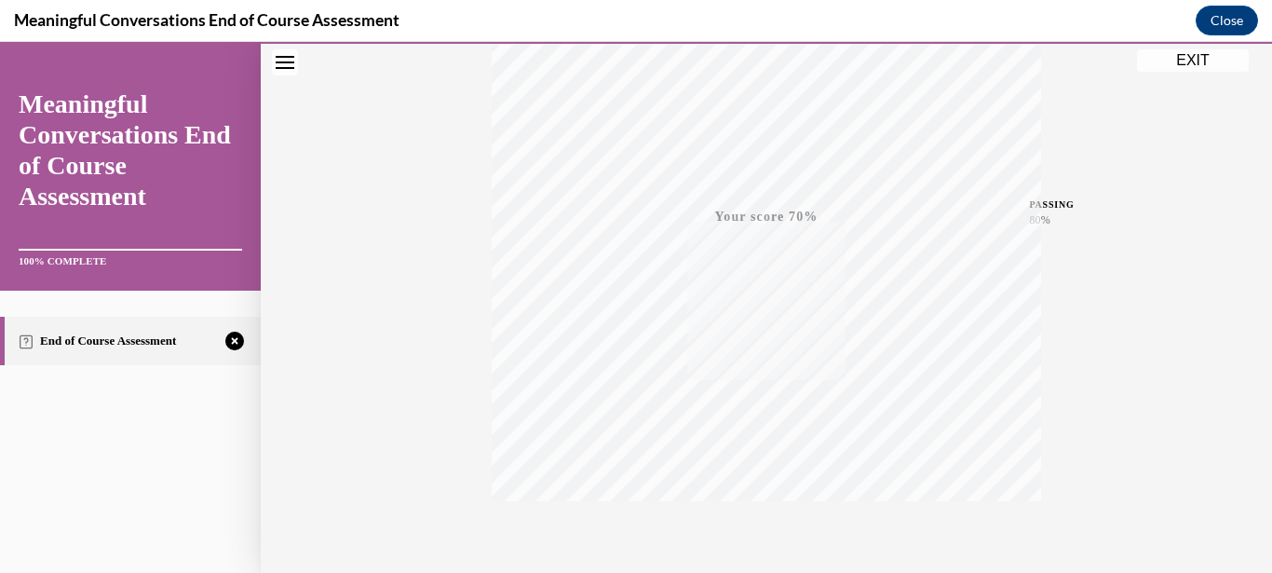
scroll to position [424, 0]
click at [762, 452] on icon "button" at bounding box center [767, 459] width 66 height 20
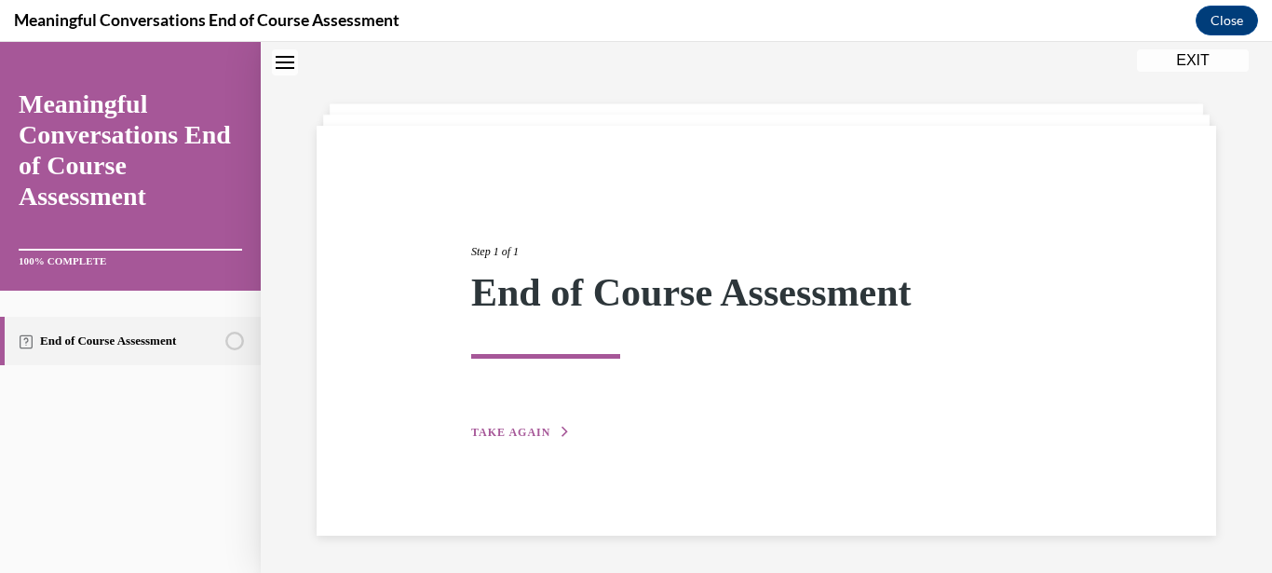
click at [500, 422] on div "Step 1 of 1 End of Course Assessment TAKE AGAIN" at bounding box center [766, 321] width 618 height 242
click at [500, 434] on span "TAKE AGAIN" at bounding box center [510, 432] width 79 height 13
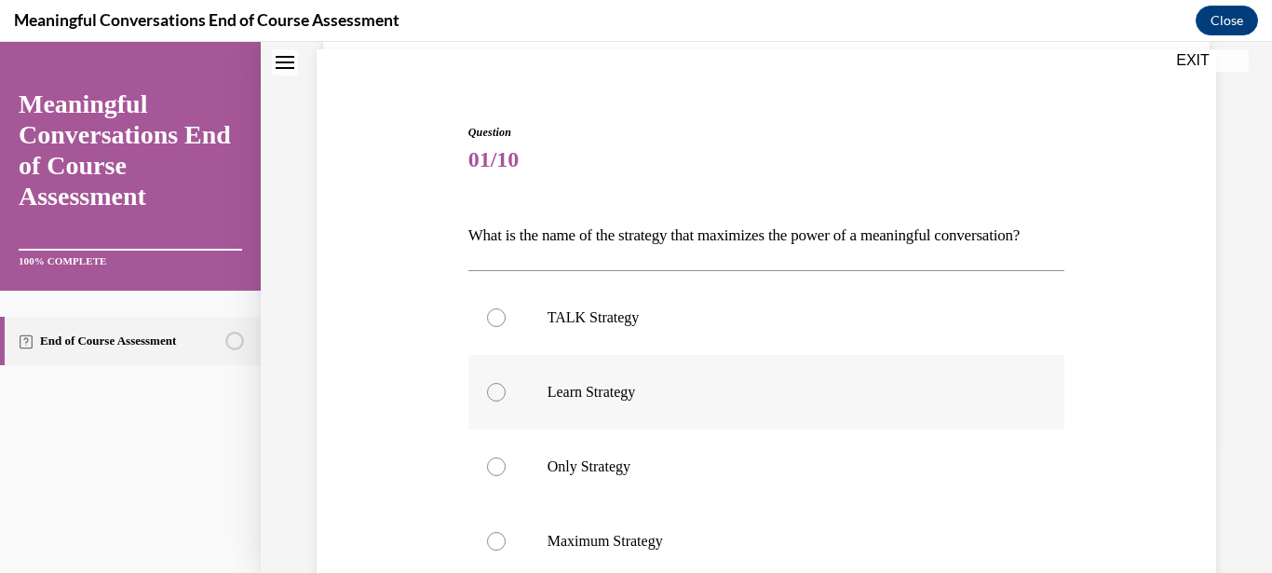
scroll to position [206, 0]
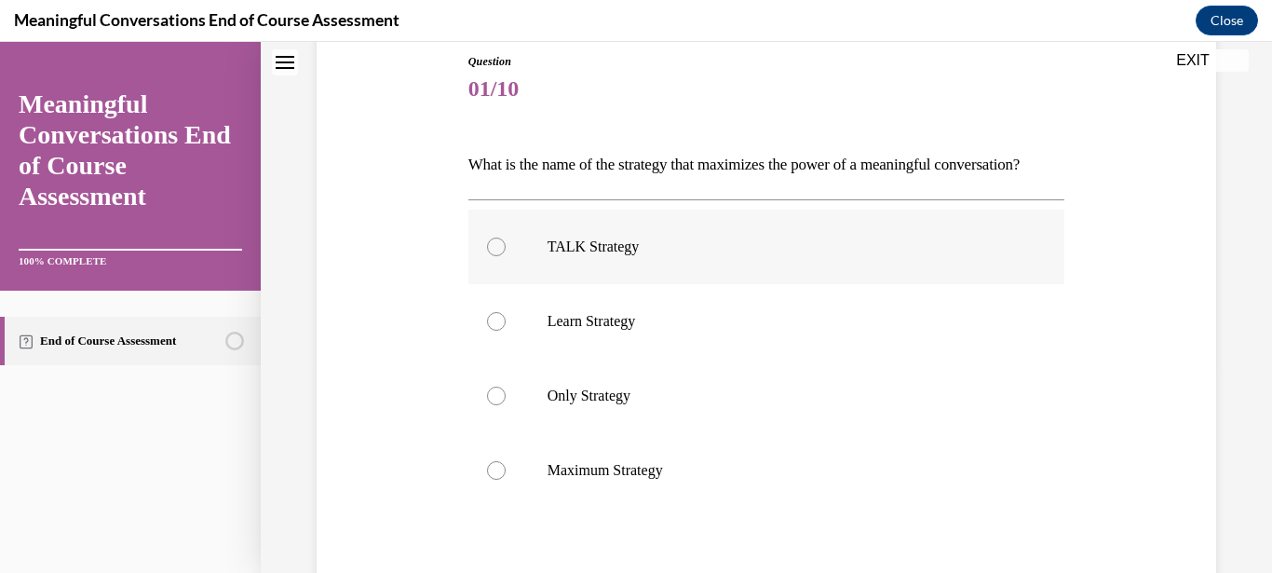
drag, startPoint x: 494, startPoint y: 264, endPoint x: 494, endPoint y: 292, distance: 28.0
click at [494, 274] on label "TALK Strategy" at bounding box center [766, 247] width 597 height 74
drag, startPoint x: 495, startPoint y: 278, endPoint x: 513, endPoint y: 291, distance: 22.0
click at [495, 256] on div at bounding box center [496, 246] width 19 height 19
click at [495, 256] on input "TALK Strategy" at bounding box center [496, 246] width 19 height 19
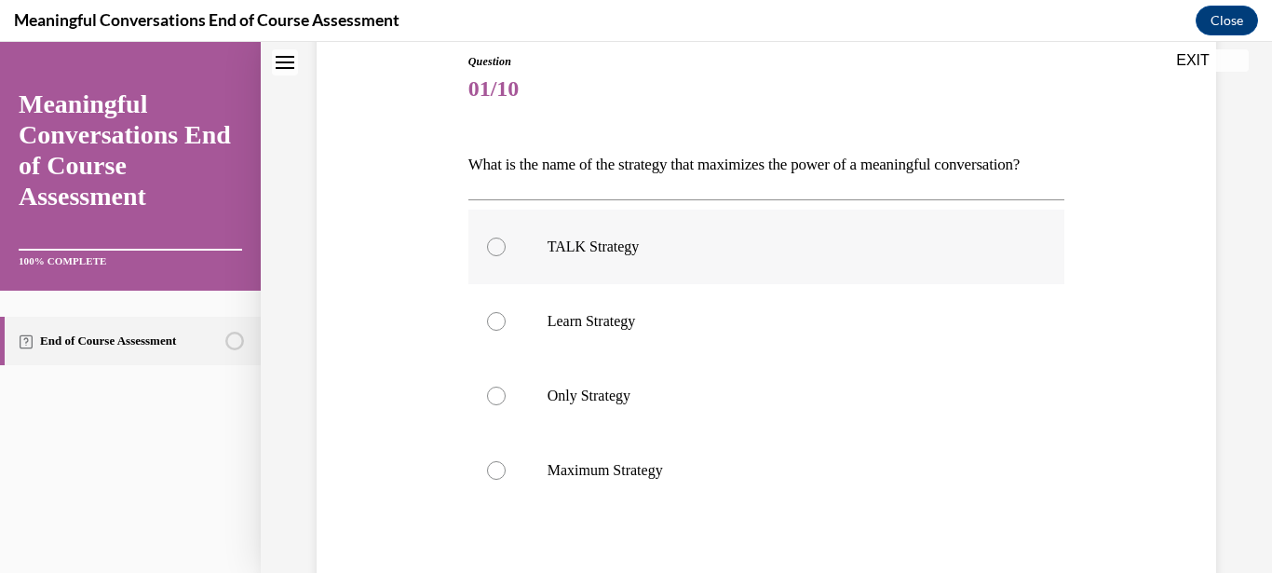
radio input "true"
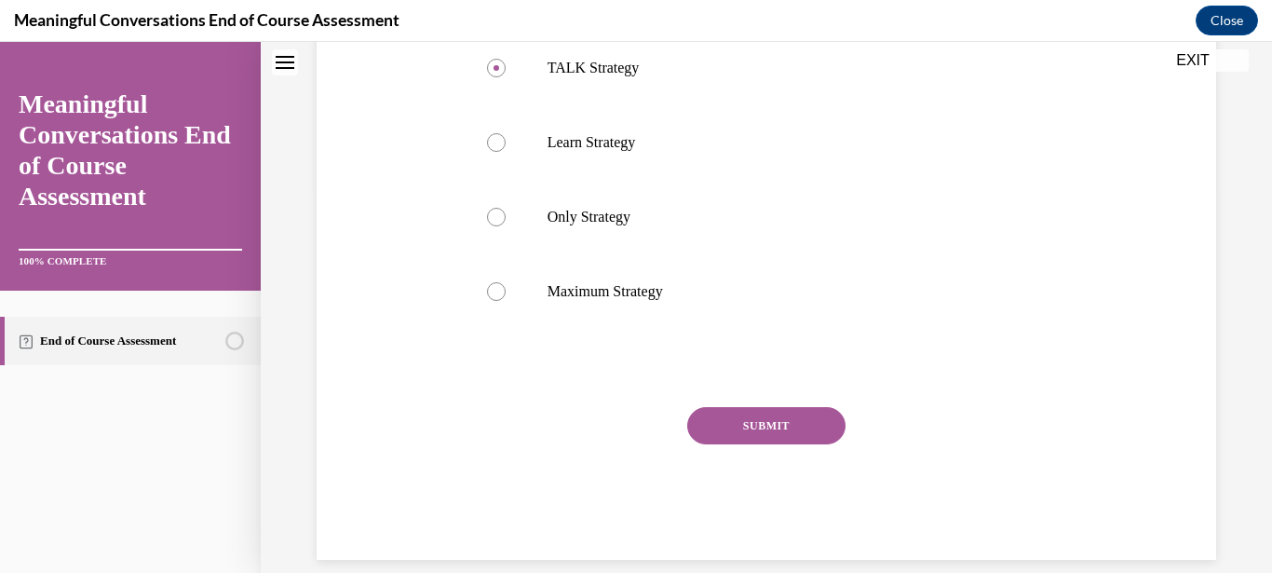
click at [806, 435] on div "Question 01/10 What is the name of the strategy that maximizes the power of a m…" at bounding box center [766, 216] width 597 height 685
click at [806, 438] on div "Question 01/10 What is the name of the strategy that maximizes the power of a m…" at bounding box center [766, 216] width 597 height 685
click at [738, 444] on button "SUBMIT" at bounding box center [766, 425] width 158 height 37
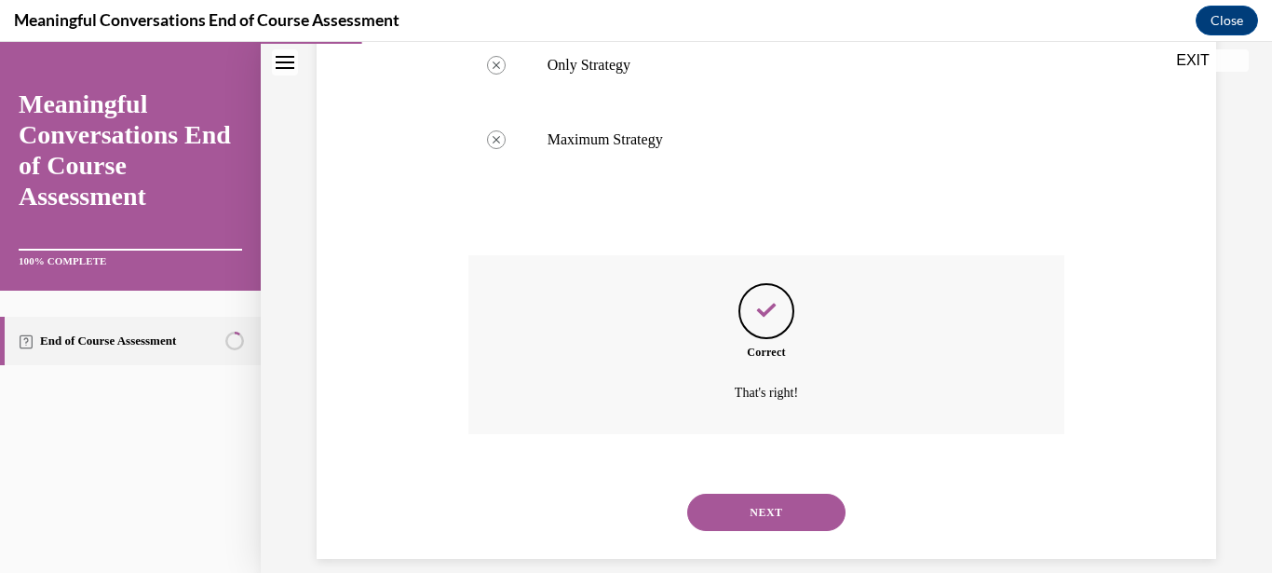
scroll to position [569, 0]
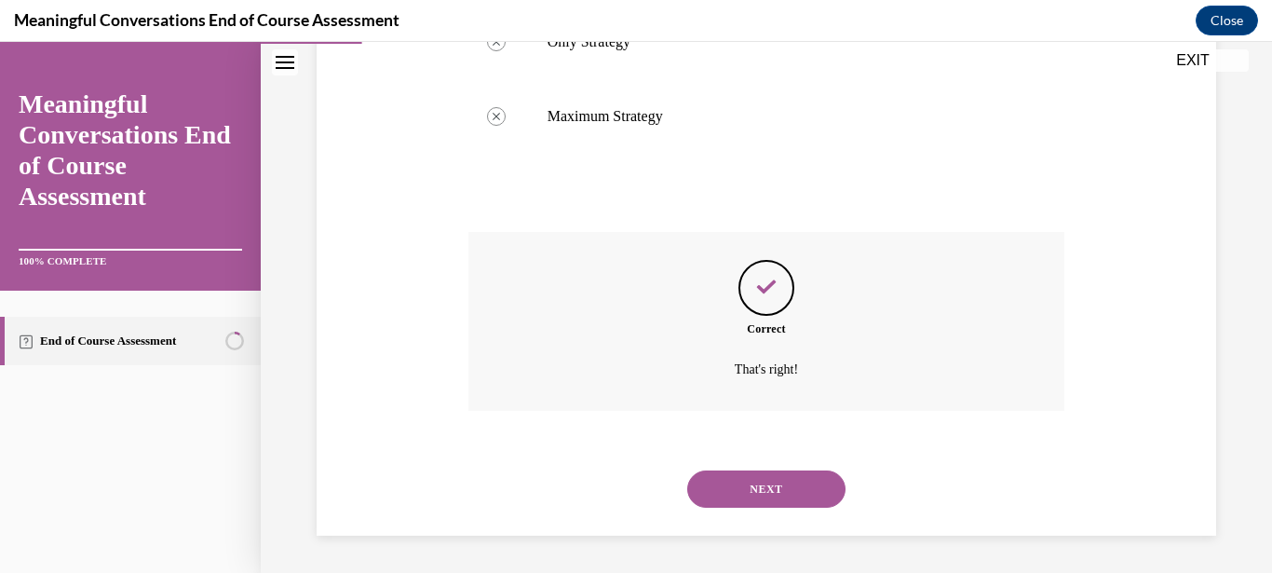
click at [754, 490] on button "NEXT" at bounding box center [766, 488] width 158 height 37
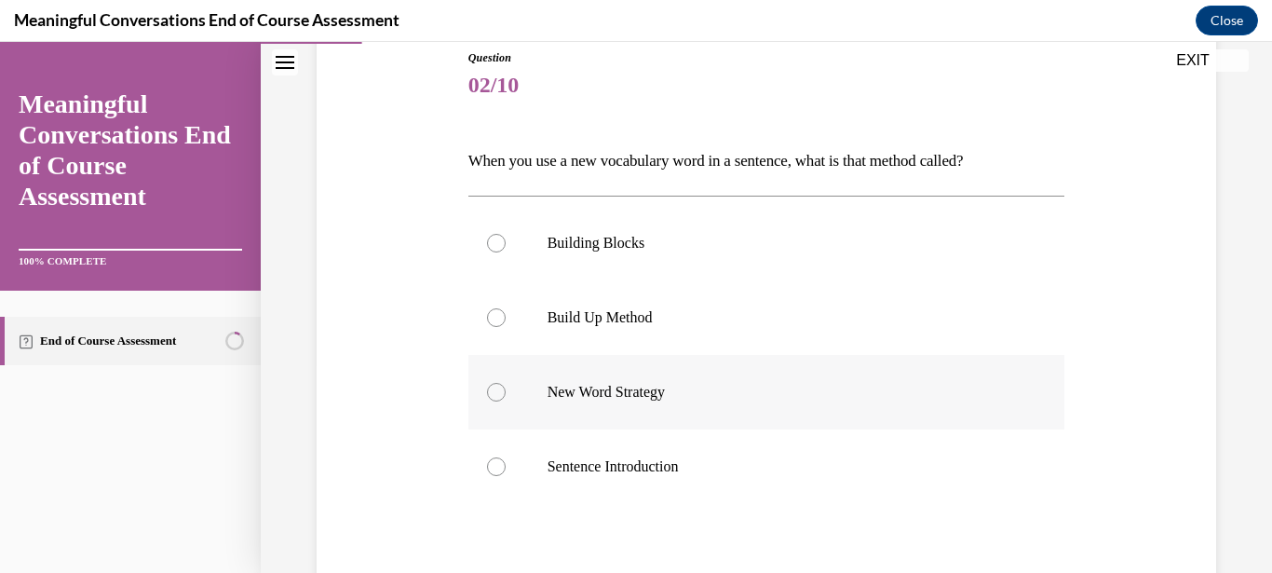
scroll to position [238, 0]
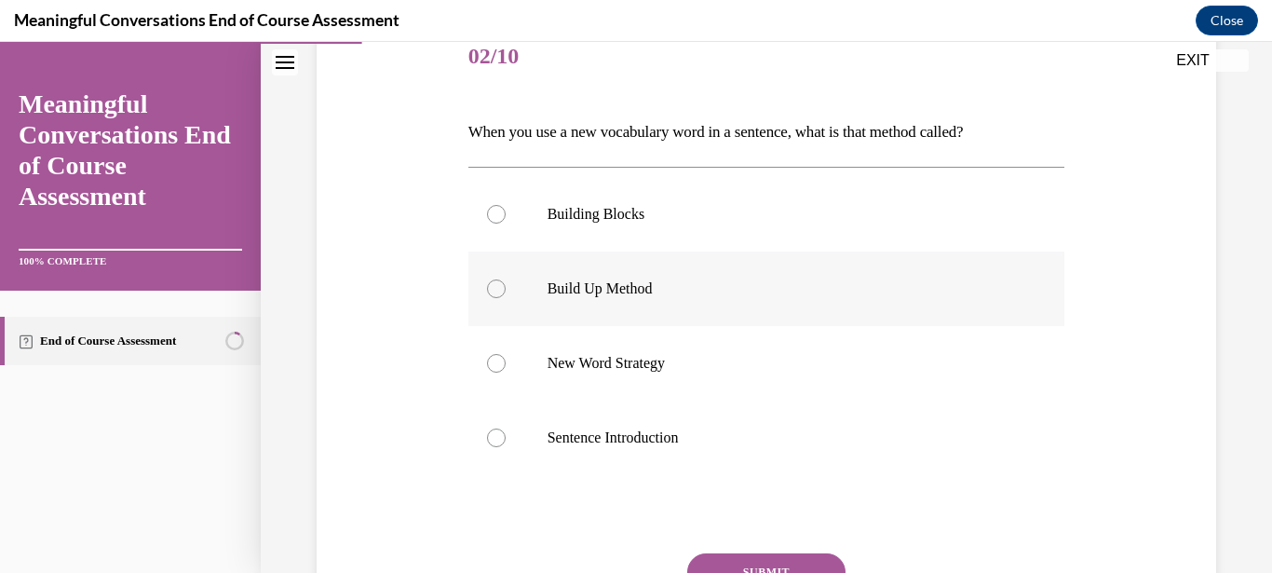
click at [537, 278] on label "Build Up Method" at bounding box center [766, 288] width 597 height 74
click at [506, 279] on input "Build Up Method" at bounding box center [496, 288] width 19 height 19
radio input "true"
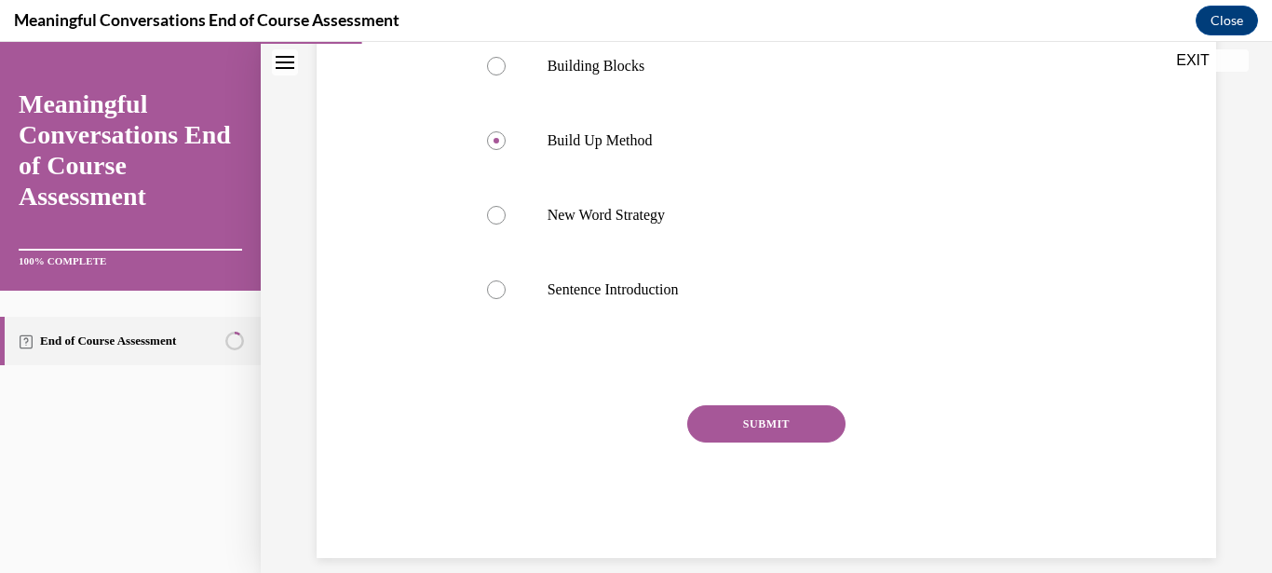
click at [792, 429] on button "SUBMIT" at bounding box center [766, 423] width 158 height 37
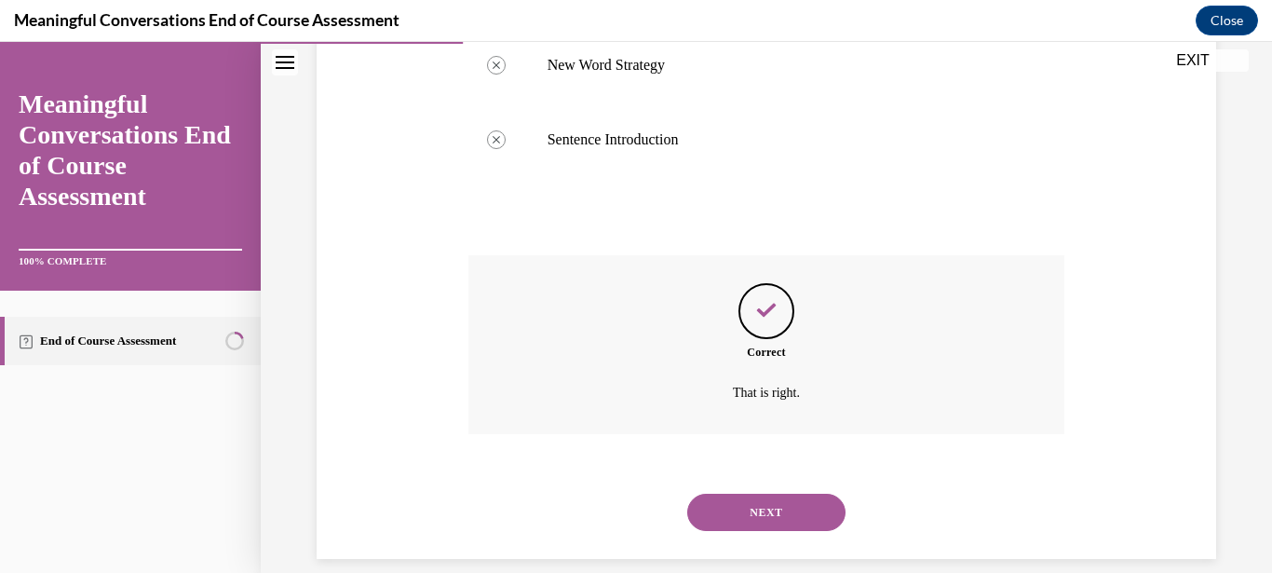
scroll to position [537, 0]
click at [762, 493] on button "NEXT" at bounding box center [766, 511] width 158 height 37
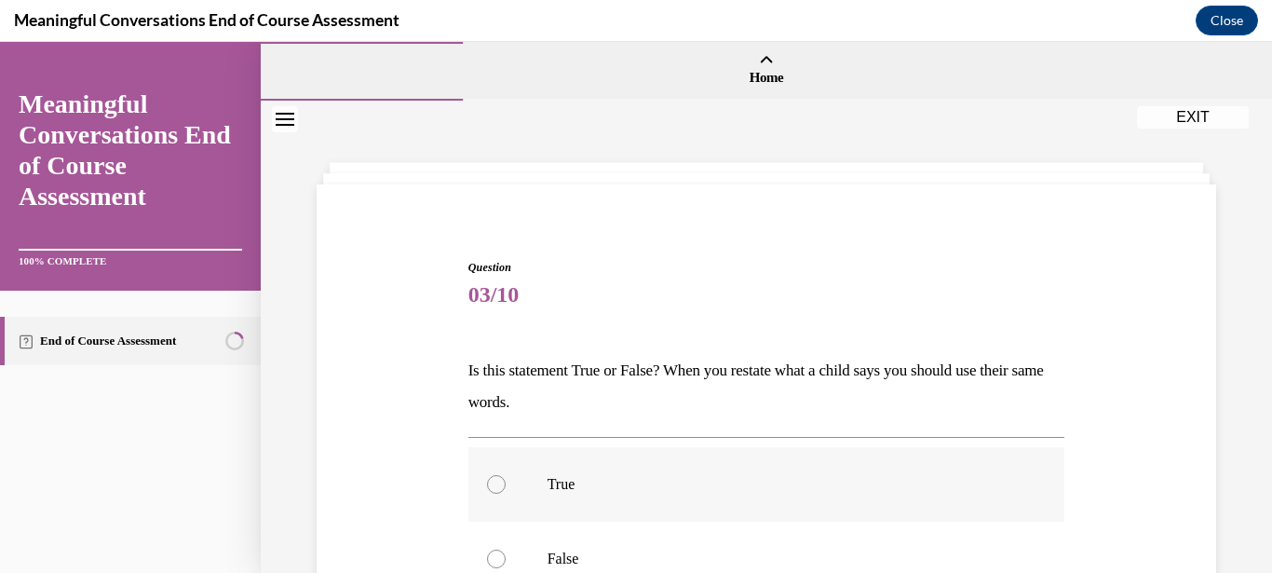
scroll to position [89, 0]
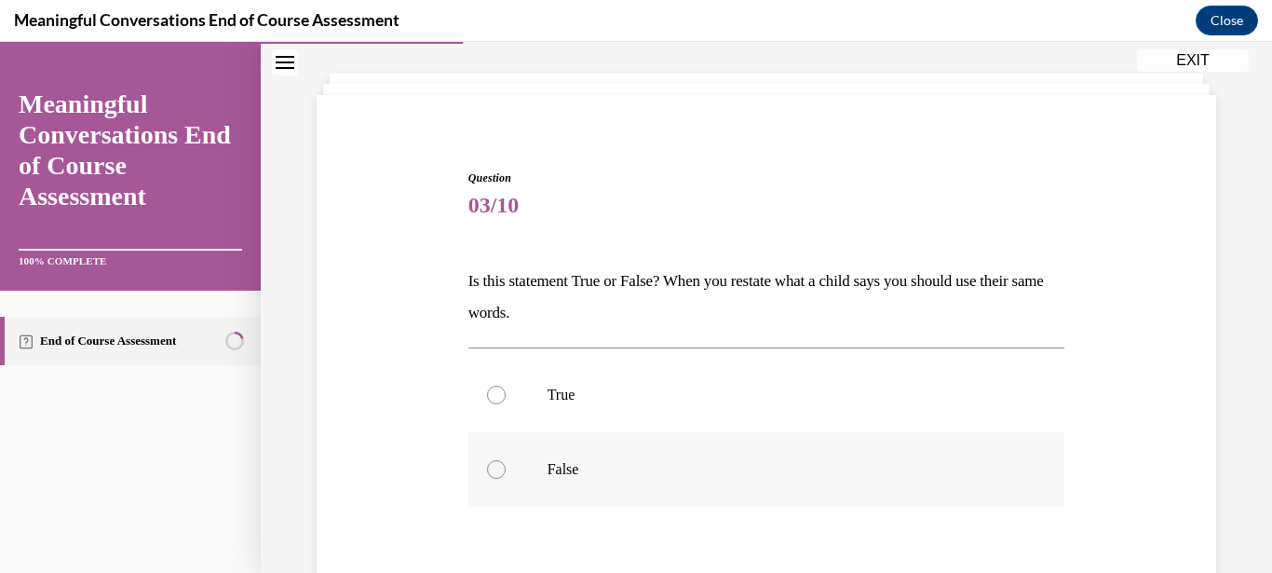
click at [494, 467] on div at bounding box center [496, 469] width 19 height 19
click at [494, 467] on input "False" at bounding box center [496, 469] width 19 height 19
radio input "true"
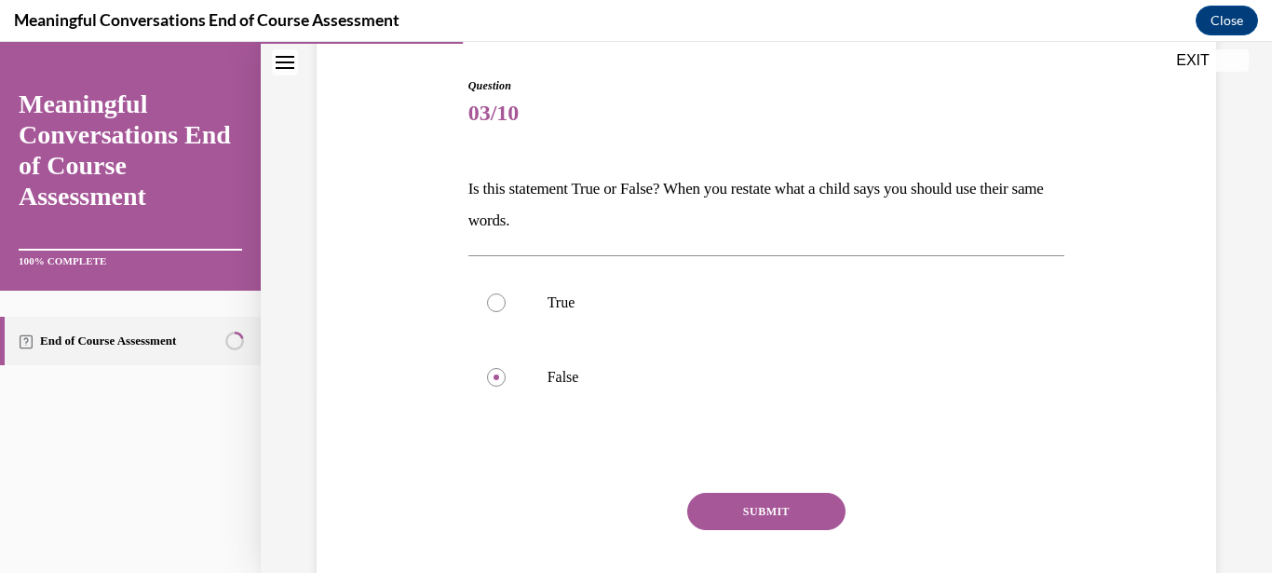
scroll to position [209, 0]
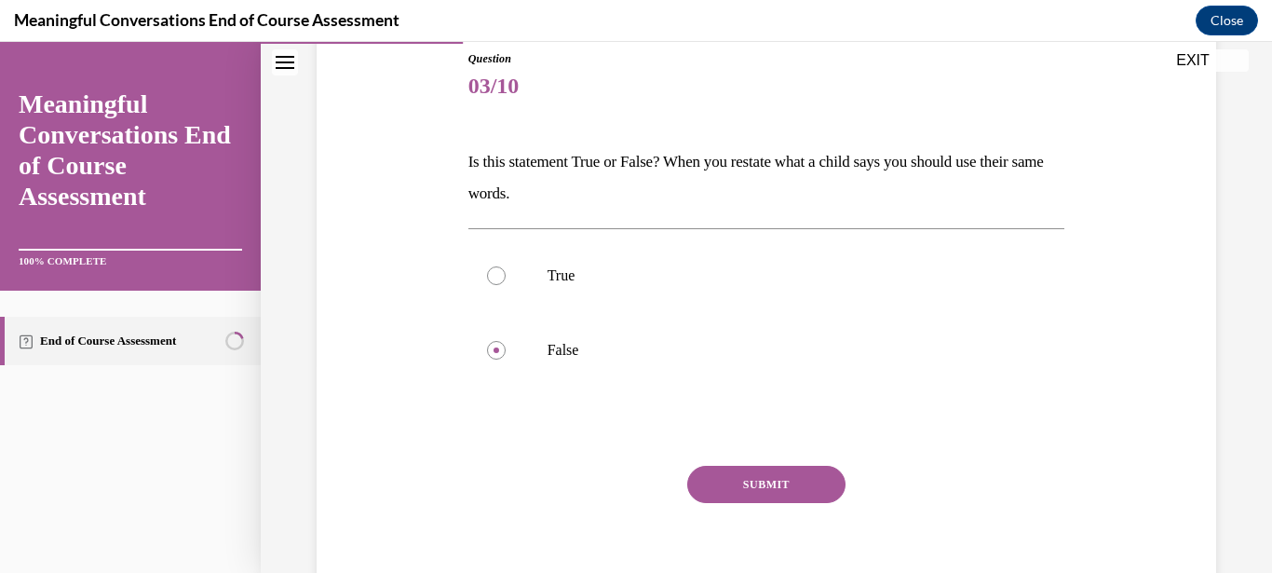
drag, startPoint x: 739, startPoint y: 475, endPoint x: 731, endPoint y: 480, distance: 9.6
click at [737, 475] on button "SUBMIT" at bounding box center [766, 484] width 158 height 37
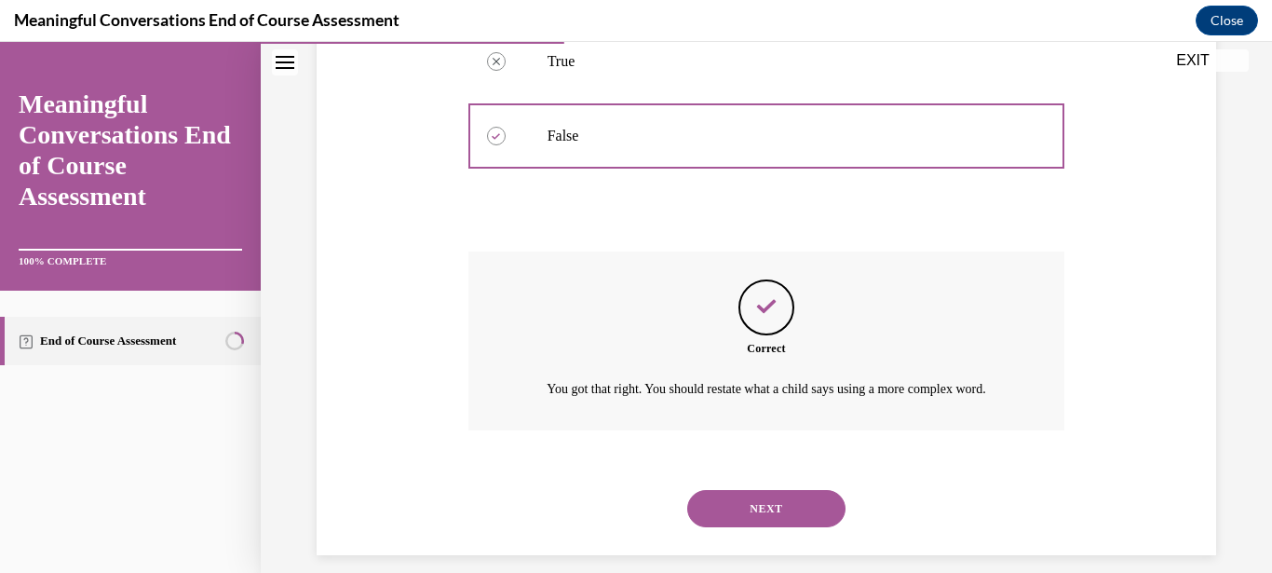
scroll to position [442, 0]
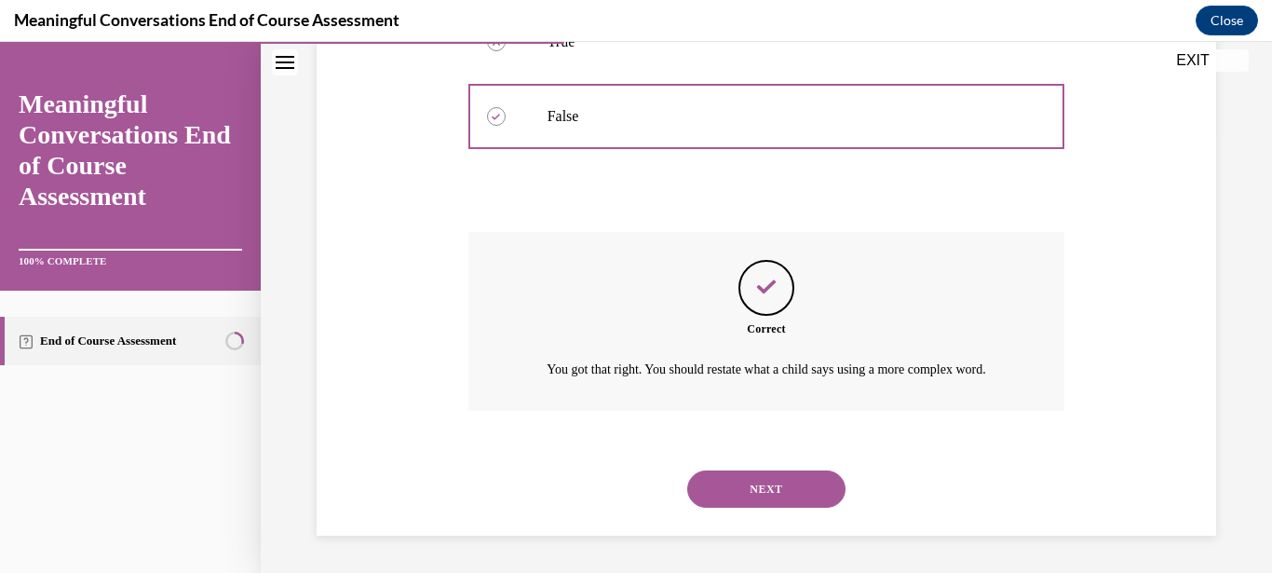
click at [755, 486] on button "NEXT" at bounding box center [766, 488] width 158 height 37
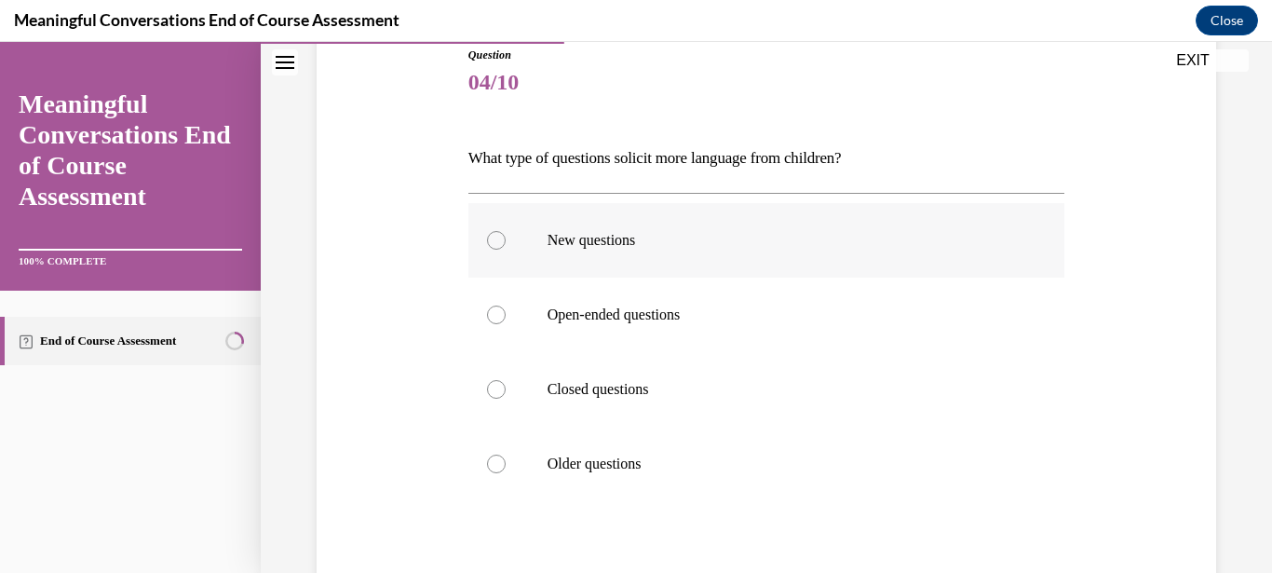
scroll to position [238, 0]
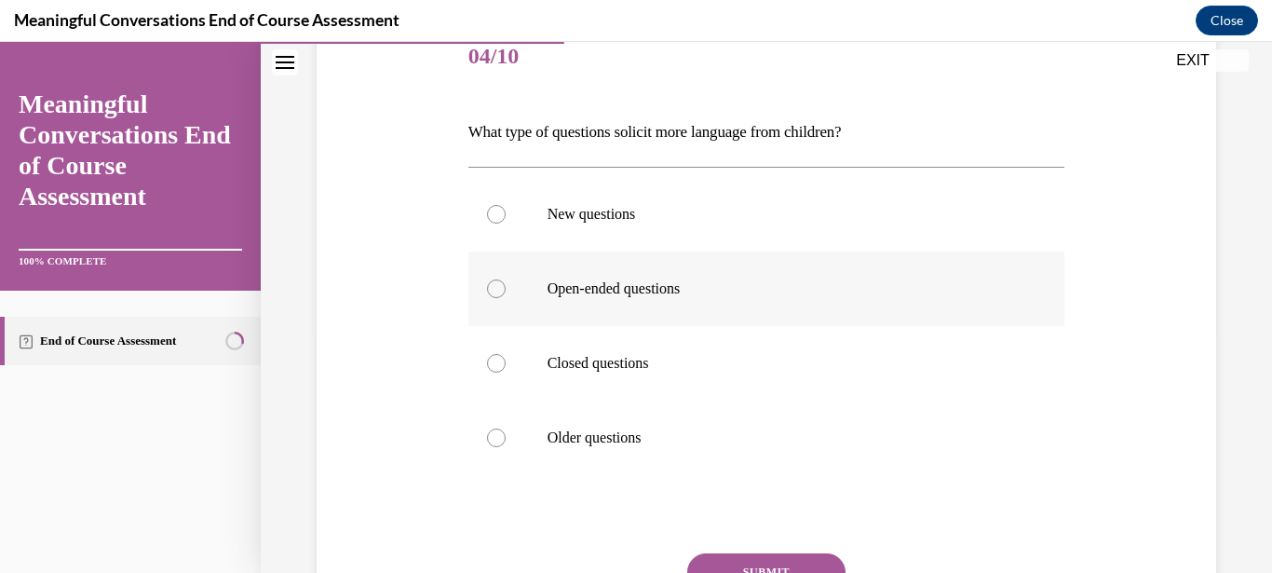
click at [647, 278] on label "Open-ended questions" at bounding box center [766, 288] width 597 height 74
click at [506, 279] on input "Open-ended questions" at bounding box center [496, 288] width 19 height 19
radio input "true"
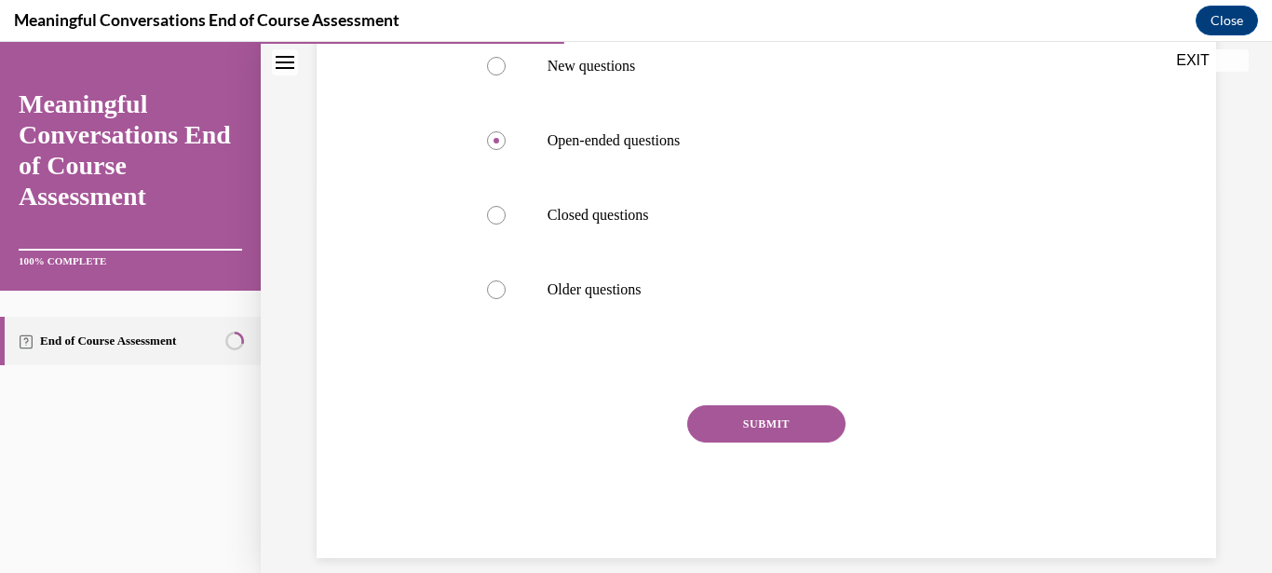
drag, startPoint x: 792, startPoint y: 445, endPoint x: 792, endPoint y: 434, distance: 11.2
click at [792, 443] on div "SUBMIT" at bounding box center [766, 451] width 597 height 93
click at [792, 427] on button "SUBMIT" at bounding box center [766, 423] width 158 height 37
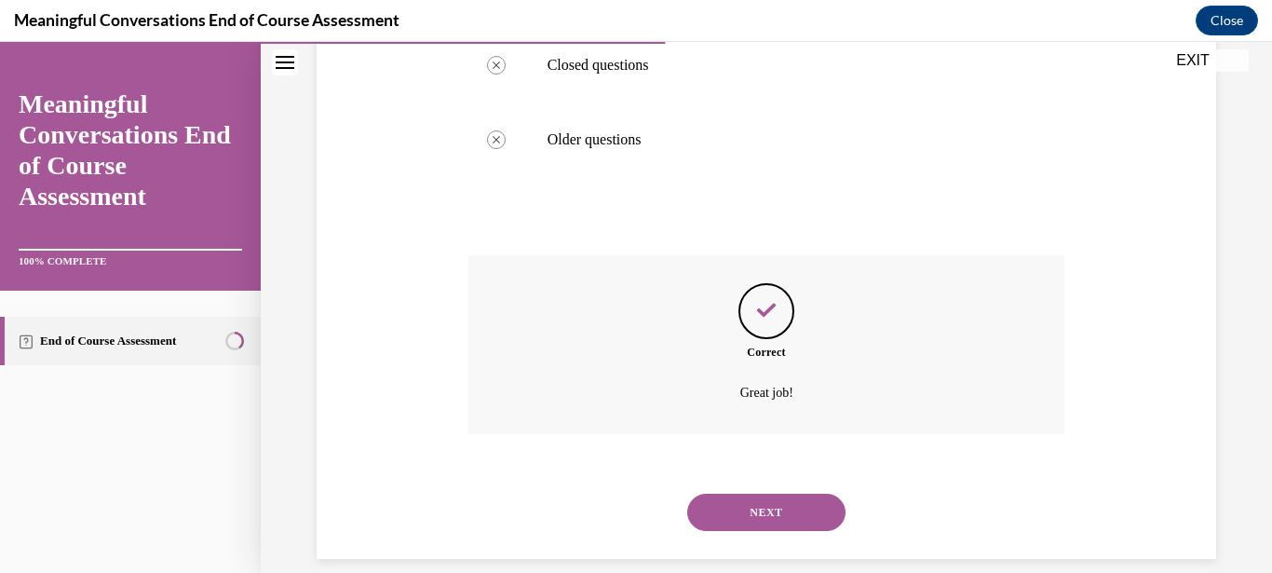
scroll to position [537, 0]
click at [743, 493] on button "NEXT" at bounding box center [766, 511] width 158 height 37
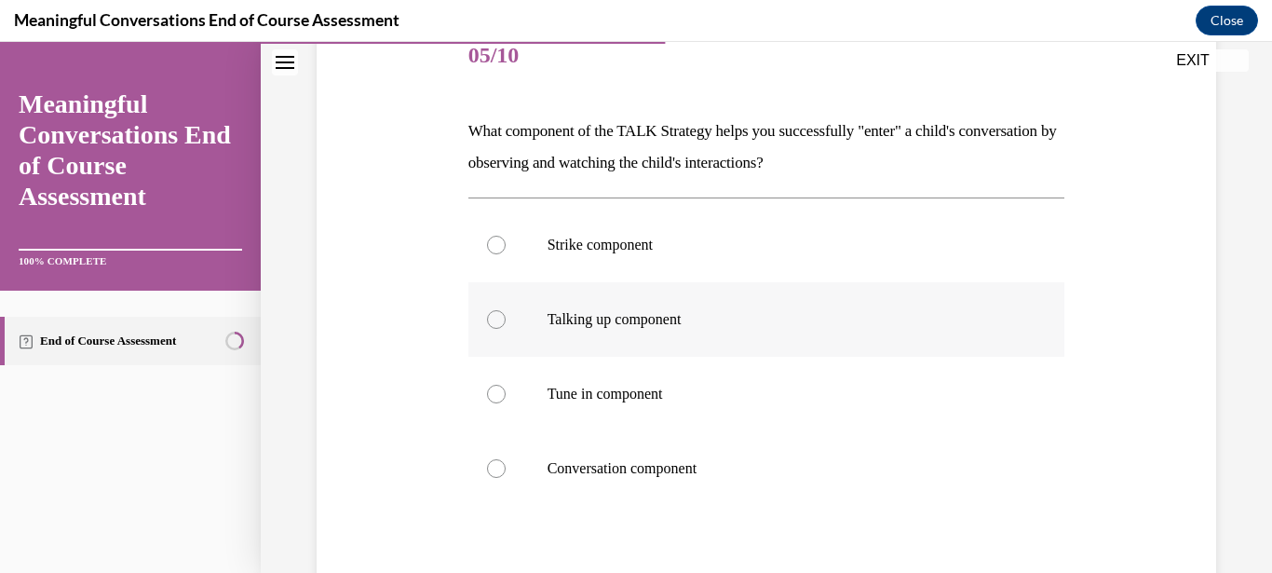
scroll to position [268, 0]
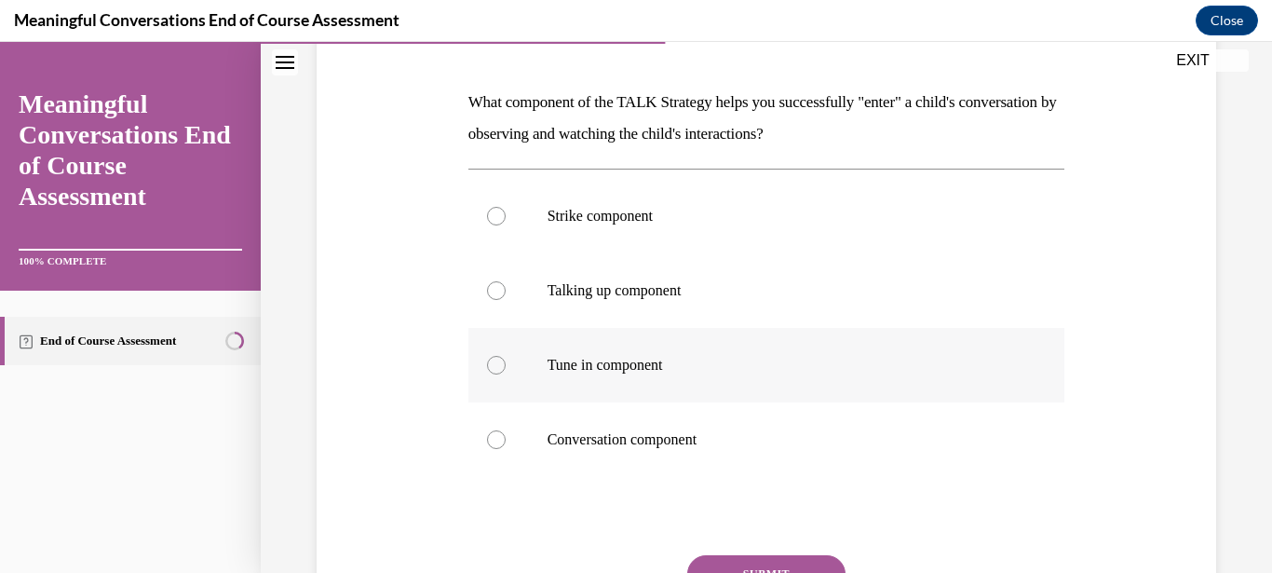
click at [651, 368] on p "Tune in component" at bounding box center [783, 365] width 471 height 19
click at [506, 368] on input "Tune in component" at bounding box center [496, 365] width 19 height 19
radio input "true"
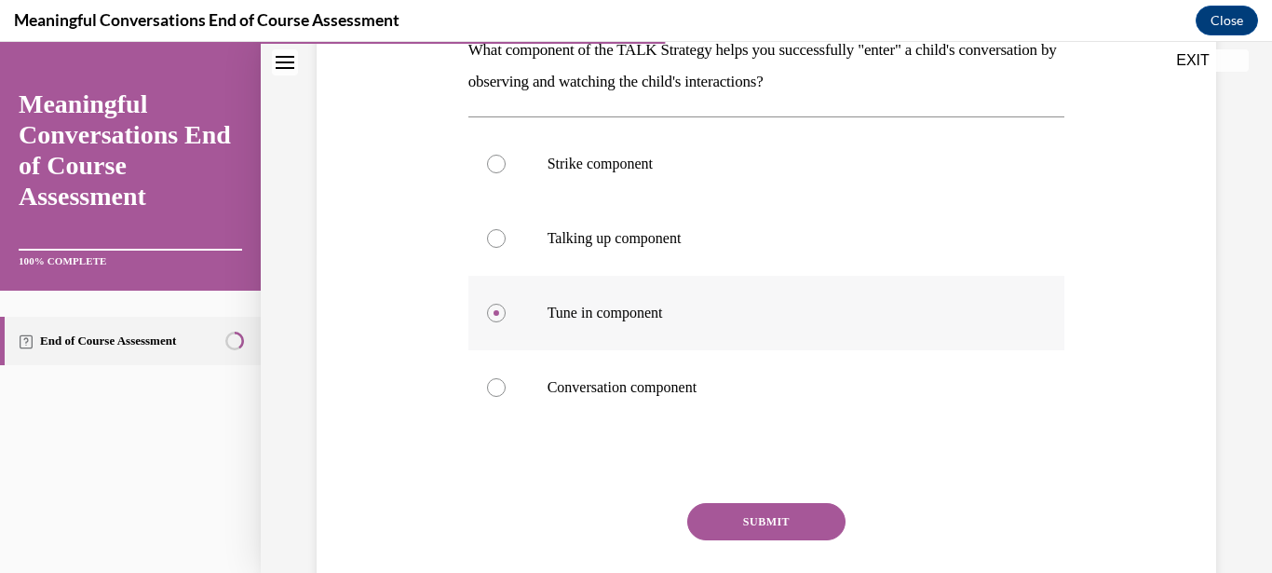
scroll to position [387, 0]
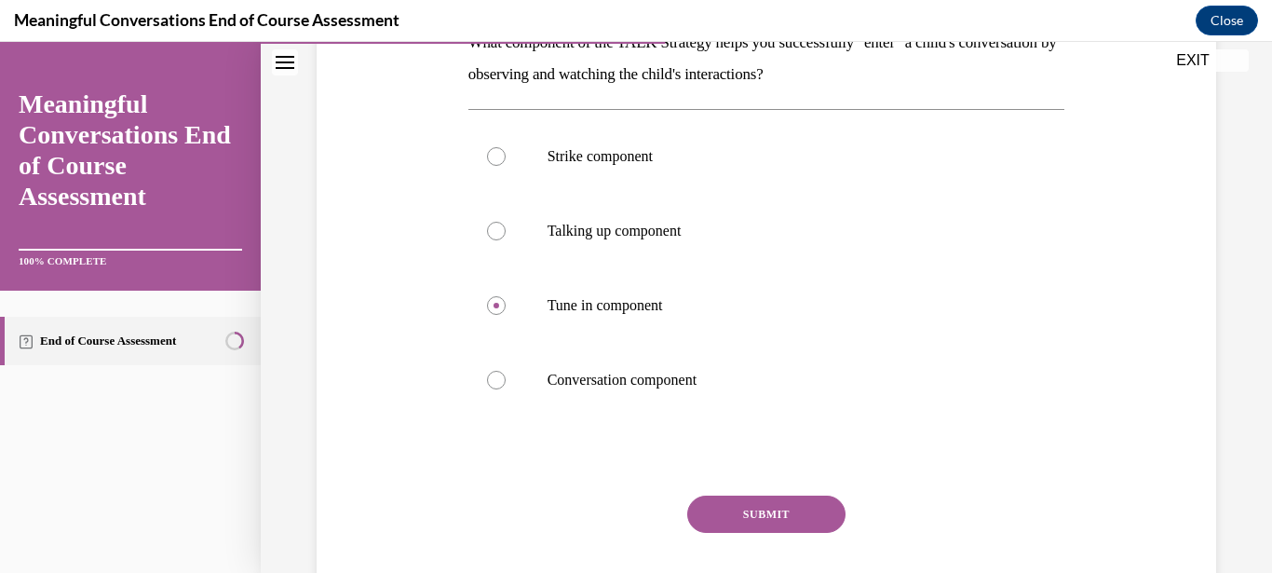
click at [773, 497] on button "SUBMIT" at bounding box center [766, 513] width 158 height 37
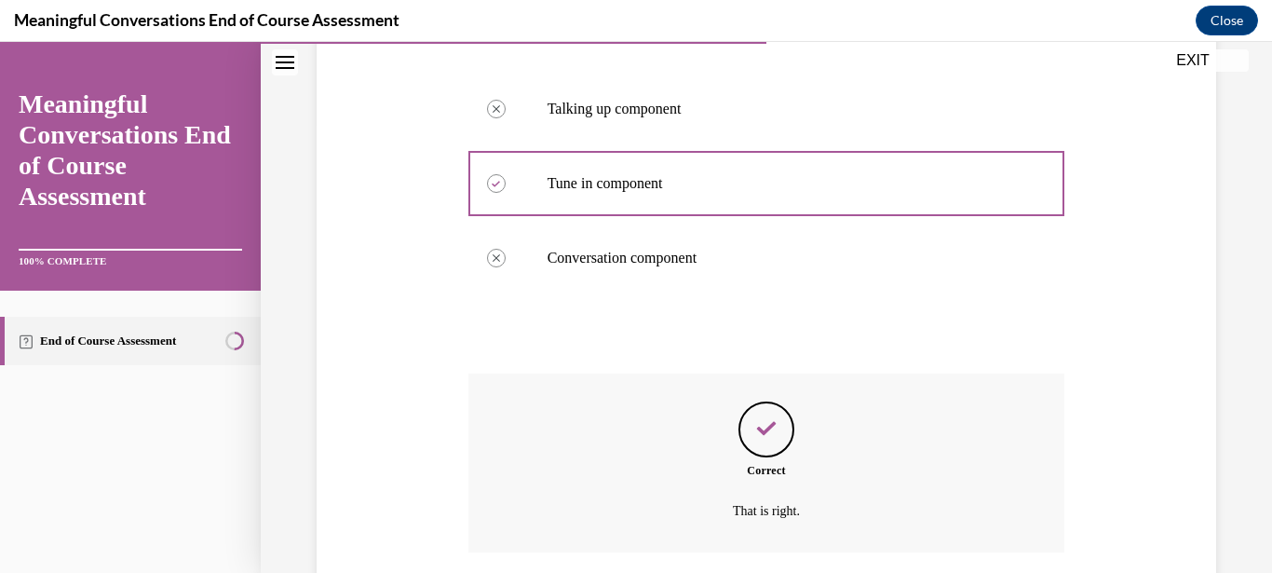
scroll to position [569, 0]
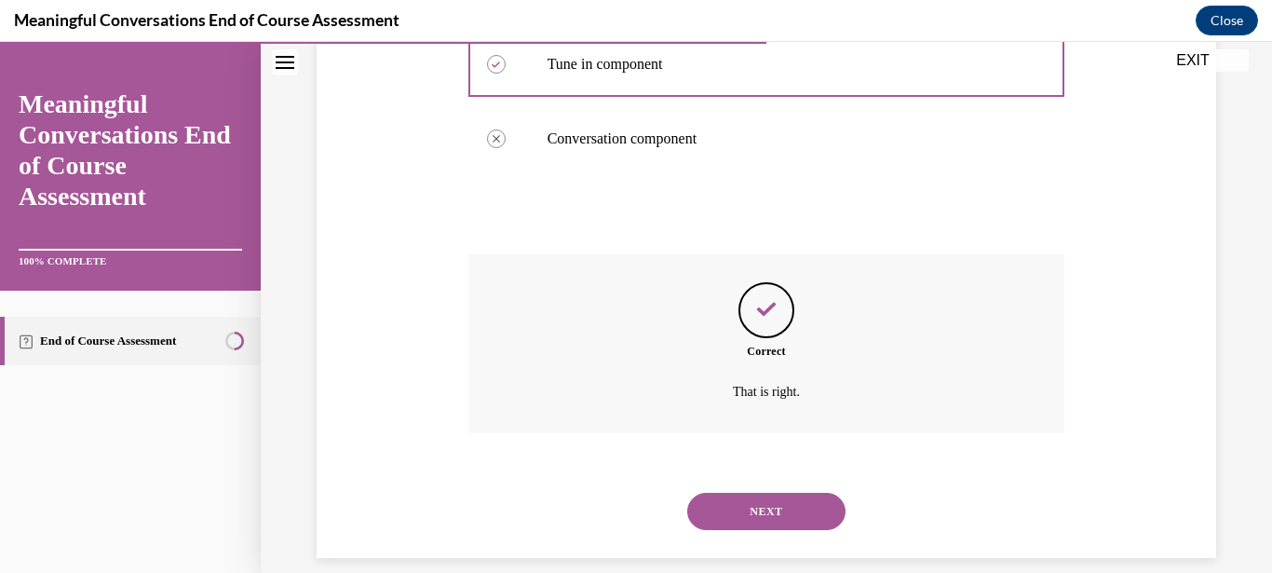
click at [797, 502] on button "NEXT" at bounding box center [766, 511] width 158 height 37
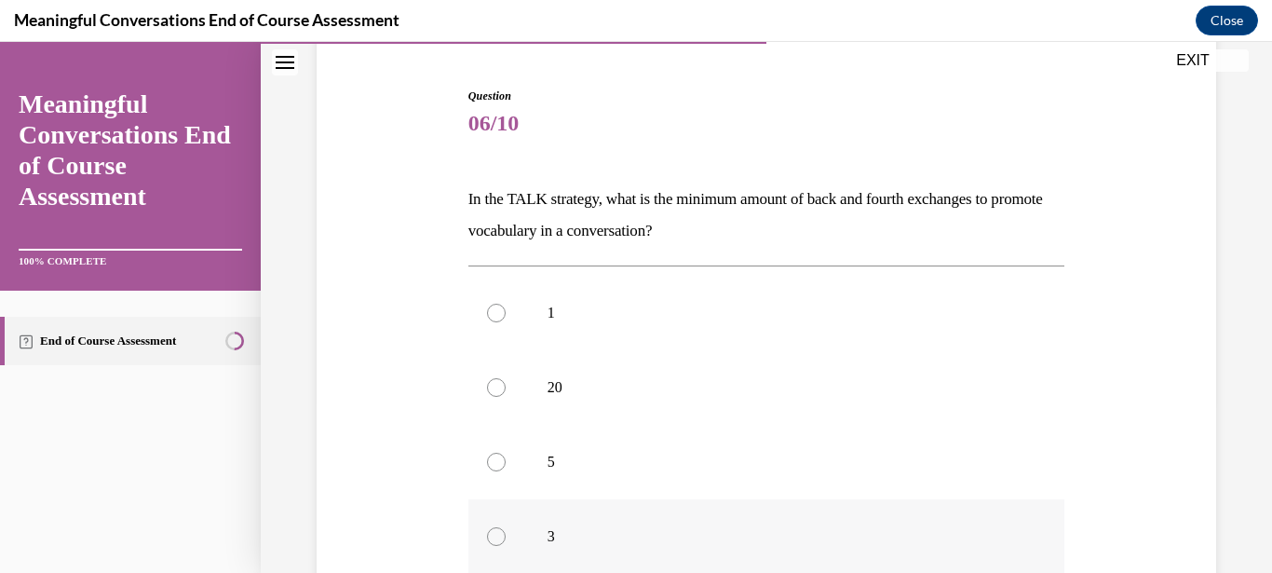
scroll to position [238, 0]
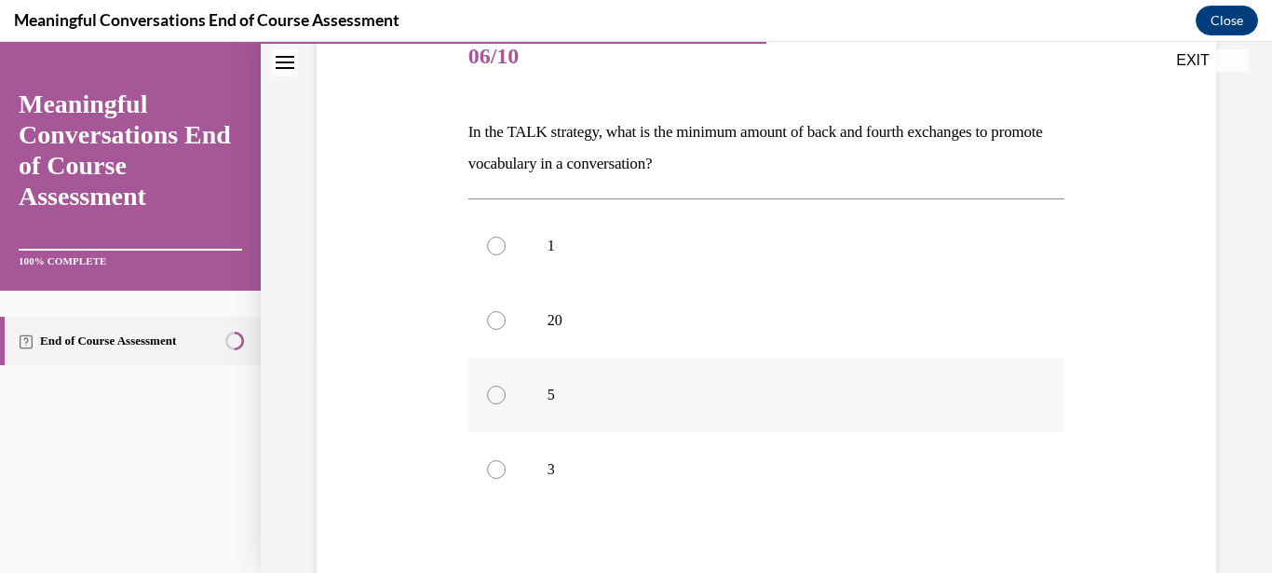
click at [490, 390] on label "5" at bounding box center [766, 395] width 597 height 74
click at [487, 397] on div at bounding box center [496, 395] width 19 height 19
click at [487, 397] on input "5" at bounding box center [496, 395] width 19 height 19
radio input "true"
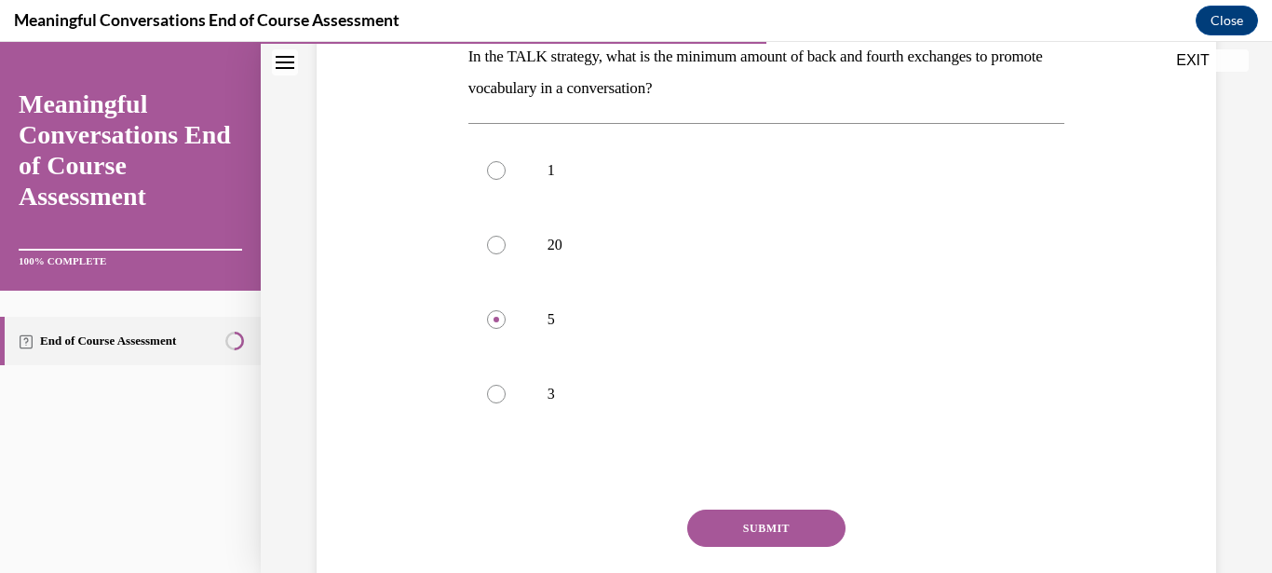
scroll to position [417, 0]
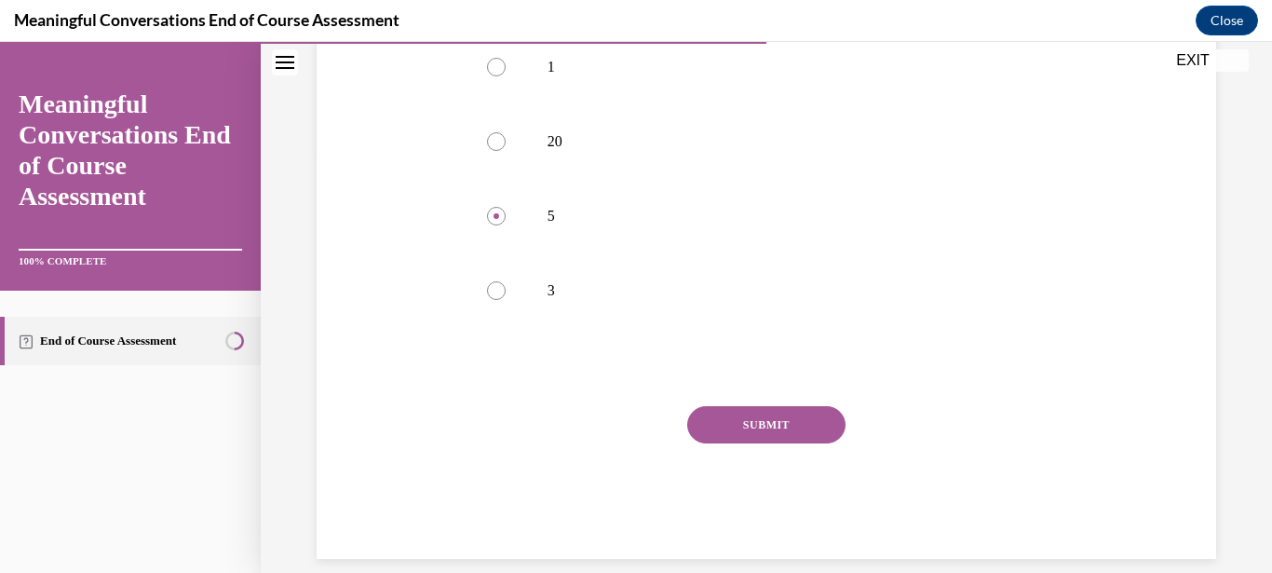
click at [750, 413] on button "SUBMIT" at bounding box center [766, 424] width 158 height 37
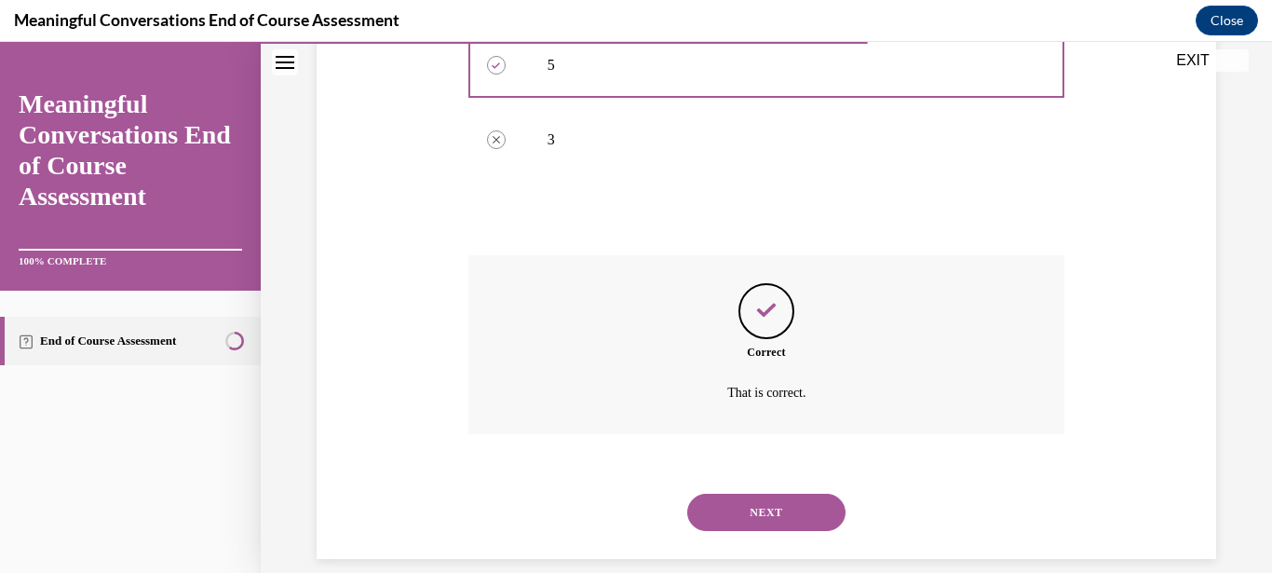
scroll to position [569, 0]
click at [789, 493] on button "NEXT" at bounding box center [766, 511] width 158 height 37
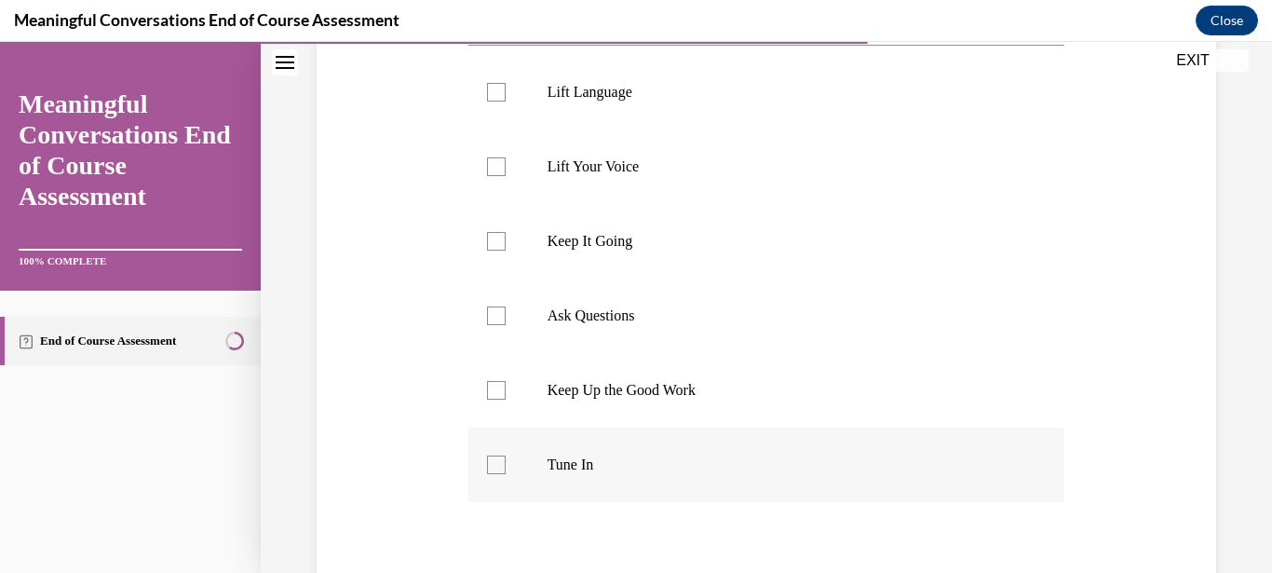
scroll to position [387, 0]
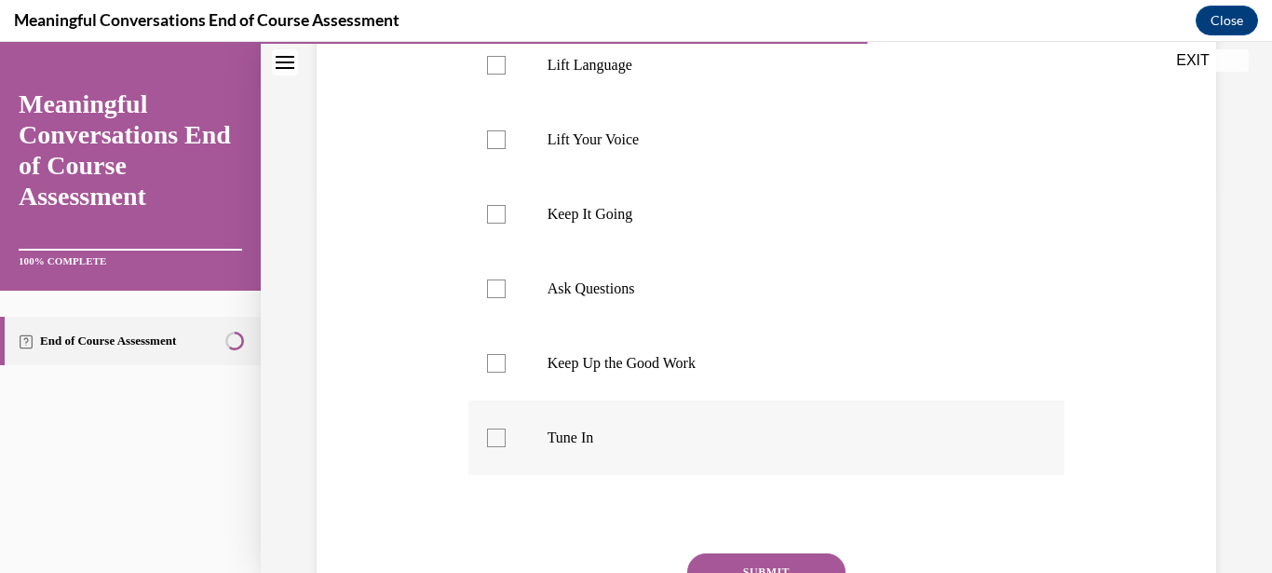
click at [492, 435] on div at bounding box center [496, 437] width 19 height 19
click at [492, 435] on input "Tune In" at bounding box center [496, 437] width 19 height 19
checkbox input "true"
click at [505, 221] on label "Keep It Going" at bounding box center [766, 214] width 597 height 74
click at [505, 221] on input "Keep It Going" at bounding box center [496, 214] width 19 height 19
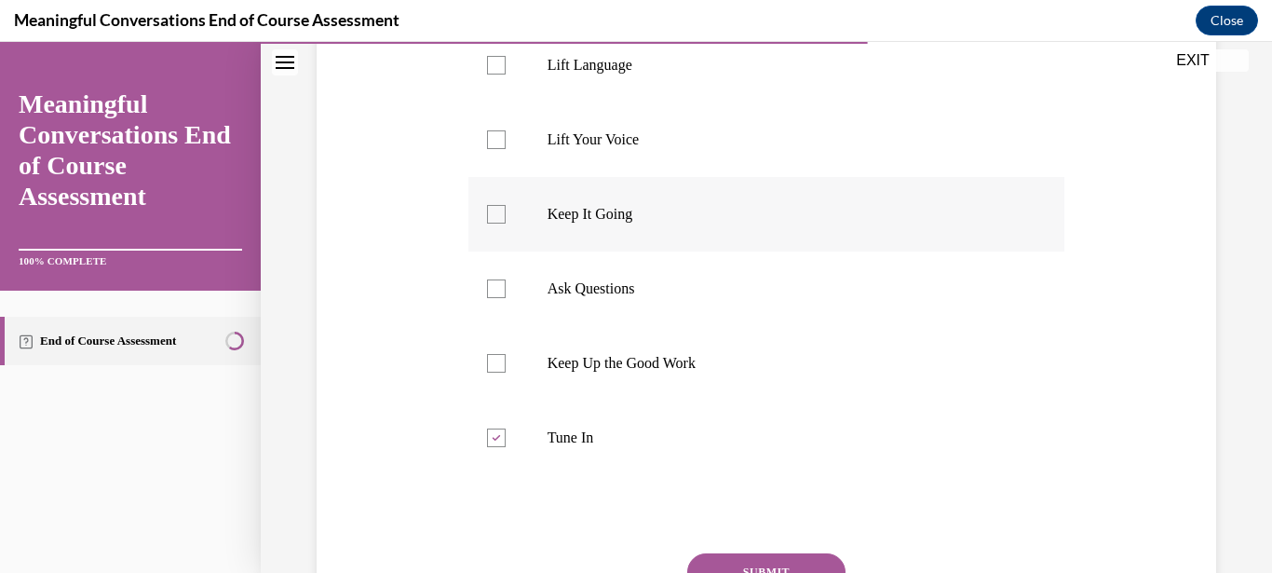
checkbox input "true"
click at [504, 283] on label "Ask Questions" at bounding box center [766, 288] width 597 height 74
click at [504, 283] on input "Ask Questions" at bounding box center [496, 288] width 19 height 19
checkbox input "true"
click at [496, 74] on div at bounding box center [496, 65] width 19 height 19
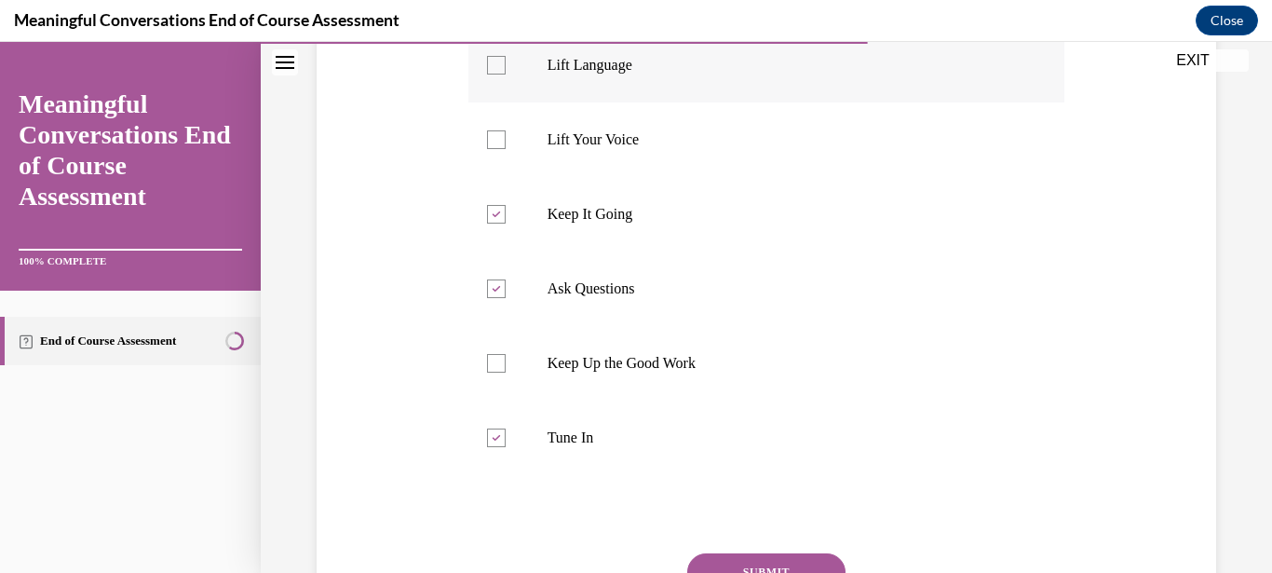
click at [496, 74] on input "Lift Language" at bounding box center [496, 65] width 19 height 19
checkbox input "true"
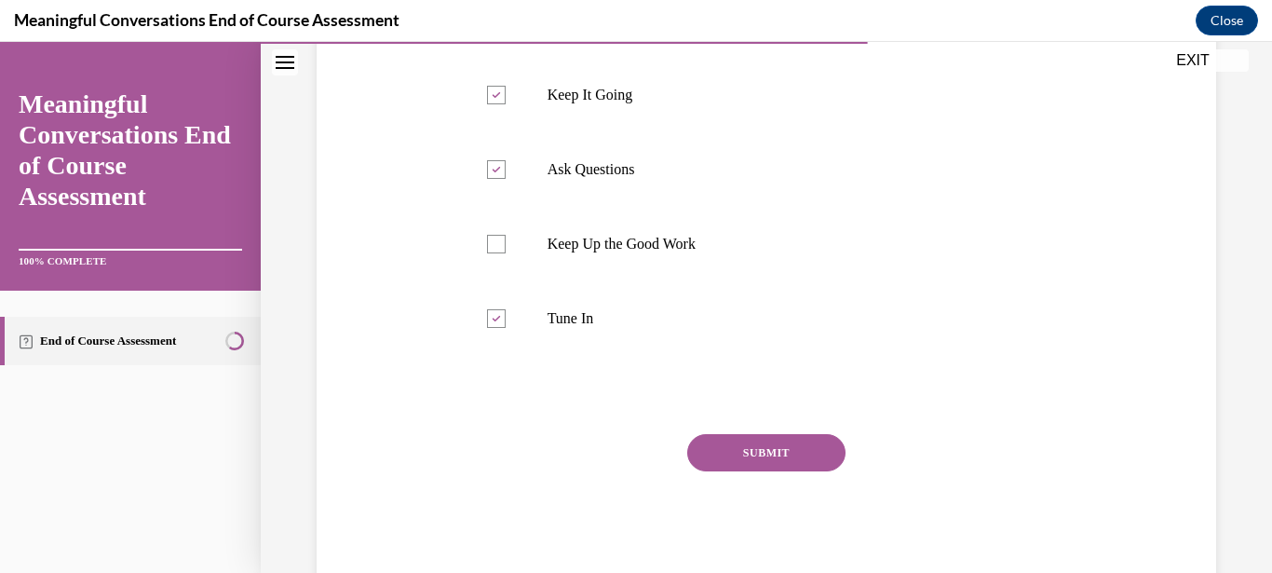
click at [783, 440] on button "SUBMIT" at bounding box center [766, 452] width 158 height 37
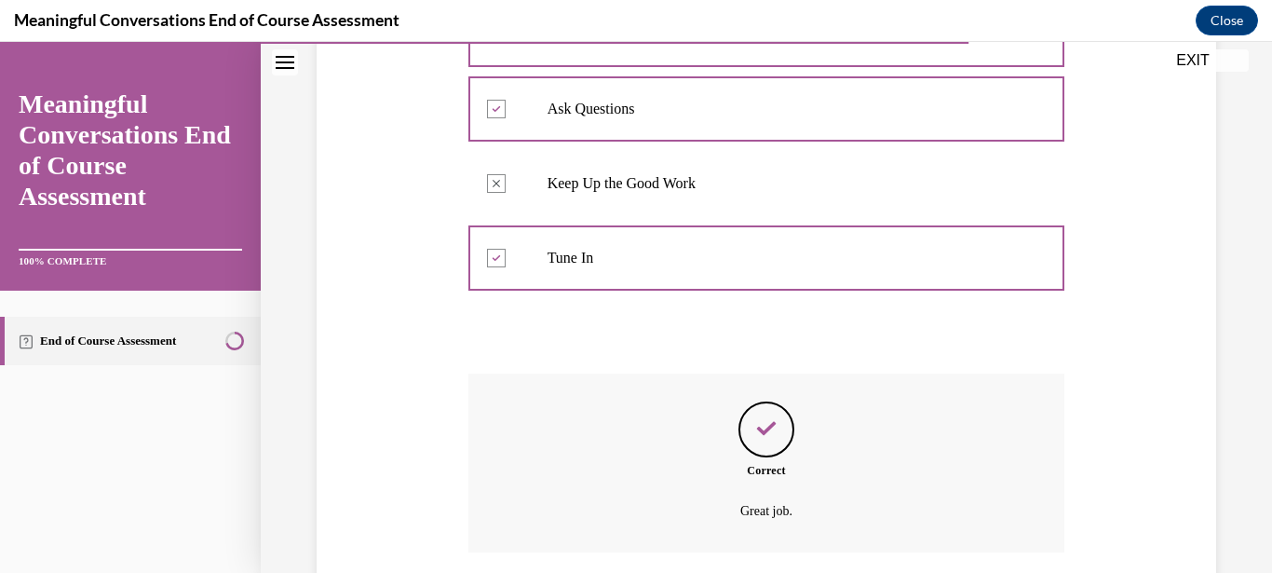
scroll to position [686, 0]
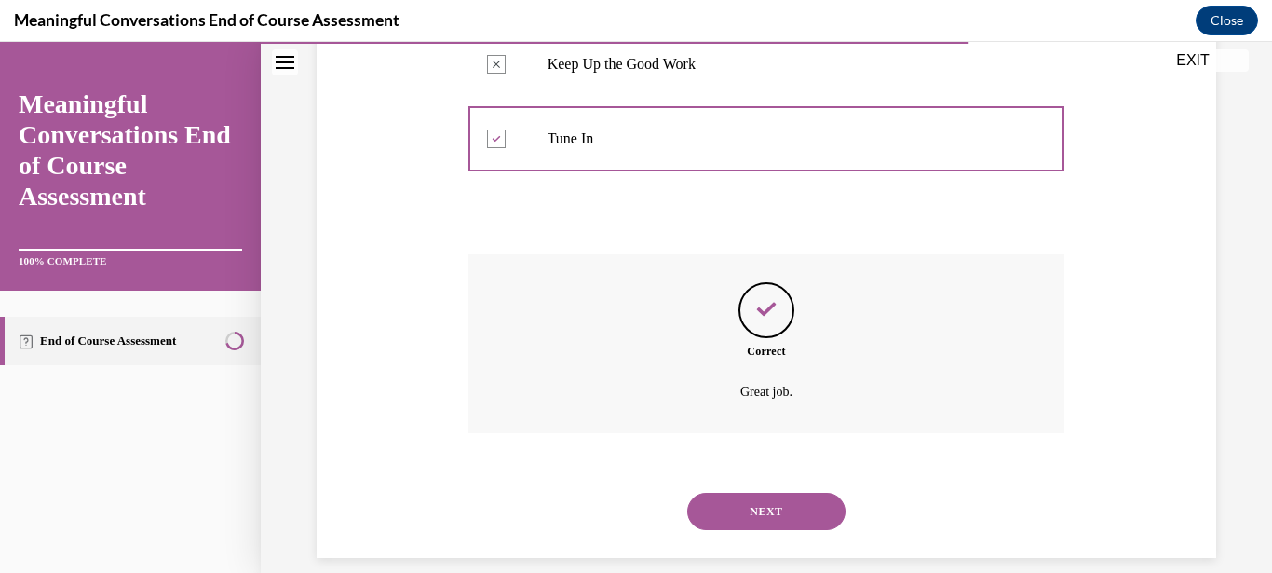
click at [778, 494] on button "NEXT" at bounding box center [766, 511] width 158 height 37
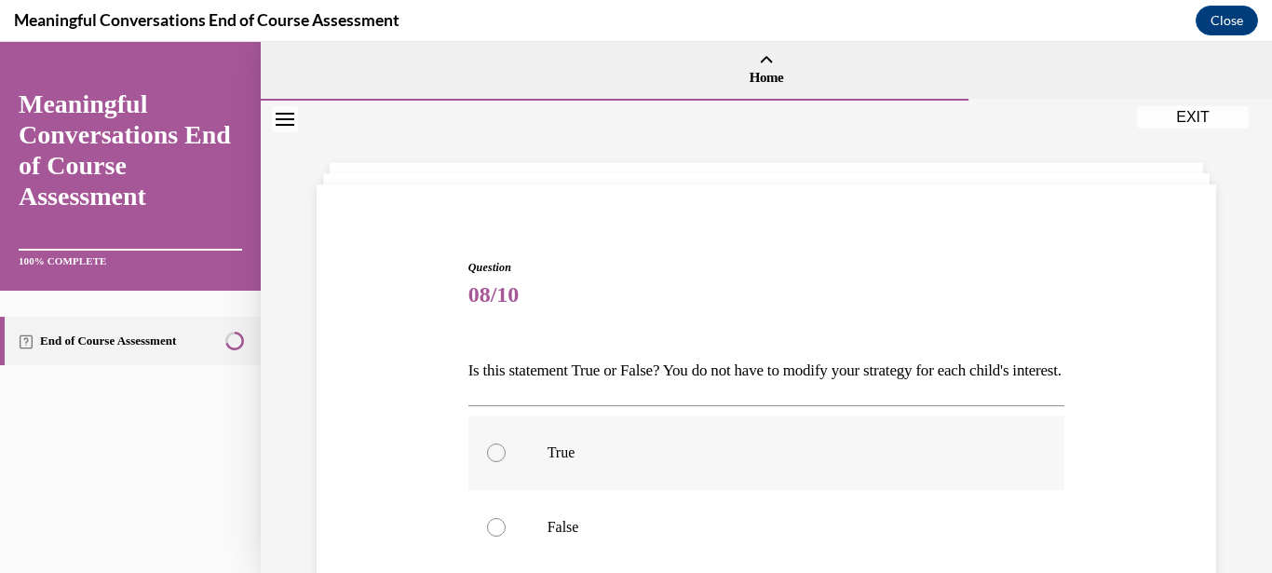
scroll to position [89, 0]
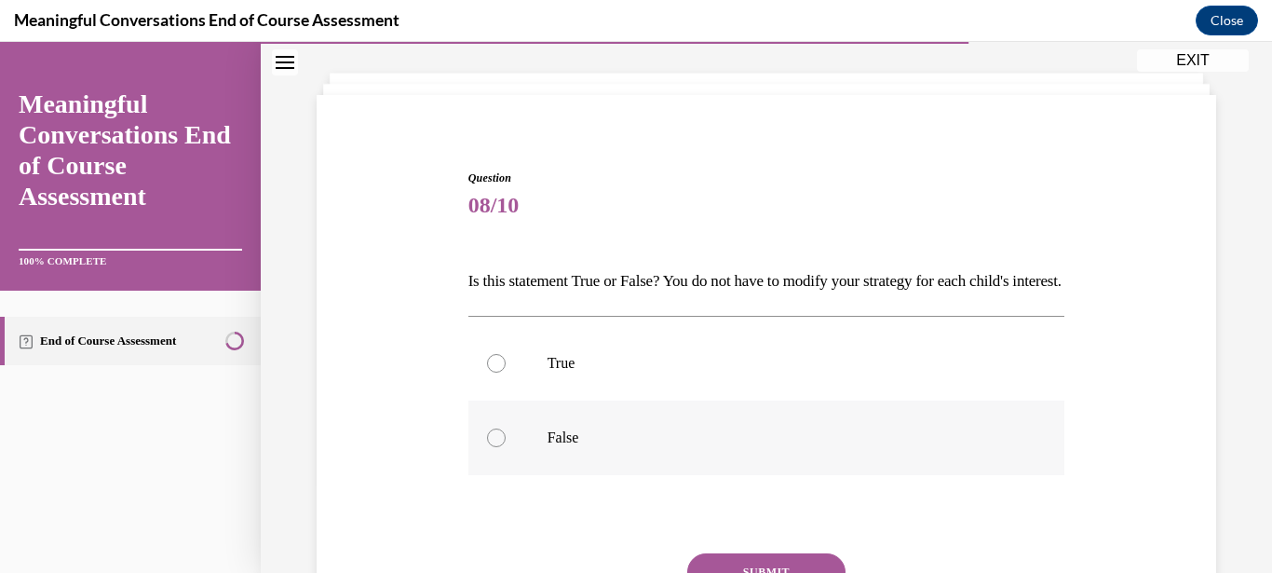
click at [508, 467] on label "False" at bounding box center [766, 437] width 597 height 74
click at [506, 447] on input "False" at bounding box center [496, 437] width 19 height 19
radio input "true"
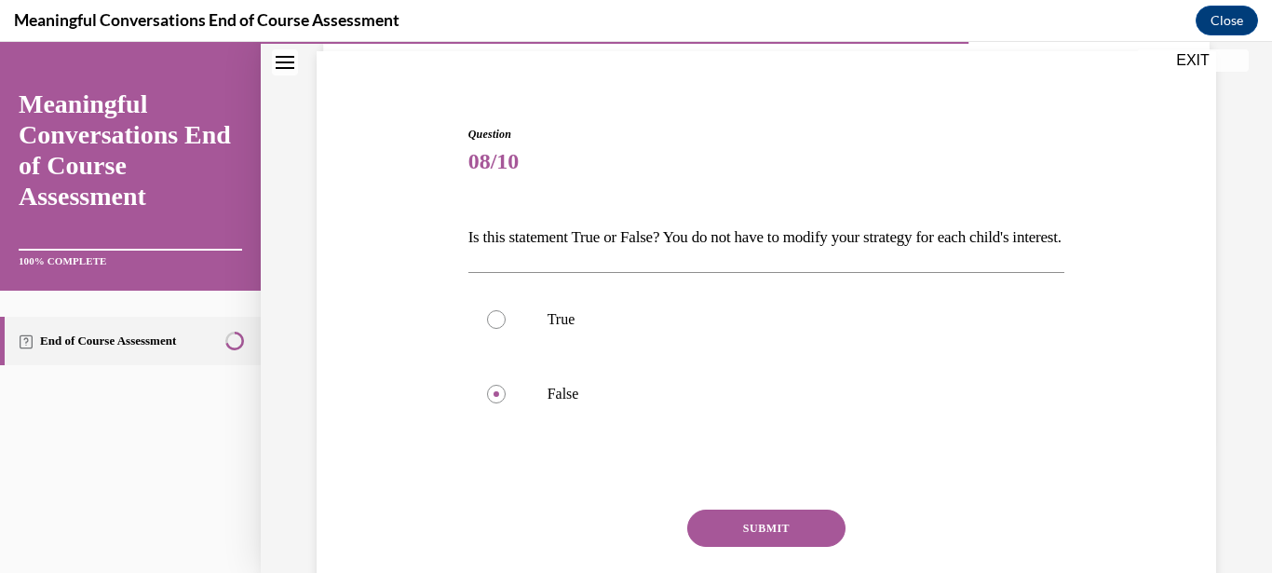
scroll to position [209, 0]
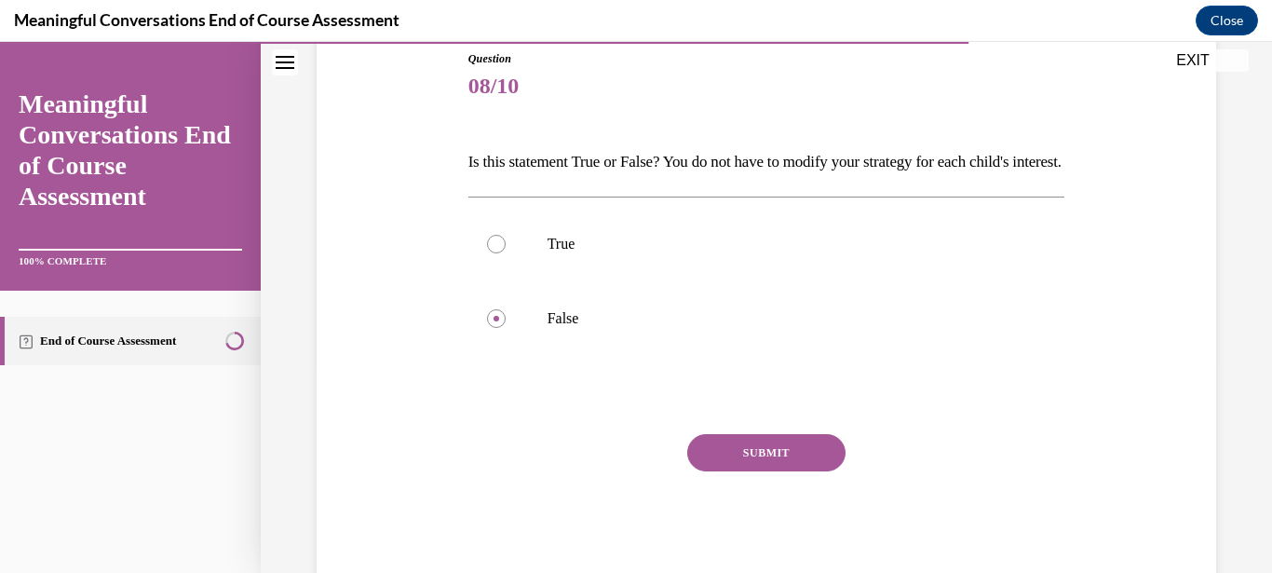
click at [765, 471] on button "SUBMIT" at bounding box center [766, 452] width 158 height 37
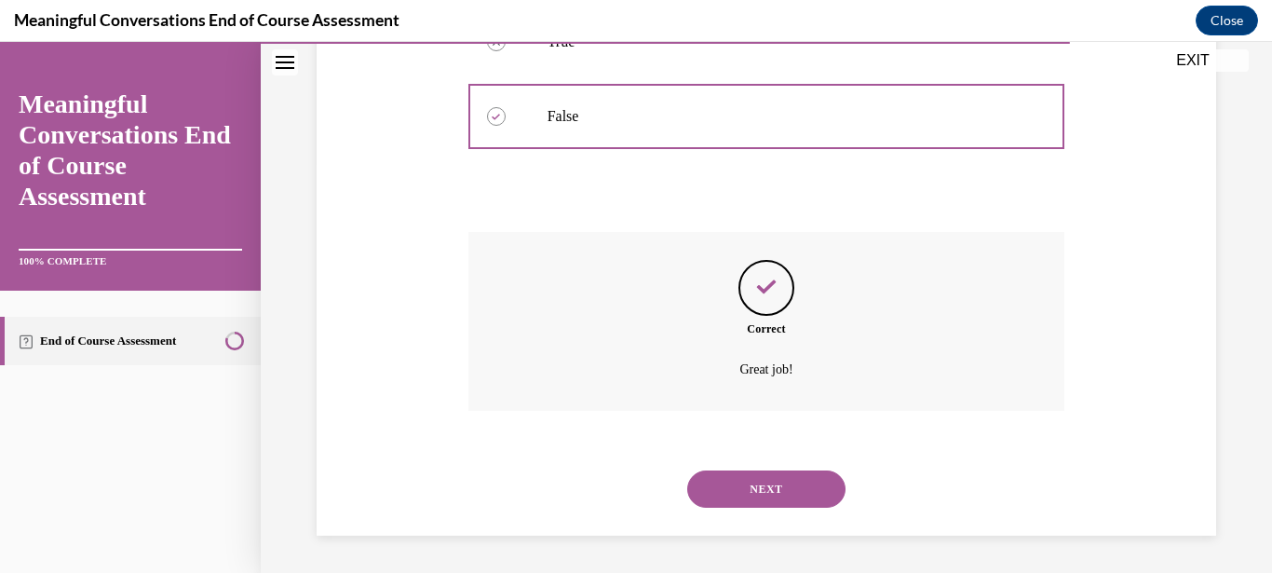
scroll to position [420, 0]
click at [765, 486] on button "NEXT" at bounding box center [766, 488] width 158 height 37
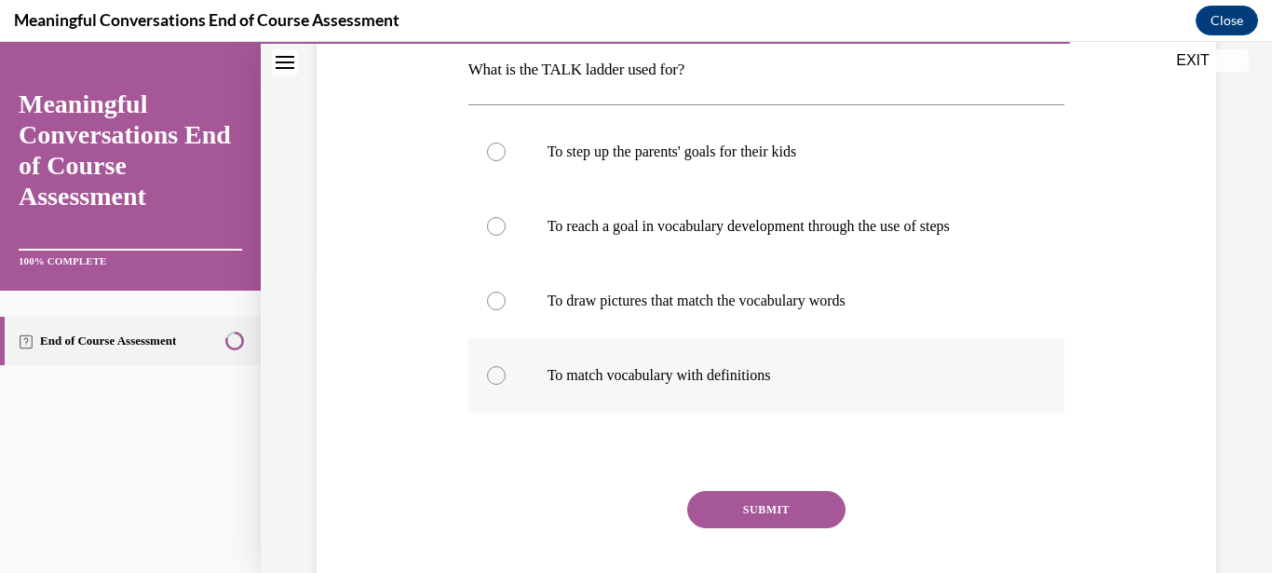
scroll to position [302, 0]
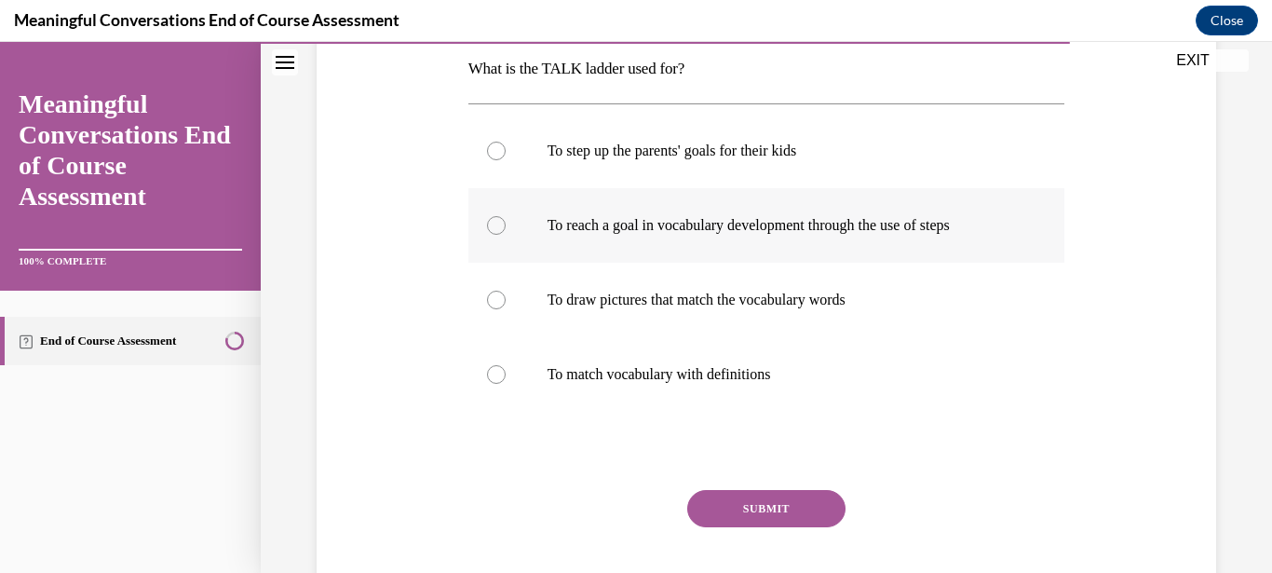
click at [705, 212] on label "To reach a goal in vocabulary development through the use of steps" at bounding box center [766, 225] width 597 height 74
click at [506, 216] on input "To reach a goal in vocabulary development through the use of steps" at bounding box center [496, 225] width 19 height 19
radio input "true"
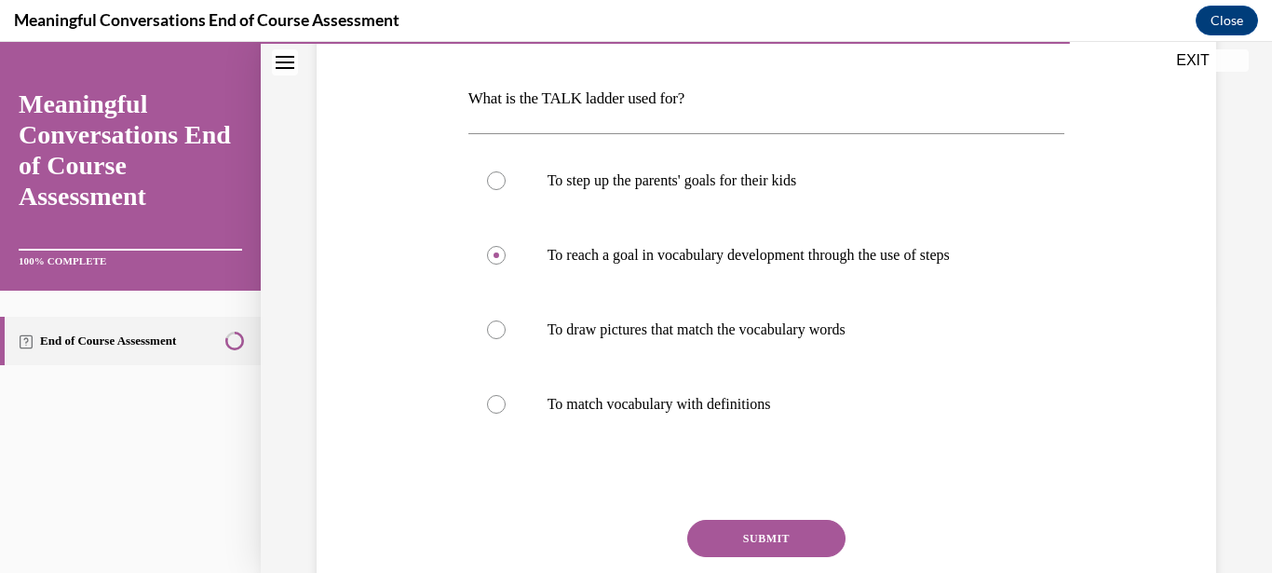
click at [738, 538] on button "SUBMIT" at bounding box center [766, 538] width 158 height 37
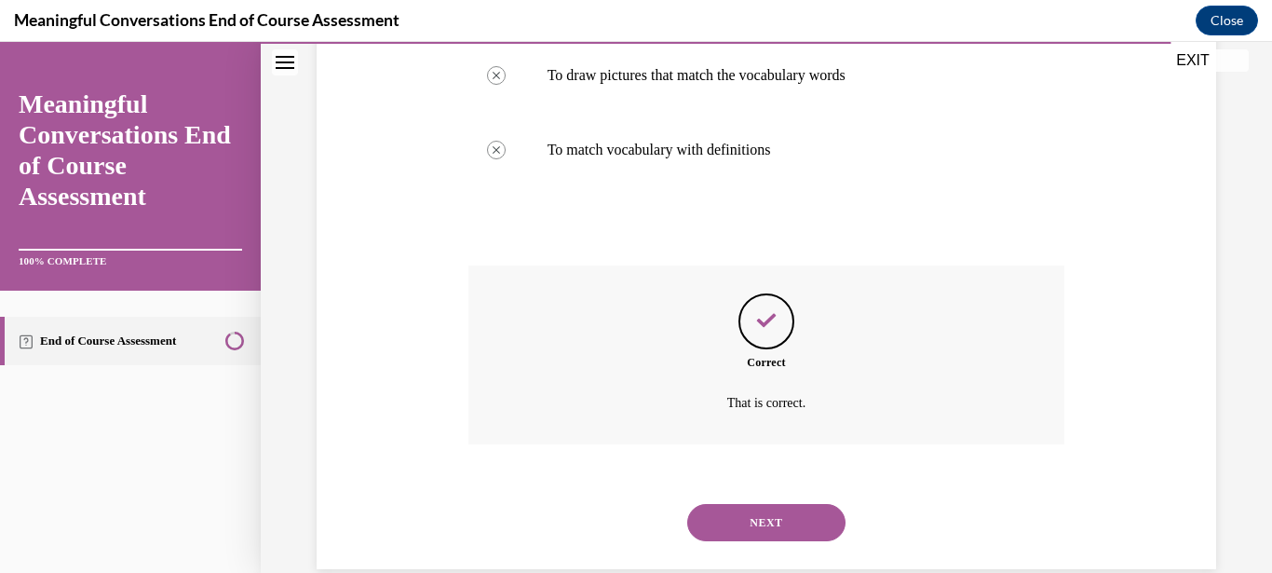
scroll to position [537, 0]
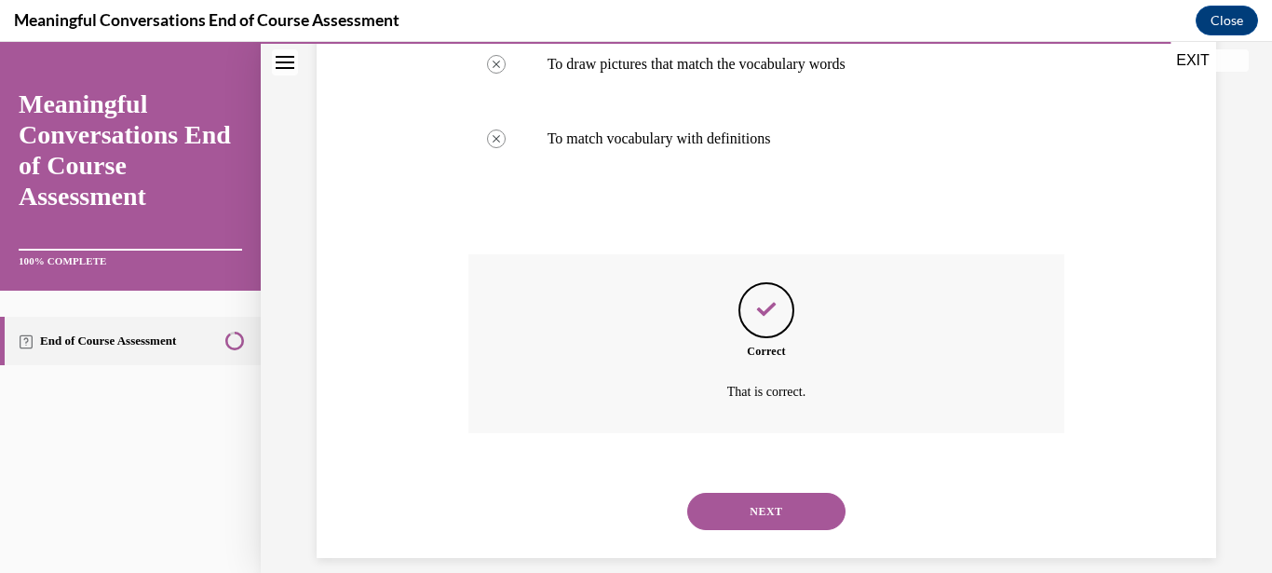
click at [754, 493] on button "NEXT" at bounding box center [766, 511] width 158 height 37
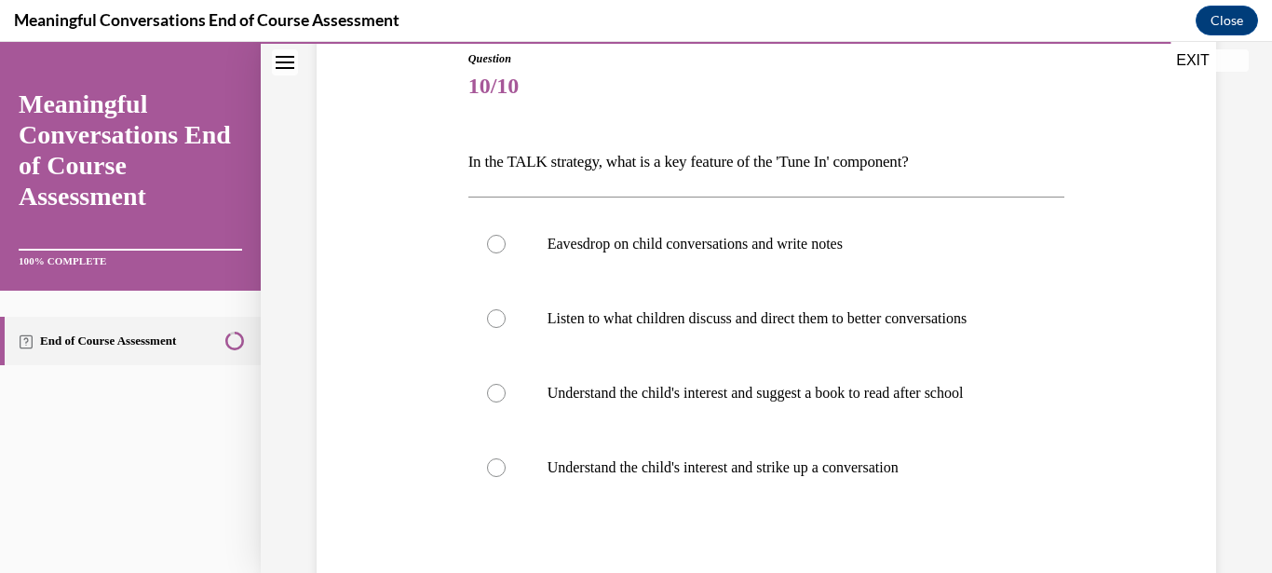
scroll to position [268, 0]
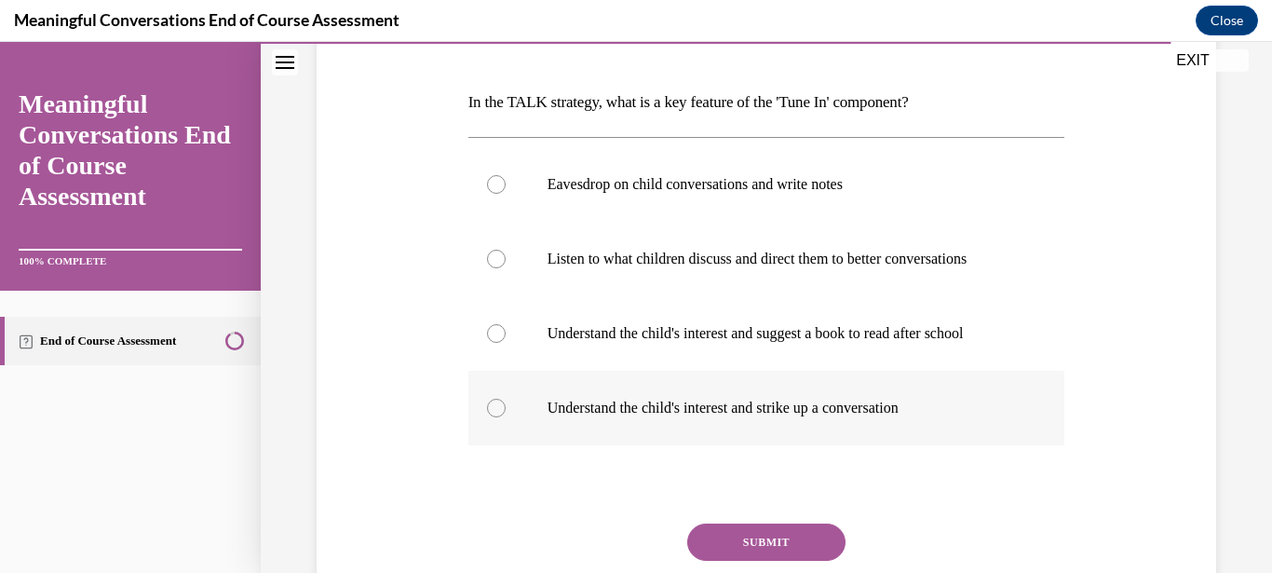
click at [733, 416] on label "Understand the child's interest and strike up a conversation" at bounding box center [766, 408] width 597 height 74
click at [506, 416] on input "Understand the child's interest and strike up a conversation" at bounding box center [496, 408] width 19 height 19
radio input "true"
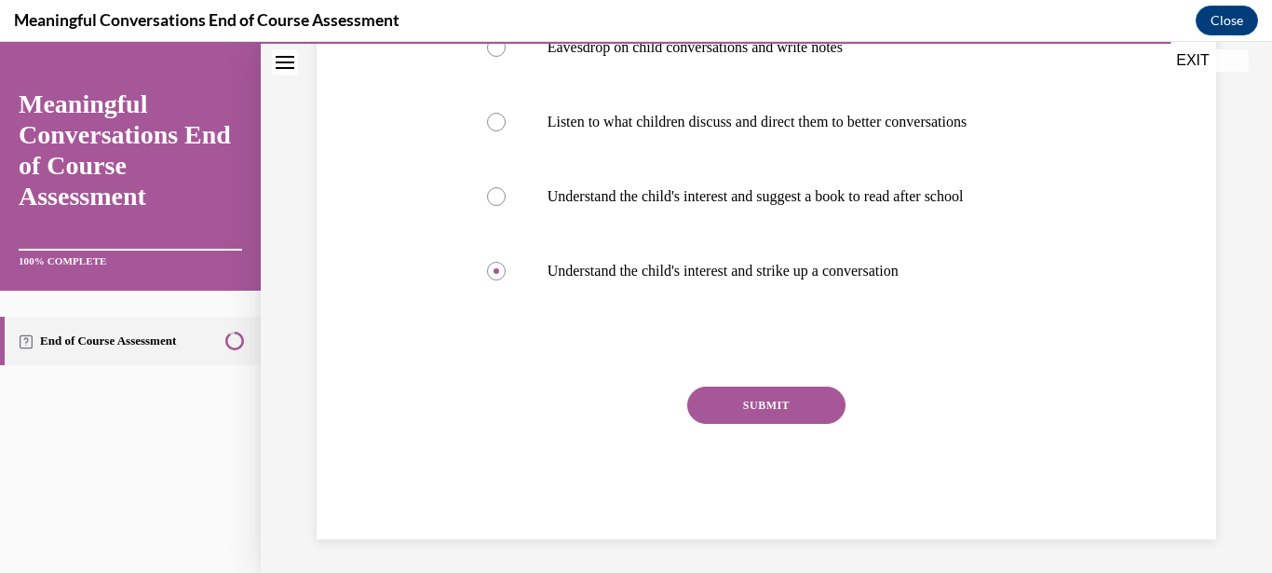
click at [794, 415] on button "SUBMIT" at bounding box center [766, 404] width 158 height 37
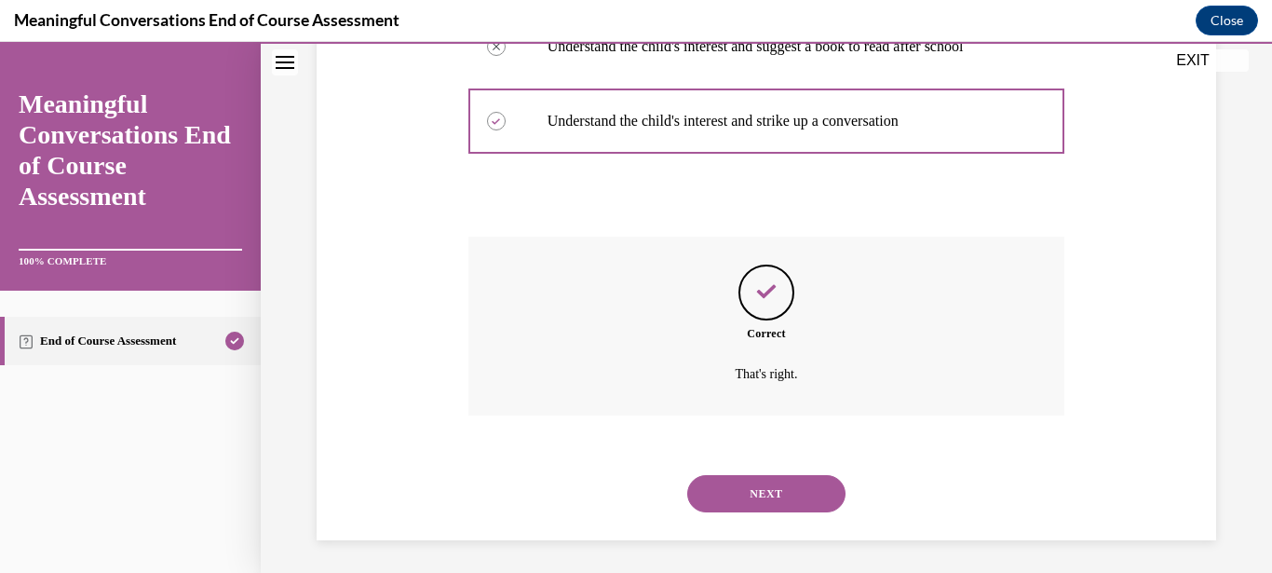
scroll to position [556, 0]
click at [784, 474] on button "NEXT" at bounding box center [766, 492] width 158 height 37
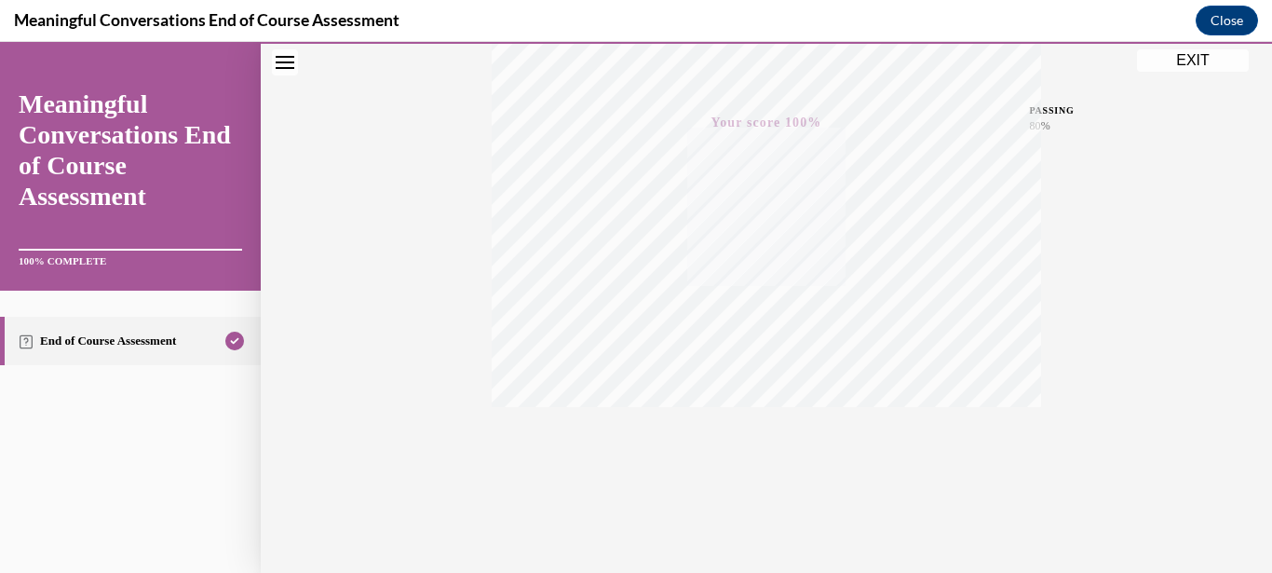
scroll to position [424, 0]
click at [1213, 61] on button "EXIT" at bounding box center [1193, 60] width 112 height 22
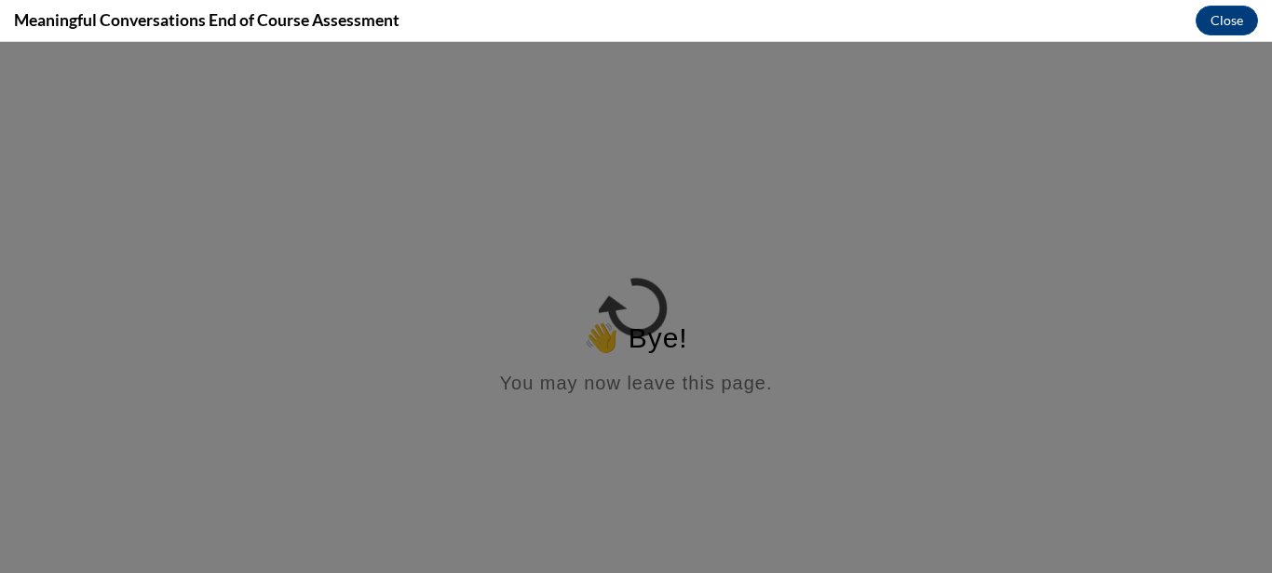
scroll to position [0, 0]
